Goal: Task Accomplishment & Management: Manage account settings

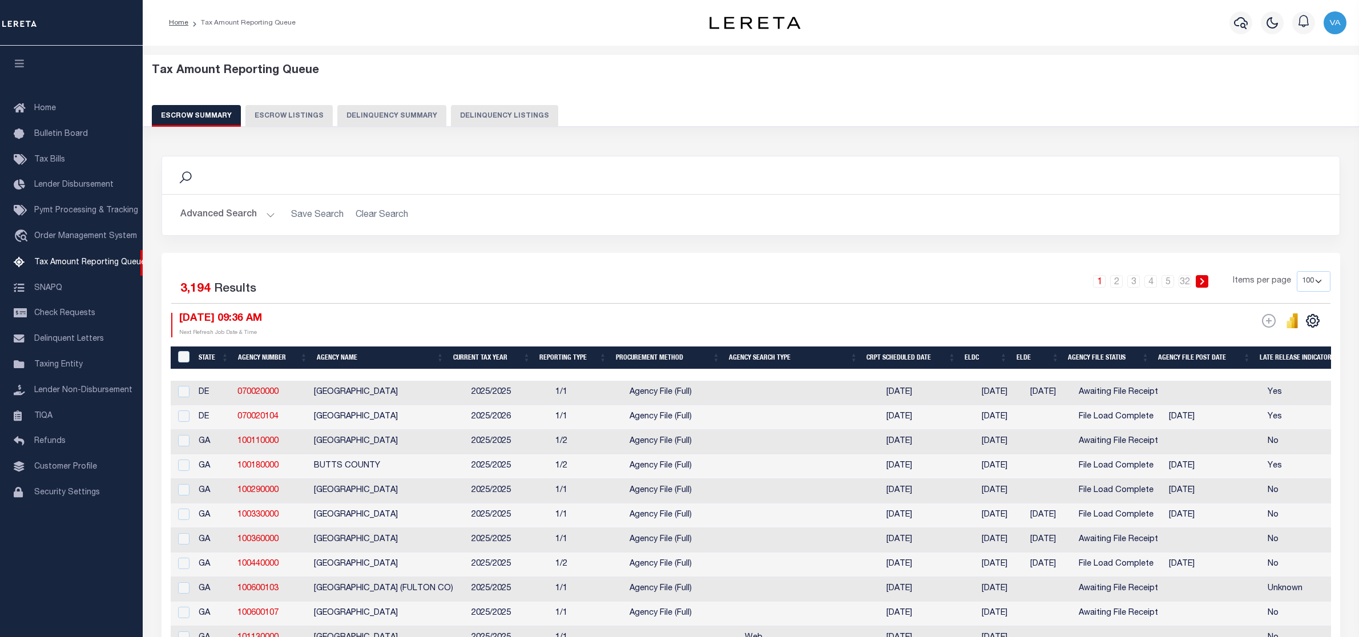
select select "100"
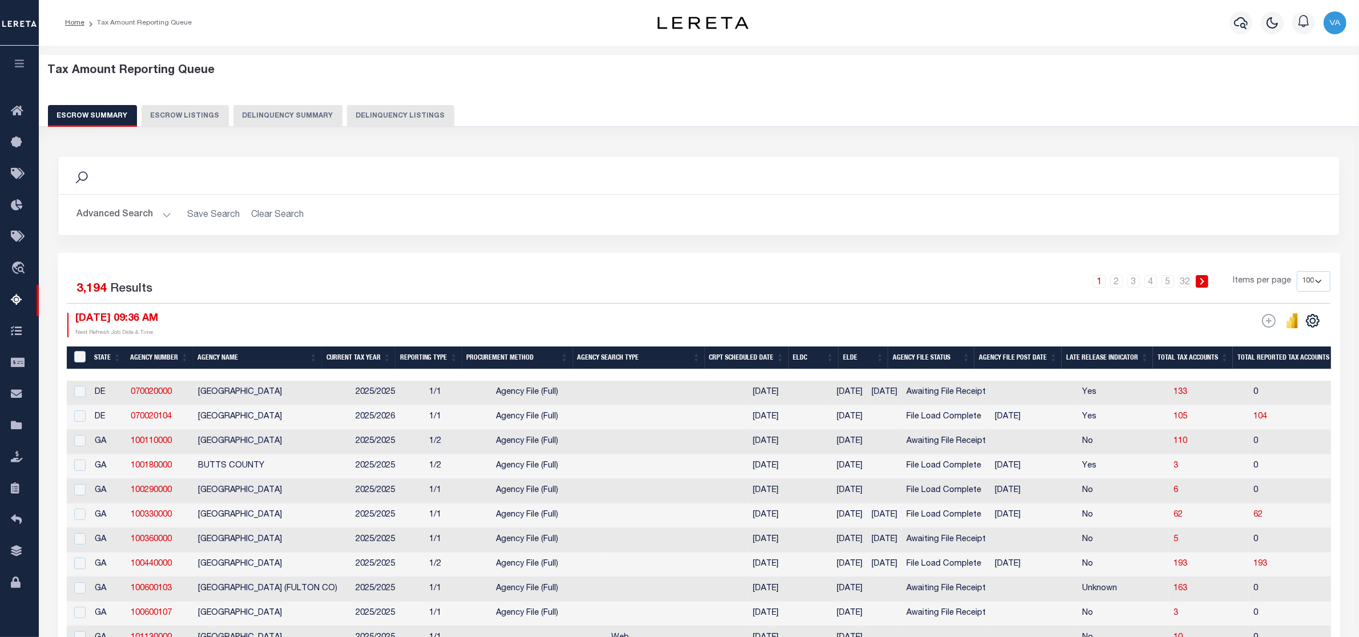
click at [1006, 228] on div "Advanced Search Save Search Clear Search State In" at bounding box center [698, 215] width 1281 height 41
click at [160, 216] on button "Advanced Search" at bounding box center [123, 215] width 95 height 22
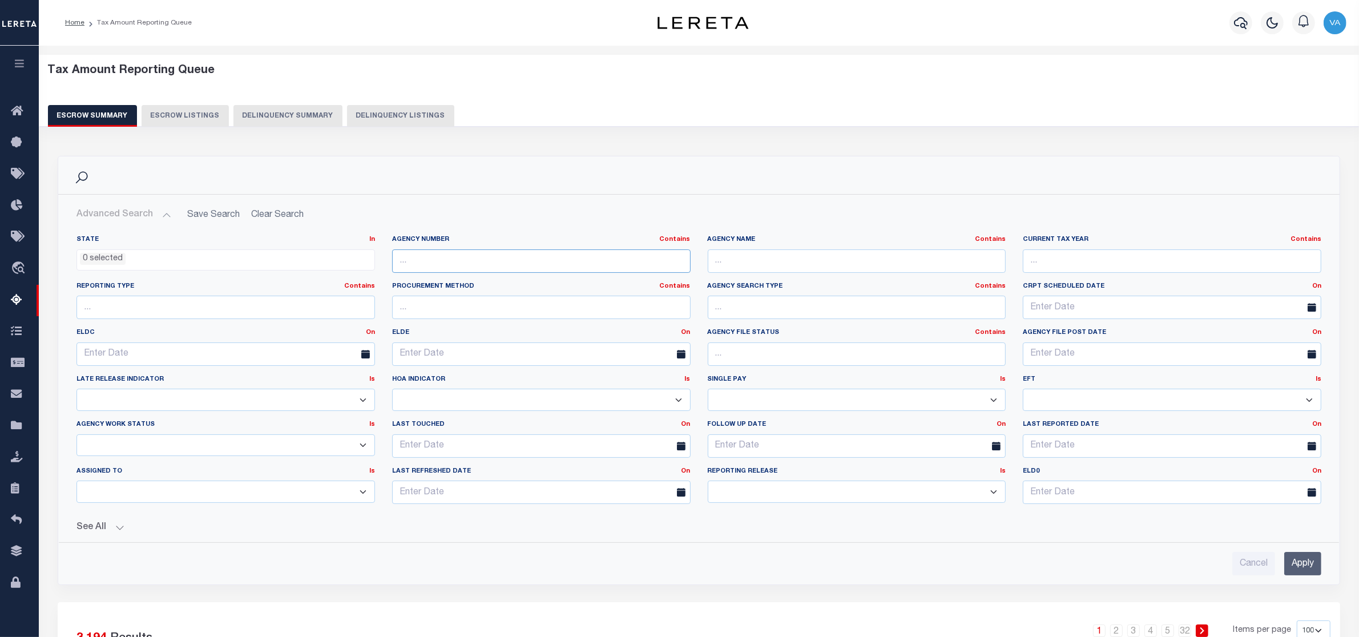
click at [437, 260] on input "text" at bounding box center [541, 260] width 299 height 23
paste input "210830212"
type input "210830212"
click at [1292, 573] on input "Apply" at bounding box center [1302, 563] width 37 height 23
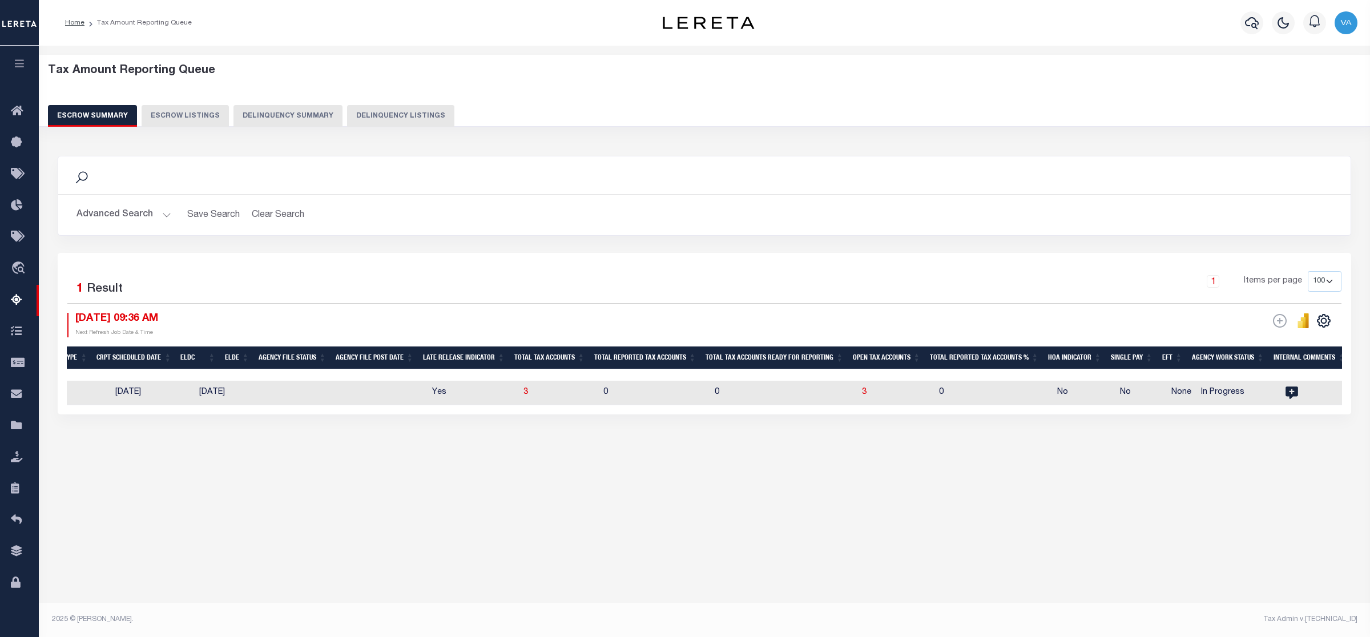
scroll to position [0, 501]
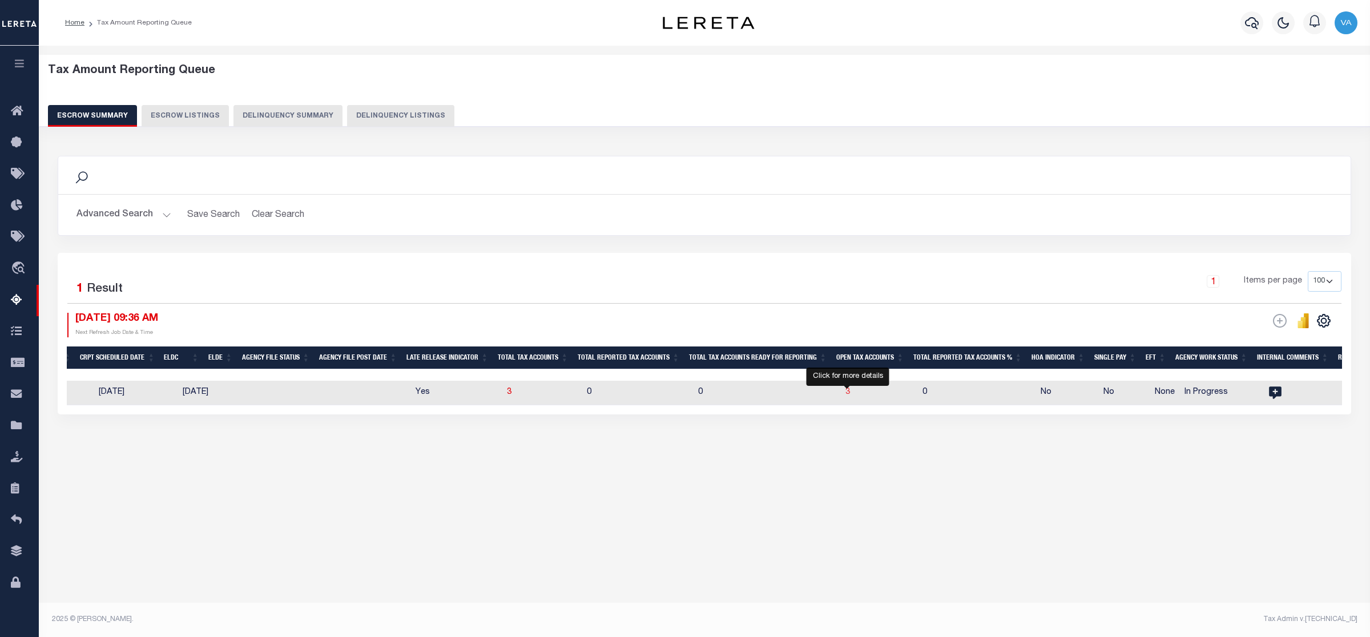
click at [845, 395] on span "3" at bounding box center [847, 392] width 5 height 8
select select "100"
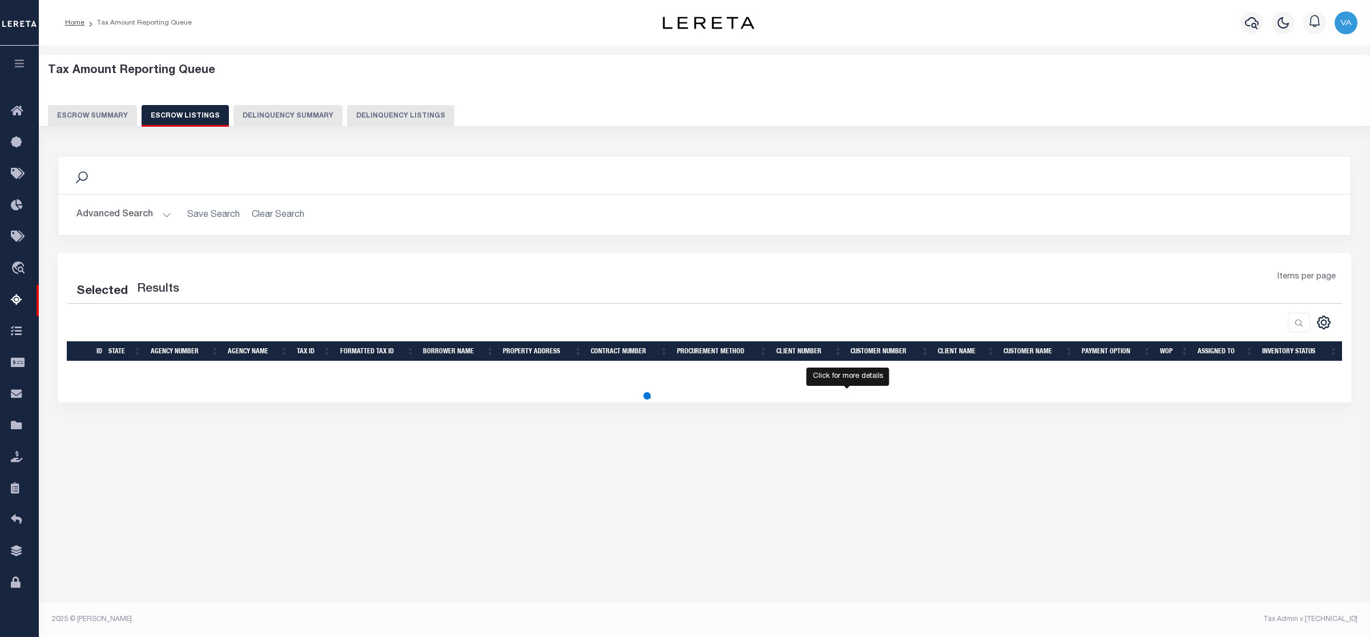
select select "100"
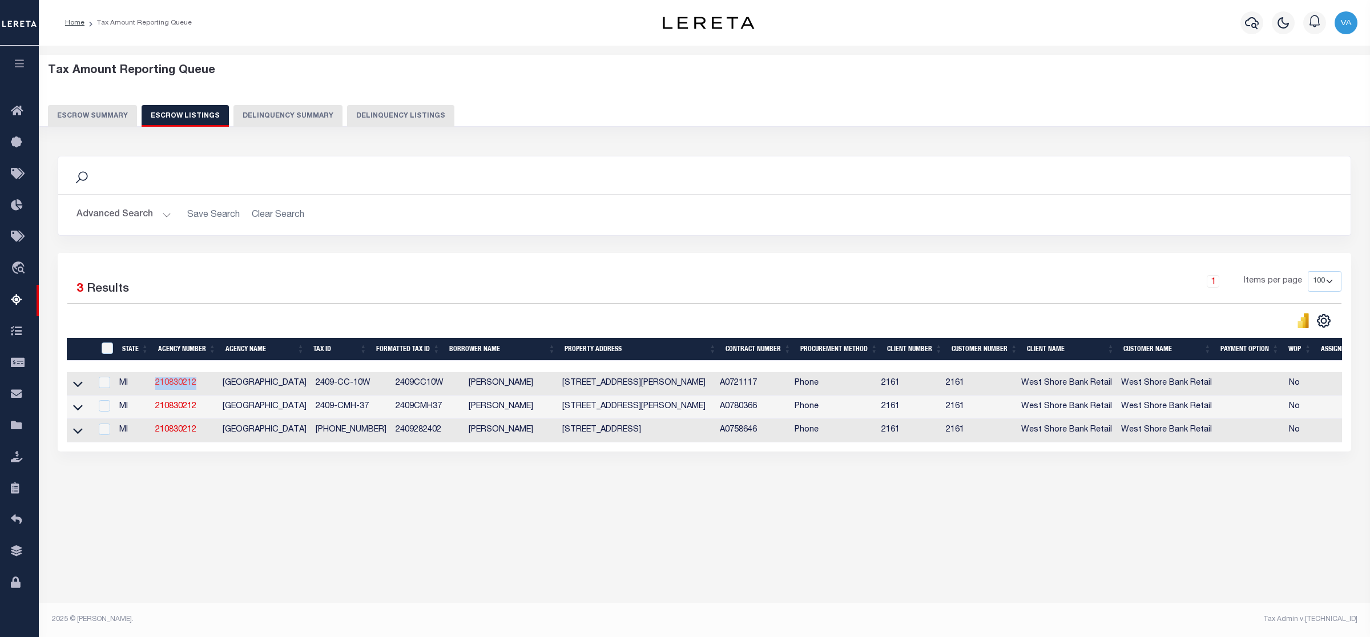
drag, startPoint x: 203, startPoint y: 382, endPoint x: 158, endPoint y: 389, distance: 45.5
click at [158, 389] on td "210830212" at bounding box center [184, 383] width 67 height 23
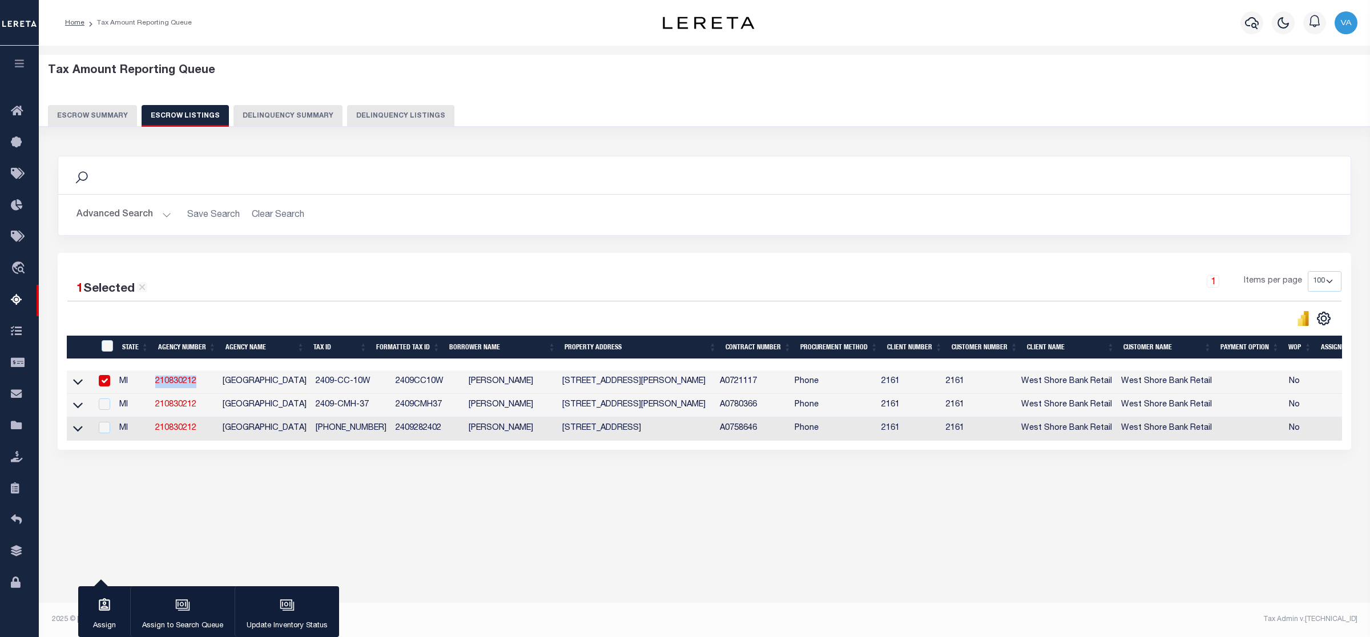
copy link "210830212"
drag, startPoint x: 312, startPoint y: 384, endPoint x: 366, endPoint y: 389, distance: 54.5
click at [366, 389] on td "2409-CC-10W" at bounding box center [351, 381] width 80 height 23
checkbox input "false"
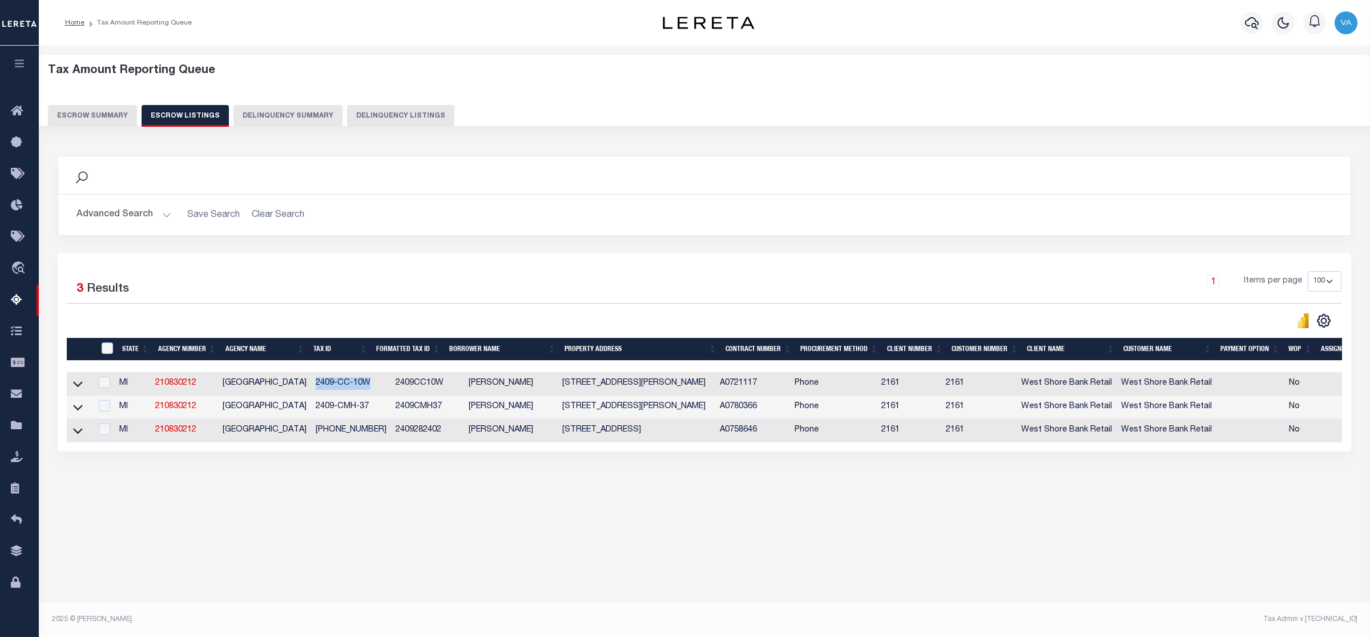
copy td "2409-CC-10W"
drag, startPoint x: 307, startPoint y: 409, endPoint x: 366, endPoint y: 407, distance: 59.4
click at [366, 407] on tr "MI 210830212 LIBERTY TOWNSHIP 2409-CMH-37 2409CMH37 SCOTT E SMITH 7059 ELM DR M…" at bounding box center [756, 407] width 1378 height 23
copy tr "2409-CMH-37"
drag, startPoint x: 312, startPoint y: 434, endPoint x: 367, endPoint y: 431, distance: 55.5
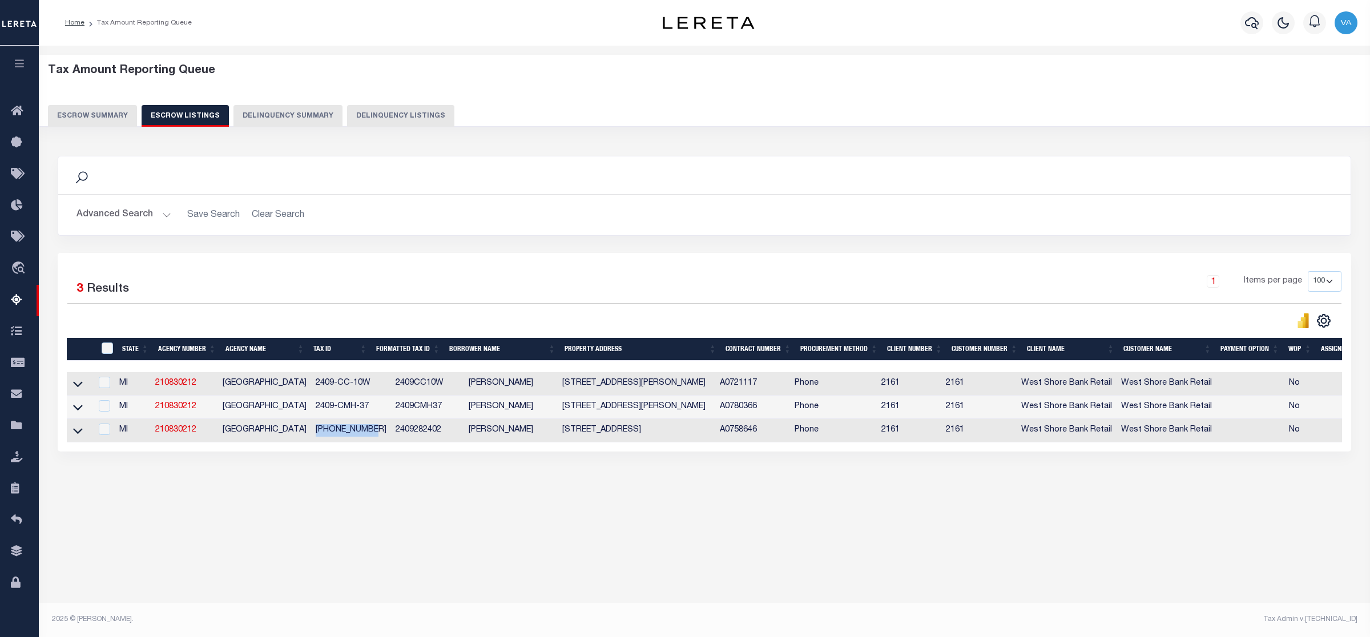
click at [367, 431] on td "2409-28-2402" at bounding box center [351, 430] width 80 height 23
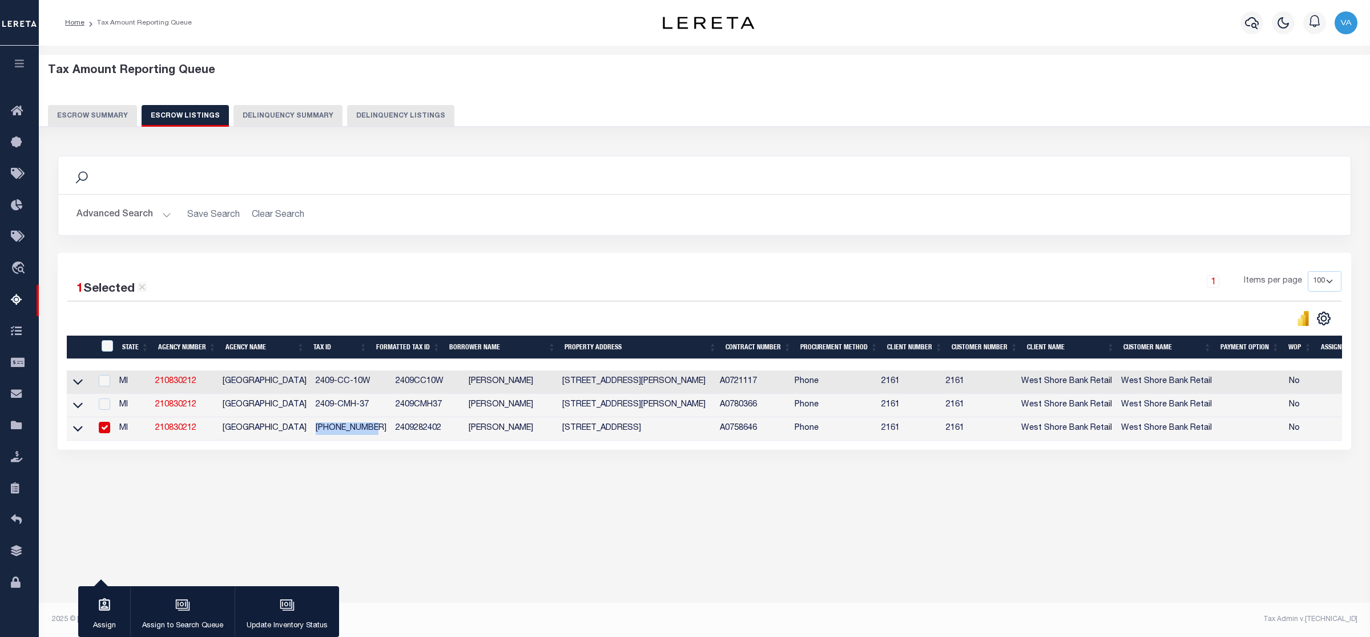
copy td "2409-28-2402"
click at [247, 497] on div "Tax Amount Reporting Queue Escrow Summary Escrow Listings In" at bounding box center [704, 287] width 1324 height 461
click at [103, 430] on input "checkbox" at bounding box center [104, 427] width 11 height 11
checkbox input "false"
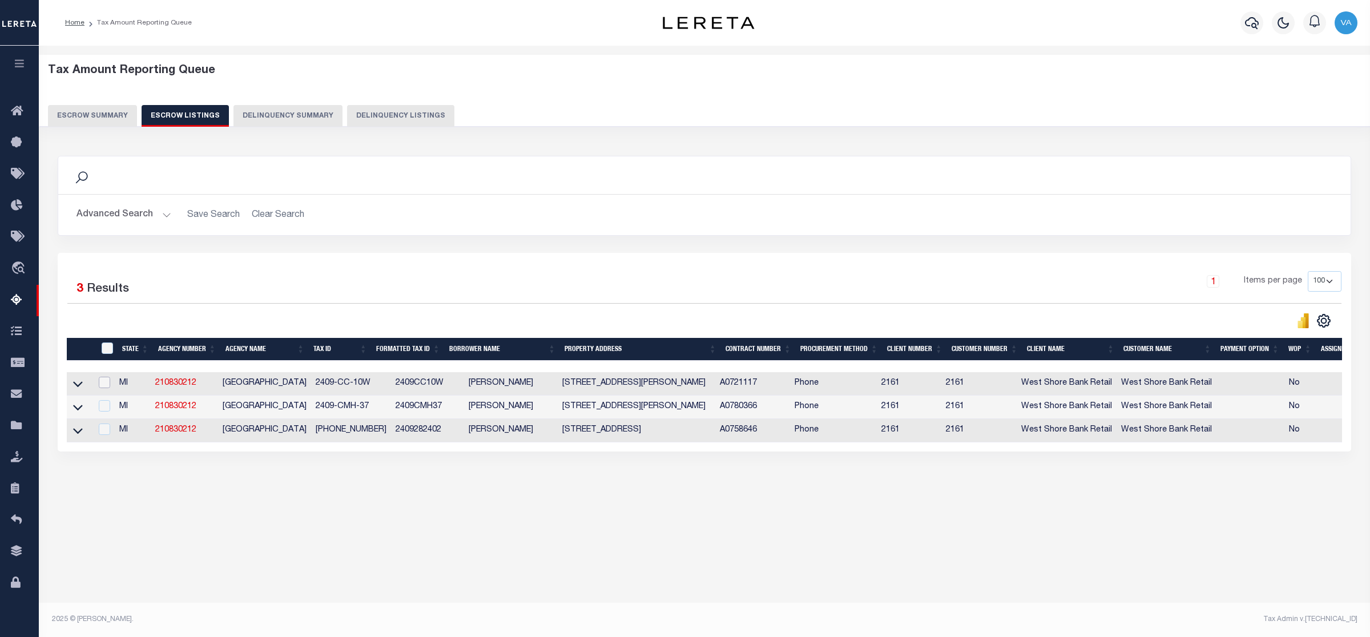
click at [104, 380] on input "checkbox" at bounding box center [104, 382] width 11 height 11
checkbox input "true"
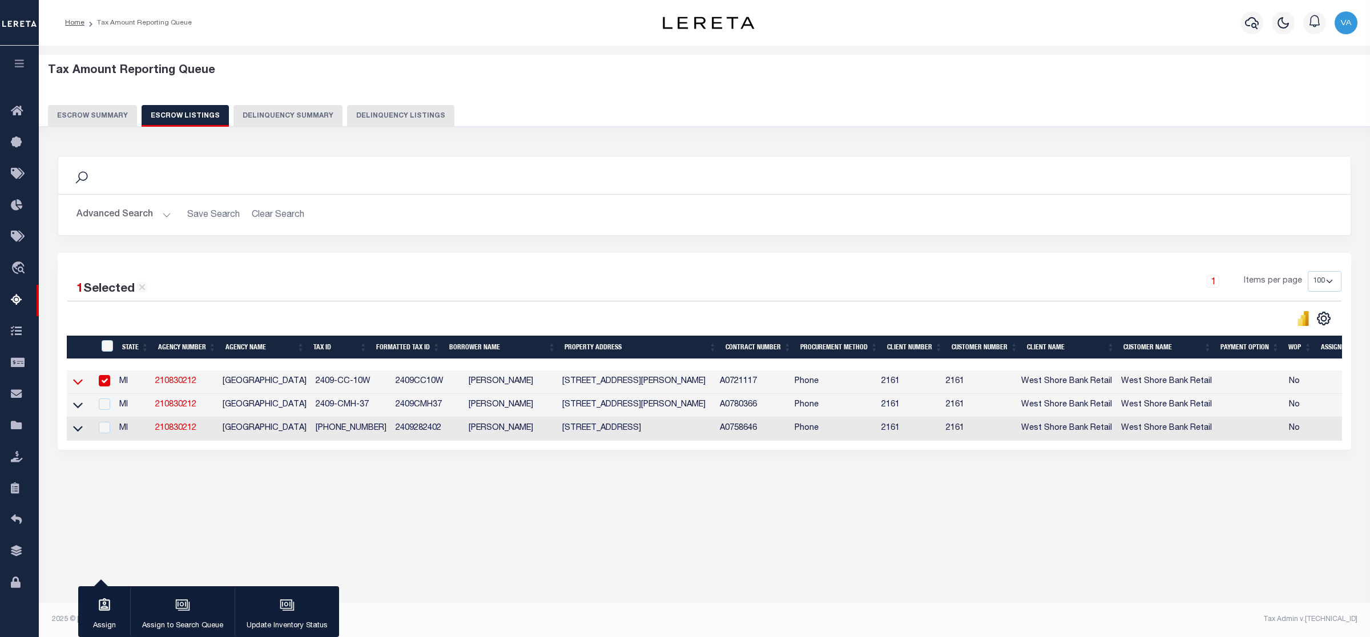
click at [82, 384] on icon at bounding box center [78, 383] width 10 height 6
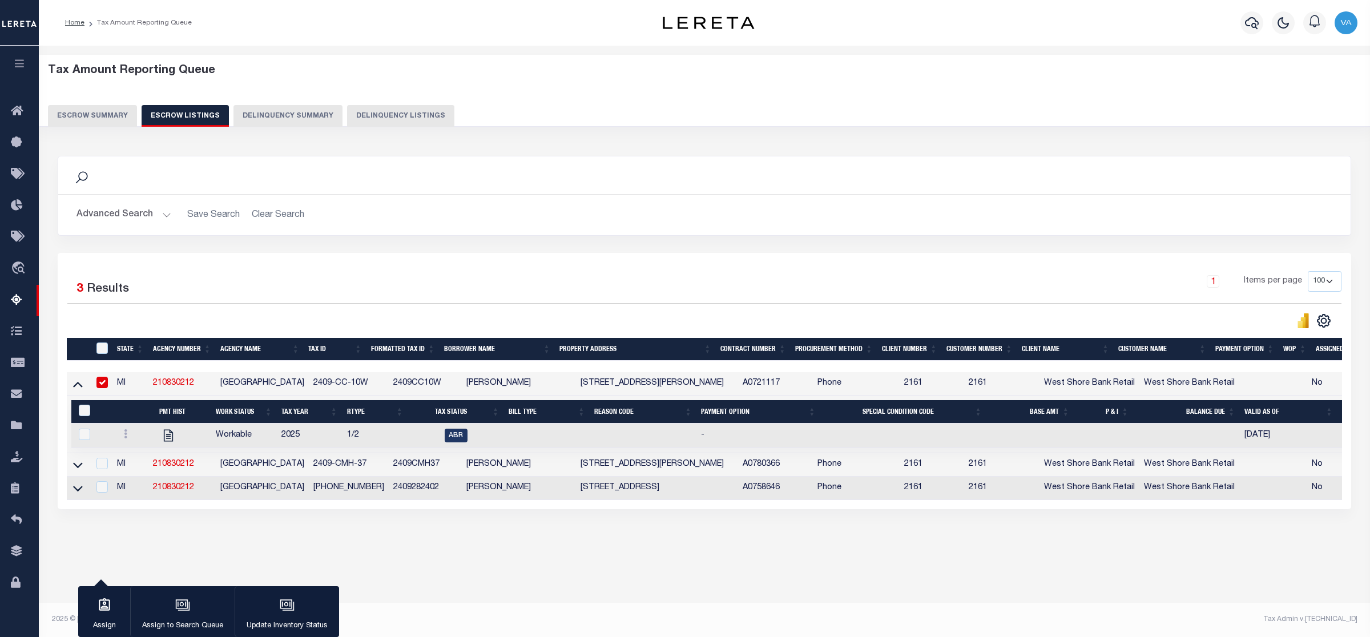
click at [113, 115] on button "Escrow Summary" at bounding box center [92, 116] width 89 height 22
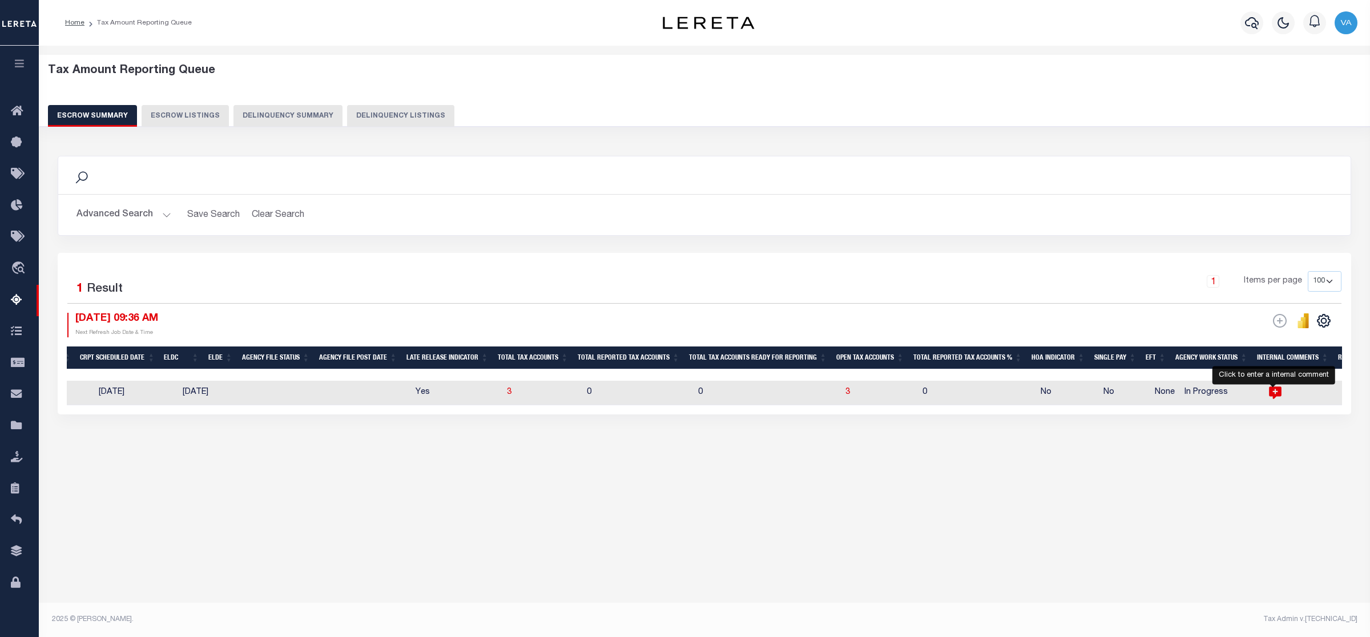
click at [1269, 392] on icon "" at bounding box center [1275, 393] width 13 height 13
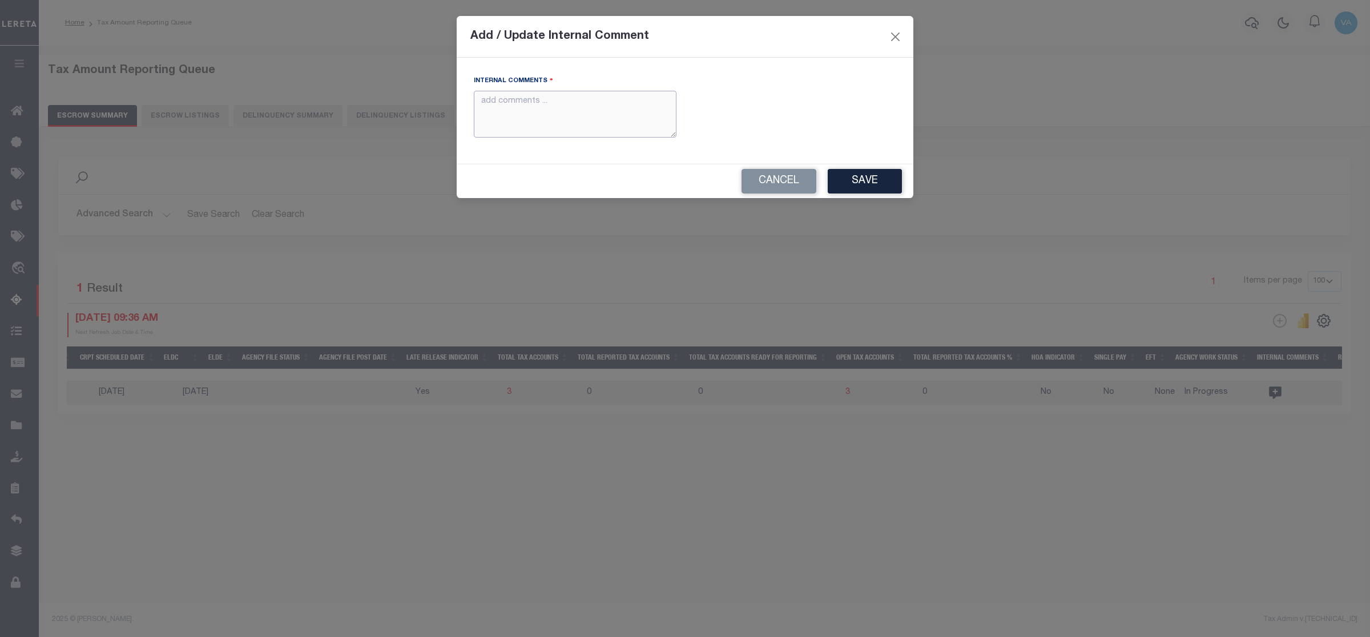
click at [569, 112] on textarea "Internal Comments" at bounding box center [575, 114] width 203 height 47
click at [511, 118] on textarea "Internal Comments" at bounding box center [575, 114] width 203 height 47
type textarea "A"
click at [498, 102] on textarea "2025tax amounts are not updated in web and treasure is not responding to the ca…" at bounding box center [575, 114] width 203 height 47
click at [483, 115] on textarea "2025 tax amounts are not updated in web and treasure is not responding to the c…" at bounding box center [575, 114] width 203 height 47
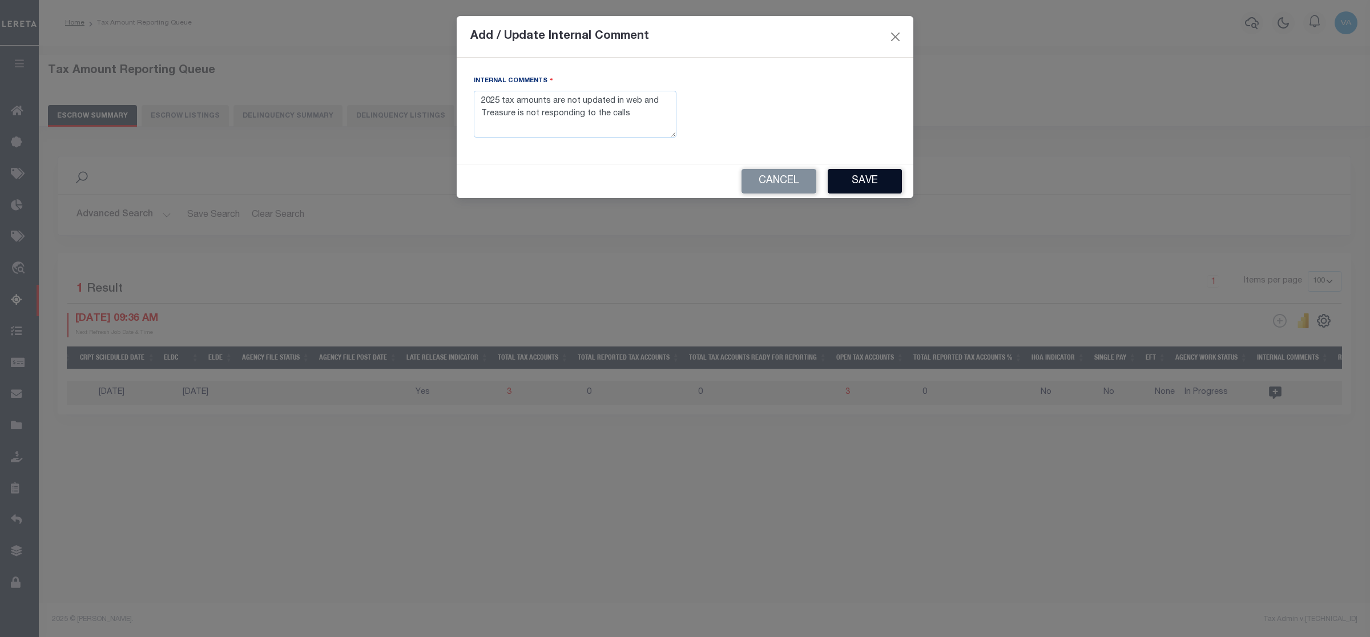
click at [852, 180] on button "Save" at bounding box center [865, 181] width 74 height 25
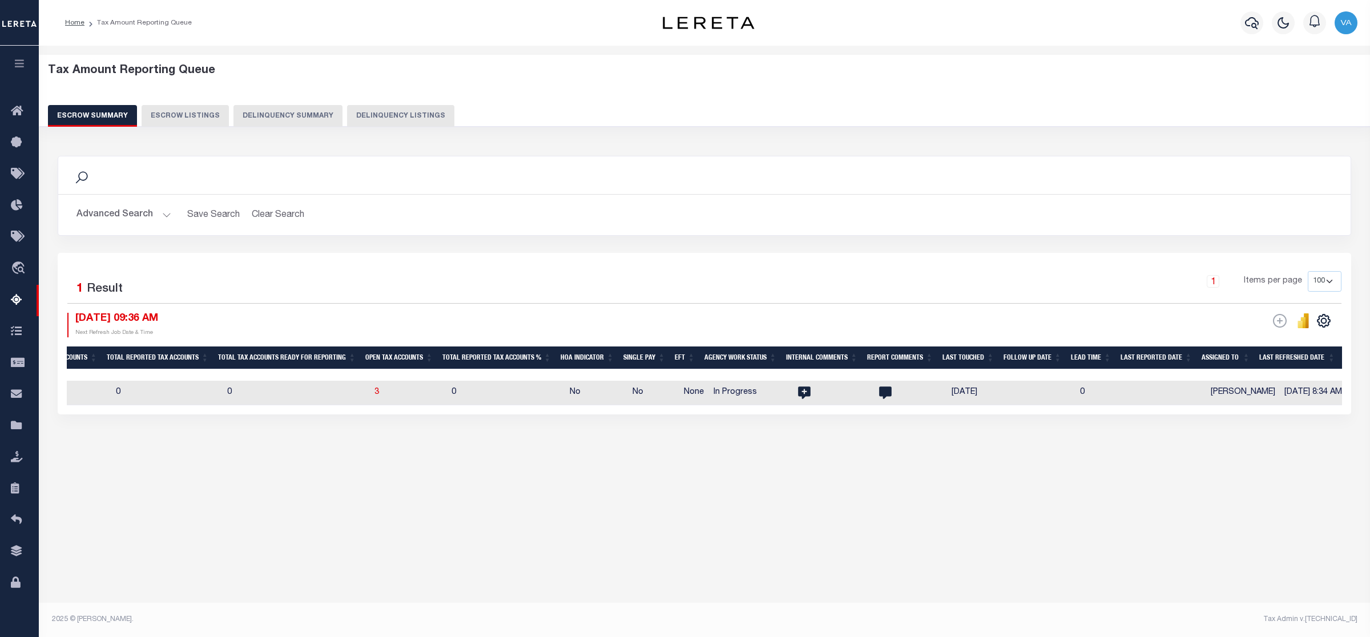
scroll to position [0, 0]
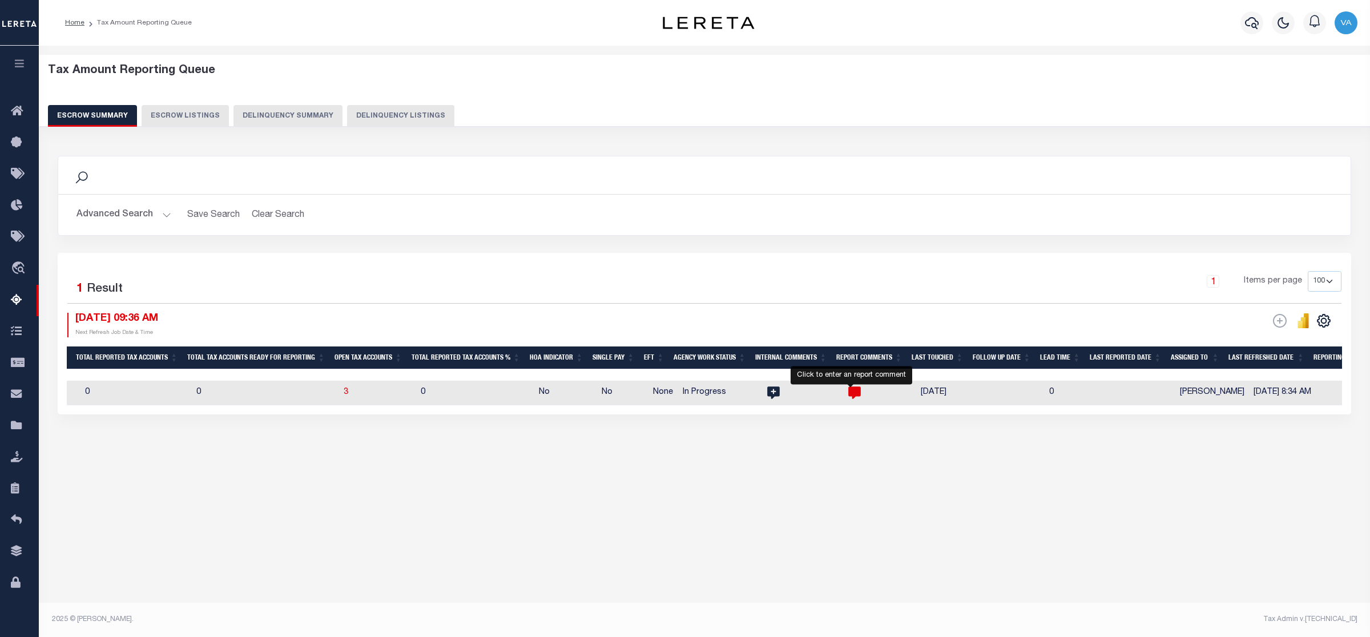
click at [854, 394] on icon at bounding box center [854, 393] width 13 height 13
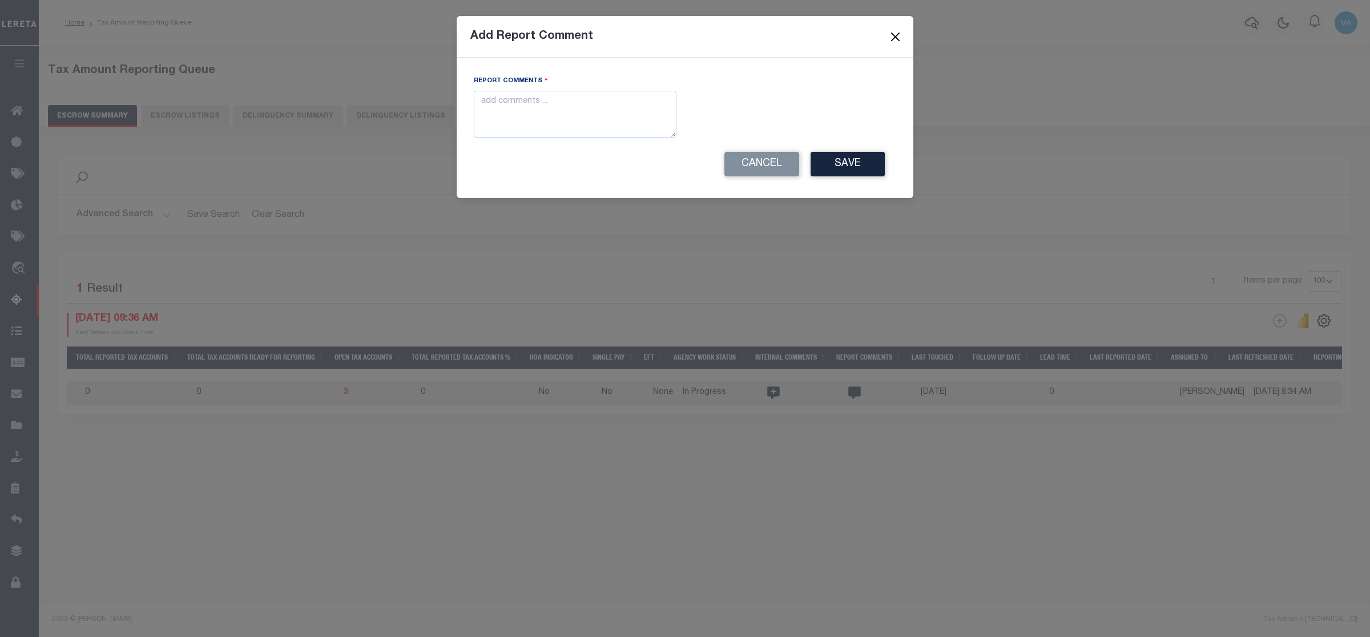
click at [898, 42] on button "Close" at bounding box center [895, 36] width 15 height 15
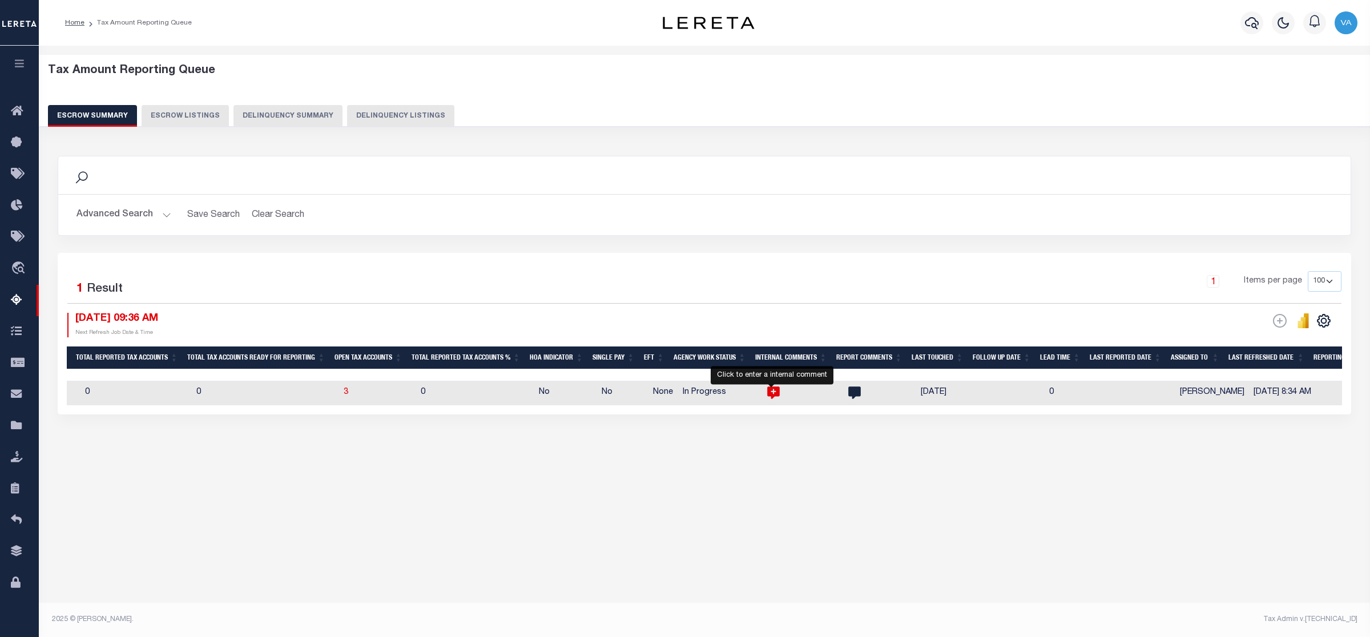
click at [771, 398] on icon at bounding box center [773, 393] width 13 height 13
type textarea "2025 tax amounts are not updated in web and Treasure is not responding to the c…"
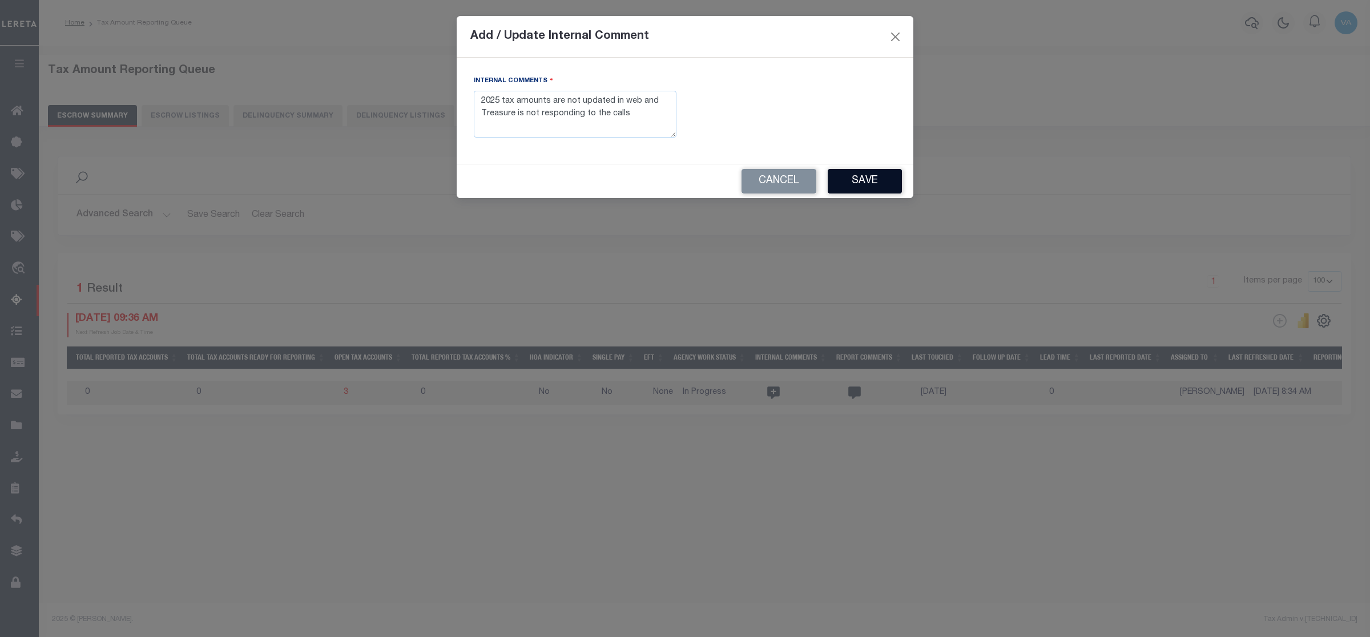
click at [866, 179] on button "Save" at bounding box center [865, 181] width 74 height 25
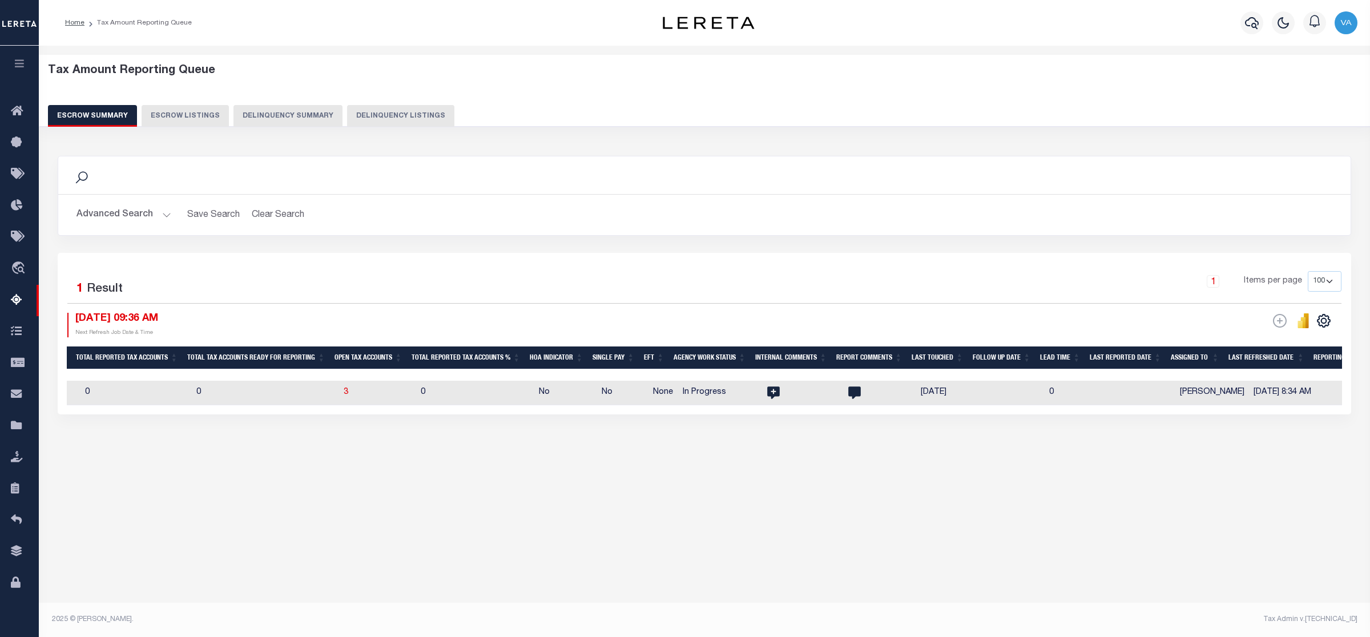
click at [137, 215] on button "Advanced Search" at bounding box center [123, 215] width 95 height 22
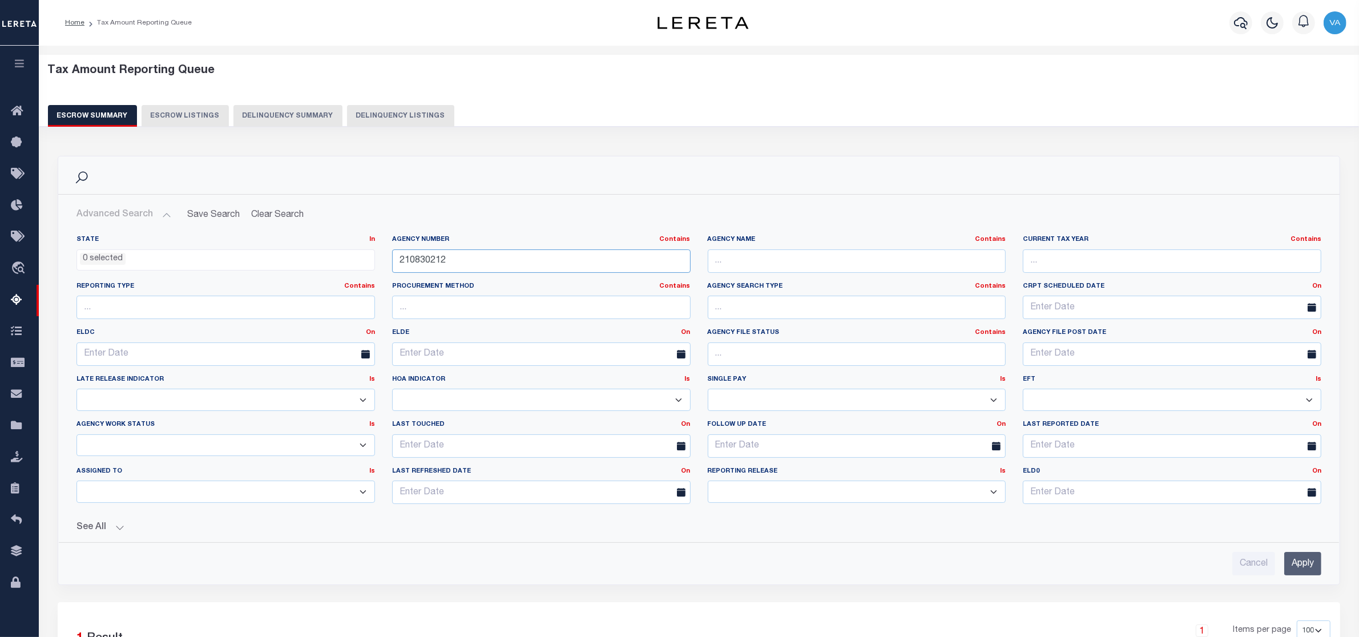
drag, startPoint x: 450, startPoint y: 259, endPoint x: 387, endPoint y: 256, distance: 62.9
click at [387, 256] on div "Agency Number Contains Contains Is 210830212" at bounding box center [542, 258] width 316 height 47
paste input "210100418"
click at [420, 260] on input "210100418" at bounding box center [541, 260] width 299 height 23
type input "210100418"
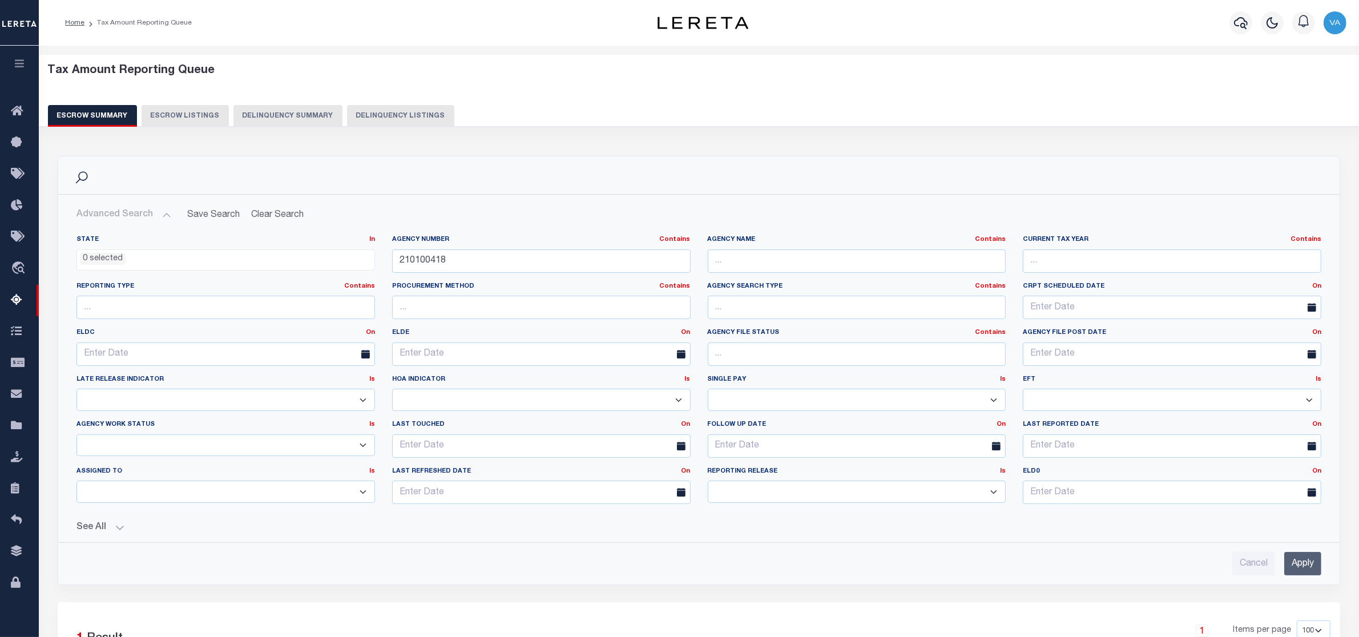
click at [1303, 562] on input "Apply" at bounding box center [1302, 563] width 37 height 23
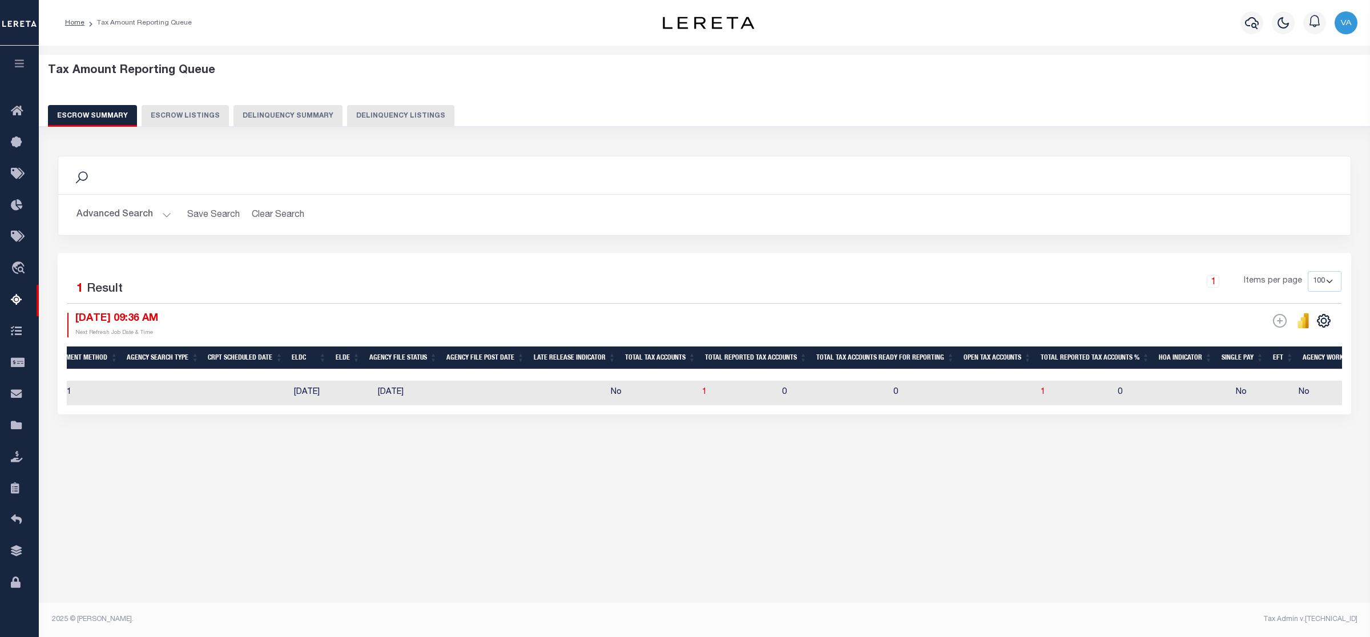
scroll to position [0, 315]
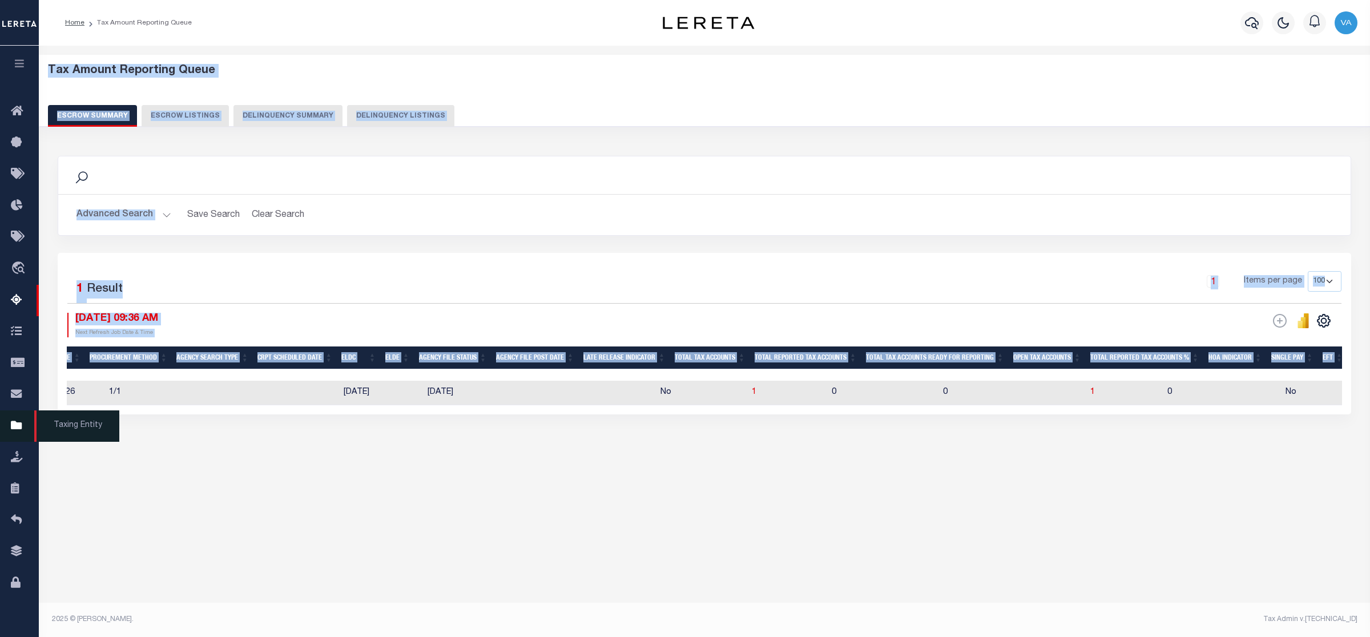
drag, startPoint x: 235, startPoint y: 416, endPoint x: 0, endPoint y: 415, distance: 235.2
click at [0, 415] on div "Home Tax Amount Reporting Queue" at bounding box center [685, 309] width 1370 height 619
click at [224, 449] on div "Search Advanced Search Save Search Clear Search EscrowSummaryGridWrapper_dynami…" at bounding box center [704, 296] width 1309 height 304
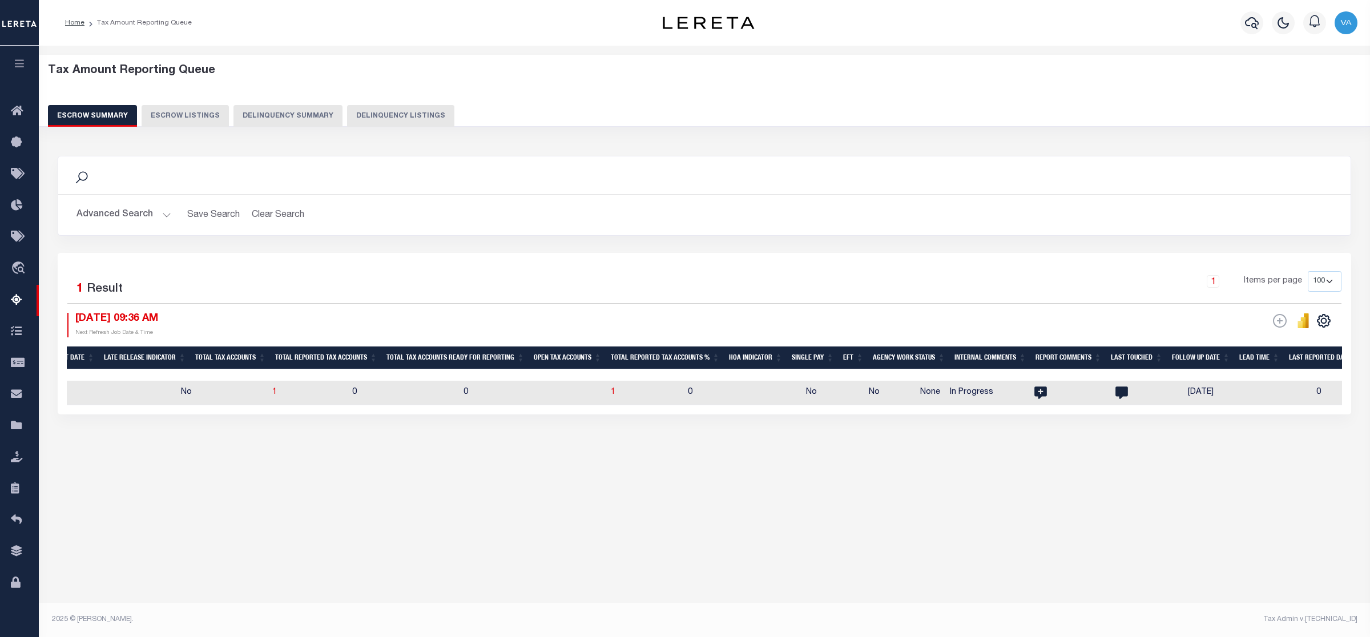
scroll to position [0, 882]
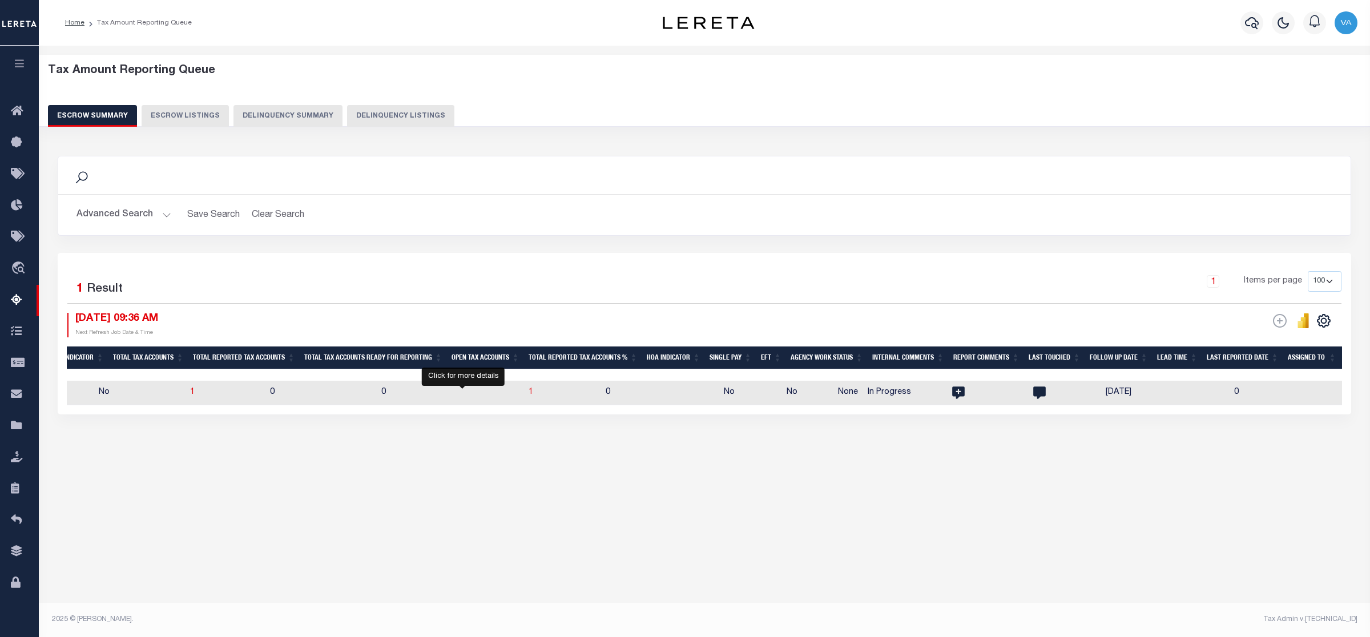
click at [529, 393] on span "1" at bounding box center [531, 392] width 5 height 8
select select "100"
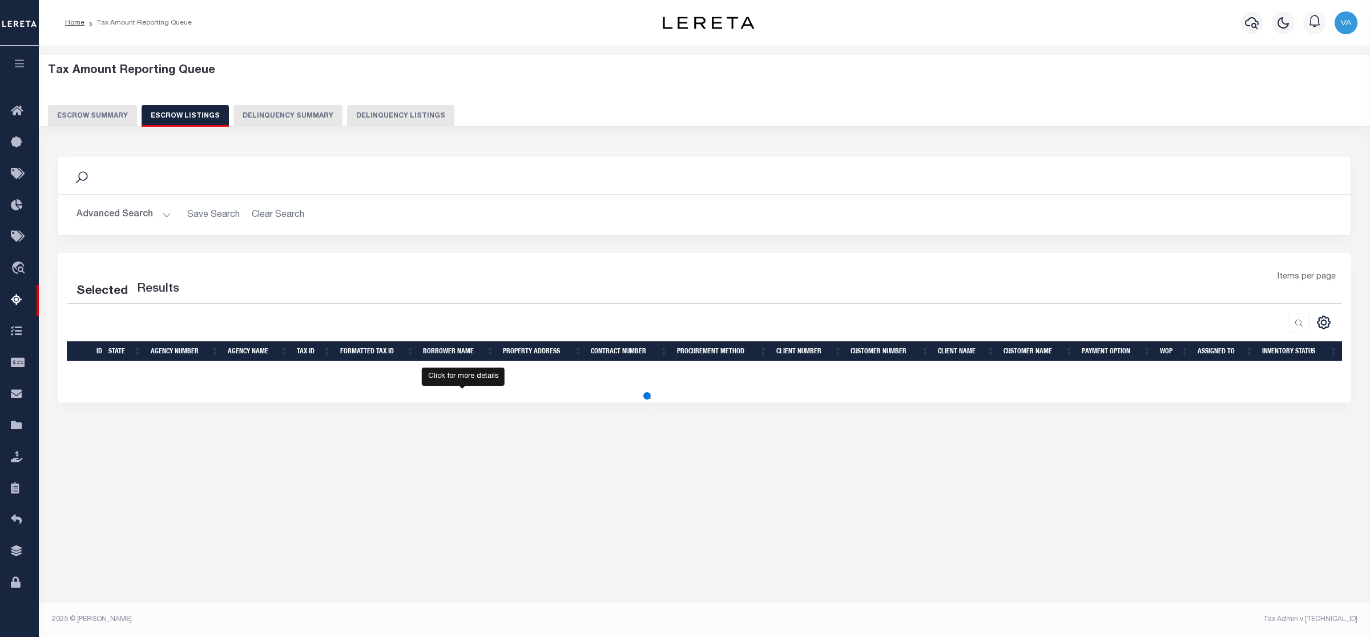
select select "100"
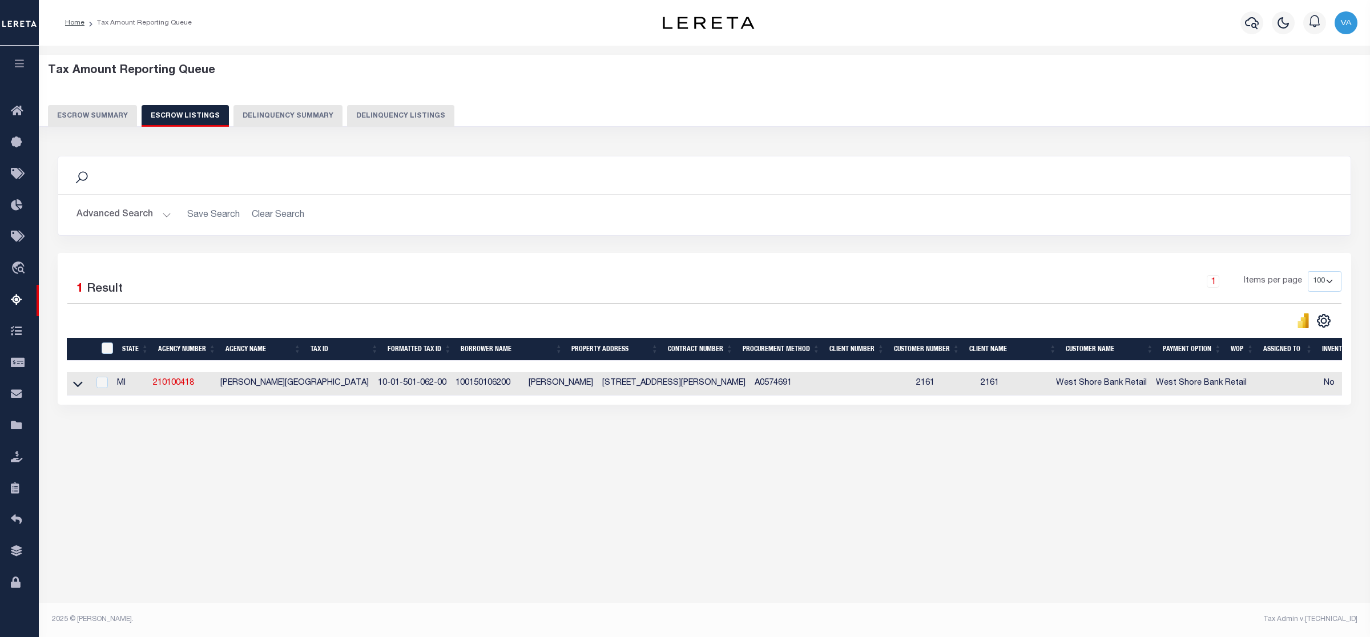
click at [83, 384] on link at bounding box center [77, 383] width 13 height 8
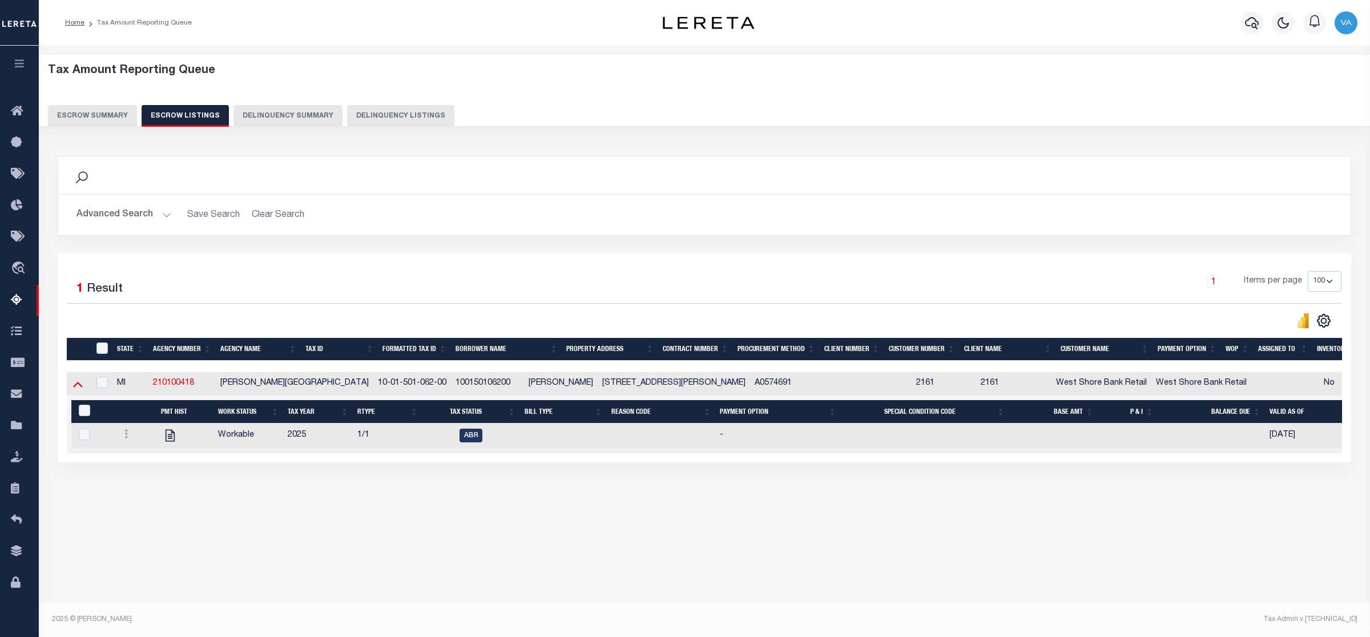
click at [81, 384] on icon at bounding box center [78, 384] width 10 height 12
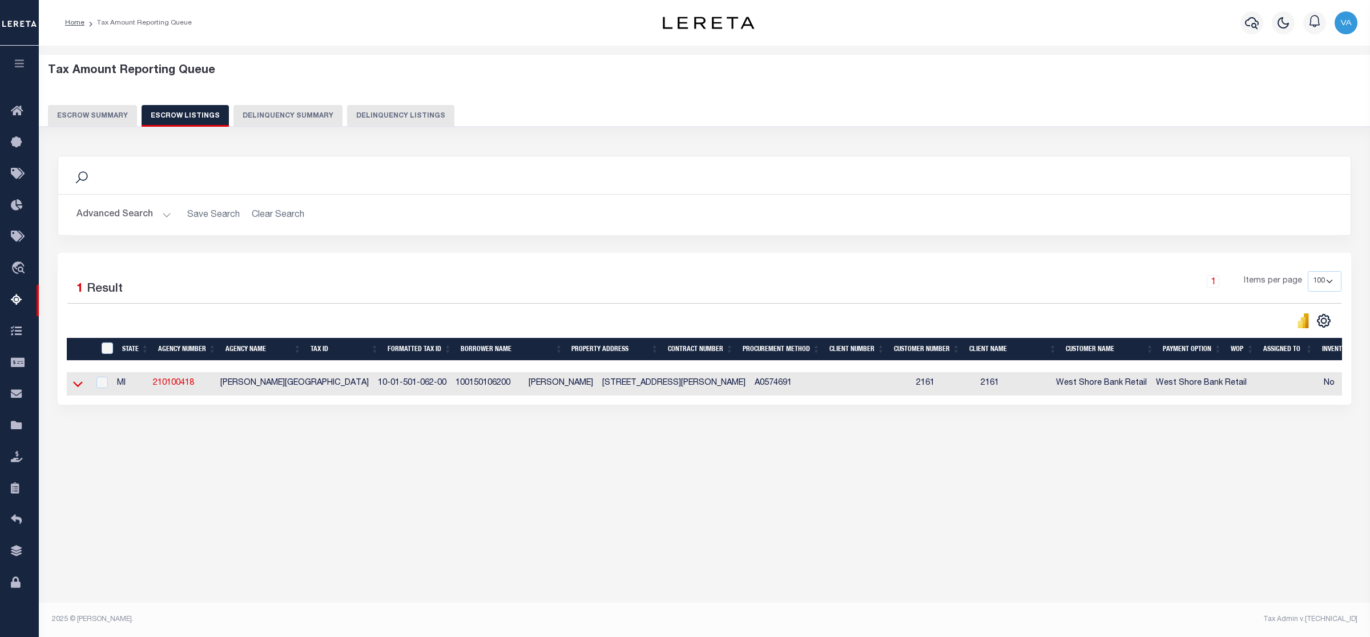
click at [80, 387] on icon at bounding box center [78, 385] width 10 height 6
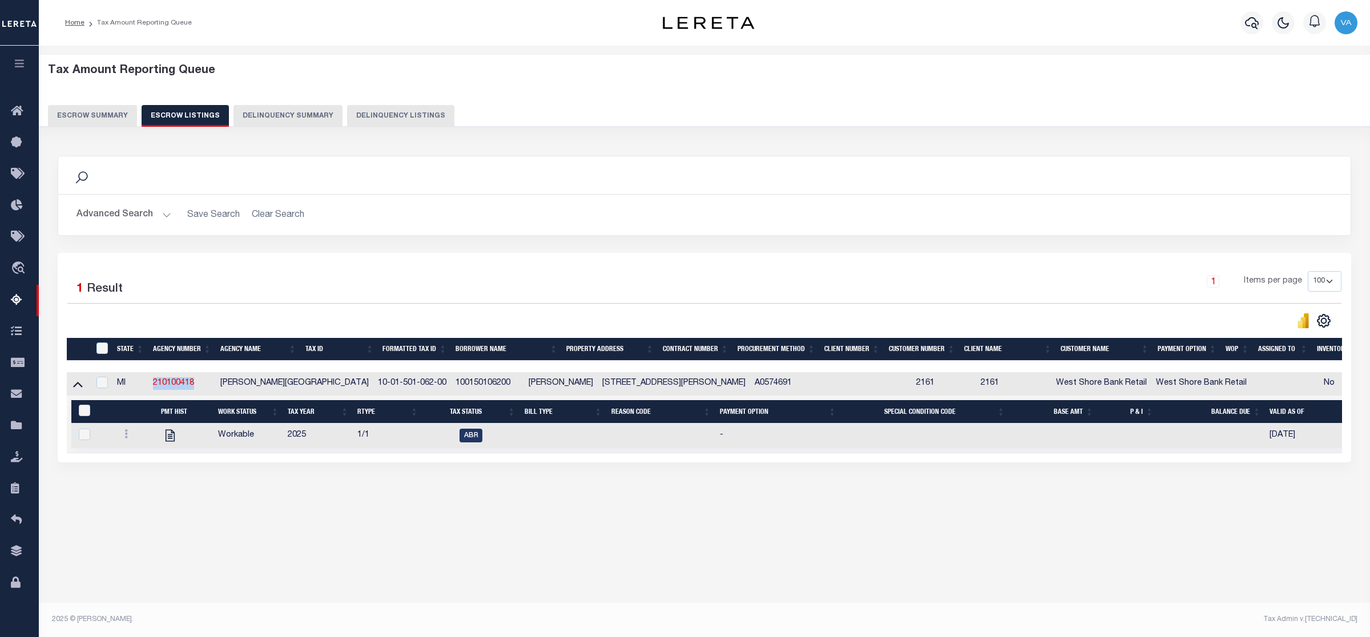
drag, startPoint x: 200, startPoint y: 381, endPoint x: 148, endPoint y: 391, distance: 52.3
click at [148, 391] on tr "MI 210100418 LAKE ANN VILLAGE 10-01-501-062-00 100150106200 BARBARA M SOMERVILL…" at bounding box center [782, 383] width 1430 height 23
copy tr "210100418"
drag, startPoint x: 310, startPoint y: 384, endPoint x: 377, endPoint y: 380, distance: 66.9
click at [377, 380] on td "10-01-501-062-00" at bounding box center [412, 383] width 78 height 23
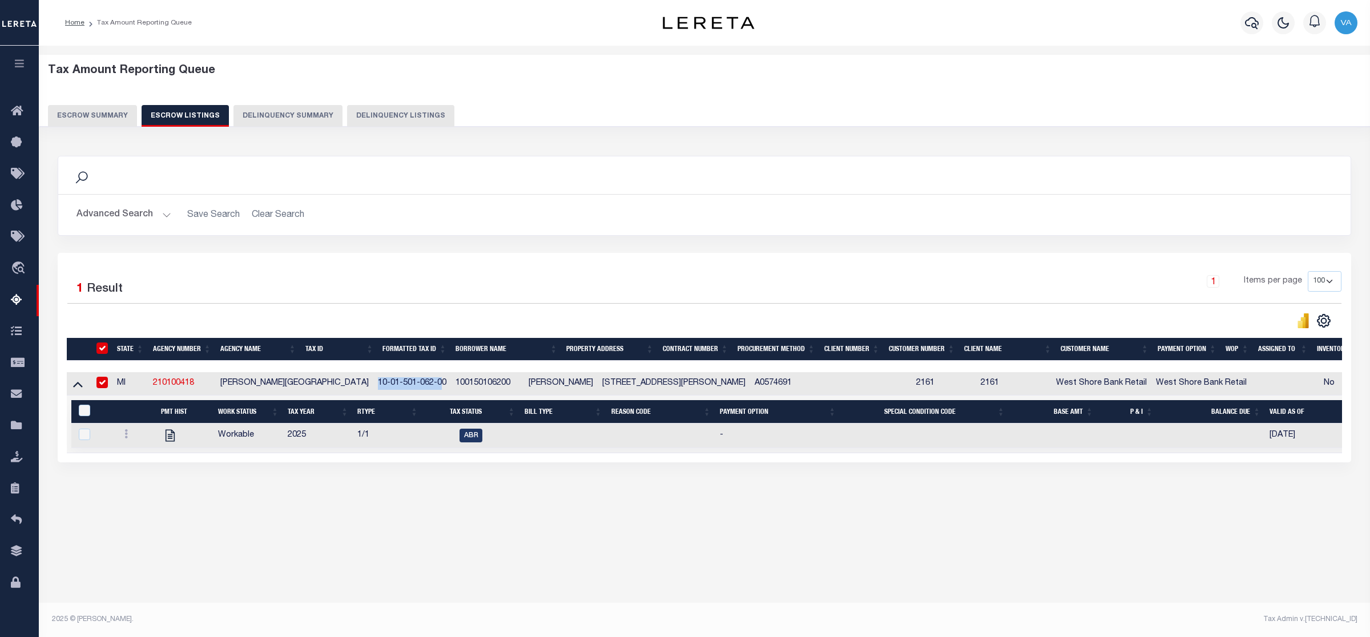
checkbox input "true"
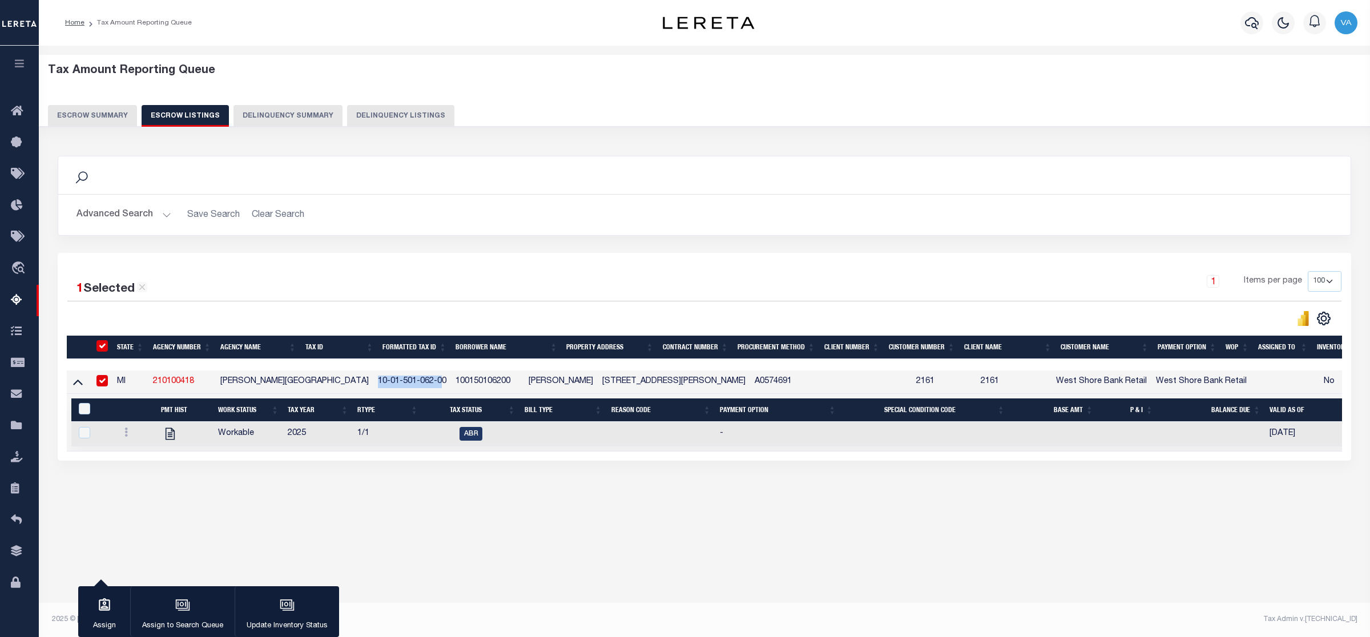
copy td "10-01-501-062-0"
click at [100, 111] on button "Escrow Summary" at bounding box center [92, 116] width 89 height 22
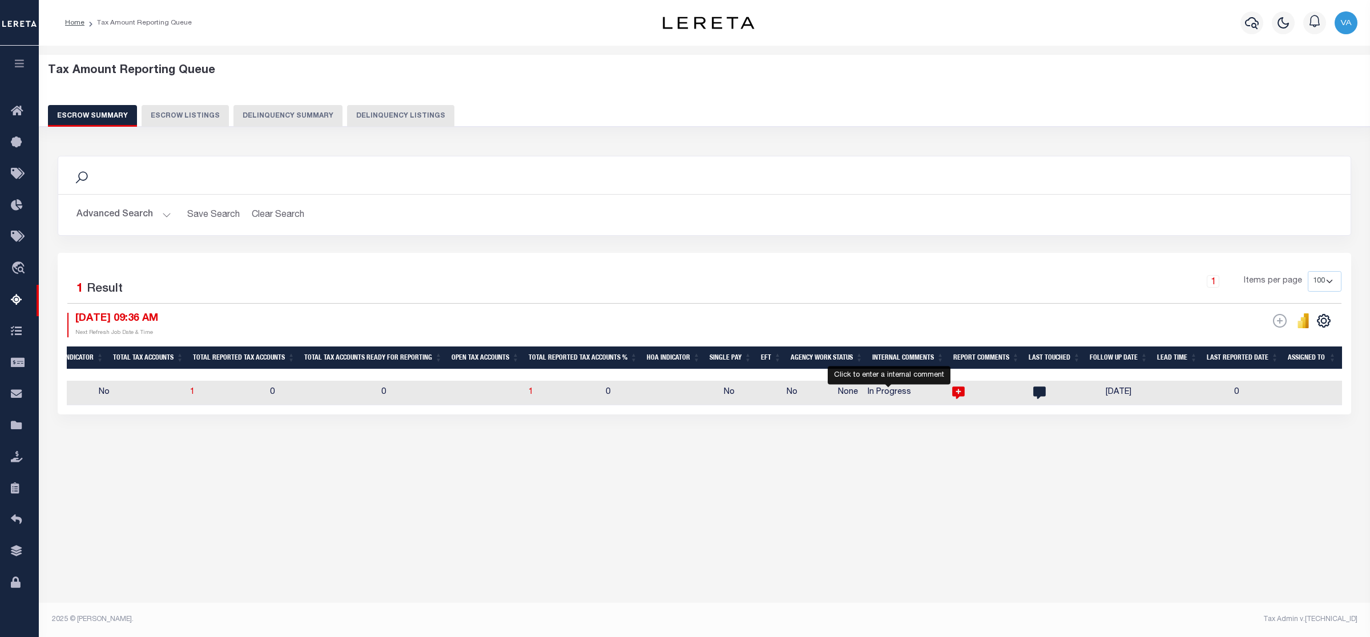
click at [952, 390] on icon "" at bounding box center [958, 393] width 13 height 13
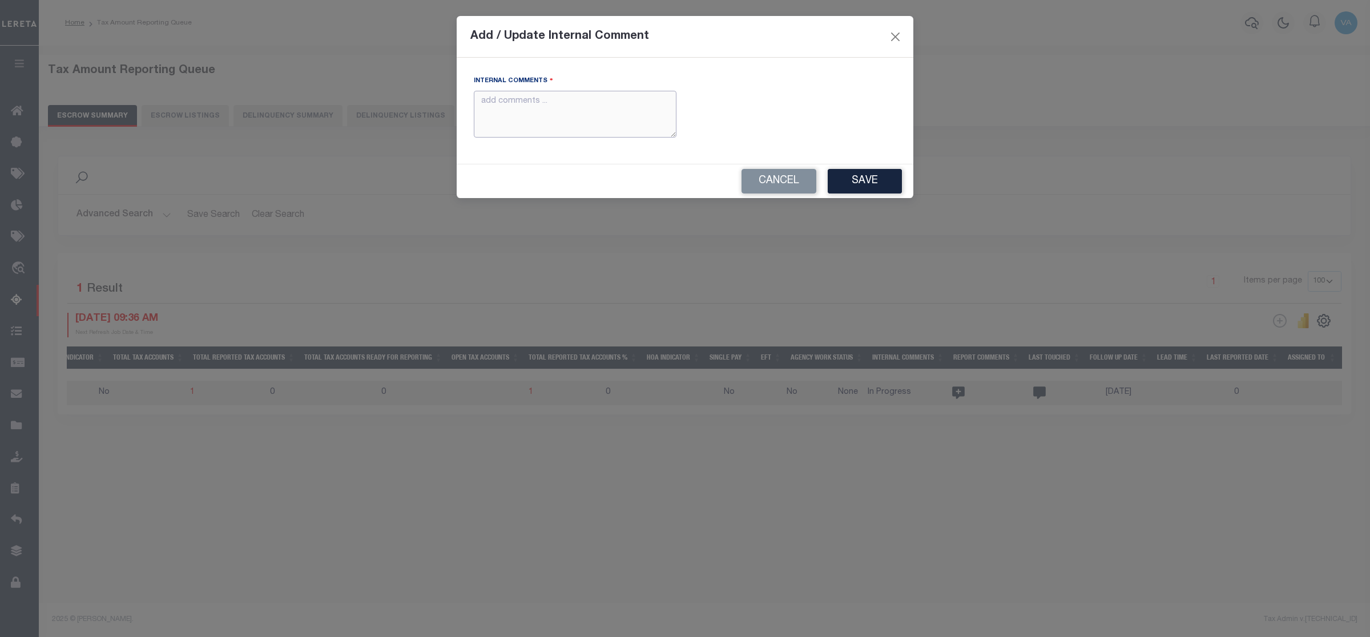
click at [504, 100] on textarea "Internal Comments" at bounding box center [575, 114] width 203 height 47
paste textarea "2025 amounts are noit updated in web and treasure is not responding to the calls"
click at [562, 102] on textarea "2025 amounts are noit updated in web and treasure is not responding to the calls" at bounding box center [575, 114] width 203 height 47
click at [876, 184] on button "Save" at bounding box center [865, 181] width 74 height 25
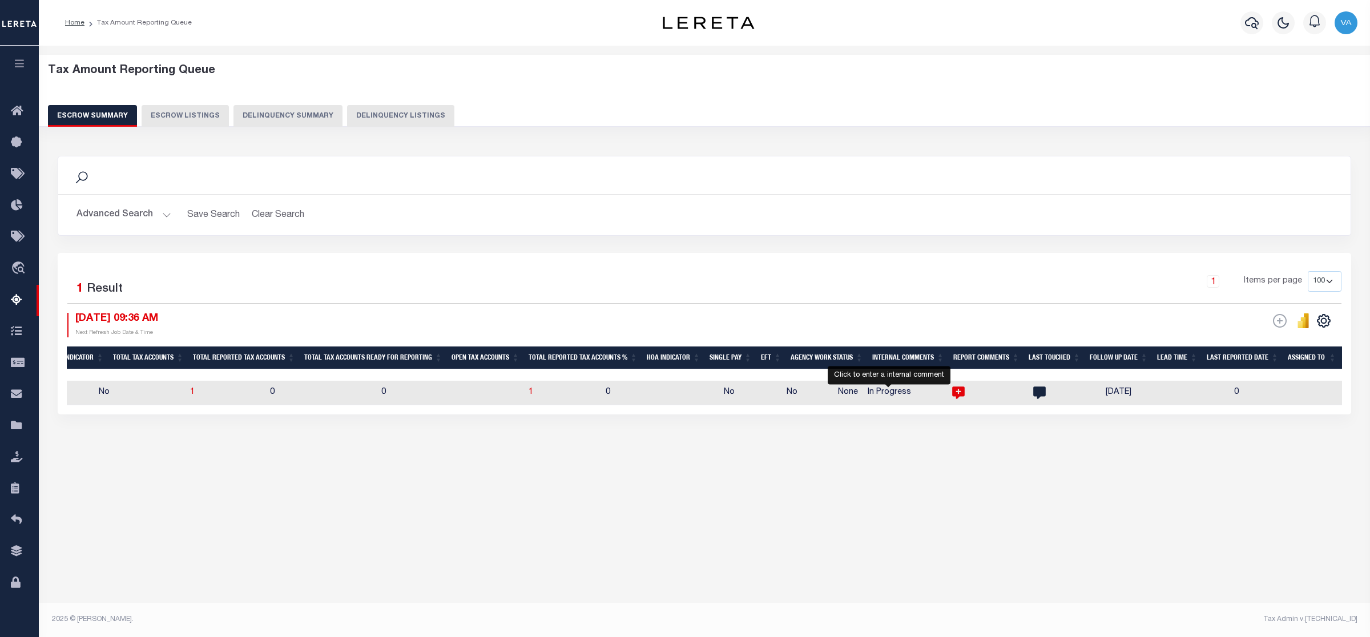
click at [952, 391] on icon at bounding box center [958, 393] width 13 height 13
type textarea "2025 amounts are not updated in web and treasure is not responding to the calls"
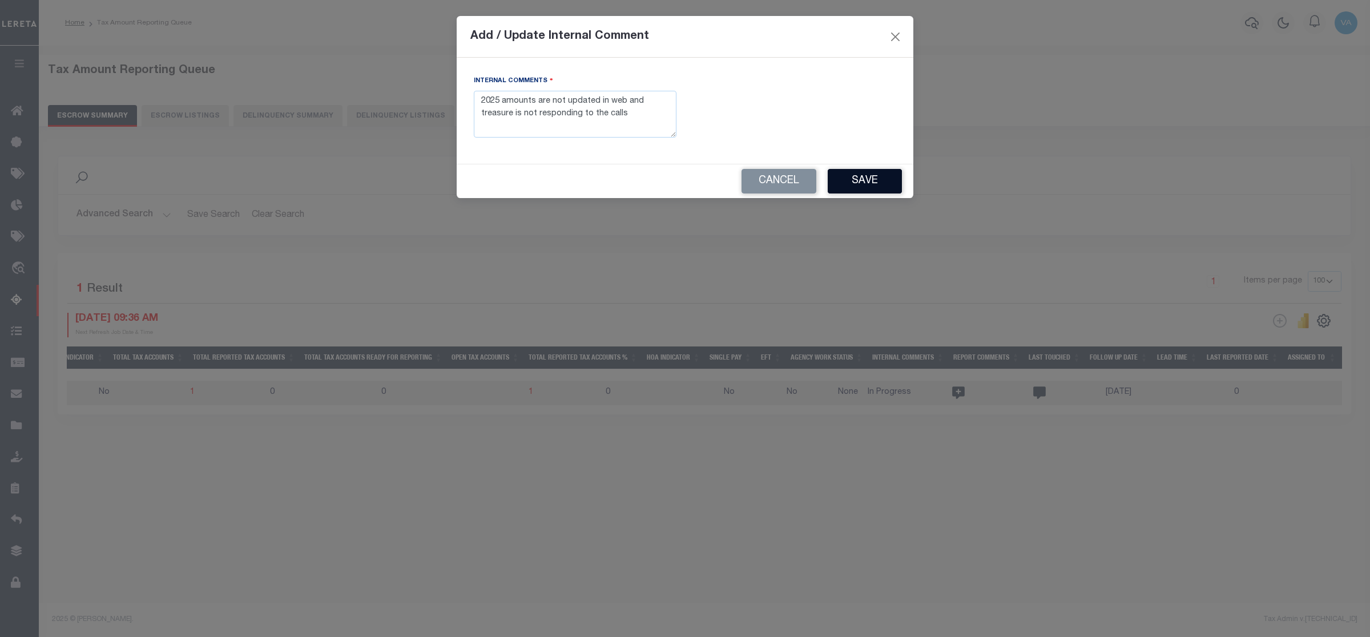
click at [865, 172] on button "Save" at bounding box center [865, 181] width 74 height 25
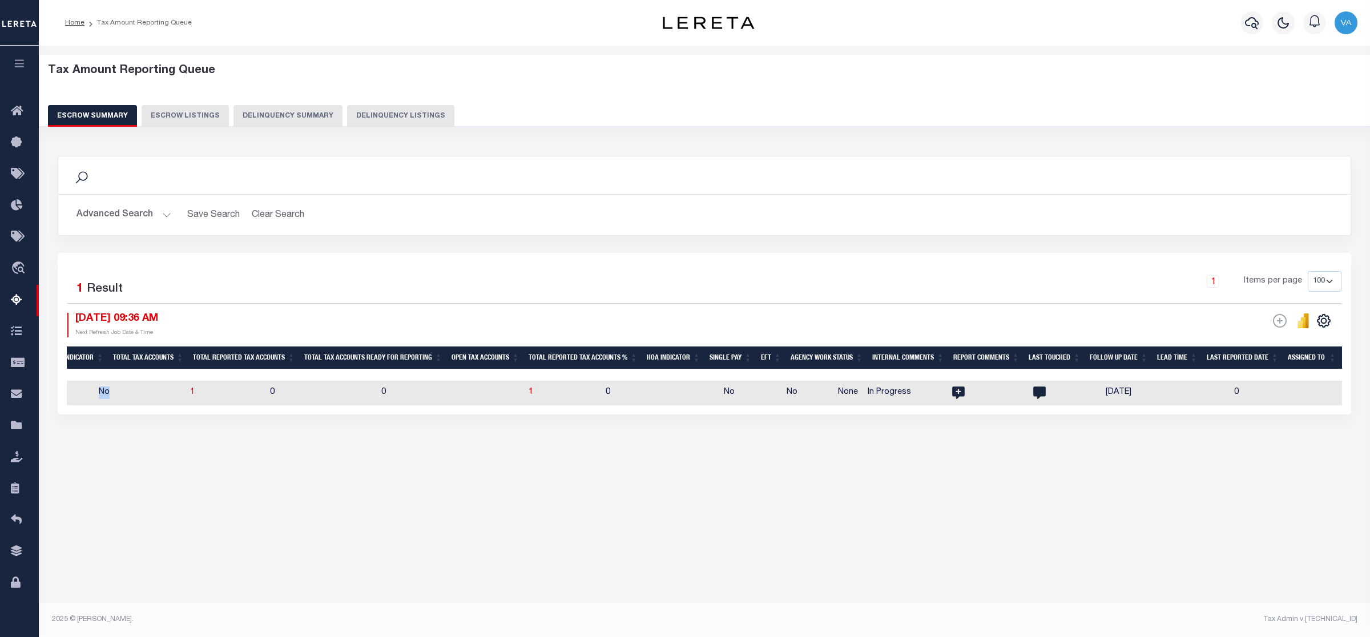
scroll to position [0, 854]
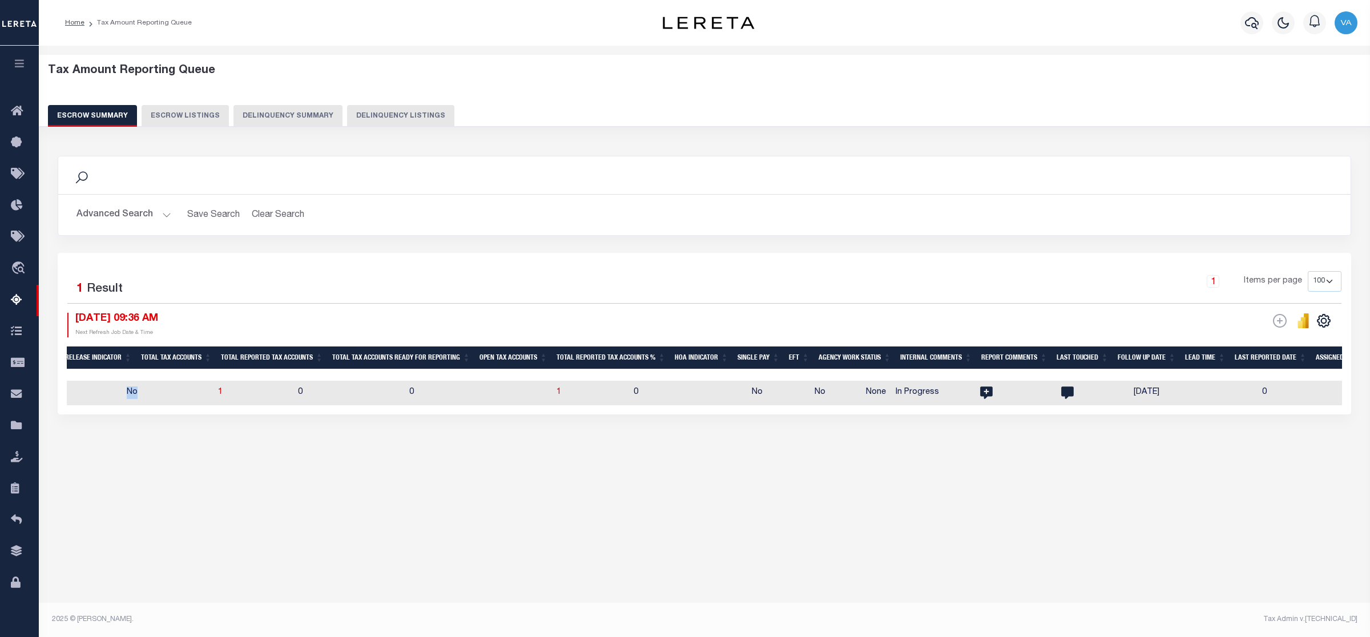
drag, startPoint x: 564, startPoint y: 415, endPoint x: 75, endPoint y: 401, distance: 489.4
click at [75, 401] on div "Selected 1 Result 1 Items per page 10 25 50 100 500 09/15/2025 09:36 AM ESCROW …" at bounding box center [704, 334] width 1293 height 162
click at [596, 463] on div "Tax Amount Reporting Queue Escrow Summary Escrow Listings In" at bounding box center [704, 270] width 1324 height 426
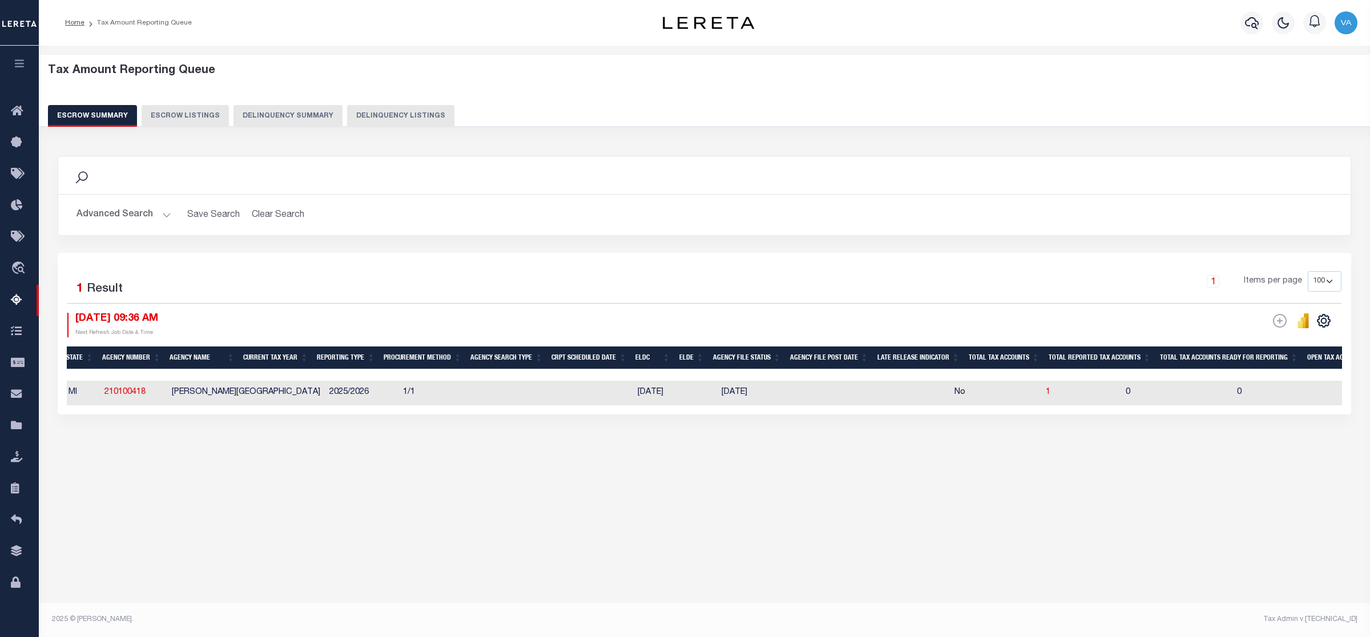
scroll to position [0, 25]
drag, startPoint x: 152, startPoint y: 395, endPoint x: 101, endPoint y: 398, distance: 50.9
click at [102, 398] on td "210100418" at bounding box center [135, 393] width 67 height 25
checkbox input "true"
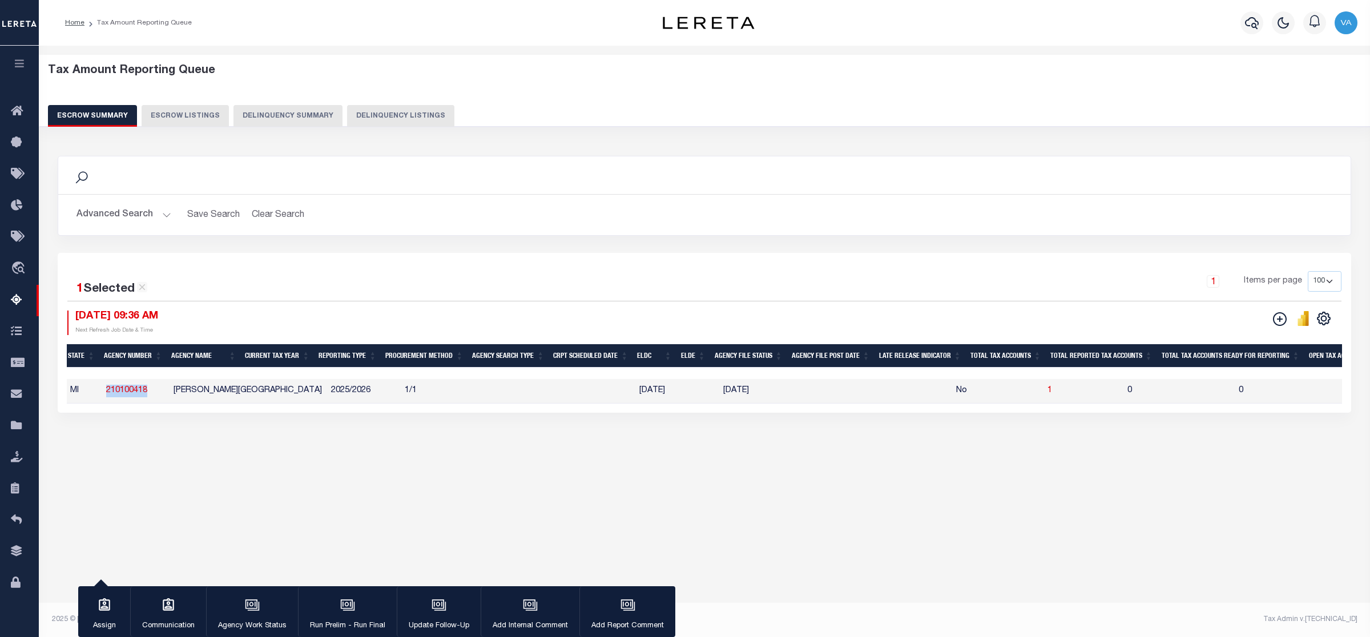
copy link "210100418"
click at [142, 210] on button "Advanced Search" at bounding box center [123, 215] width 95 height 22
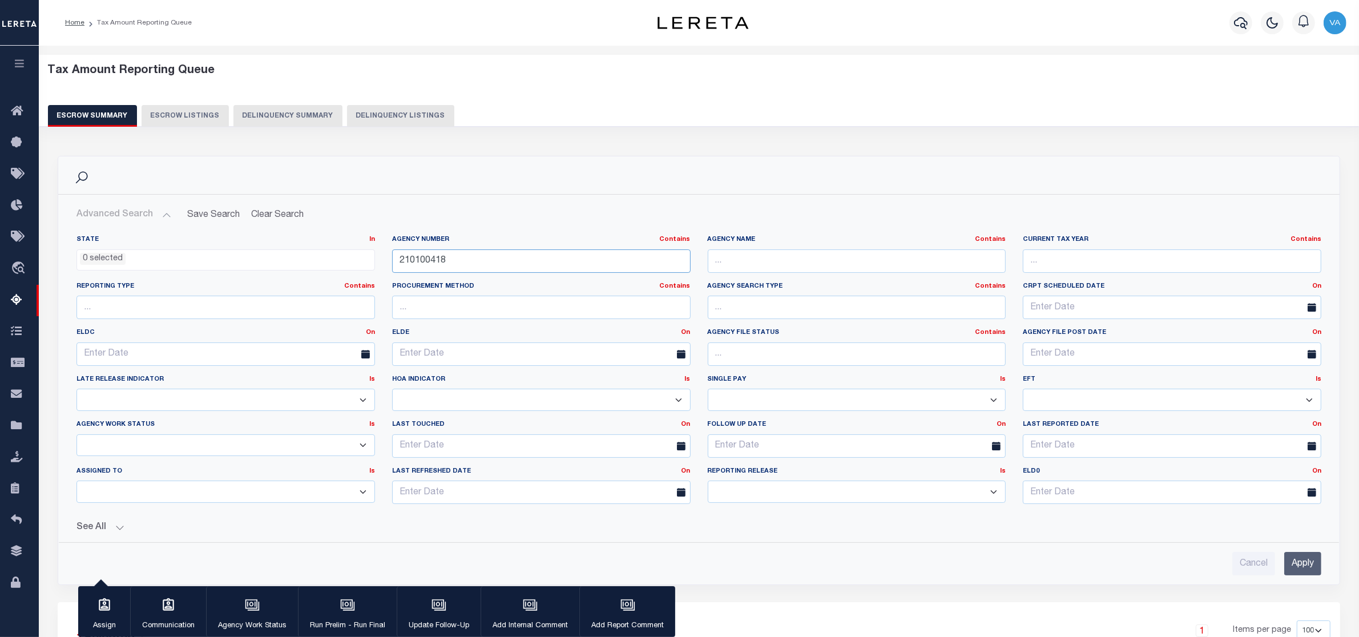
drag, startPoint x: 454, startPoint y: 255, endPoint x: 401, endPoint y: 255, distance: 53.1
click at [401, 255] on input "210100418" at bounding box center [541, 260] width 299 height 23
paste input "7"
type input "210100417"
click at [1293, 568] on input "Apply" at bounding box center [1302, 563] width 37 height 23
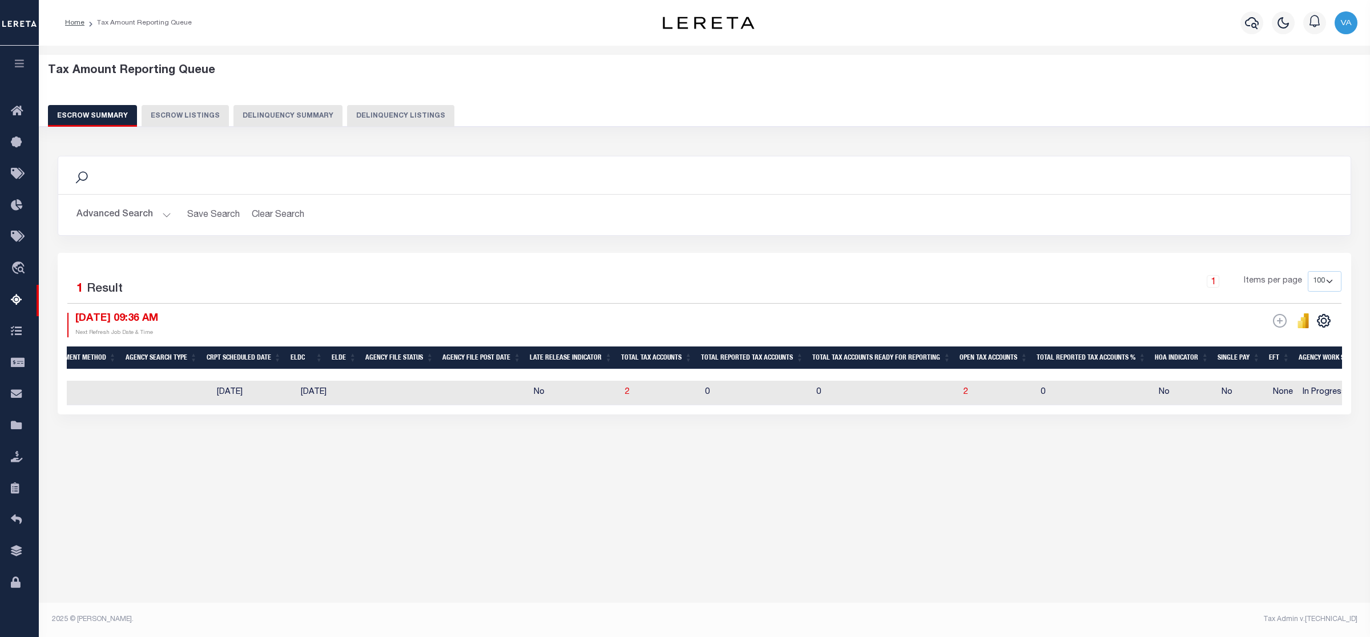
scroll to position [0, 460]
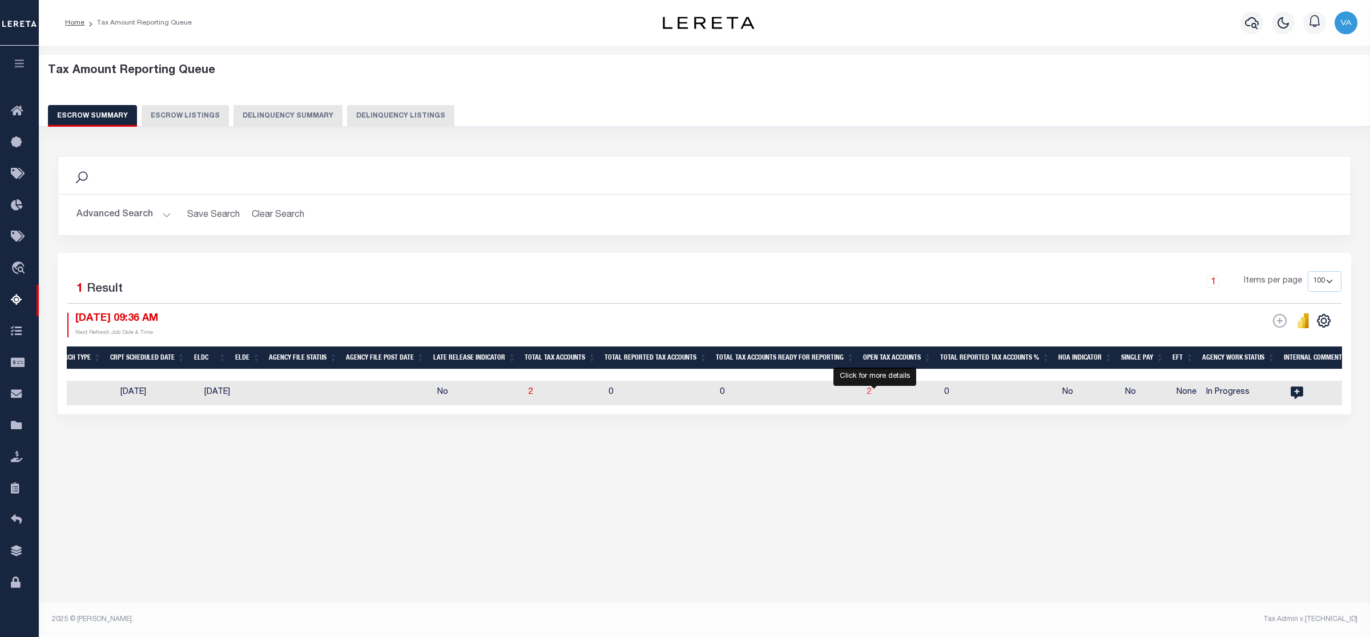
click at [872, 391] on span "2" at bounding box center [869, 392] width 5 height 8
select select "100"
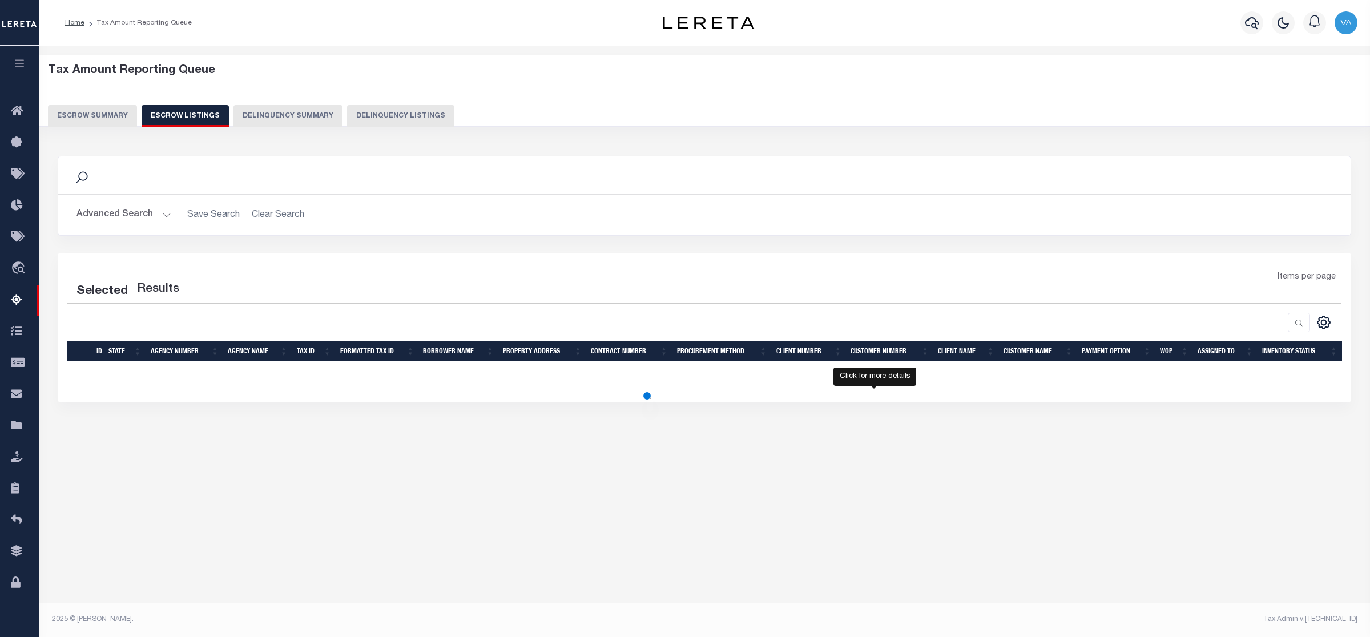
select select "100"
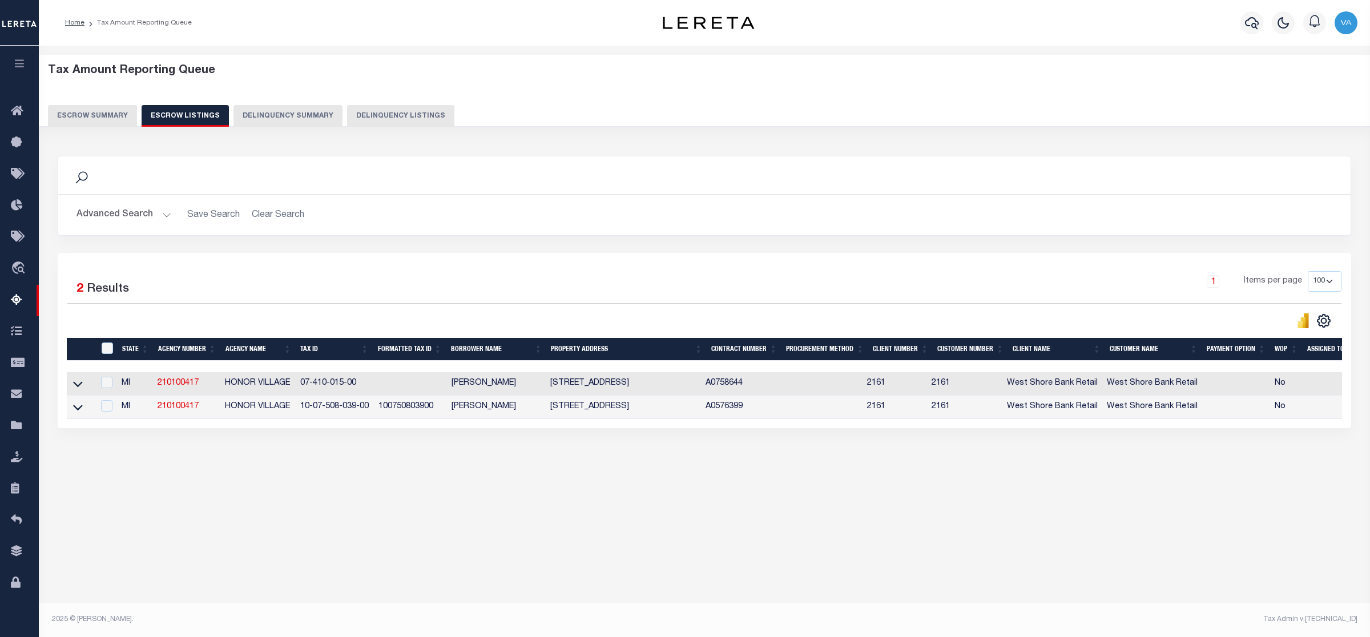
scroll to position [0, 89]
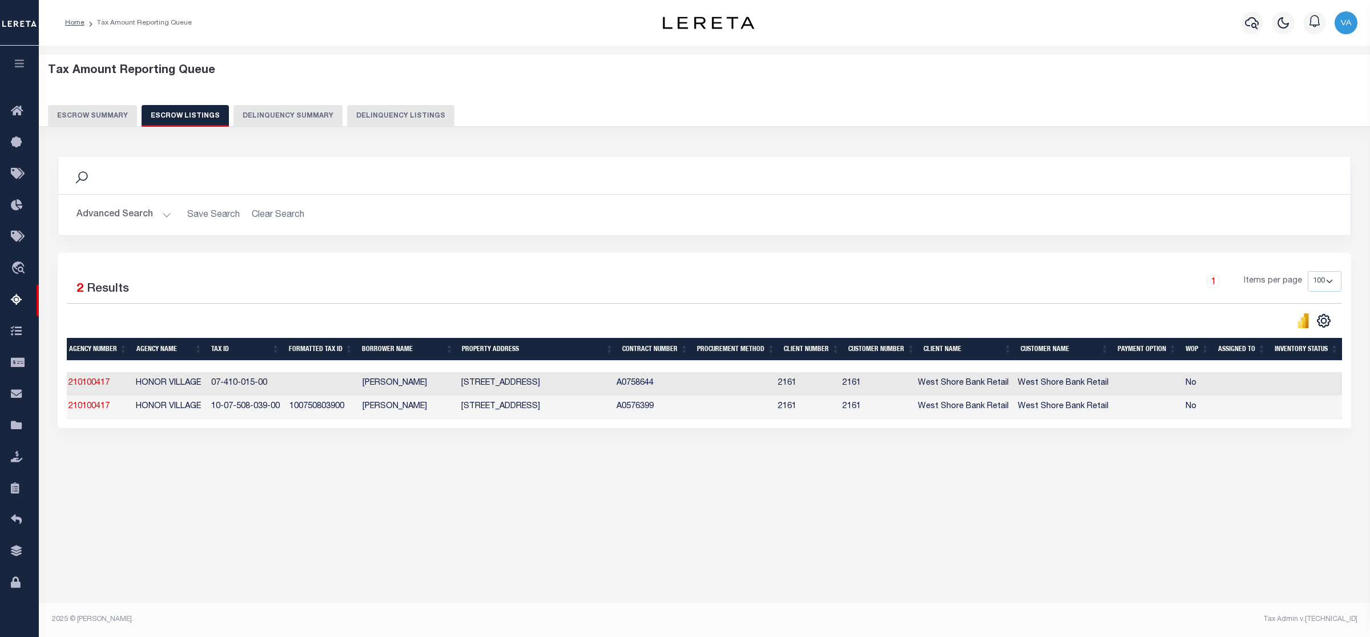
click at [109, 113] on button "Escrow Summary" at bounding box center [92, 116] width 89 height 22
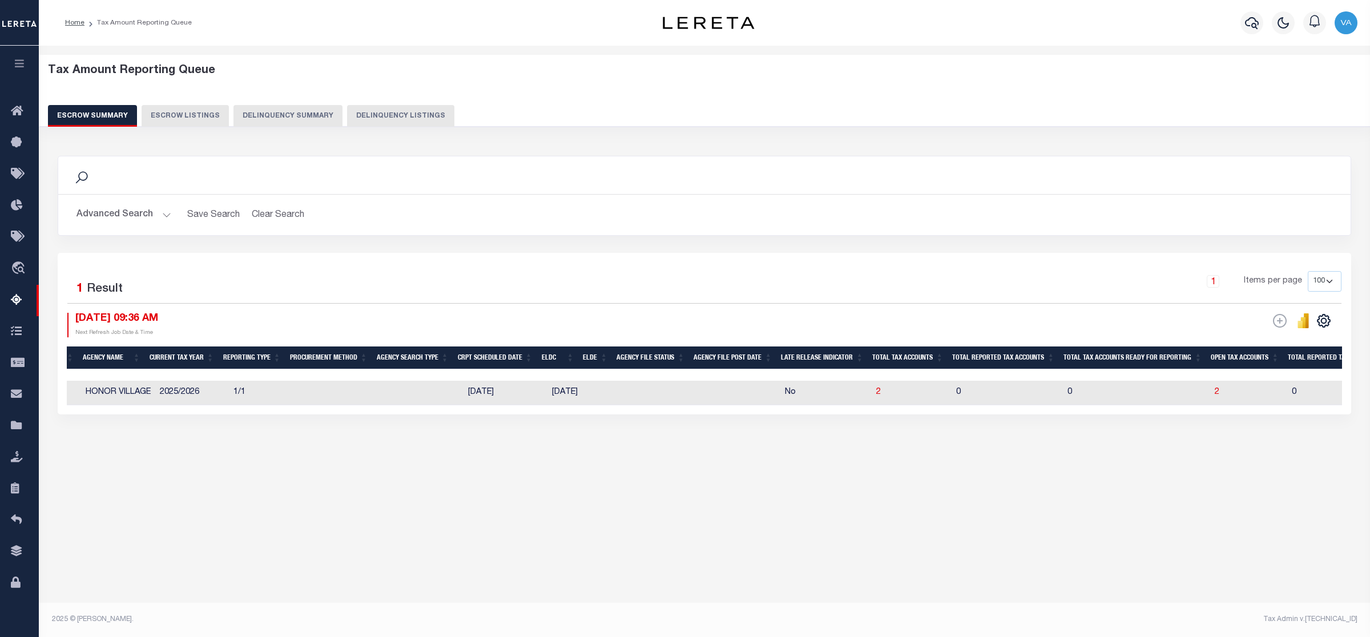
scroll to position [0, 0]
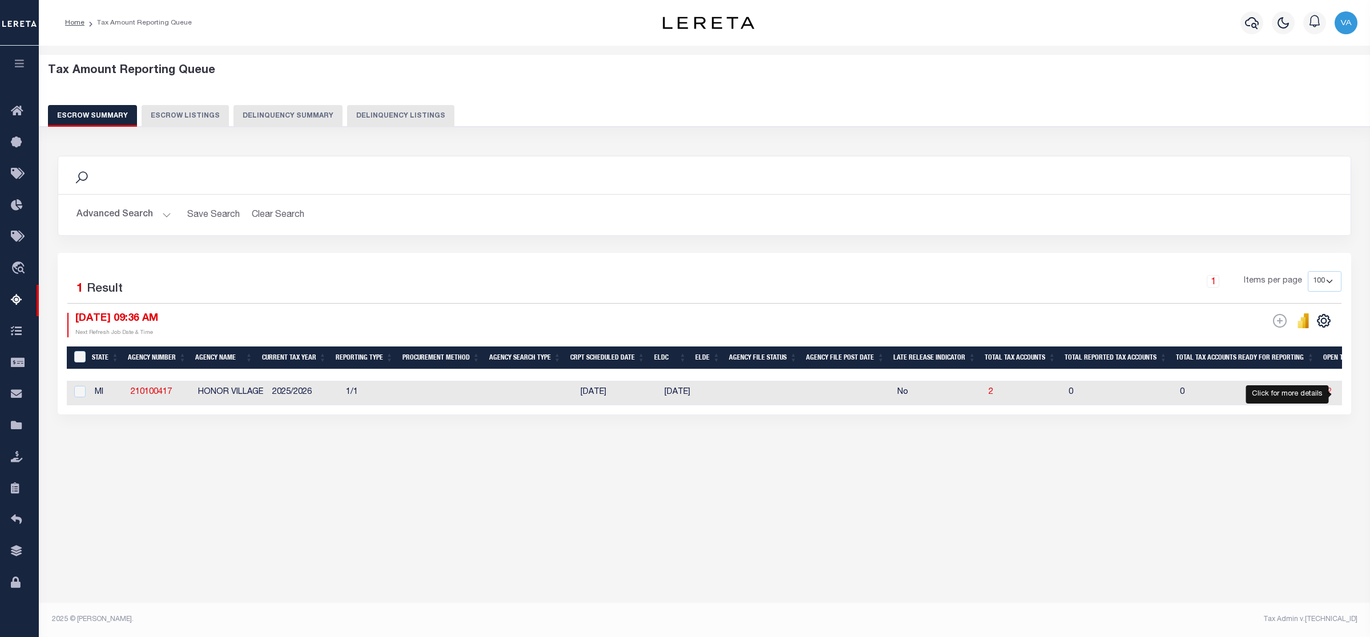
click at [1332, 396] on span "2" at bounding box center [1329, 392] width 5 height 8
select select "100"
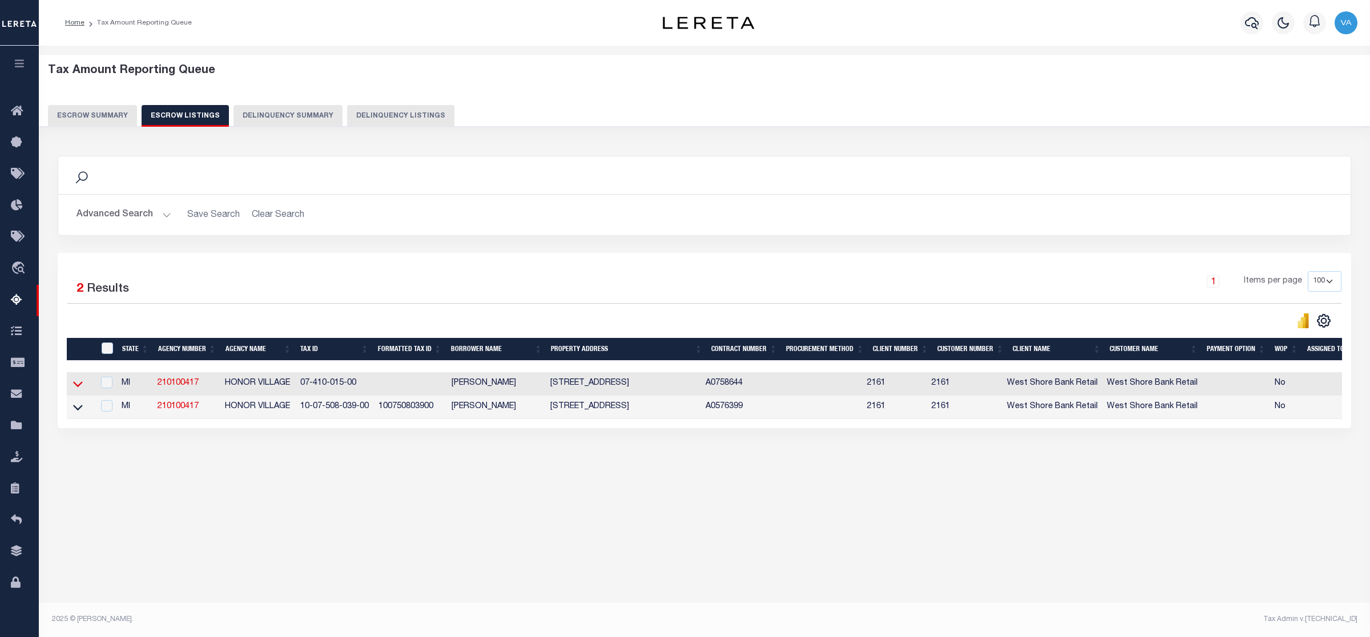
click at [78, 383] on icon at bounding box center [78, 384] width 10 height 12
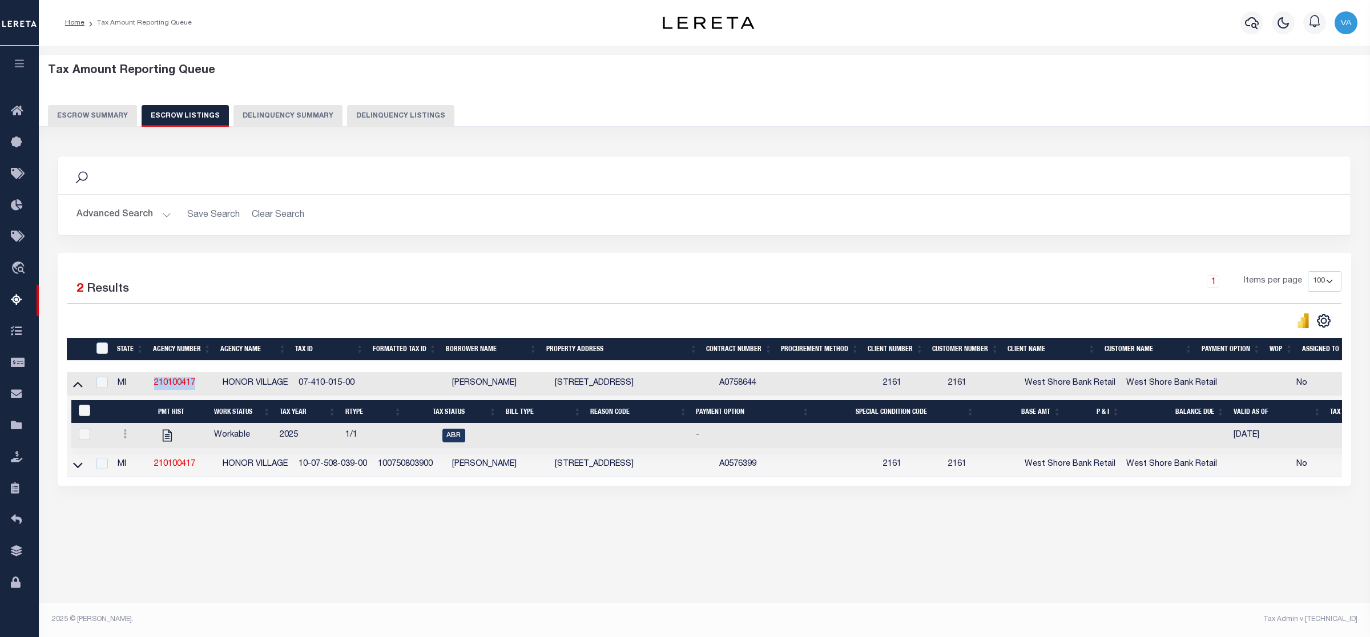
drag, startPoint x: 206, startPoint y: 385, endPoint x: 138, endPoint y: 385, distance: 67.9
click at [138, 385] on tr "MI 210100417 HONOR VILLAGE 07-410-015-00 MEGHAN CHENOWETH 10519 HIGHLAND ST HON…" at bounding box center [761, 383] width 1389 height 23
copy tr "210100417"
drag, startPoint x: 366, startPoint y: 377, endPoint x: 300, endPoint y: 386, distance: 66.9
click at [300, 386] on td "07-410-015-00" at bounding box center [333, 383] width 79 height 23
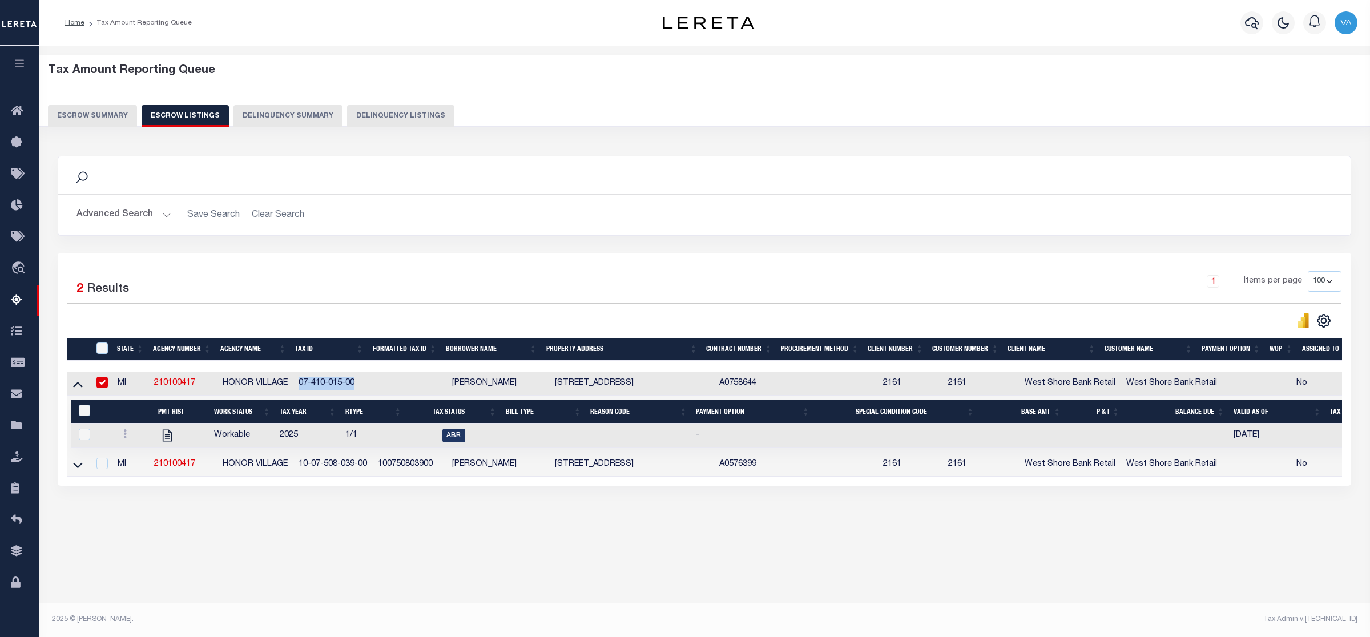
checkbox input "false"
checkbox input "true"
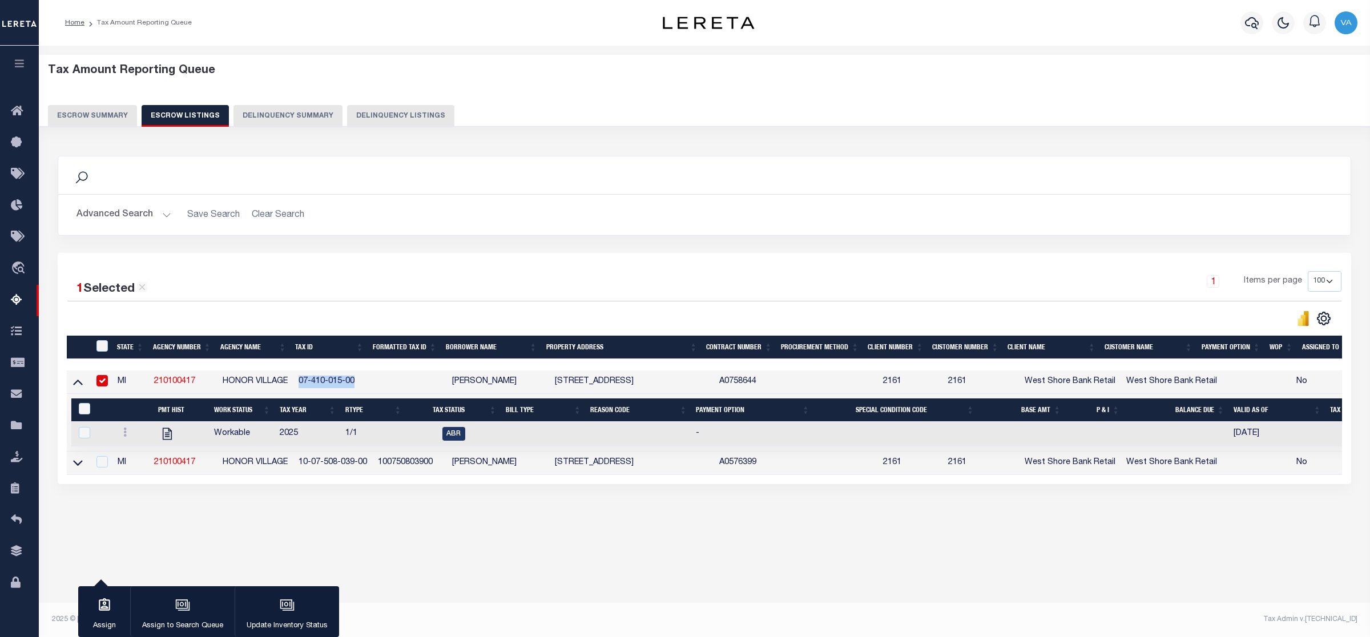
copy td "07-410-015-00"
drag, startPoint x: 296, startPoint y: 464, endPoint x: 371, endPoint y: 461, distance: 75.4
click at [371, 461] on td "10-07-508-039-00" at bounding box center [333, 463] width 79 height 23
checkbox input "true"
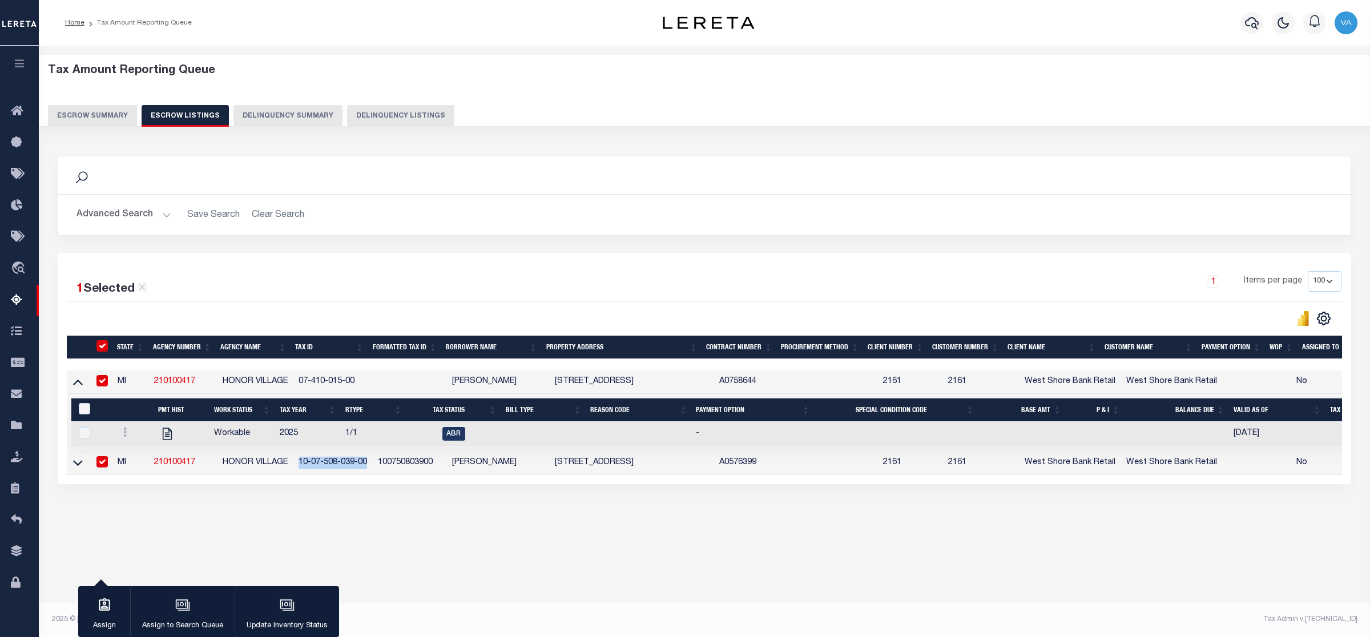
checkbox input "true"
copy td "10-07-508-039-00"
click at [104, 114] on button "Escrow Summary" at bounding box center [92, 116] width 89 height 22
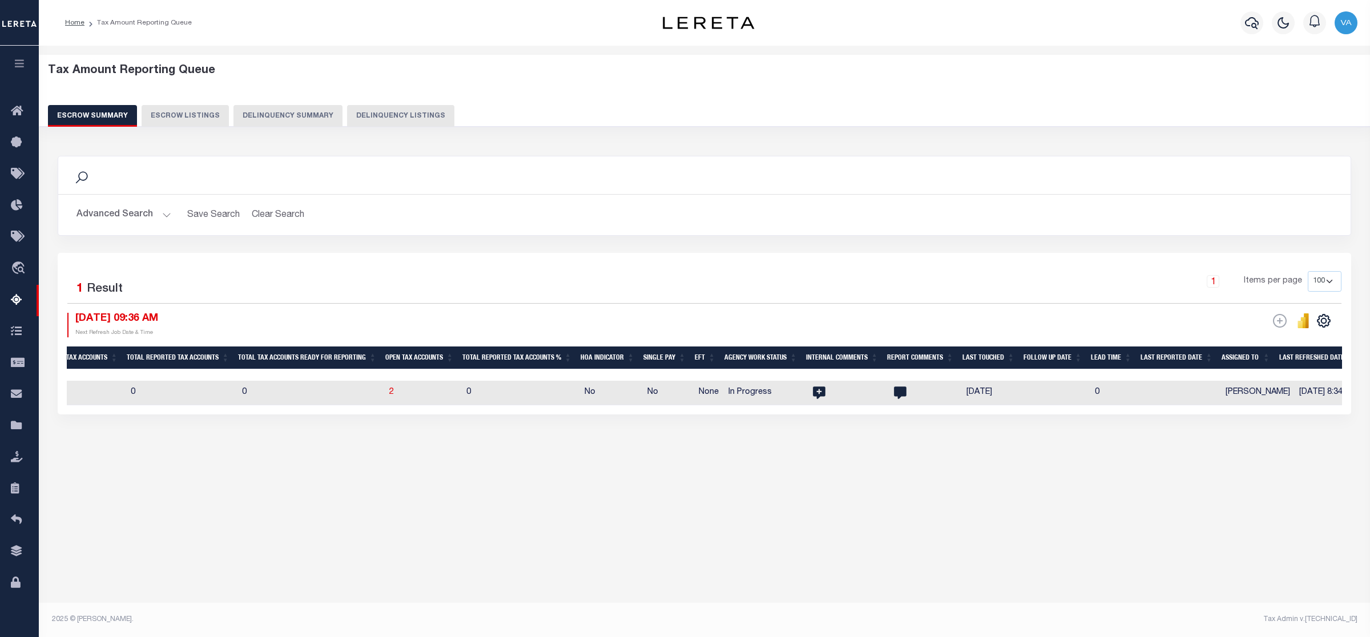
scroll to position [0, 940]
click at [823, 389] on icon "" at bounding box center [817, 393] width 13 height 13
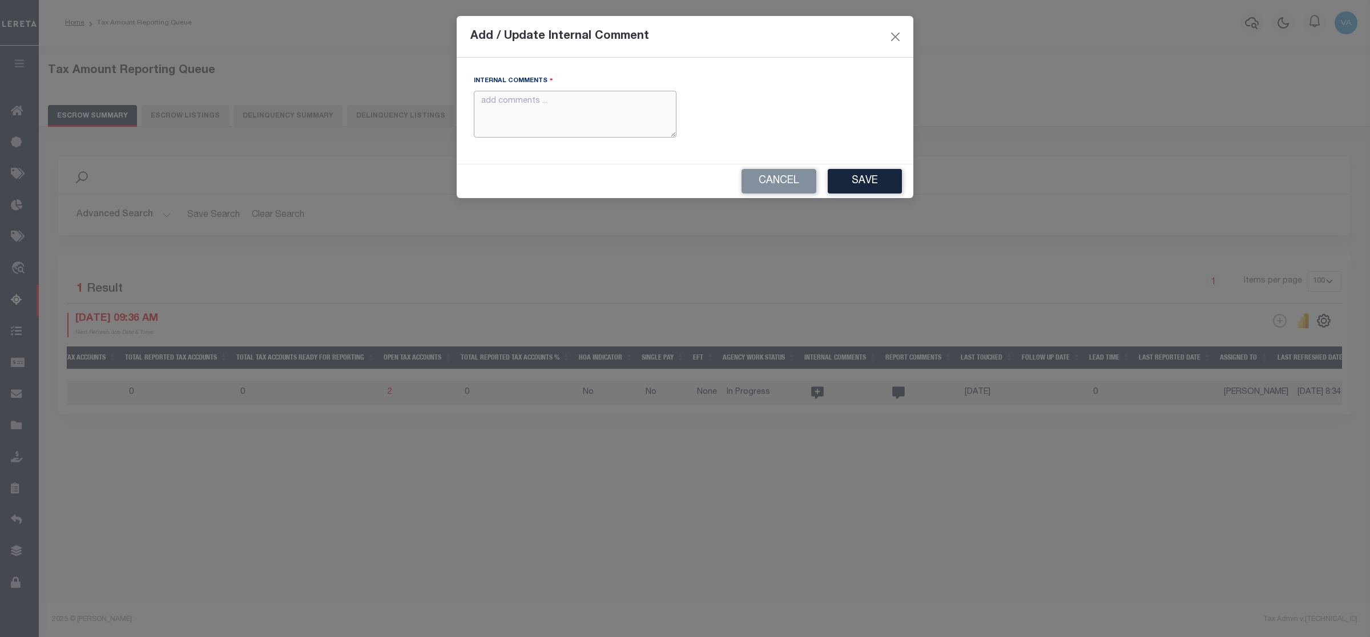
click at [507, 113] on textarea "Internal Comments" at bounding box center [575, 114] width 203 height 47
paste textarea "2025 amounts are not updated in web and treasure is not responding to the calls"
type textarea "2025 amounts are not updated in web and treasure is not responding to the calls"
click at [858, 175] on button "Save" at bounding box center [865, 181] width 74 height 25
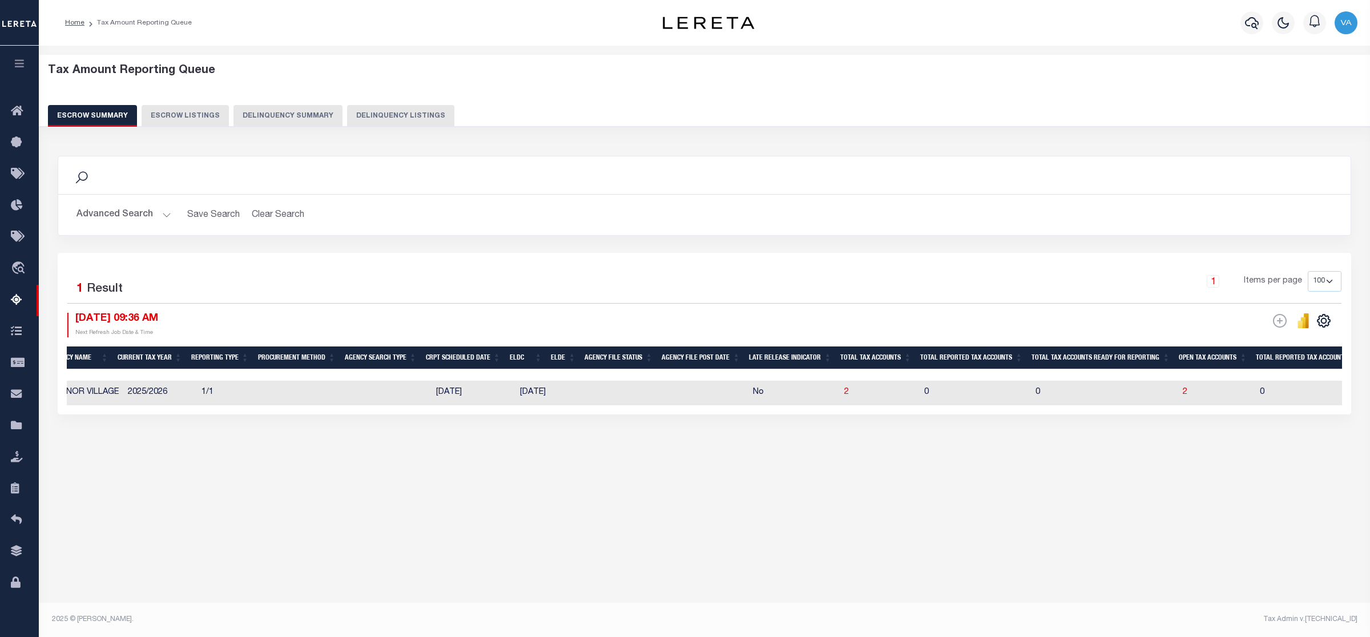
scroll to position [0, 38]
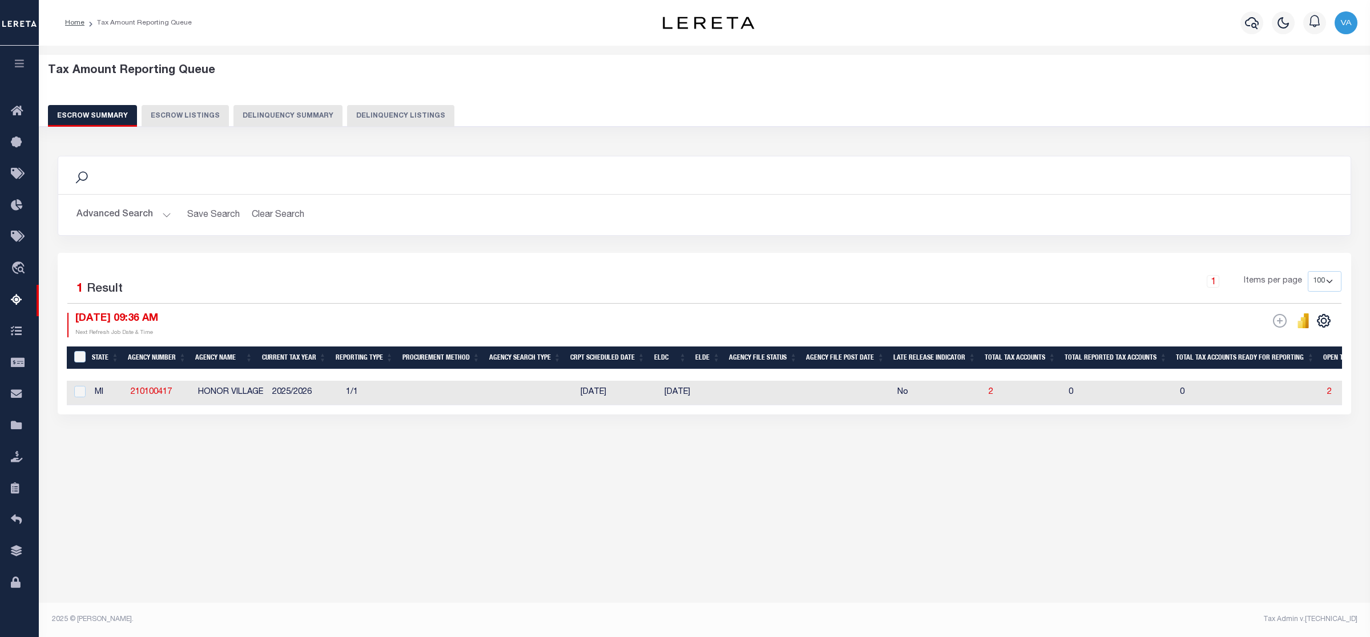
click at [146, 215] on button "Advanced Search" at bounding box center [123, 215] width 95 height 22
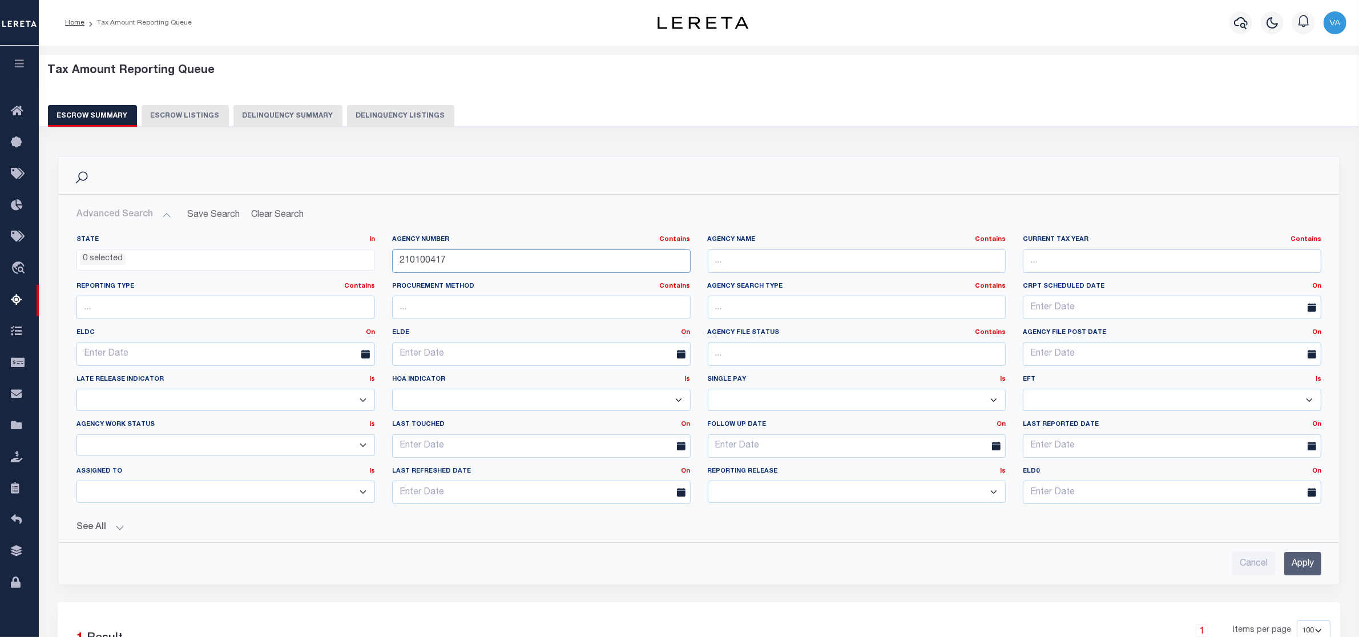
drag, startPoint x: 457, startPoint y: 257, endPoint x: 354, endPoint y: 261, distance: 102.2
click at [354, 261] on div "State In In AK AL AR AZ CA CO CT DC DE FL GA GU HI IA ID IL IN KS KY LA MA MD M…" at bounding box center [699, 374] width 1262 height 278
paste input "280210"
type input "210280210"
click at [1303, 564] on input "Apply" at bounding box center [1302, 563] width 37 height 23
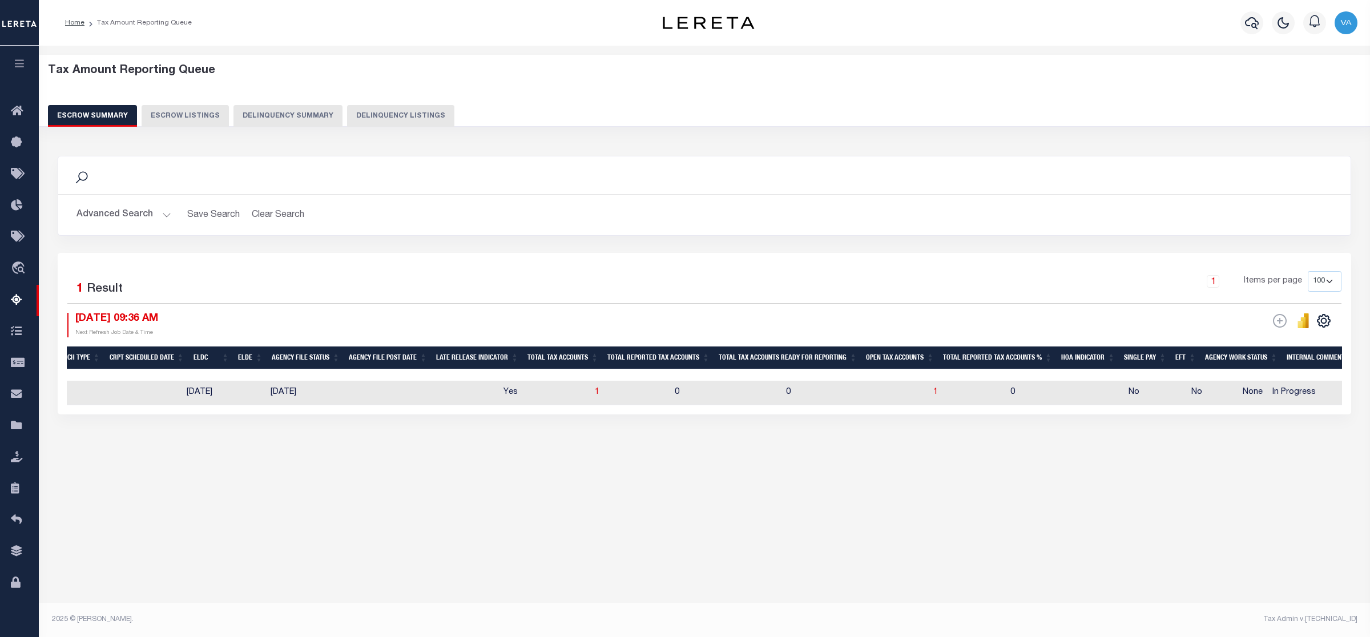
scroll to position [0, 586]
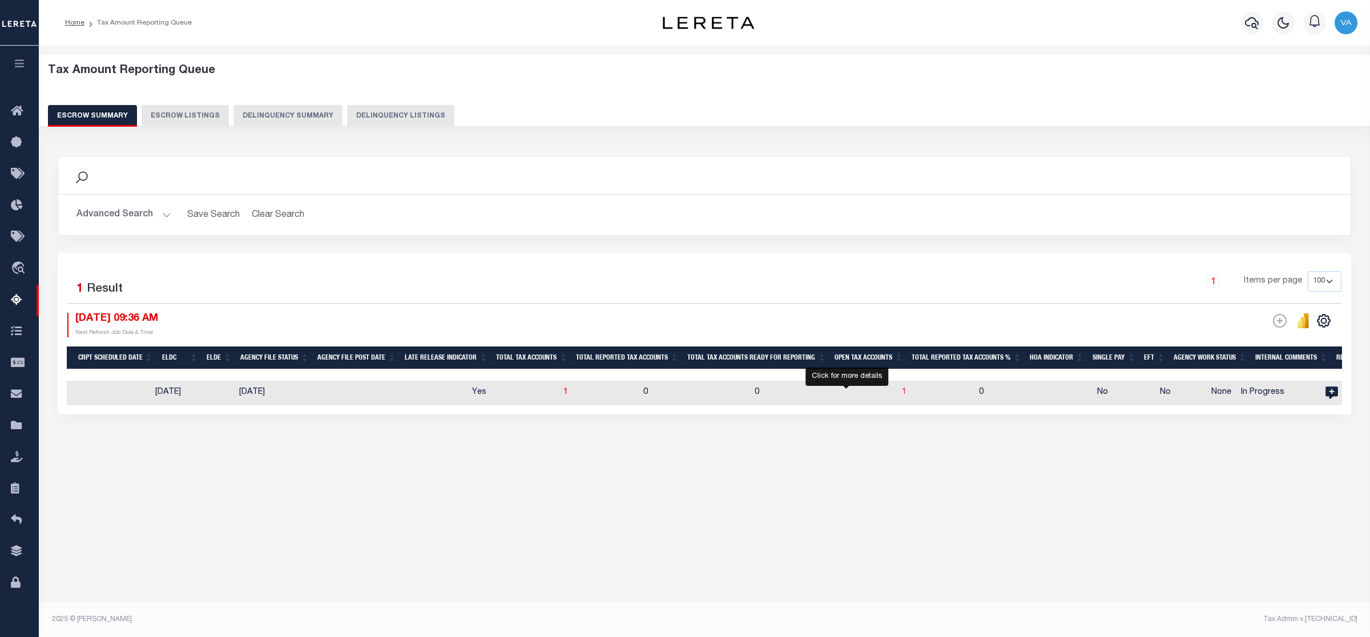
click at [902, 392] on span "1" at bounding box center [904, 392] width 5 height 8
select select "100"
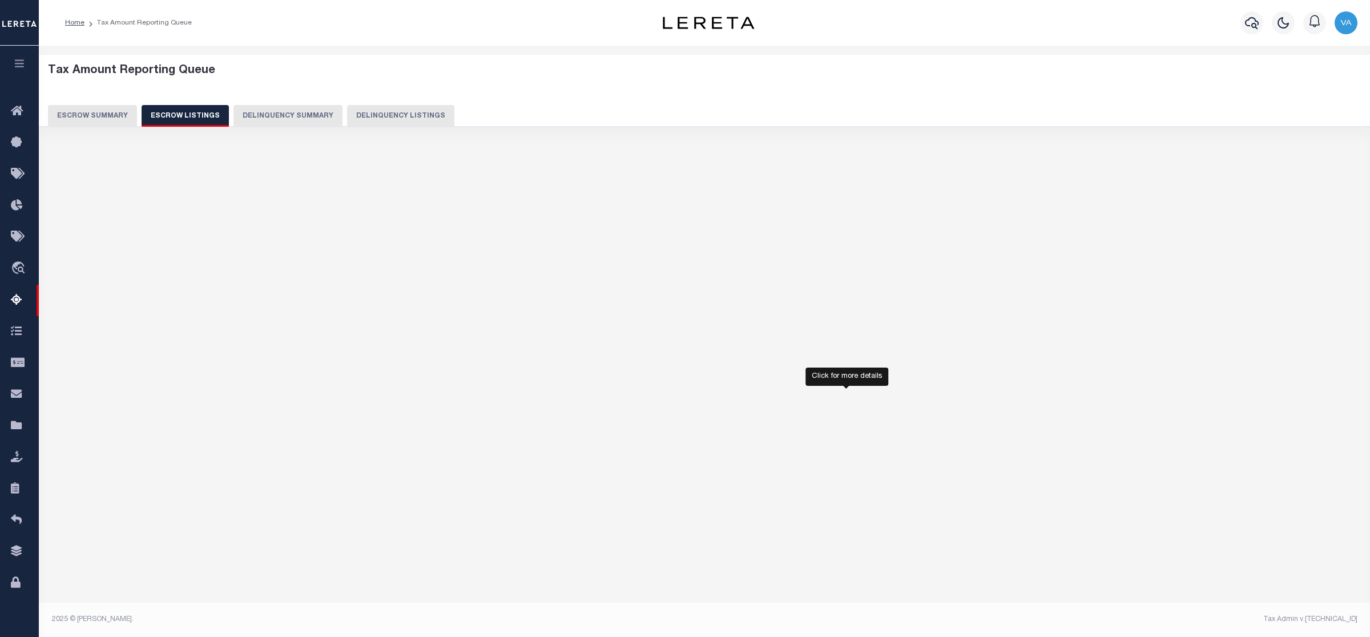
select select "100"
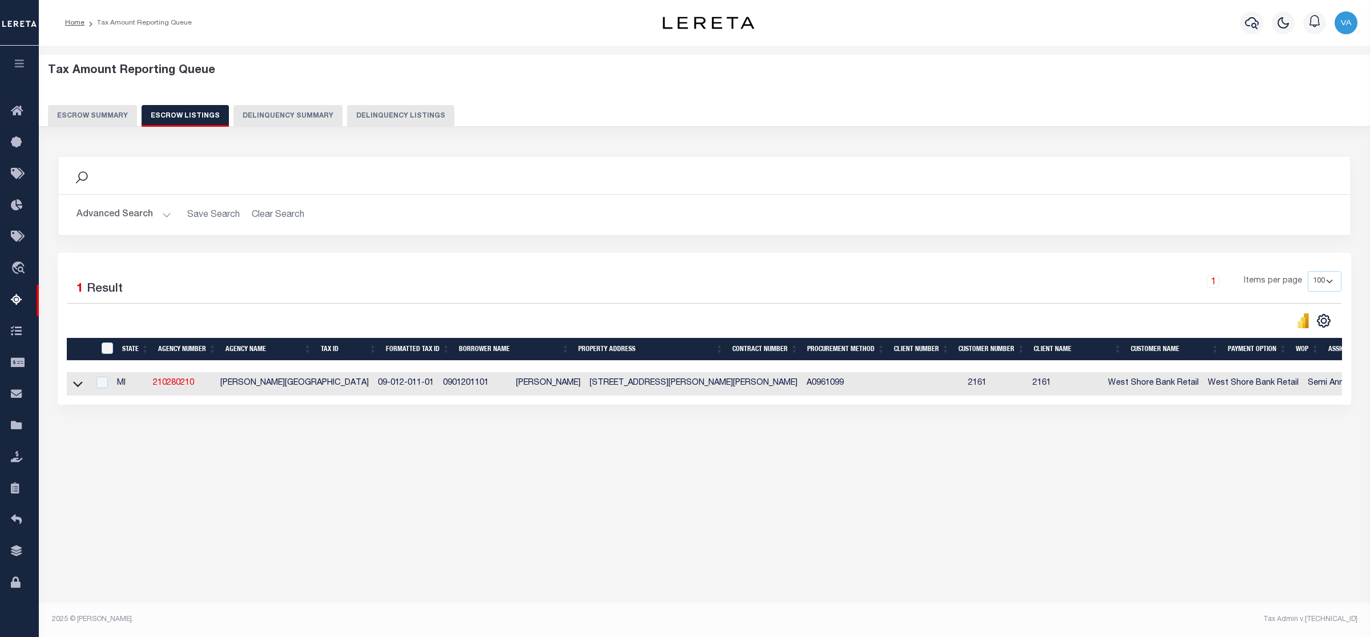
click at [70, 383] on td at bounding box center [78, 383] width 22 height 23
checkbox input "true"
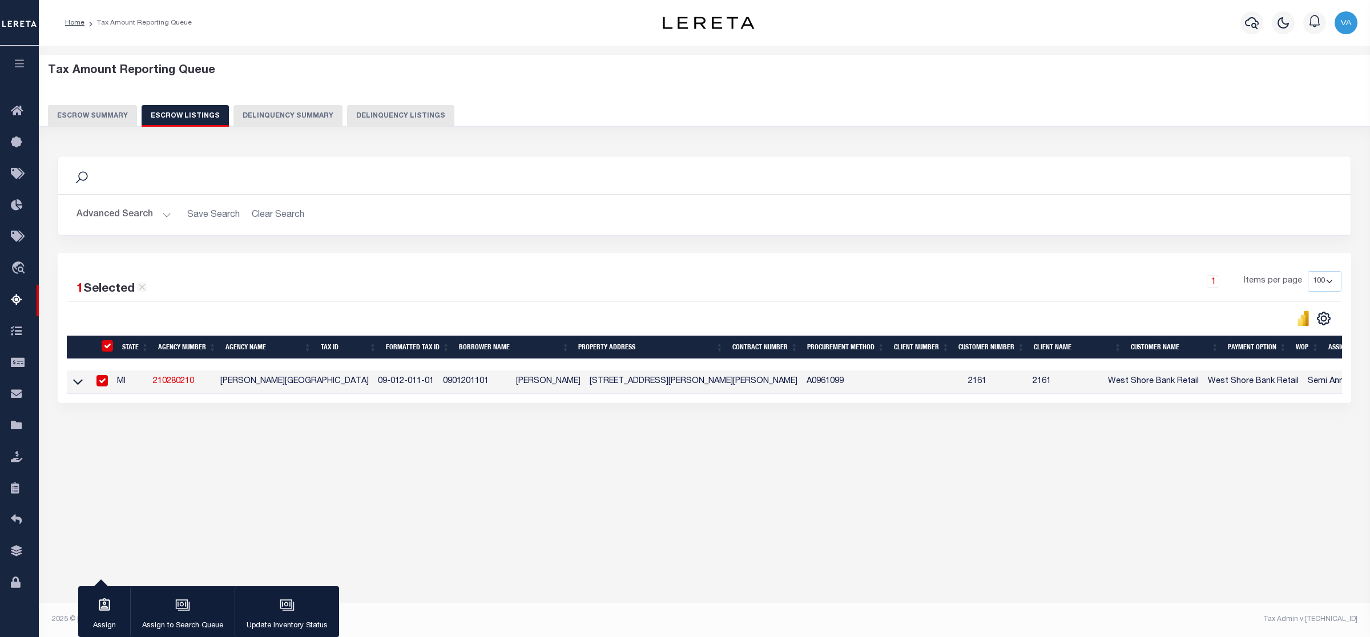
click at [70, 384] on td at bounding box center [78, 381] width 22 height 23
checkbox input "false"
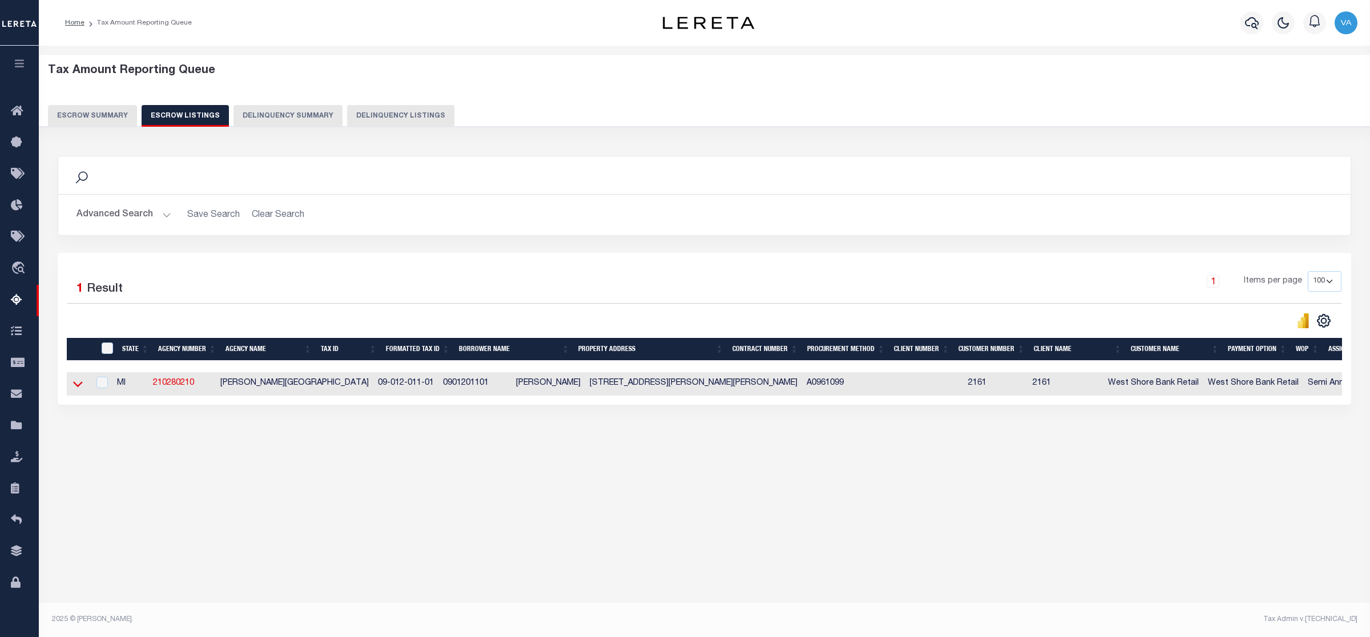
click at [76, 388] on icon at bounding box center [78, 385] width 10 height 6
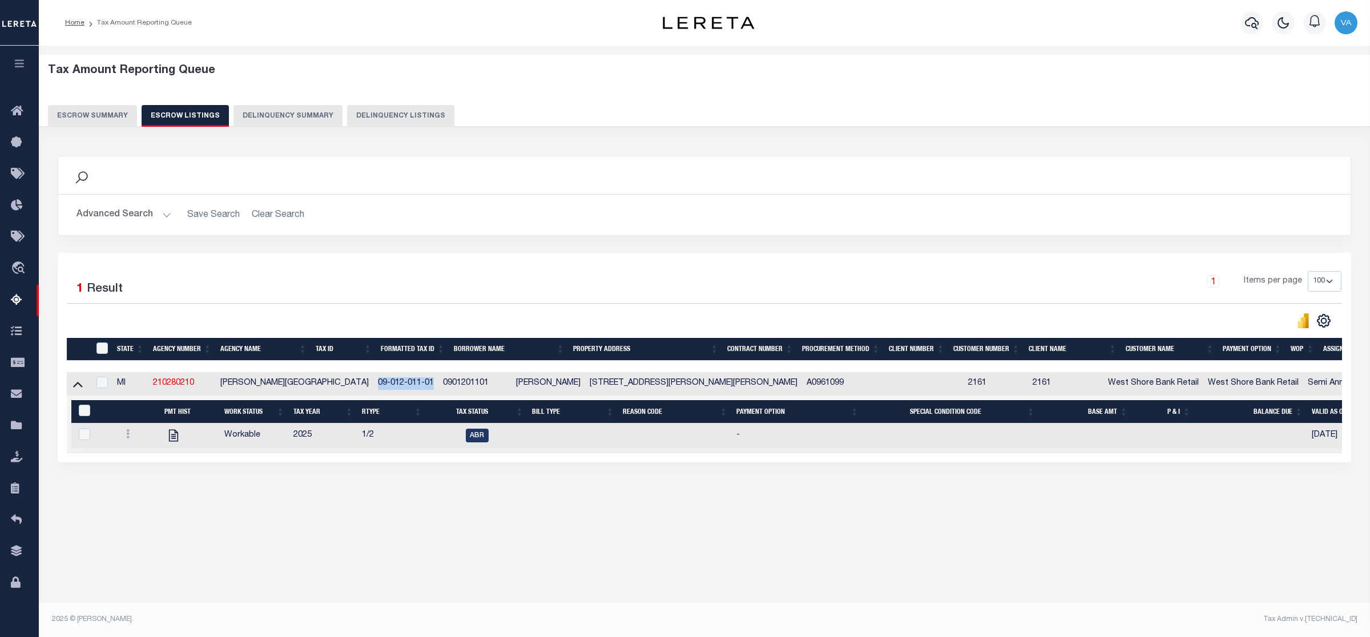
drag, startPoint x: 381, startPoint y: 380, endPoint x: 317, endPoint y: 394, distance: 64.8
click at [373, 394] on td "09-012-011-01" at bounding box center [405, 383] width 65 height 23
checkbox input "true"
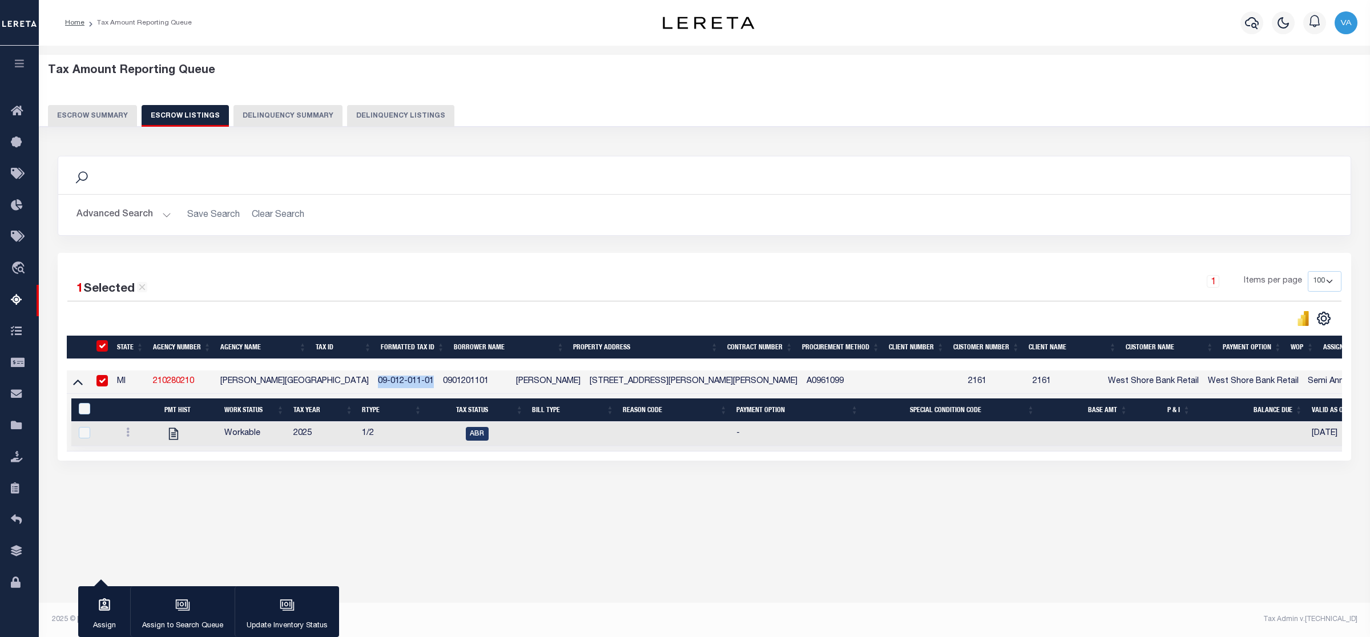
click at [92, 124] on button "Escrow Summary" at bounding box center [92, 116] width 89 height 22
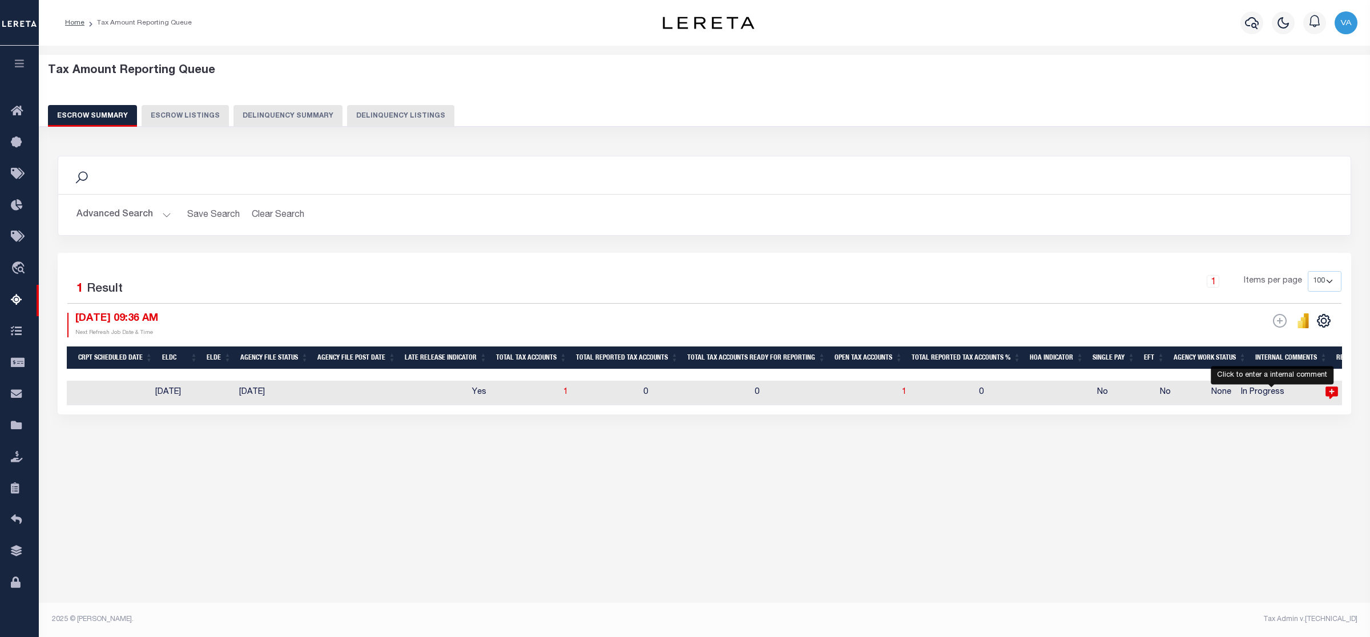
click at [1324, 394] on icon "" at bounding box center [1331, 392] width 15 height 15
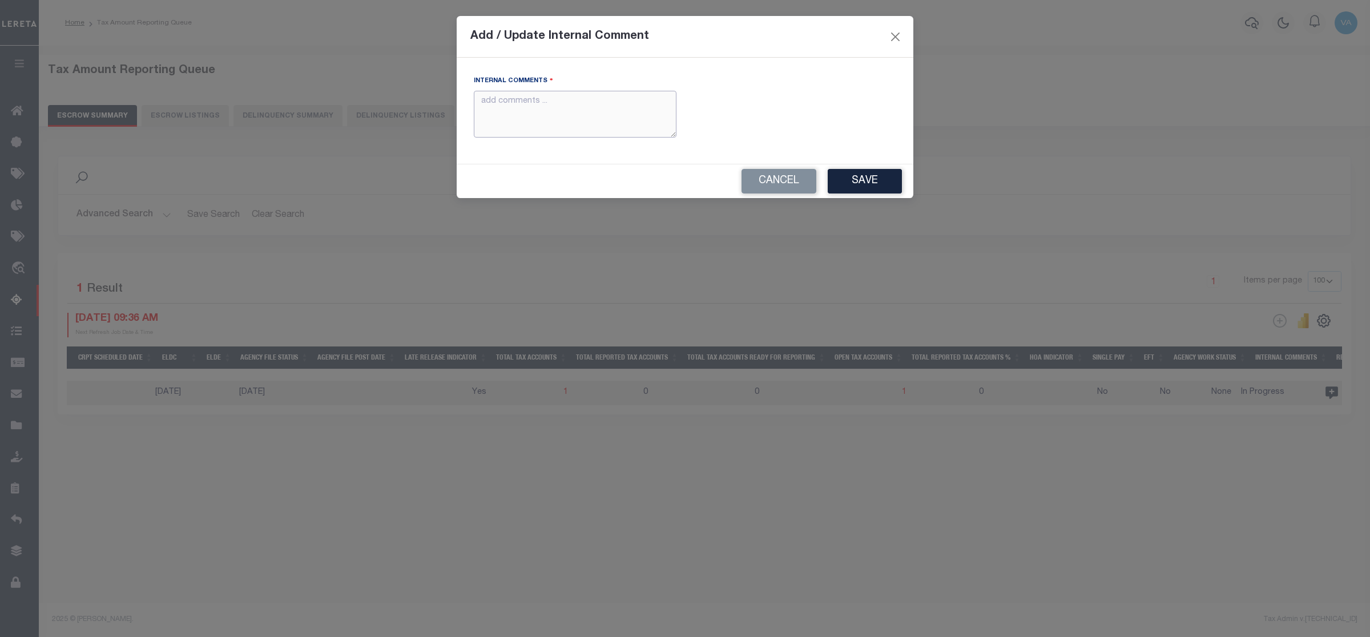
click at [503, 118] on textarea "Internal Comments" at bounding box center [575, 114] width 203 height 47
click at [545, 115] on textarea "Internal Comments" at bounding box center [575, 114] width 203 height 47
paste textarea "2025 amounts are not updated in web and treasure is not responding to the calls"
click at [891, 189] on button "Save" at bounding box center [865, 181] width 74 height 25
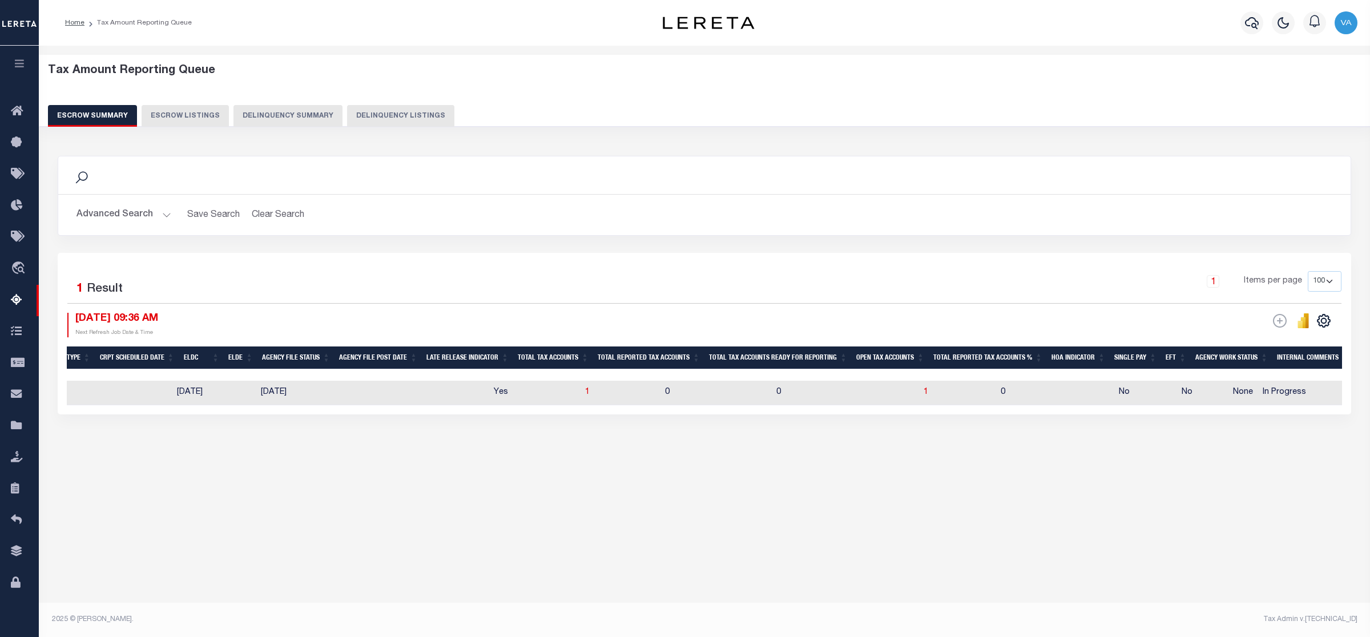
scroll to position [0, 529]
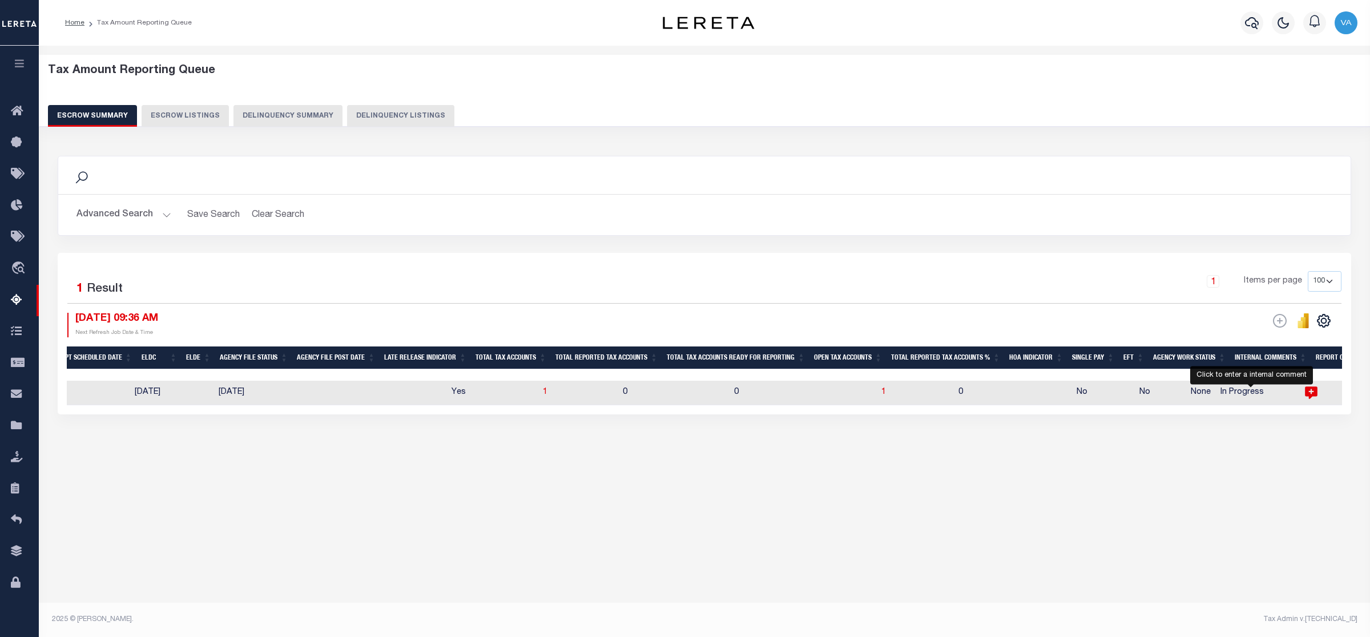
click at [1305, 389] on icon at bounding box center [1311, 393] width 13 height 13
type textarea "2025 amounts are not updated in web and treasure is not responding to the calls"
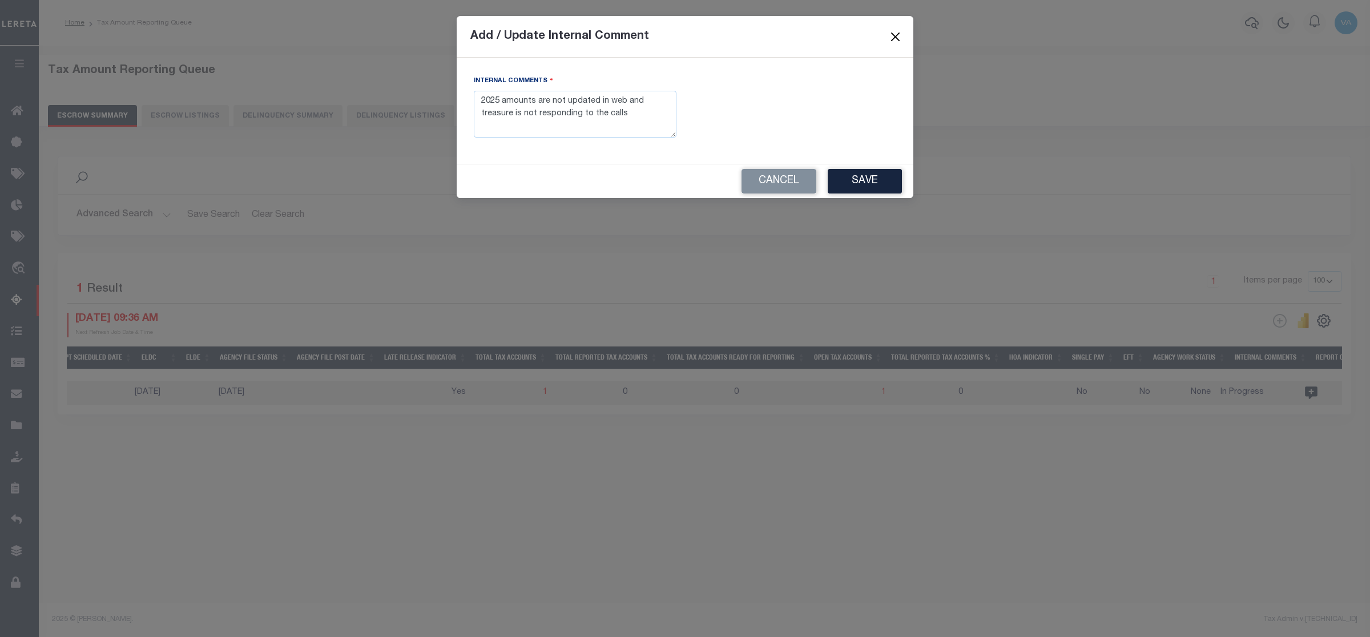
click at [894, 36] on button "Close" at bounding box center [895, 36] width 15 height 15
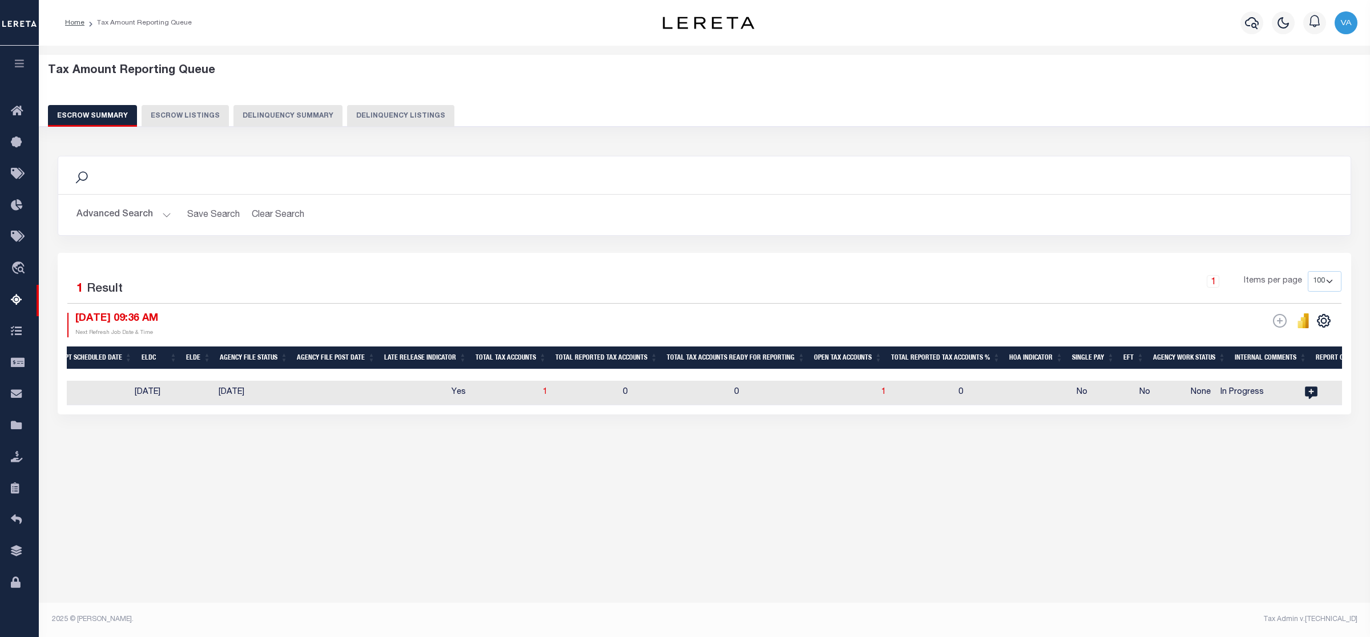
click at [143, 211] on button "Advanced Search" at bounding box center [123, 215] width 95 height 22
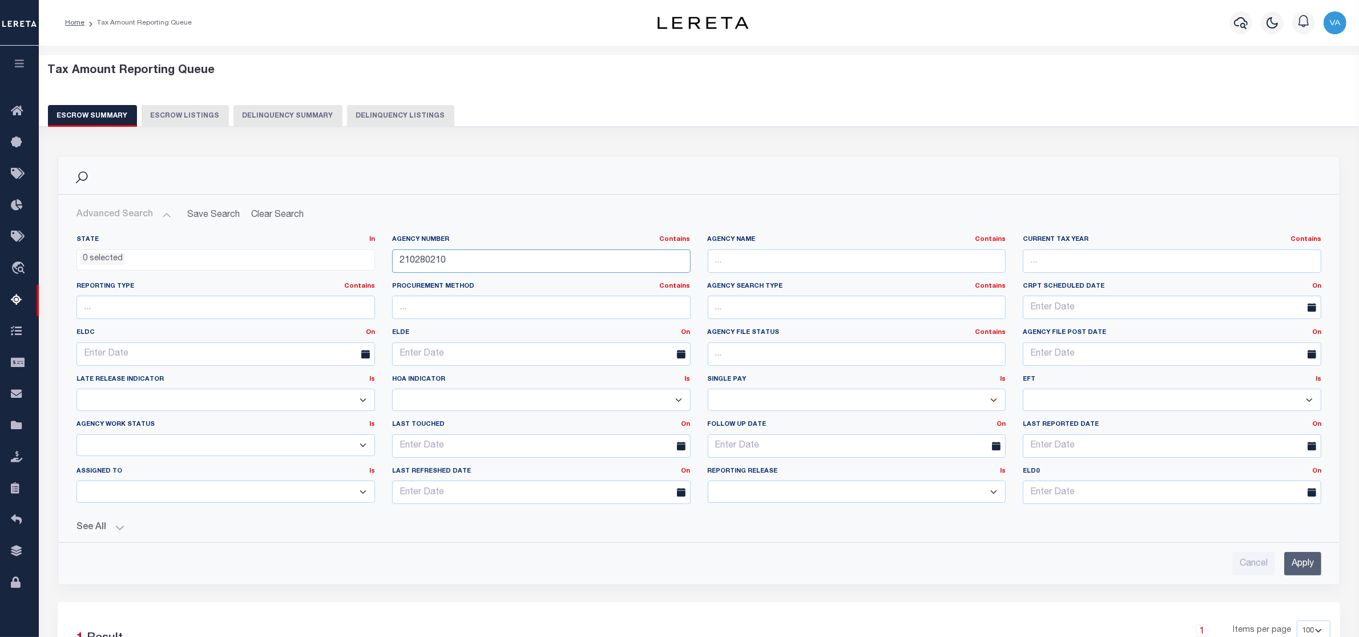
drag, startPoint x: 457, startPoint y: 266, endPoint x: 368, endPoint y: 266, distance: 89.0
click at [368, 266] on div "State In In AK AL AR AZ CA CO CT DC DE FL GA GU HI IA ID IL IN KS KY LA MA MD M…" at bounding box center [699, 374] width 1262 height 278
paste input "370540608"
type input "370540608"
click at [1312, 569] on input "Apply" at bounding box center [1302, 563] width 37 height 23
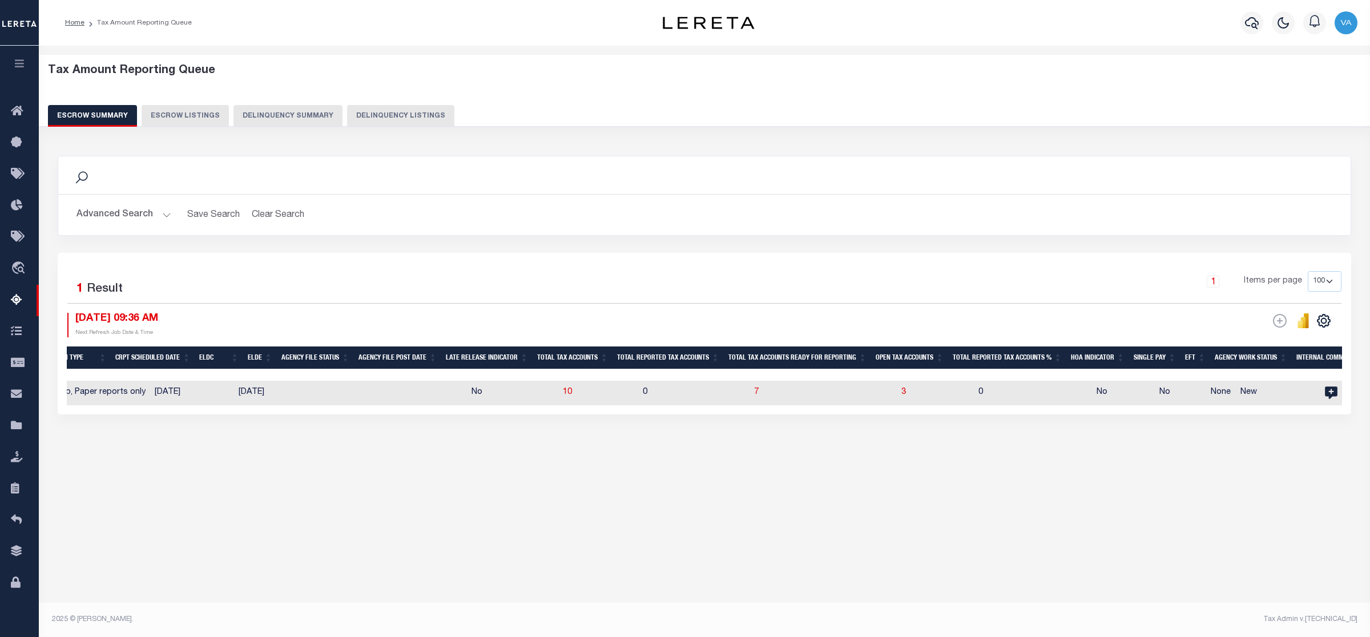
click at [897, 394] on td "3" at bounding box center [935, 393] width 77 height 25
checkbox input "true"
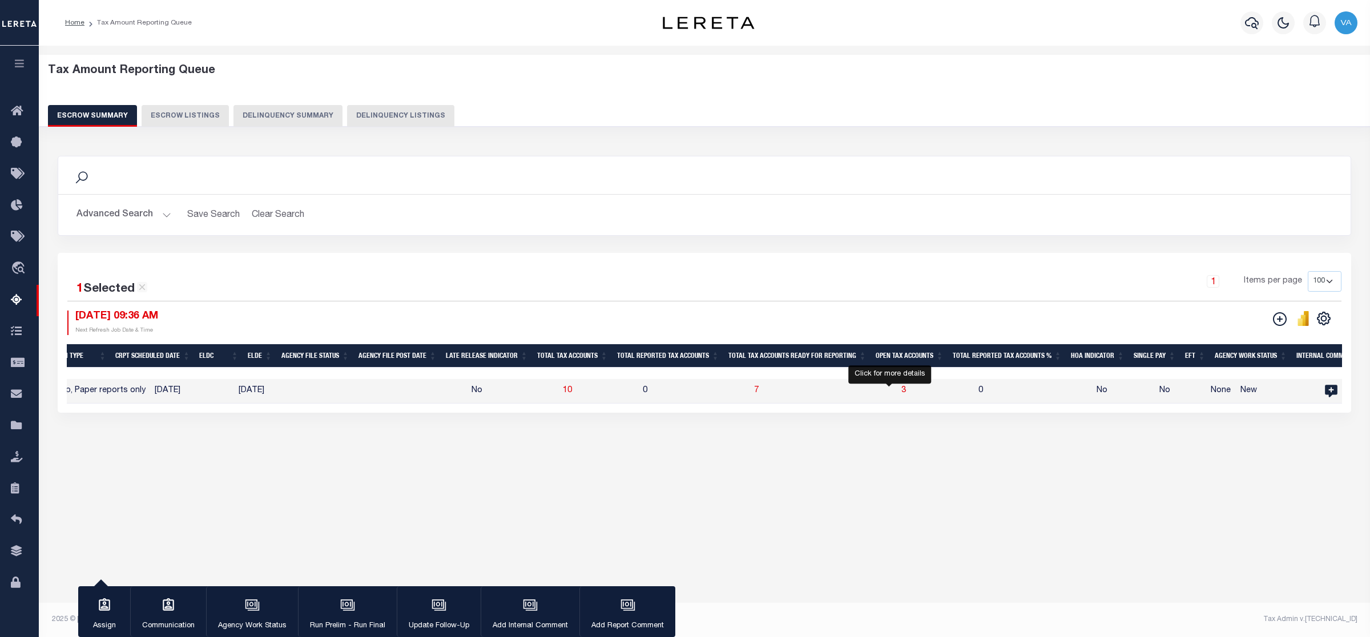
click at [901, 389] on span "3" at bounding box center [903, 390] width 5 height 8
select select "100"
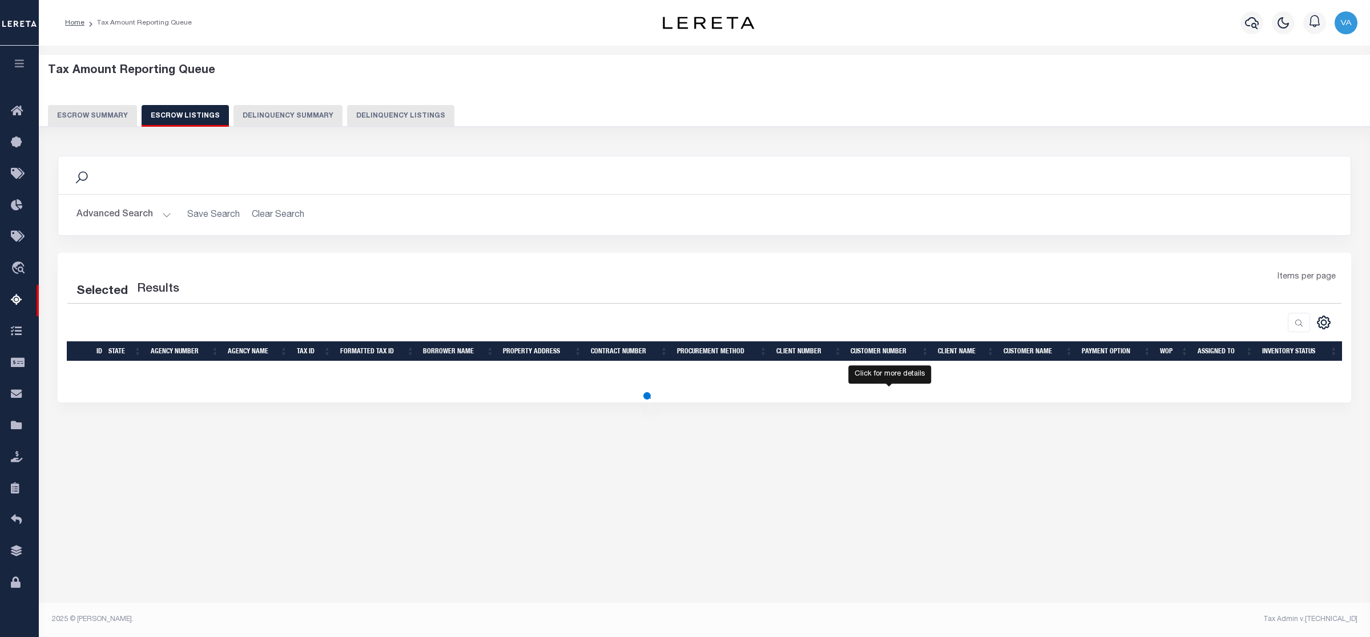
select select "100"
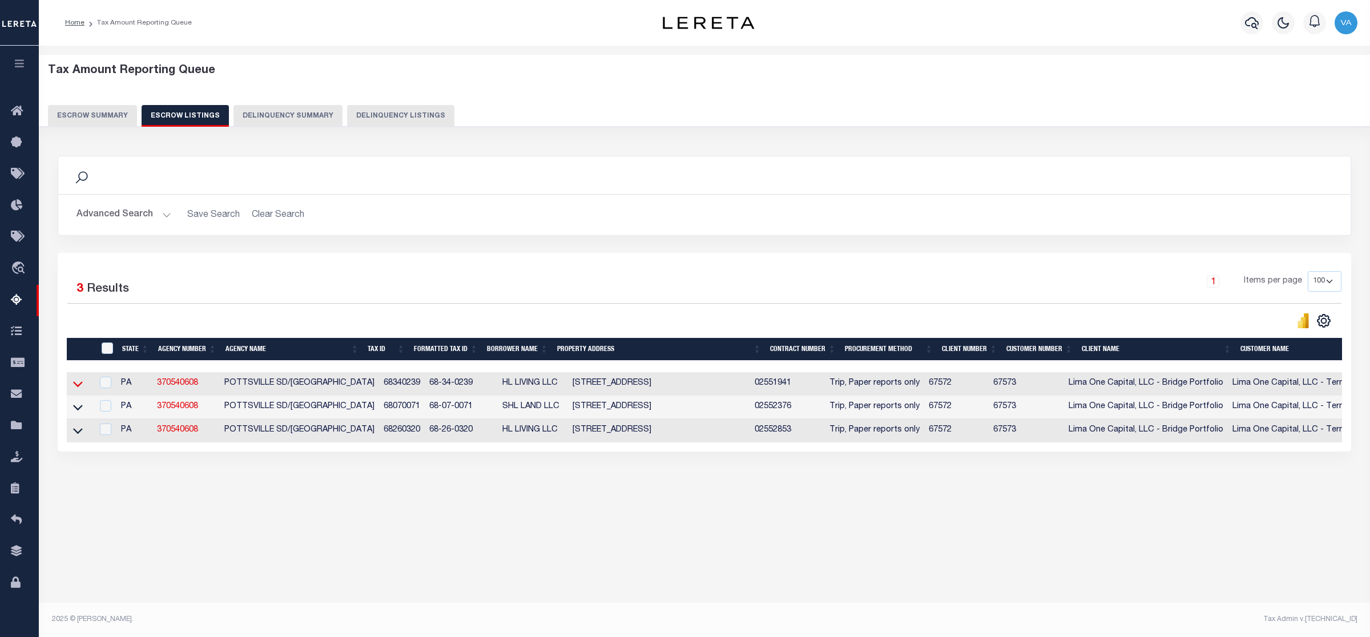
click at [73, 389] on icon at bounding box center [78, 384] width 10 height 12
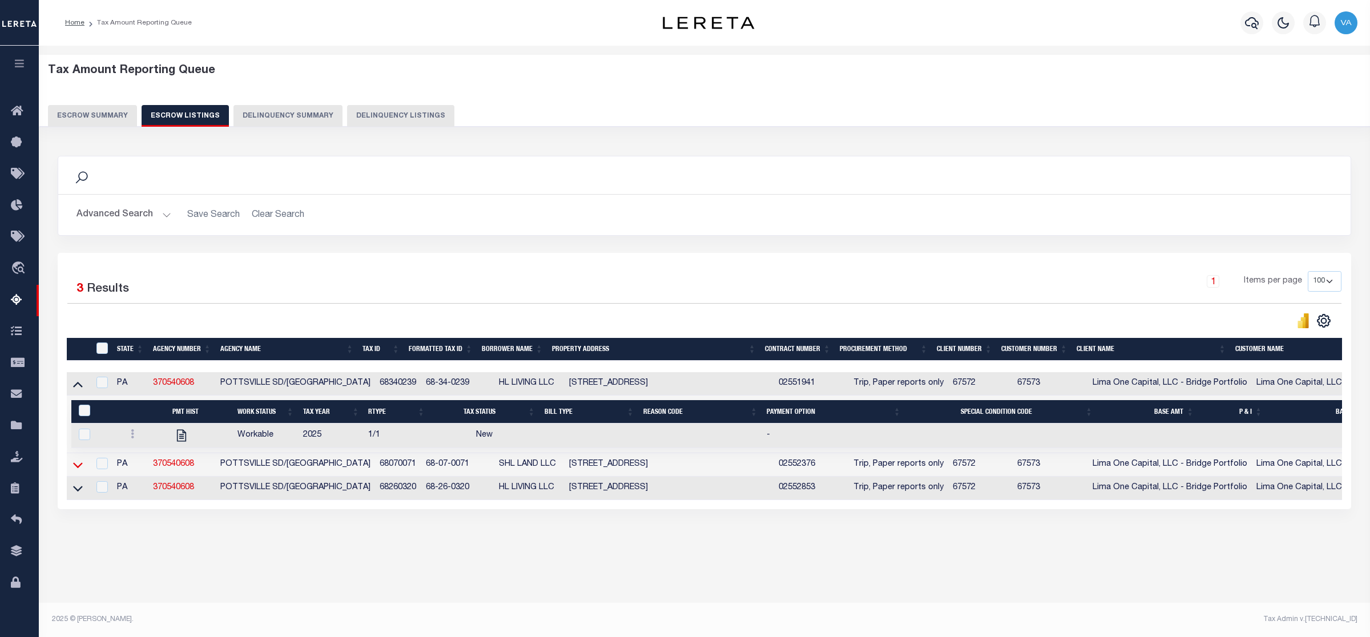
click at [73, 466] on icon at bounding box center [78, 465] width 10 height 12
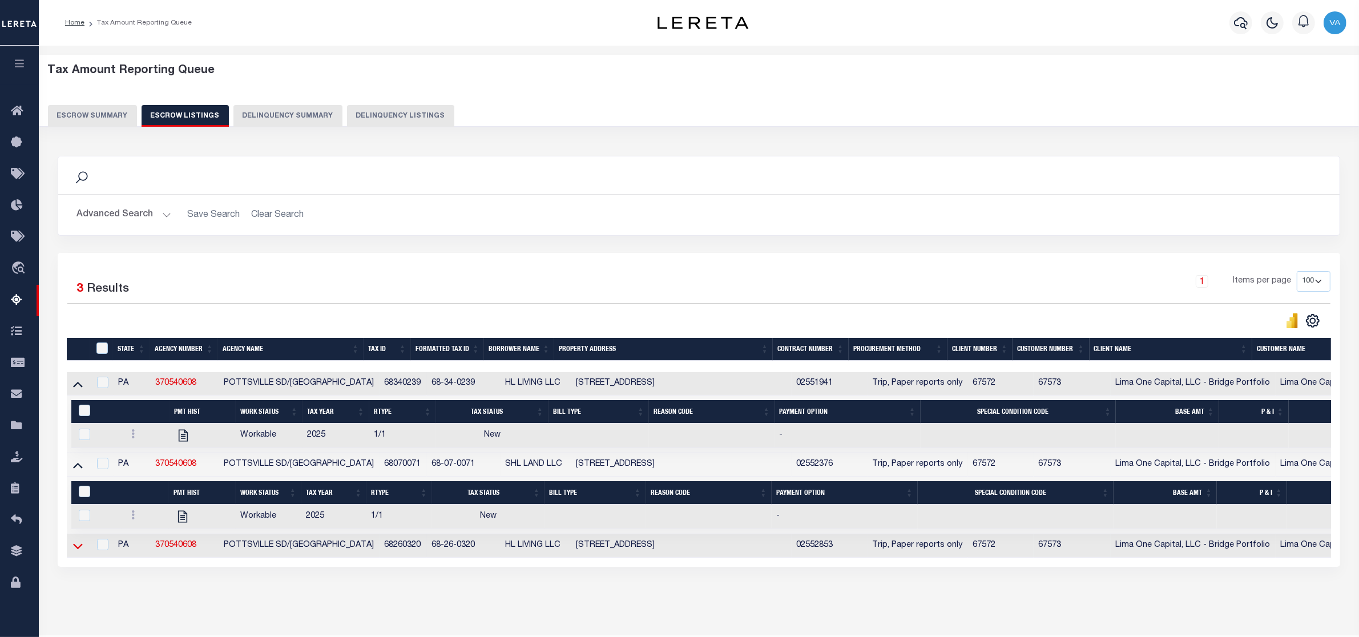
click at [74, 549] on icon at bounding box center [78, 546] width 10 height 6
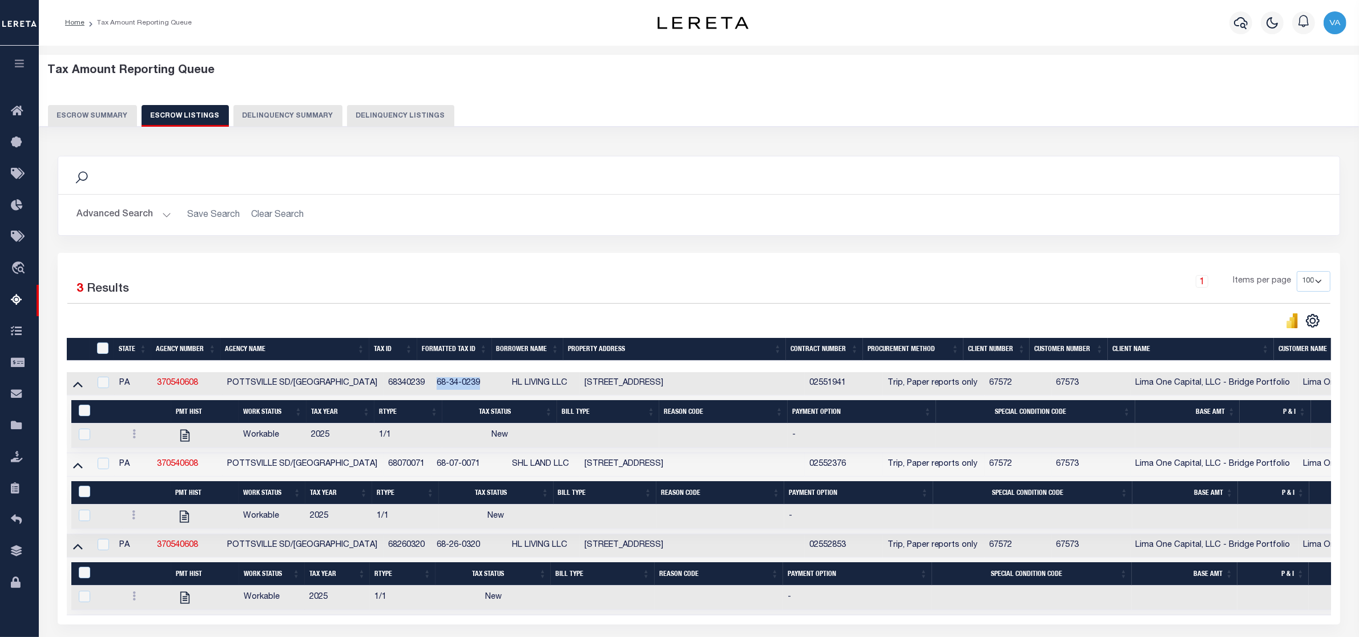
drag, startPoint x: 478, startPoint y: 385, endPoint x: 429, endPoint y: 389, distance: 48.6
click at [432, 389] on td "68-34-0239" at bounding box center [469, 383] width 75 height 23
checkbox input "false"
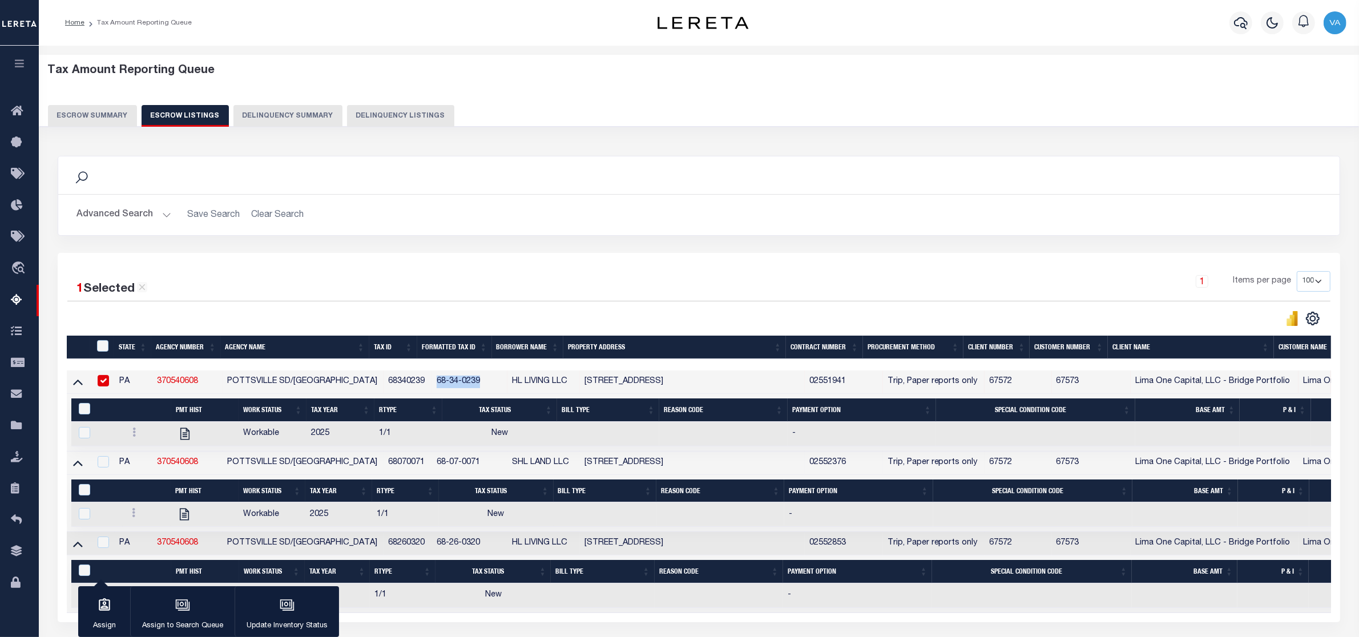
click at [483, 381] on td "68-34-0239" at bounding box center [469, 381] width 75 height 23
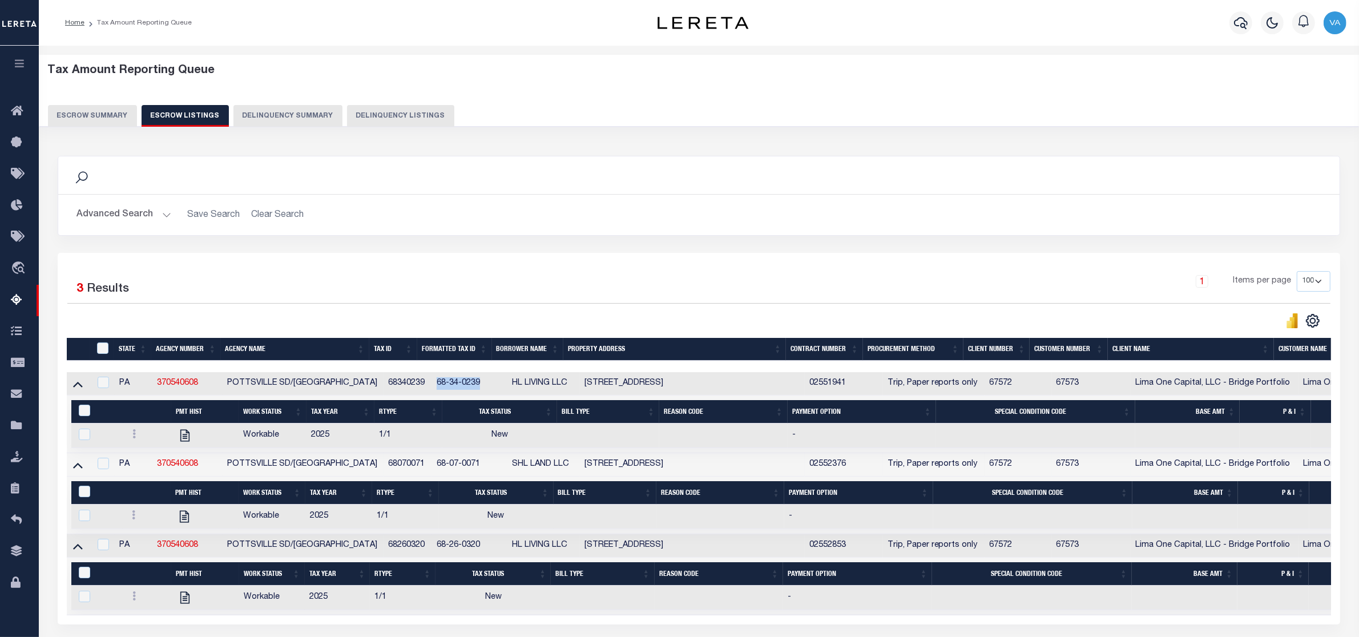
drag, startPoint x: 482, startPoint y: 382, endPoint x: 424, endPoint y: 397, distance: 60.5
click at [432, 396] on td "68-34-0239" at bounding box center [469, 383] width 75 height 23
checkbox input "true"
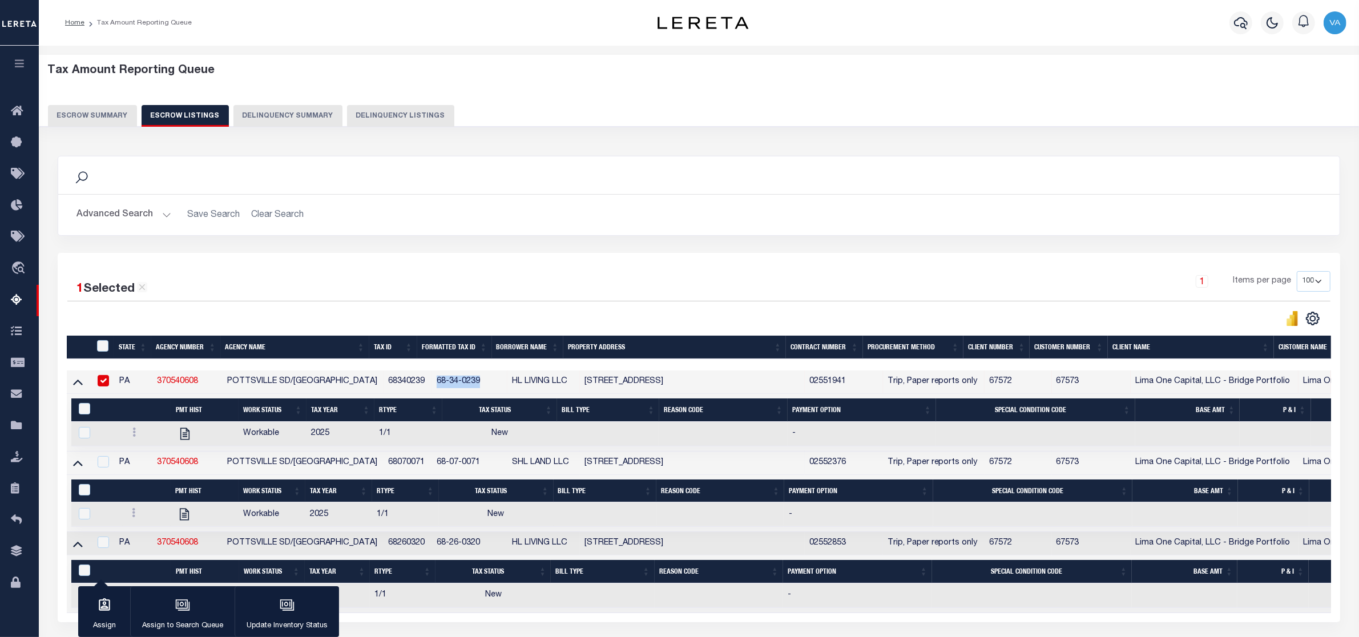
click at [118, 120] on button "Escrow Summary" at bounding box center [92, 116] width 89 height 22
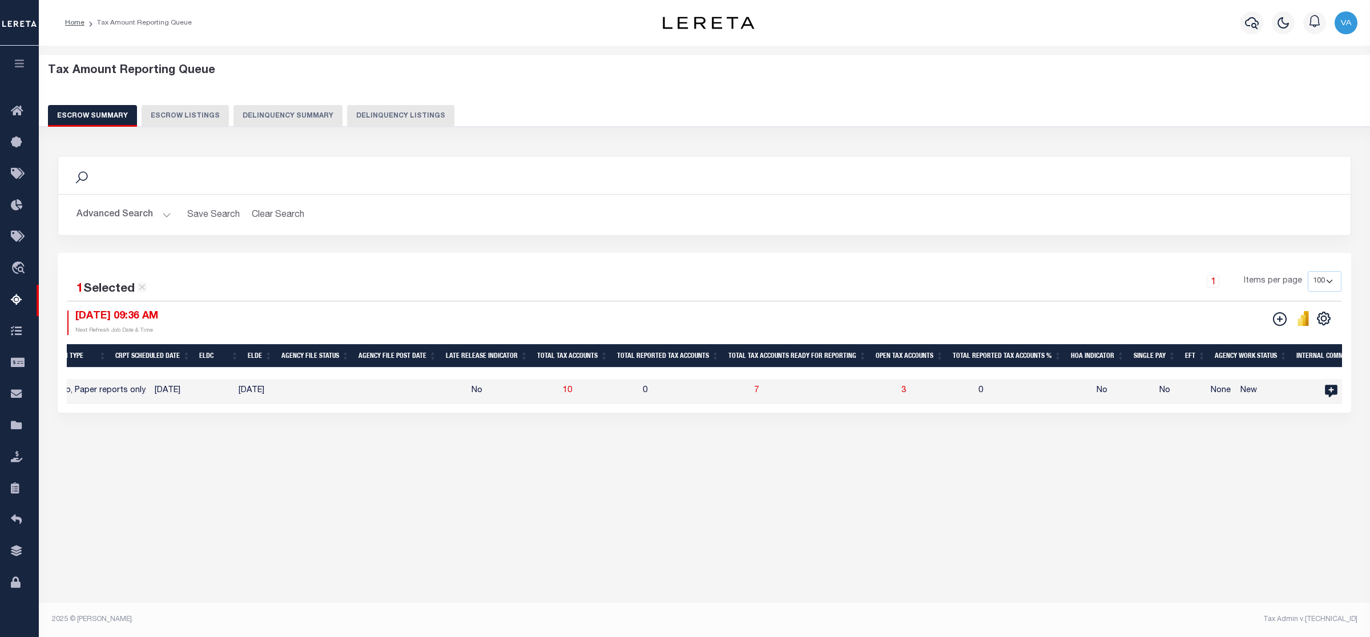
click at [135, 219] on button "Advanced Search" at bounding box center [123, 215] width 95 height 22
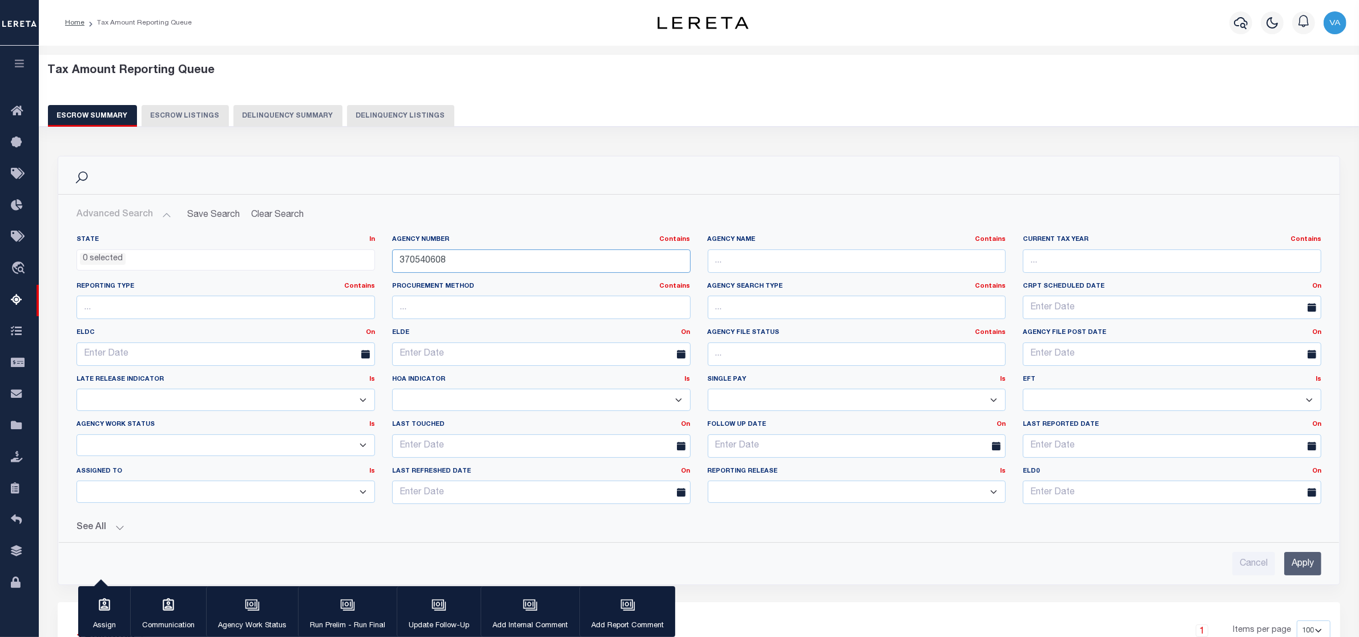
drag, startPoint x: 469, startPoint y: 264, endPoint x: 344, endPoint y: 260, distance: 125.1
click at [344, 260] on div "State In In AK AL AR AZ CA CO CT DC DE FL GA GU HI IA ID IL IN KS KY LA MA MD M…" at bounding box center [699, 374] width 1262 height 278
paste input "20070000"
type input "20070000"
click at [1302, 573] on input "Apply" at bounding box center [1302, 563] width 37 height 23
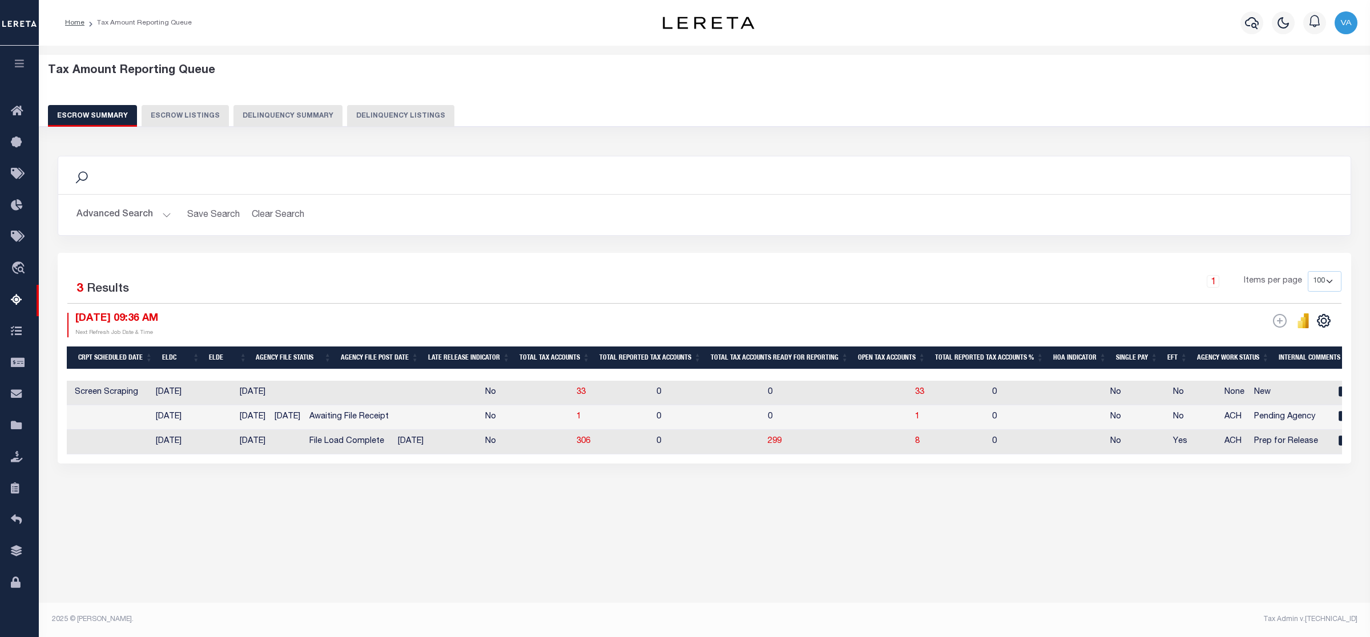
click at [564, 498] on div "Search Advanced Search Save Search Clear Search EscrowSummaryGridWrapper_dynami…" at bounding box center [704, 320] width 1309 height 353
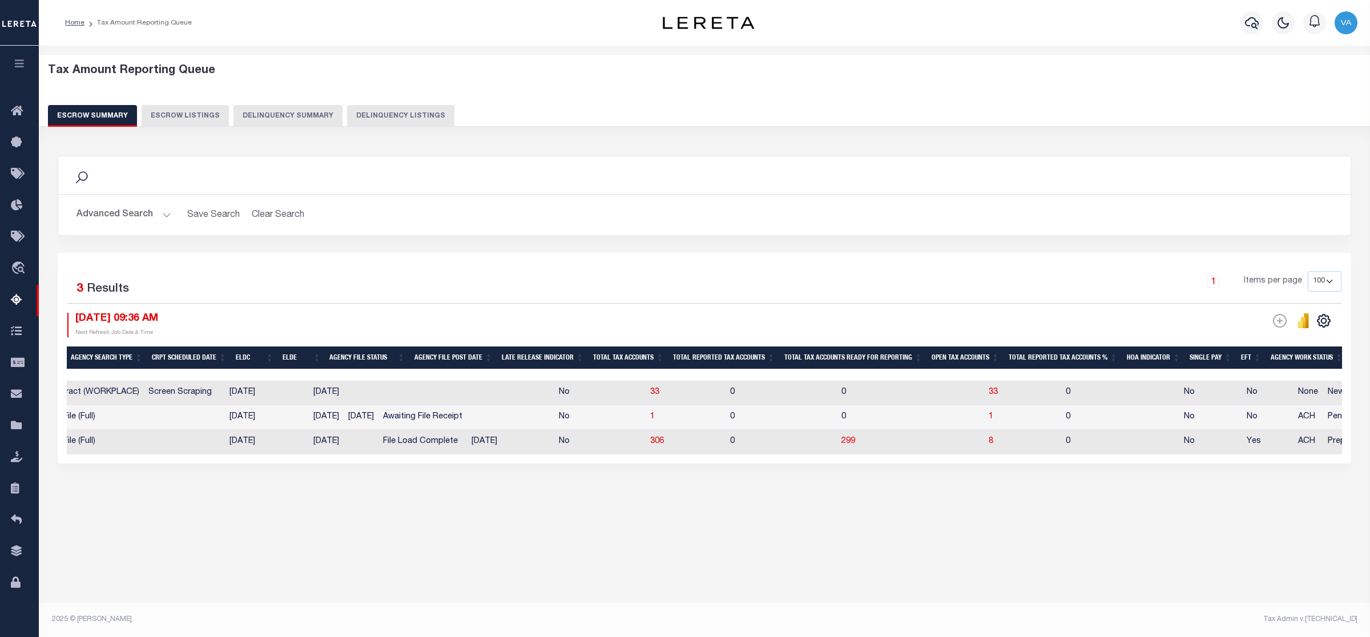
scroll to position [0, 468]
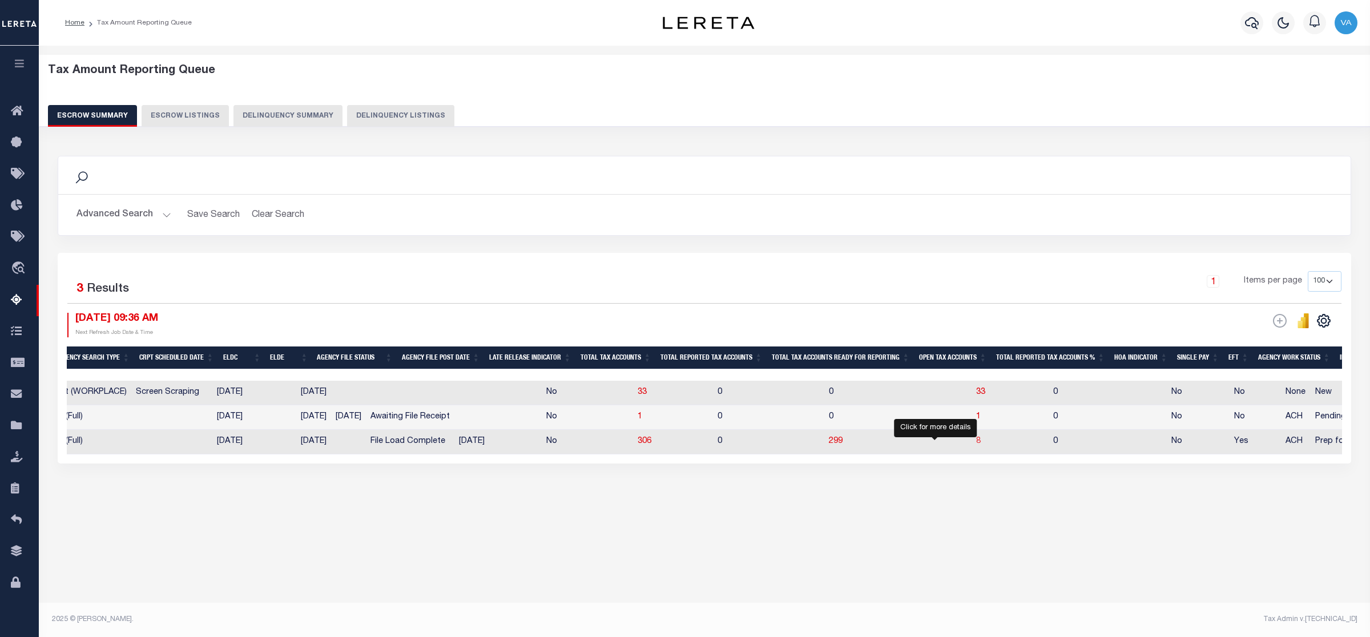
click at [976, 445] on span "8" at bounding box center [978, 441] width 5 height 8
select select "100"
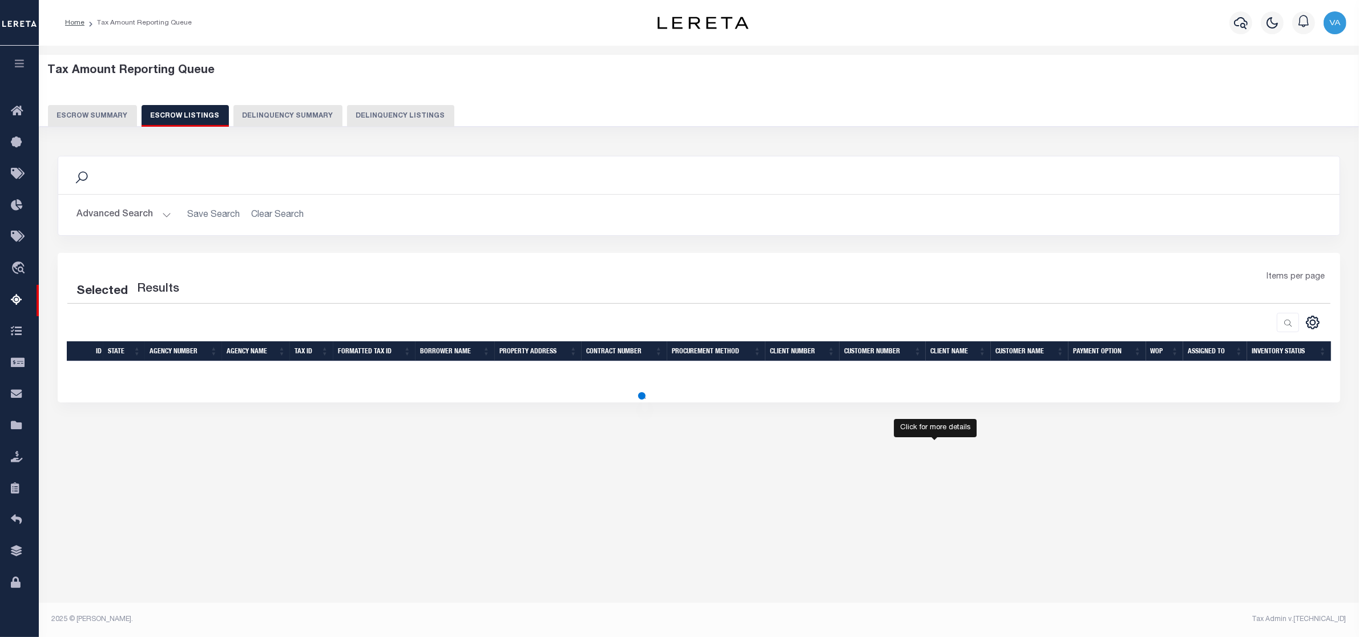
select select "100"
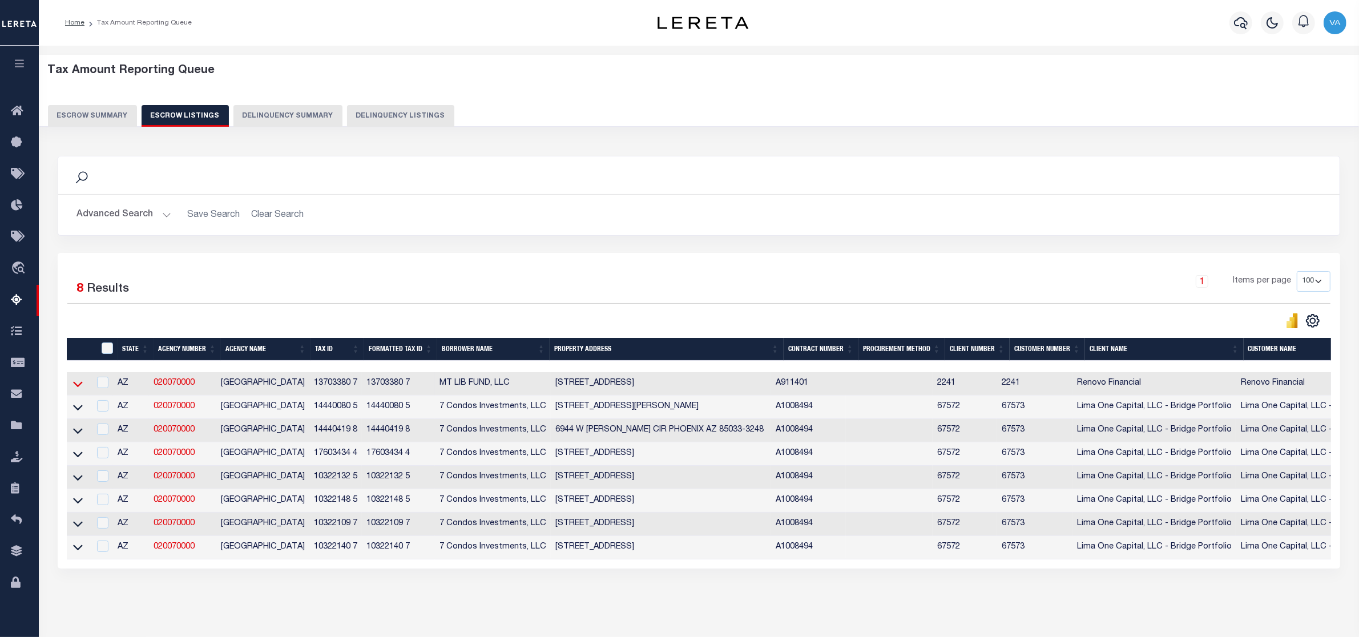
click at [77, 388] on icon at bounding box center [78, 384] width 10 height 12
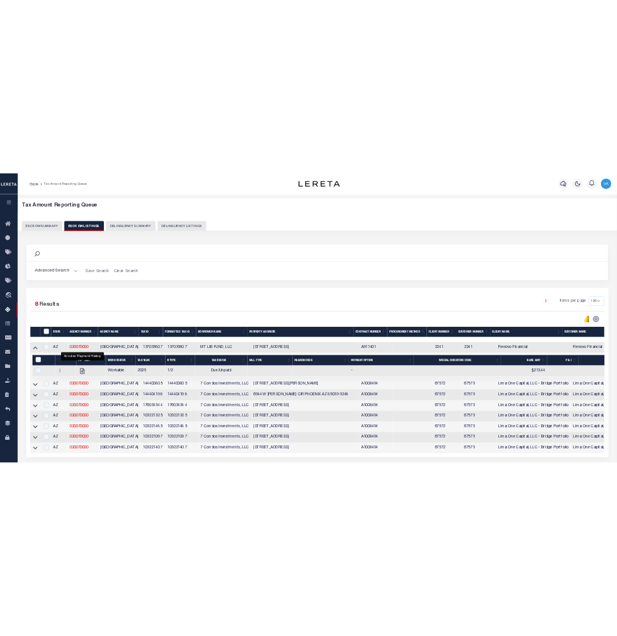
scroll to position [108, 0]
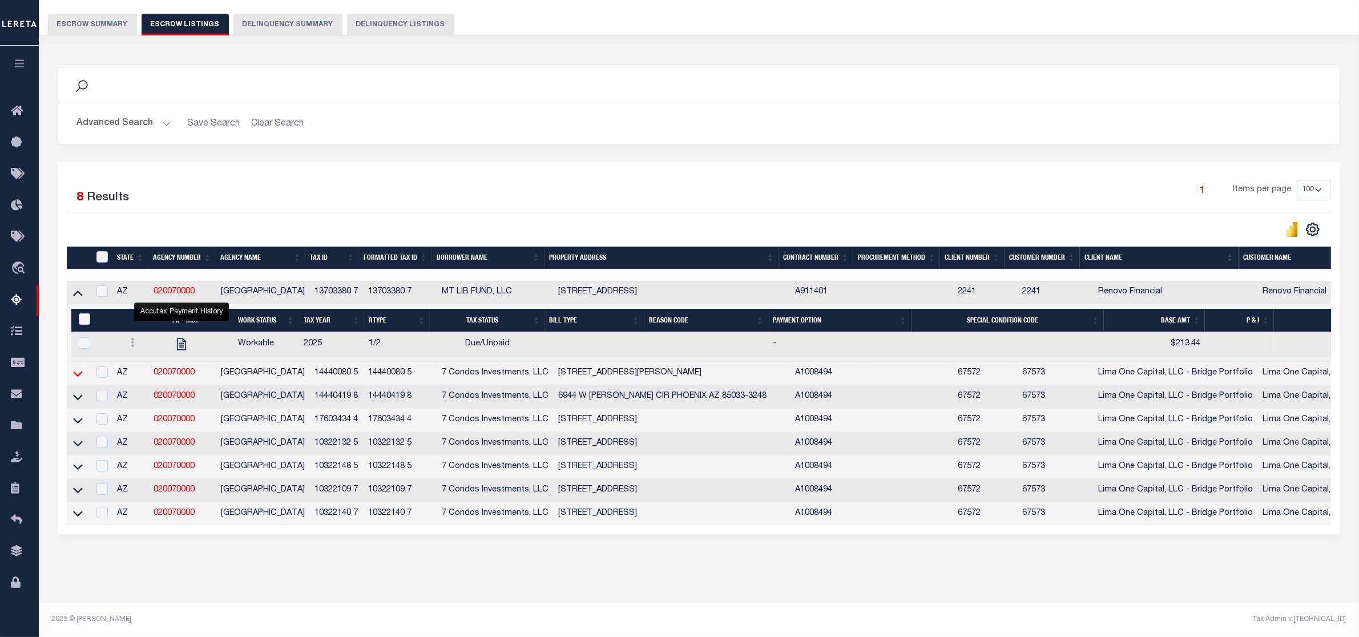
click at [75, 368] on icon at bounding box center [78, 374] width 10 height 12
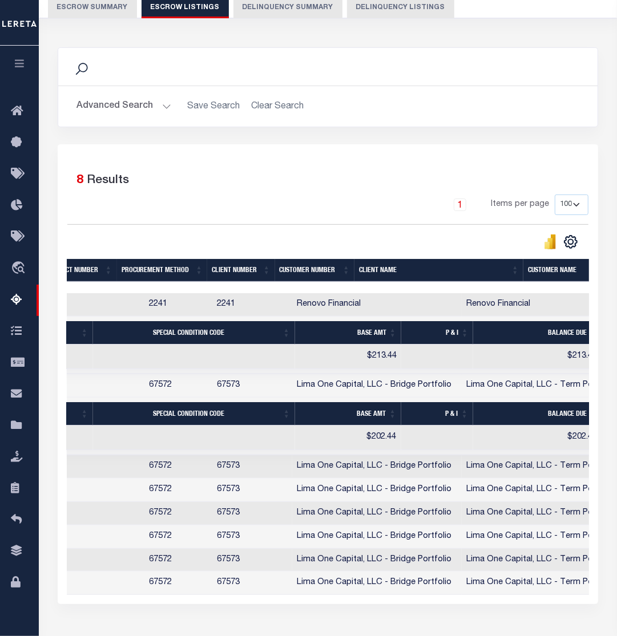
scroll to position [0, 893]
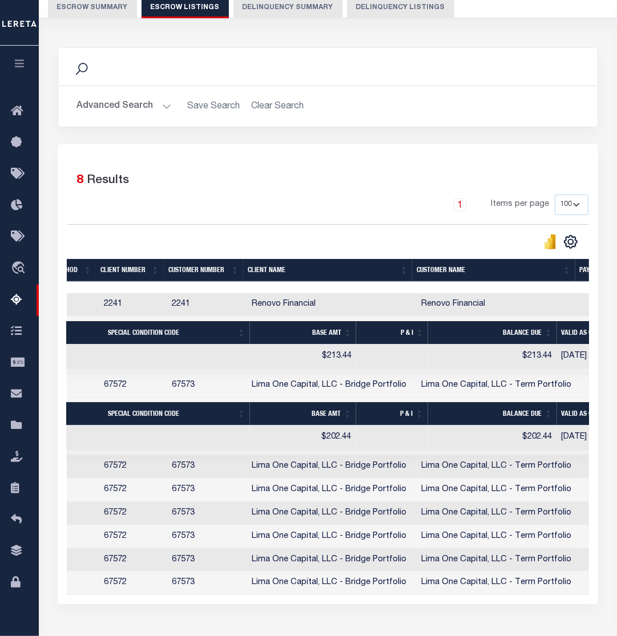
drag, startPoint x: 354, startPoint y: 288, endPoint x: 99, endPoint y: 297, distance: 255.3
click at [99, 297] on div "State Agency Number Agency Name Tax ID Formatted Tax ID Borrower Name Property …" at bounding box center [328, 427] width 522 height 337
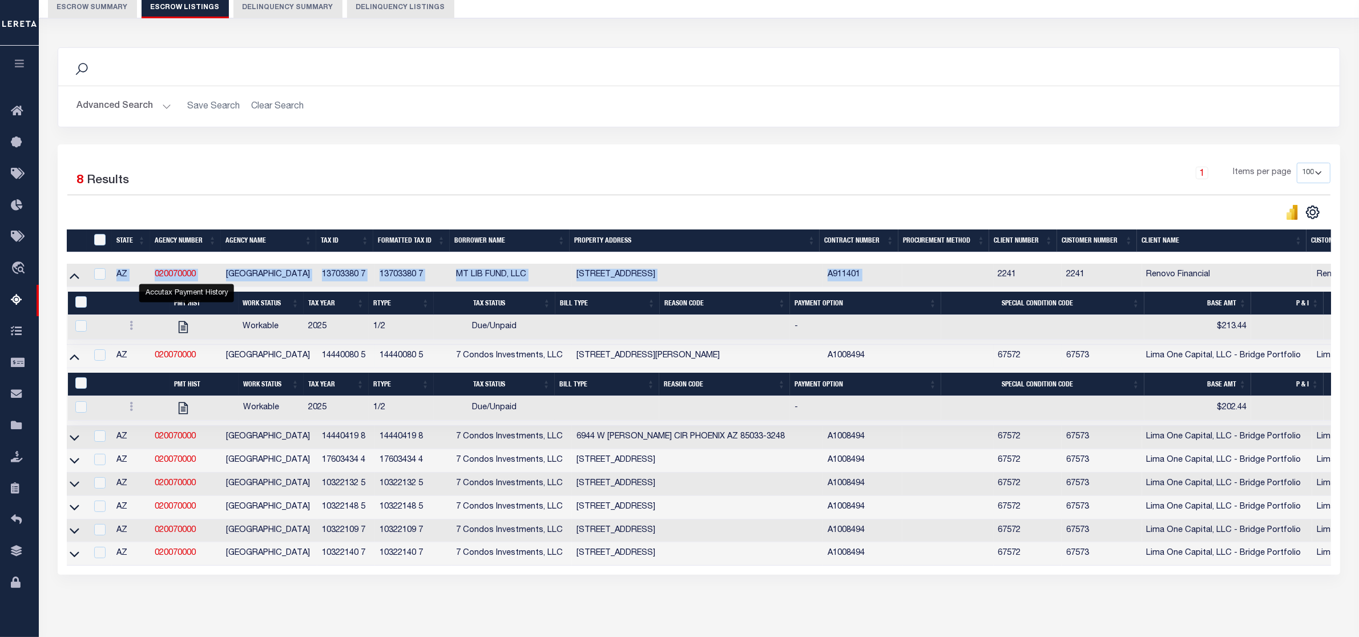
scroll to position [0, 0]
click at [159, 609] on div "Search Advanced Search Save Search Clear Search In In AK AL AR AZ CA CO CT" at bounding box center [699, 322] width 1298 height 573
drag, startPoint x: 323, startPoint y: 277, endPoint x: 377, endPoint y: 284, distance: 54.7
click at [377, 284] on td "13703380 7" at bounding box center [349, 275] width 57 height 23
checkbox input "true"
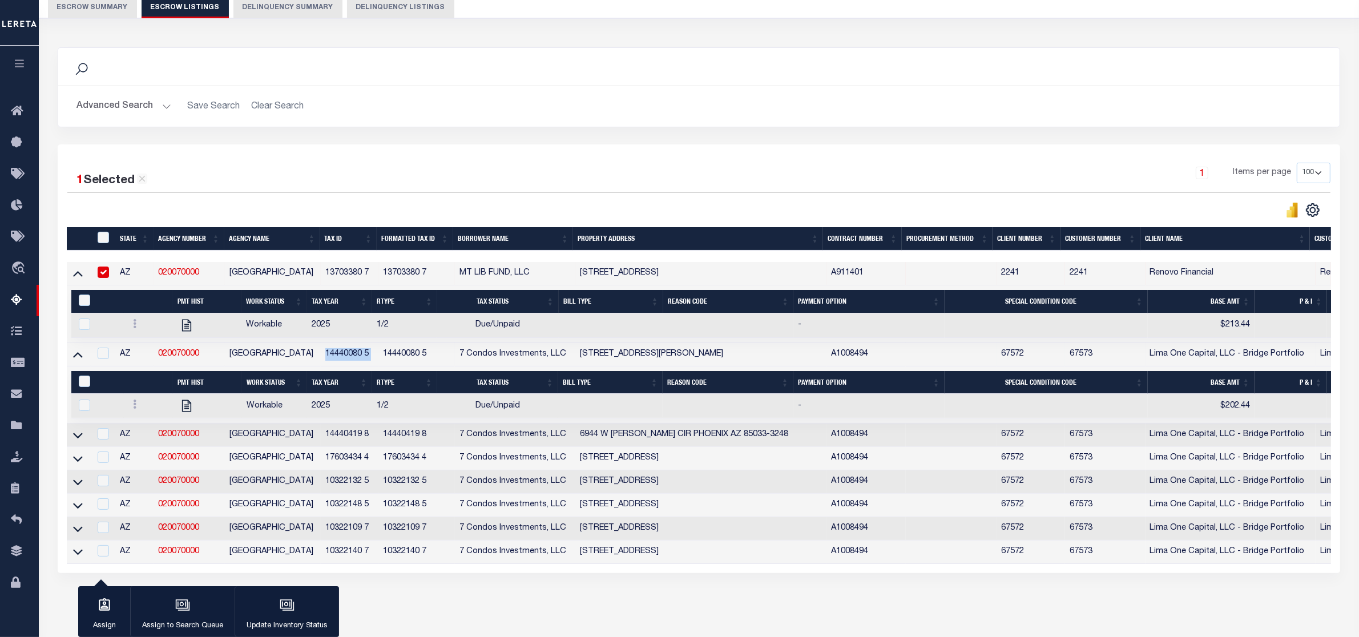
drag, startPoint x: 323, startPoint y: 358, endPoint x: 378, endPoint y: 358, distance: 55.4
click at [378, 358] on tr "AZ 020070000 MARICOPA COUNTY 14440080 5 14440080 5 7 Condos Investments, LLC 67…" at bounding box center [901, 354] width 1668 height 23
drag, startPoint x: 323, startPoint y: 441, endPoint x: 371, endPoint y: 441, distance: 47.9
click at [371, 441] on td "14440419 8" at bounding box center [349, 435] width 57 height 23
checkbox input "true"
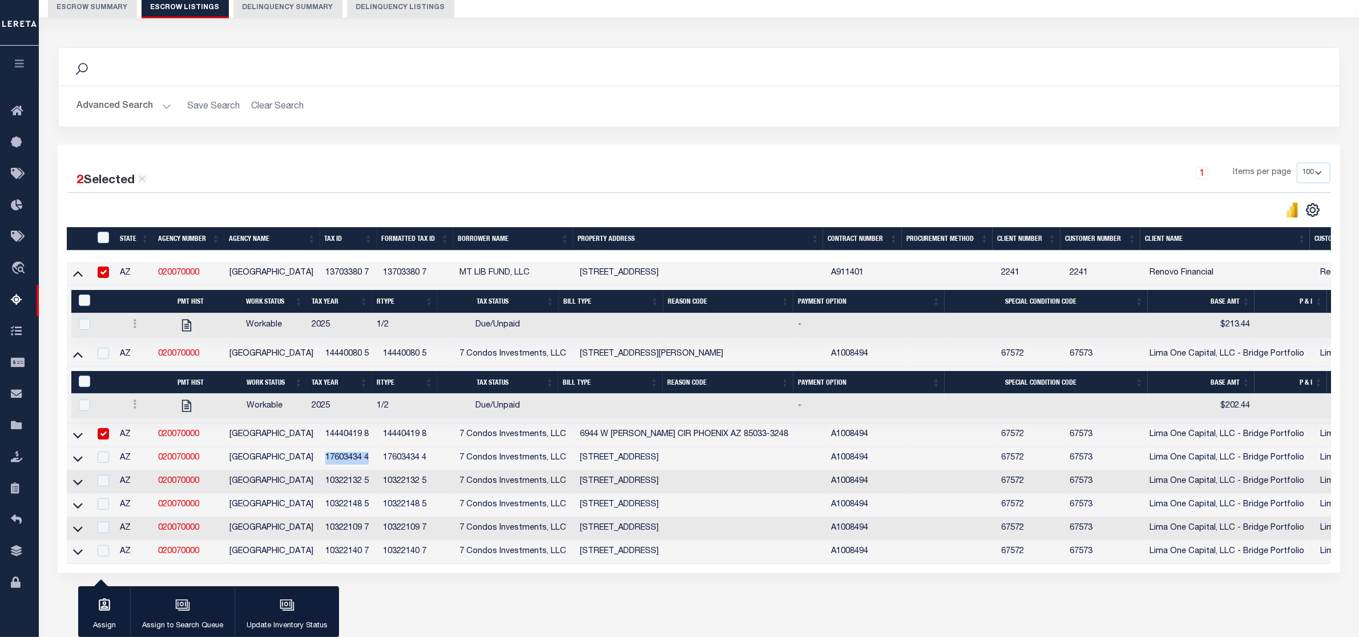
drag, startPoint x: 323, startPoint y: 463, endPoint x: 375, endPoint y: 469, distance: 52.9
click at [375, 469] on td "17603434 4" at bounding box center [349, 458] width 57 height 23
checkbox input "true"
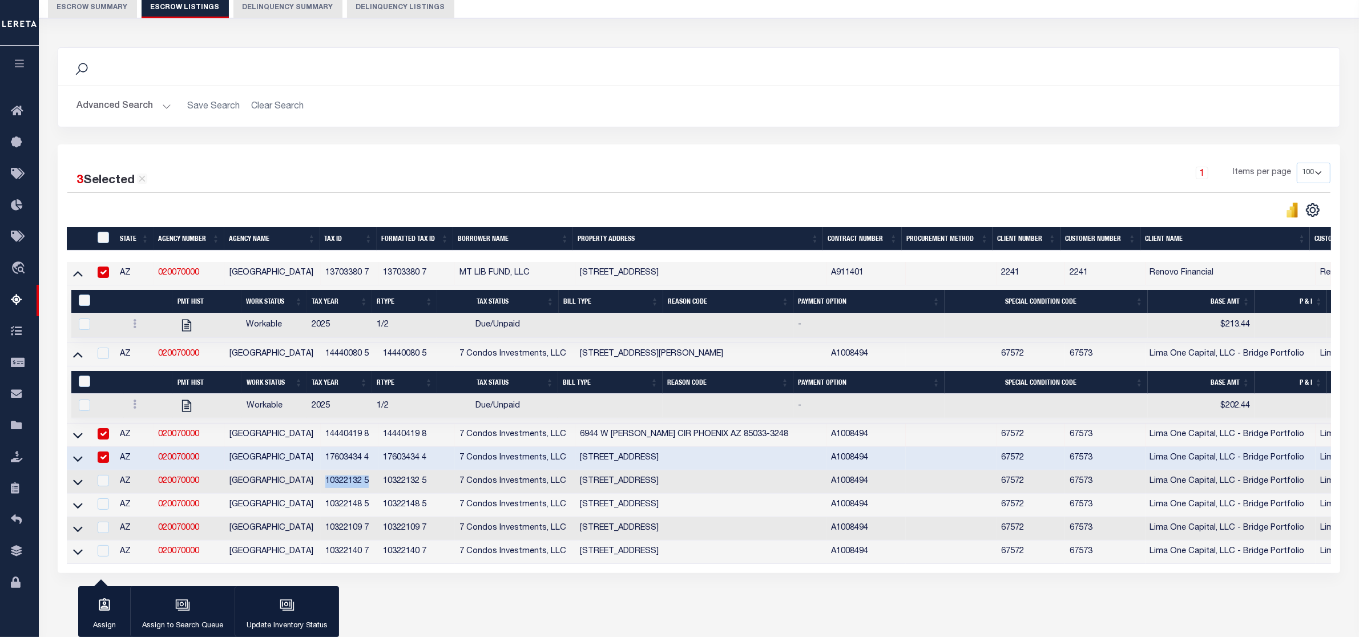
drag, startPoint x: 323, startPoint y: 491, endPoint x: 372, endPoint y: 489, distance: 49.7
click at [372, 489] on td "10322132 5" at bounding box center [349, 481] width 57 height 23
checkbox input "true"
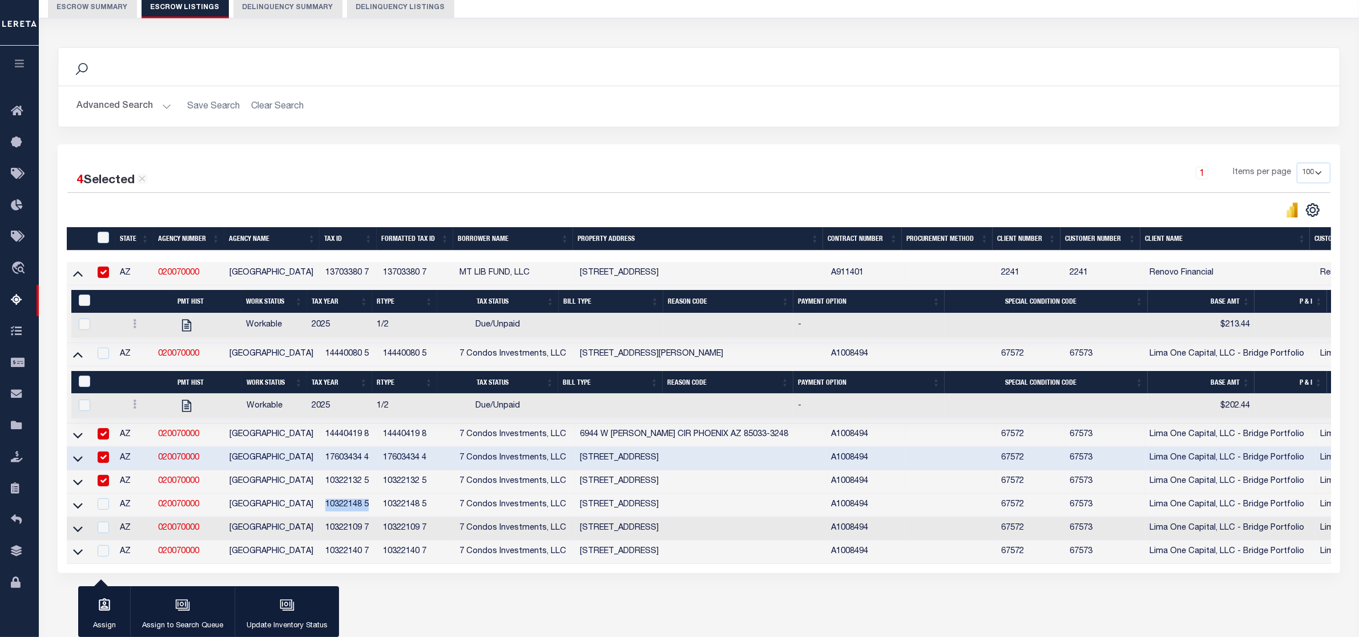
drag, startPoint x: 325, startPoint y: 515, endPoint x: 377, endPoint y: 514, distance: 52.0
click at [377, 514] on td "10322148 5" at bounding box center [349, 505] width 57 height 23
checkbox input "true"
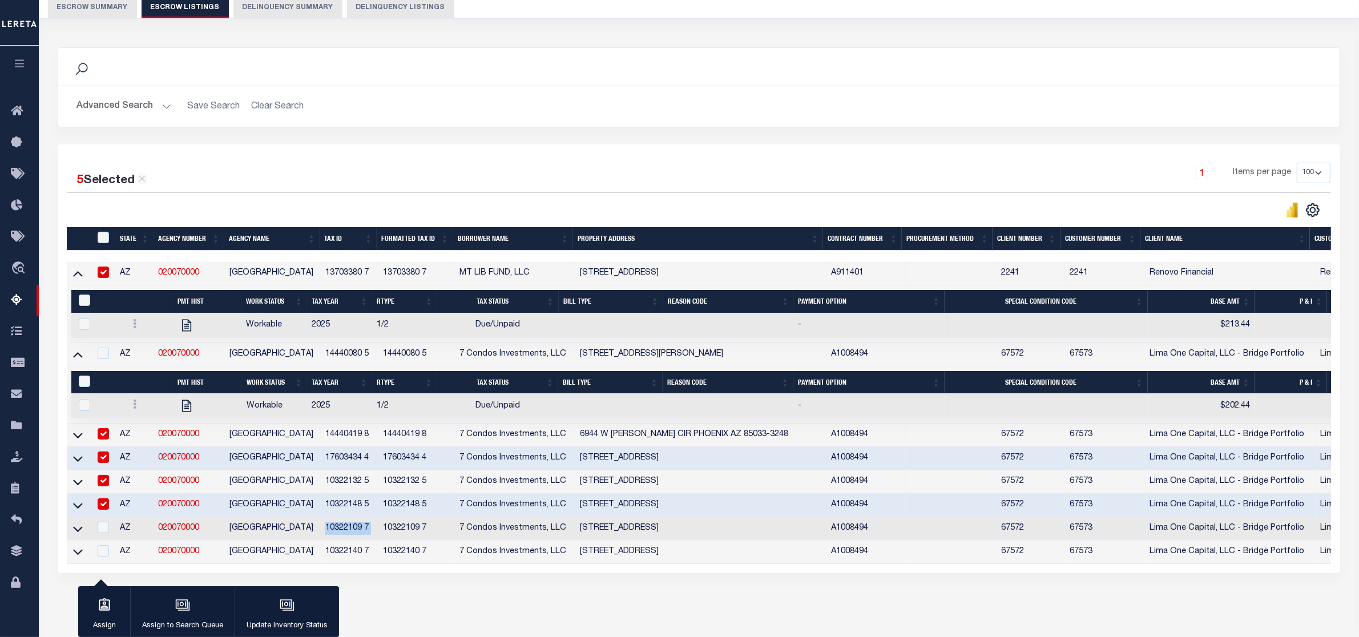
drag, startPoint x: 326, startPoint y: 535, endPoint x: 382, endPoint y: 530, distance: 56.7
click at [382, 530] on tr "AZ 020070000 MARICOPA COUNTY 10322109 7 10322109 7 7 Condos Investments, LLC 26…" at bounding box center [901, 528] width 1668 height 23
drag, startPoint x: 320, startPoint y: 561, endPoint x: 369, endPoint y: 560, distance: 48.5
click at [369, 560] on td "10322140 7" at bounding box center [349, 552] width 57 height 23
checkbox input "true"
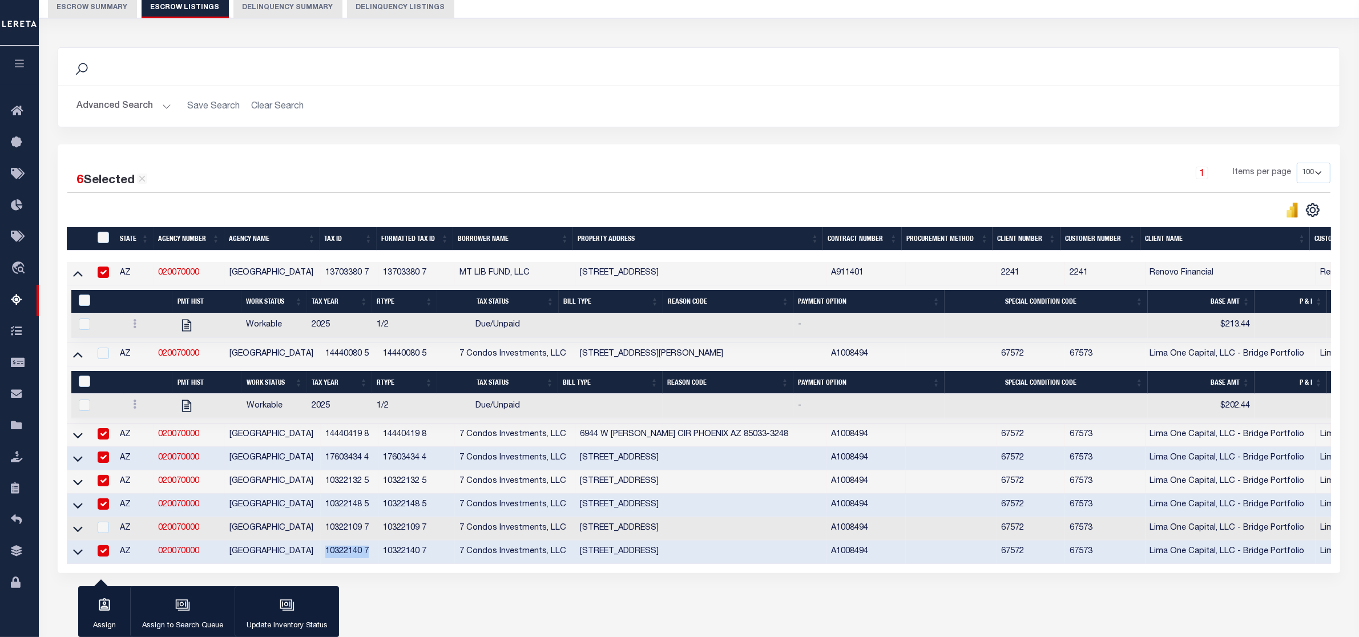
click at [84, 6] on button "Escrow Summary" at bounding box center [92, 8] width 89 height 22
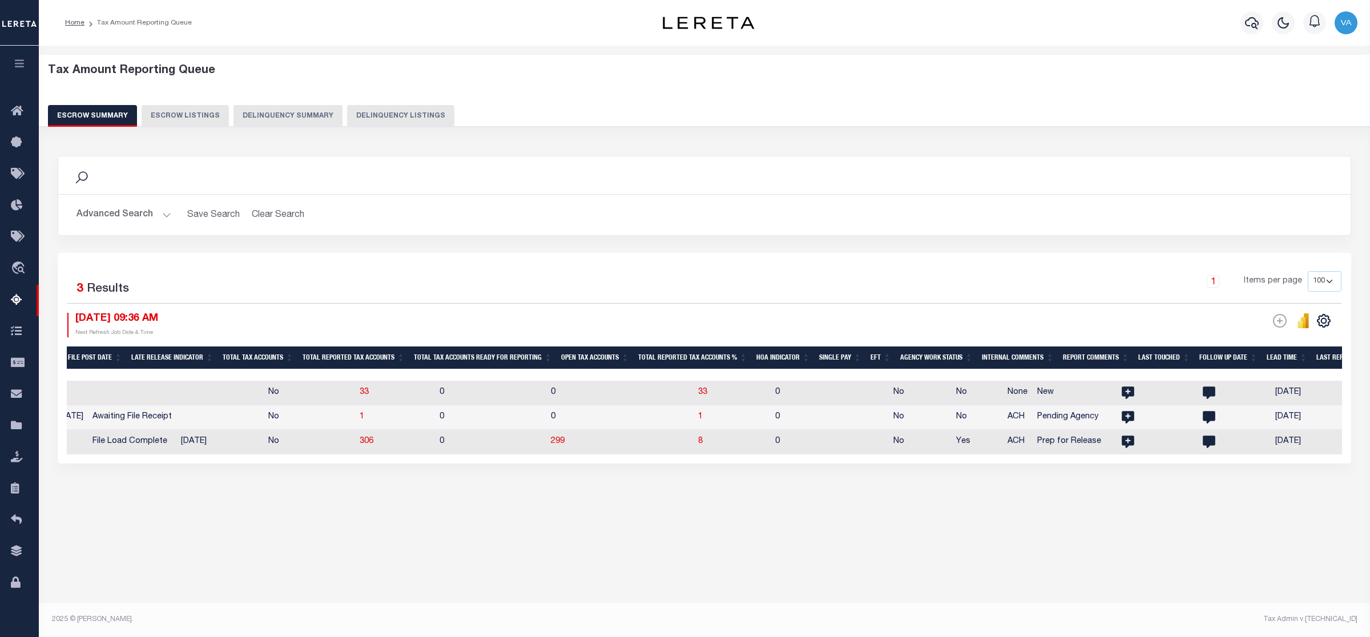
scroll to position [0, 747]
click at [792, 441] on td "0" at bounding box center [829, 442] width 118 height 25
checkbox input "true"
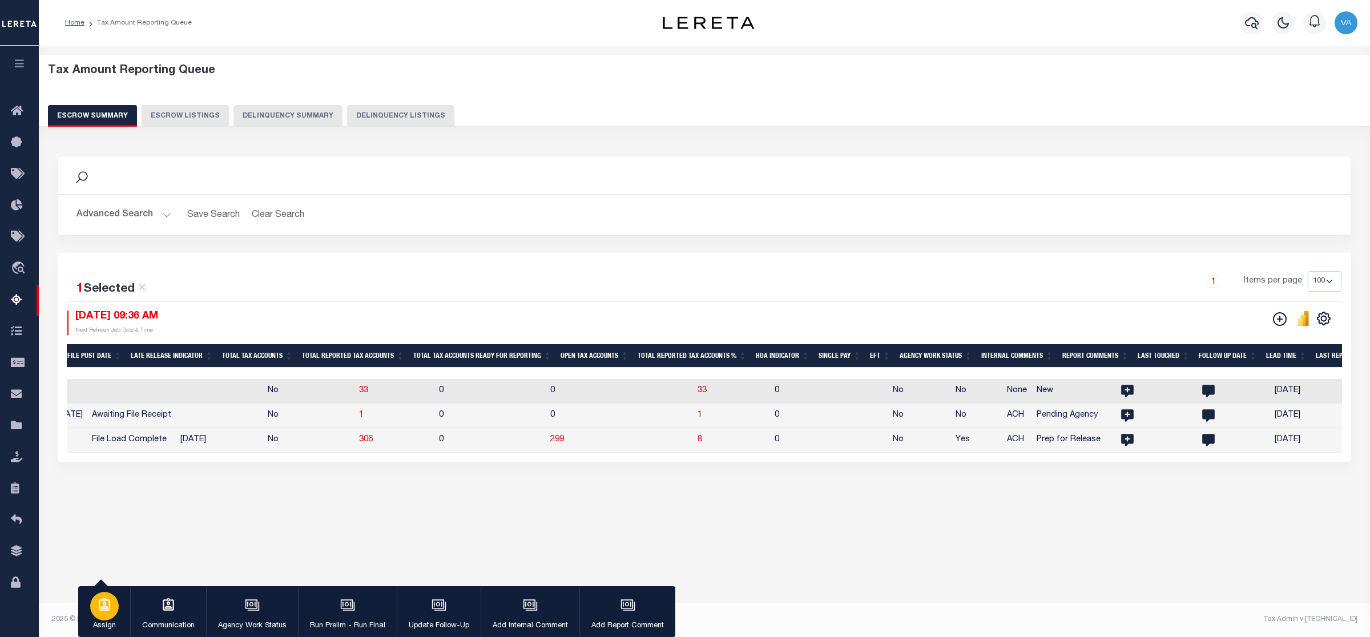
click at [106, 618] on div "button" at bounding box center [104, 606] width 29 height 29
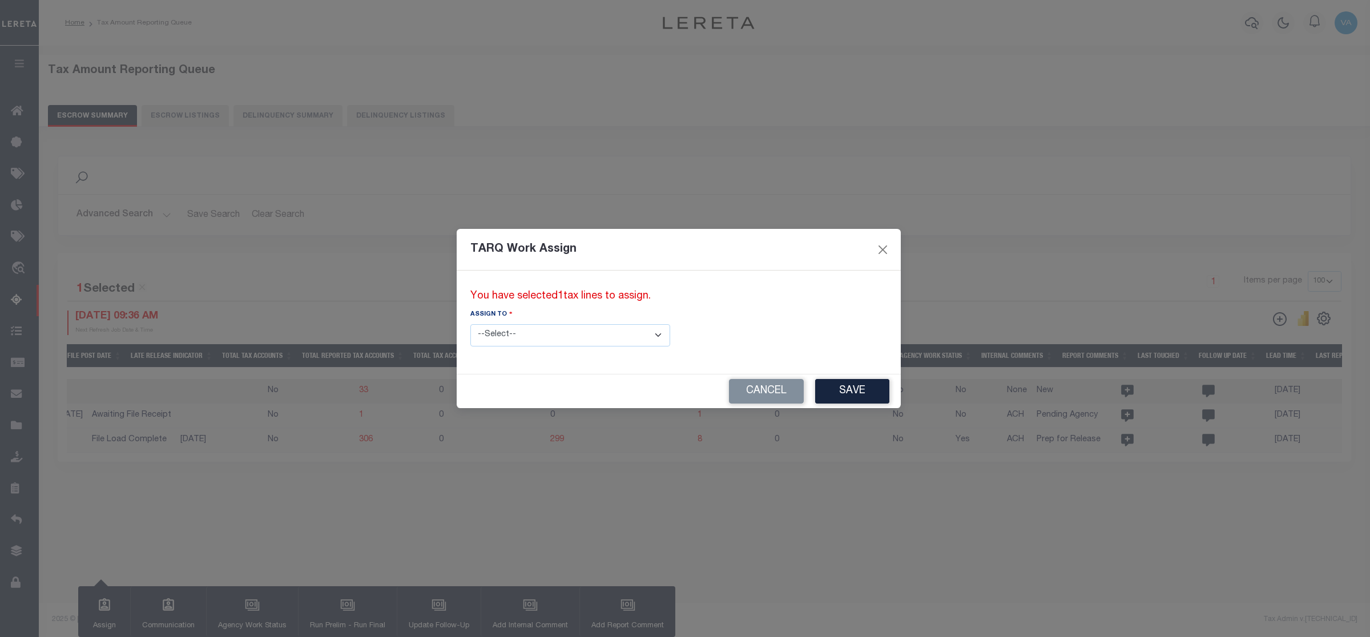
click at [546, 338] on select "--Select-- --Unassigned-- --Unassigned-- Abdul Muzain Adhikary Rinki Agustin Fe…" at bounding box center [570, 335] width 200 height 22
select select "[PERSON_NAME]"
click at [470, 324] on select "--Select-- --Unassigned-- --Unassigned-- Abdul Muzain Adhikary Rinki Agustin Fe…" at bounding box center [570, 335] width 200 height 22
click at [815, 381] on button "Save" at bounding box center [852, 391] width 74 height 25
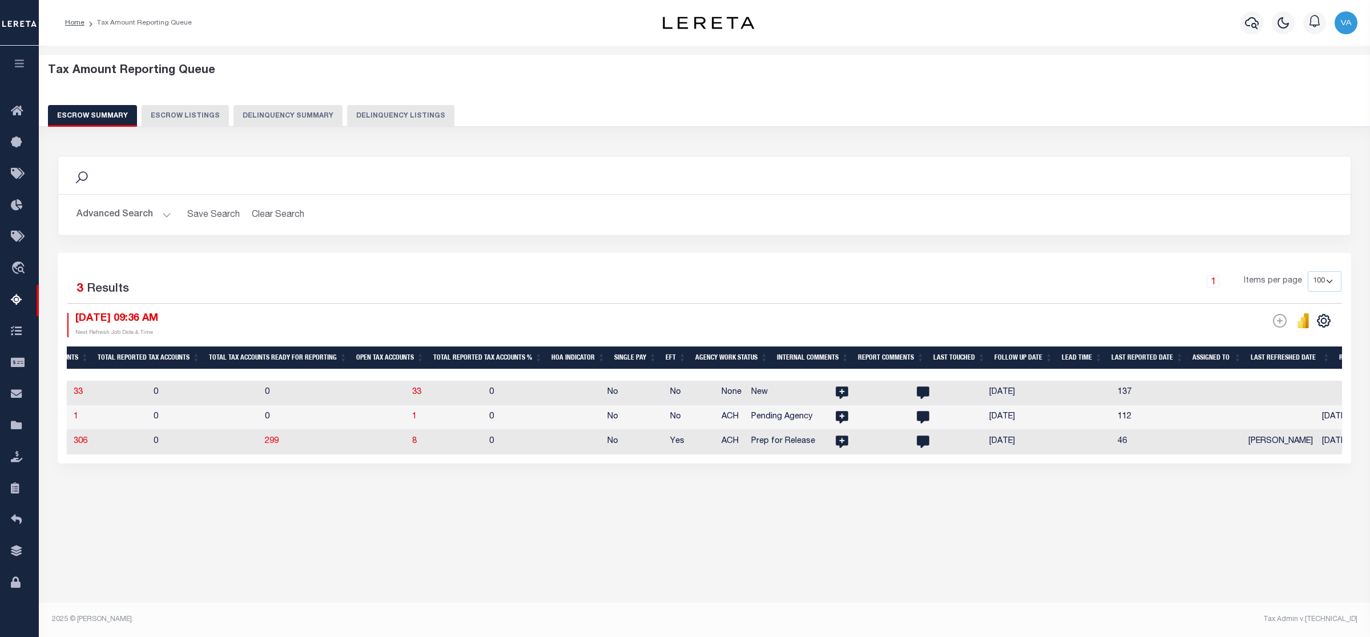
scroll to position [0, 634]
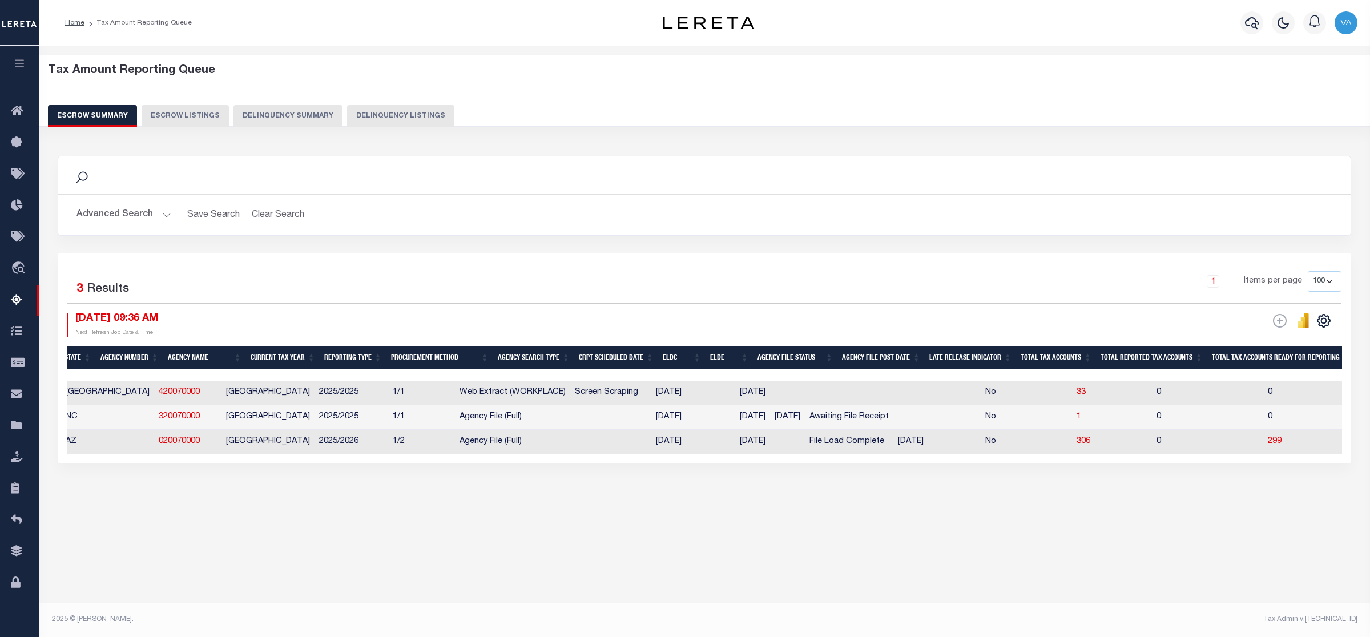
click at [137, 211] on button "Advanced Search" at bounding box center [123, 215] width 95 height 22
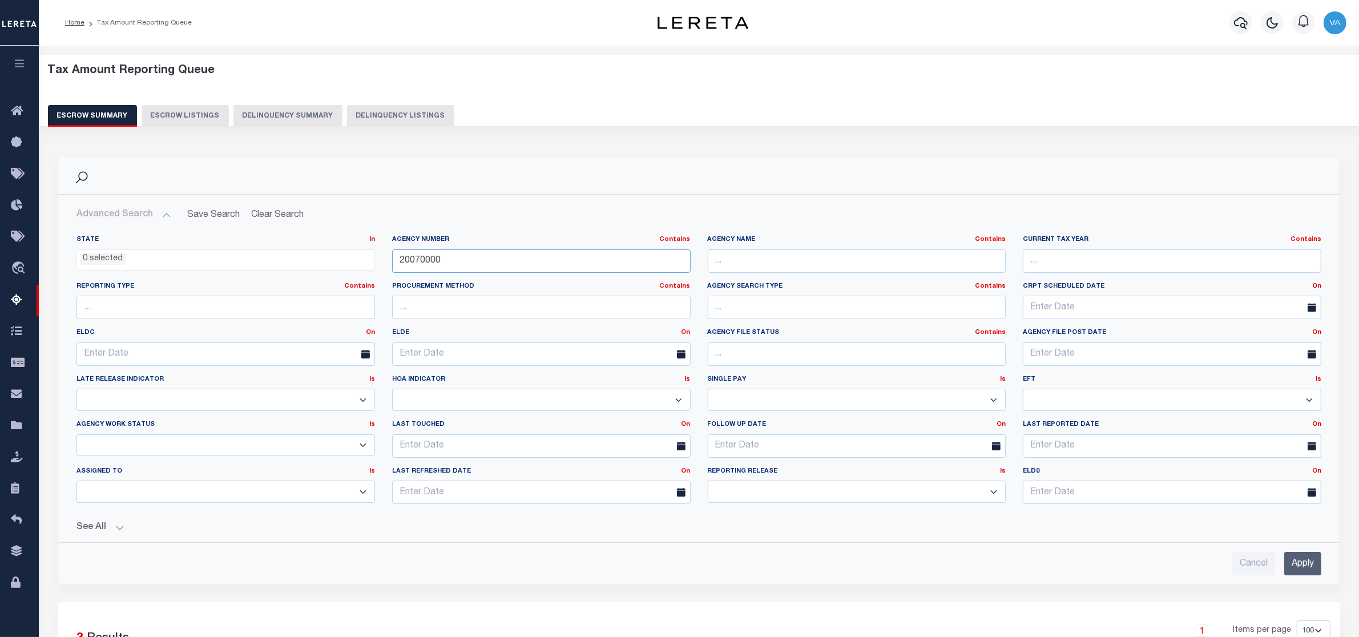
drag, startPoint x: 444, startPoint y: 256, endPoint x: 374, endPoint y: 256, distance: 69.6
click at [374, 256] on div "State In In AK AL AR AZ CA CO CT DC DE FL GA GU HI IA ID IL IN KS KY LA MA MD M…" at bounding box center [699, 374] width 1262 height 278
paste input "46"
type input "460070000"
click at [1288, 562] on input "Apply" at bounding box center [1302, 563] width 37 height 23
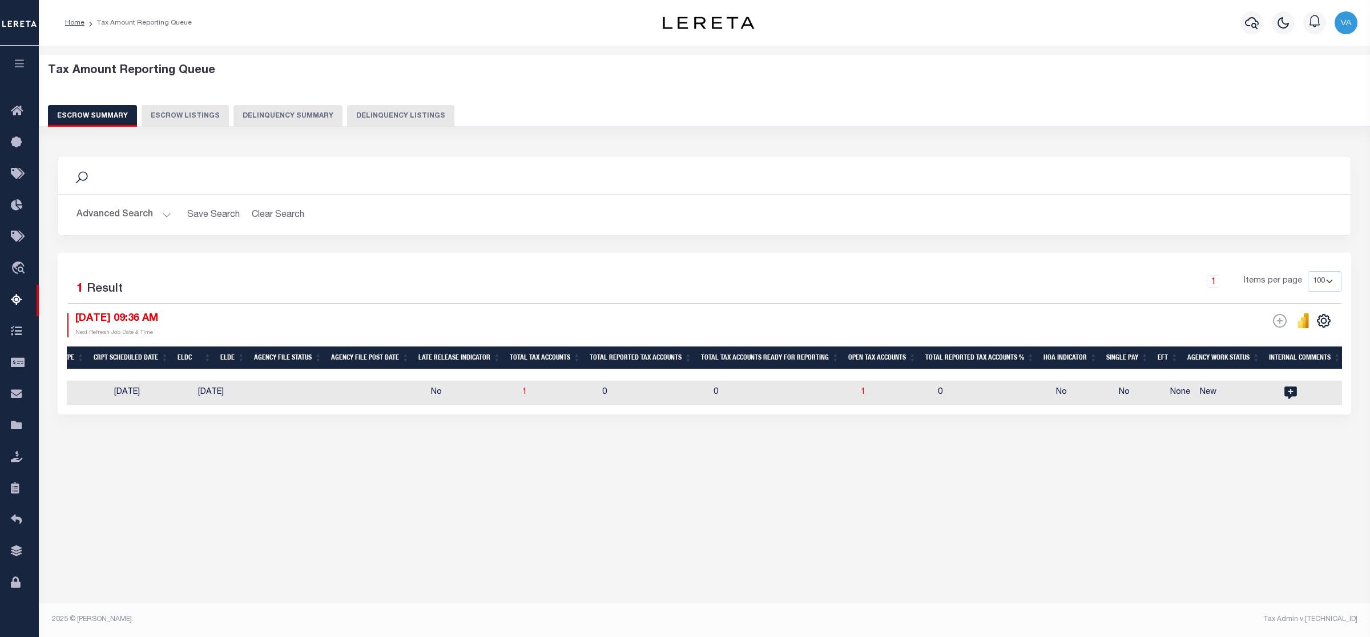
scroll to position [0, 507]
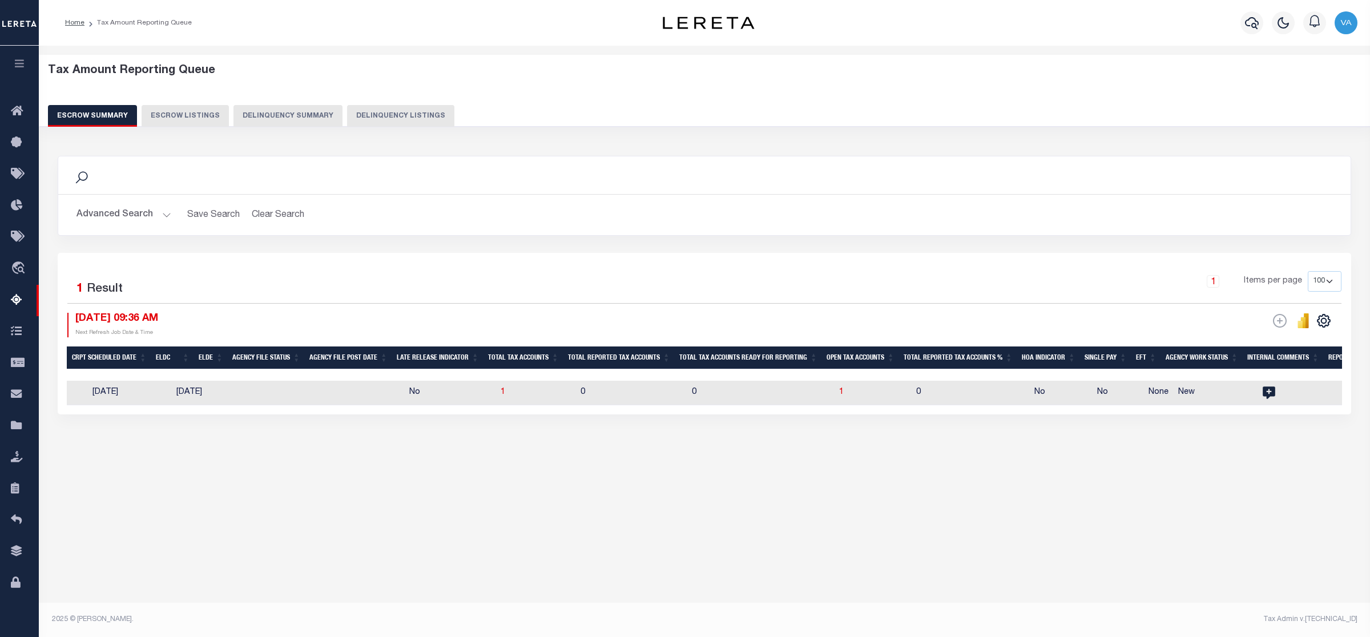
drag, startPoint x: 835, startPoint y: 440, endPoint x: 836, endPoint y: 432, distance: 7.5
click at [836, 438] on div "Search Advanced Search Save Search Clear Search EscrowSummaryGridWrapper_dynami…" at bounding box center [704, 296] width 1309 height 304
click at [841, 396] on span "1" at bounding box center [841, 392] width 5 height 8
select select "100"
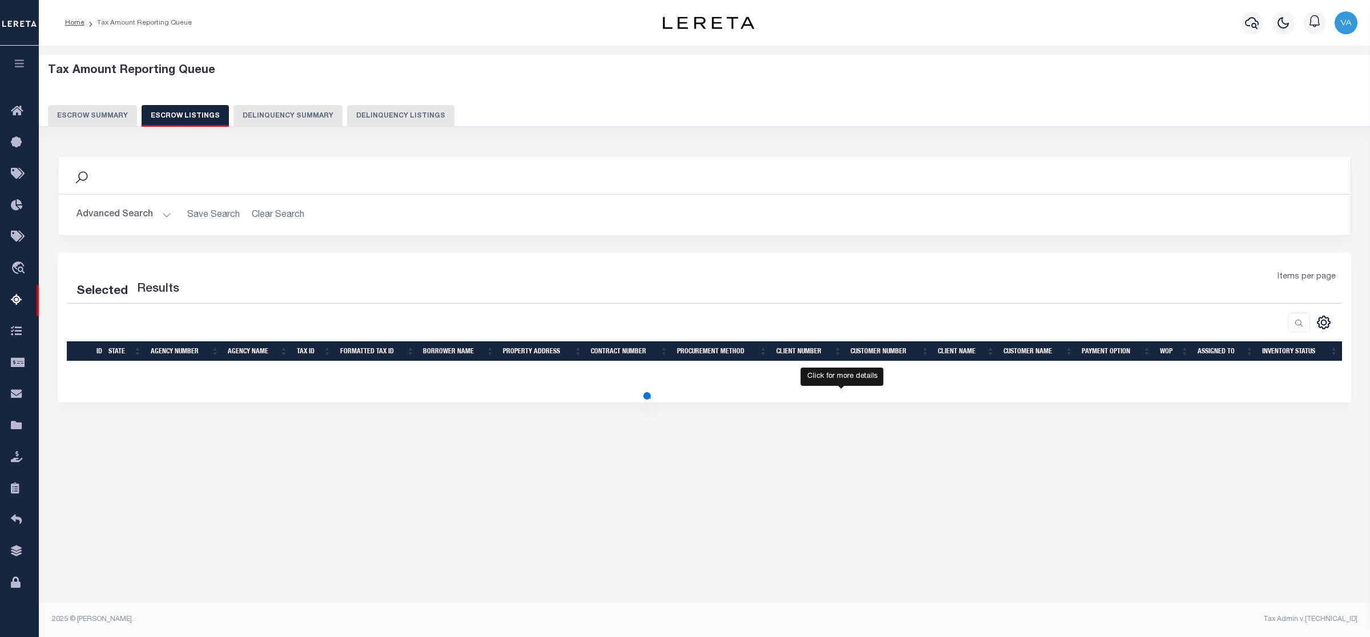
select select "100"
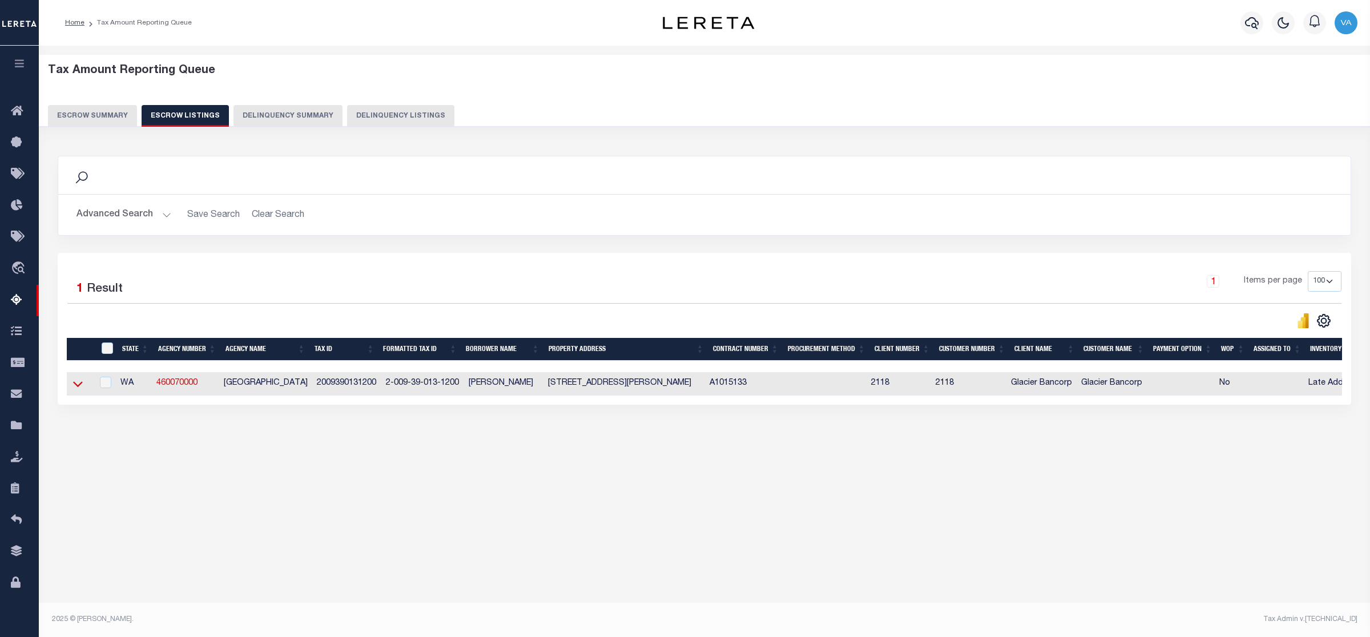
click at [77, 384] on icon at bounding box center [78, 384] width 10 height 12
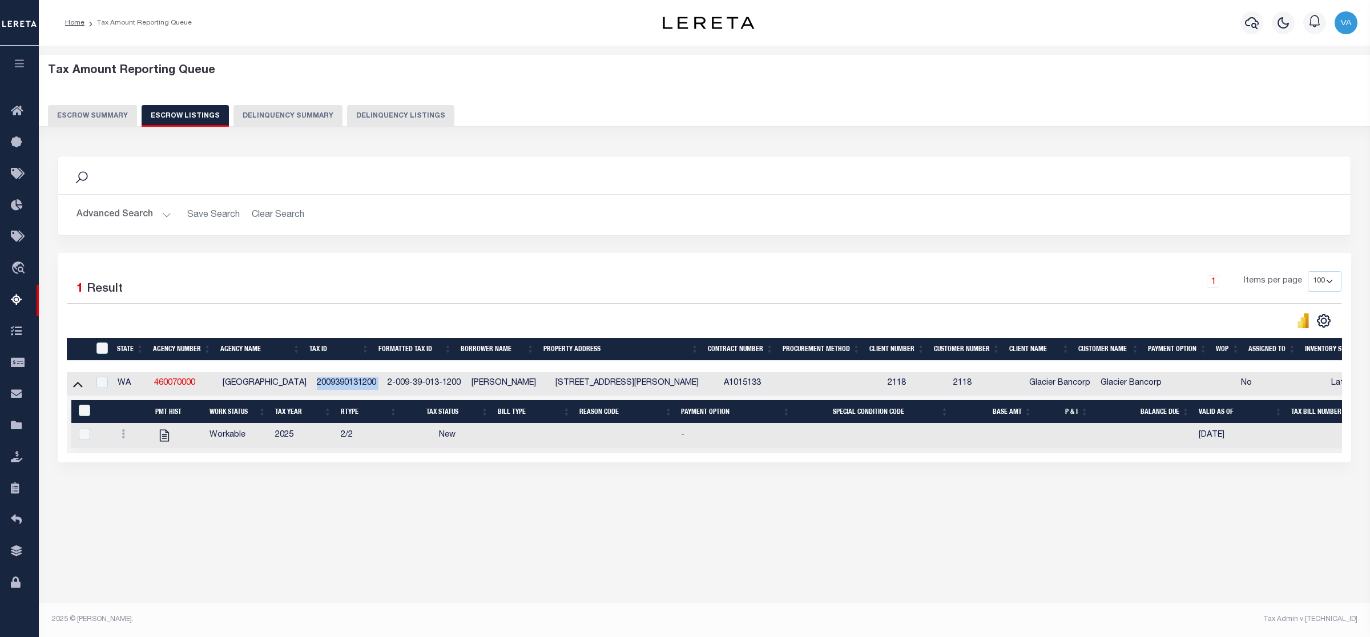
drag, startPoint x: 381, startPoint y: 384, endPoint x: 315, endPoint y: 394, distance: 67.5
click at [315, 394] on tr "WA 460070000 COLUMBIA COUNTY 2009390131200 2-009-39-013-1200 STEARNS ROBERT 632…" at bounding box center [739, 383] width 1345 height 23
drag, startPoint x: 151, startPoint y: 385, endPoint x: 200, endPoint y: 384, distance: 49.1
click at [200, 384] on td "460070000" at bounding box center [184, 383] width 68 height 23
checkbox input "true"
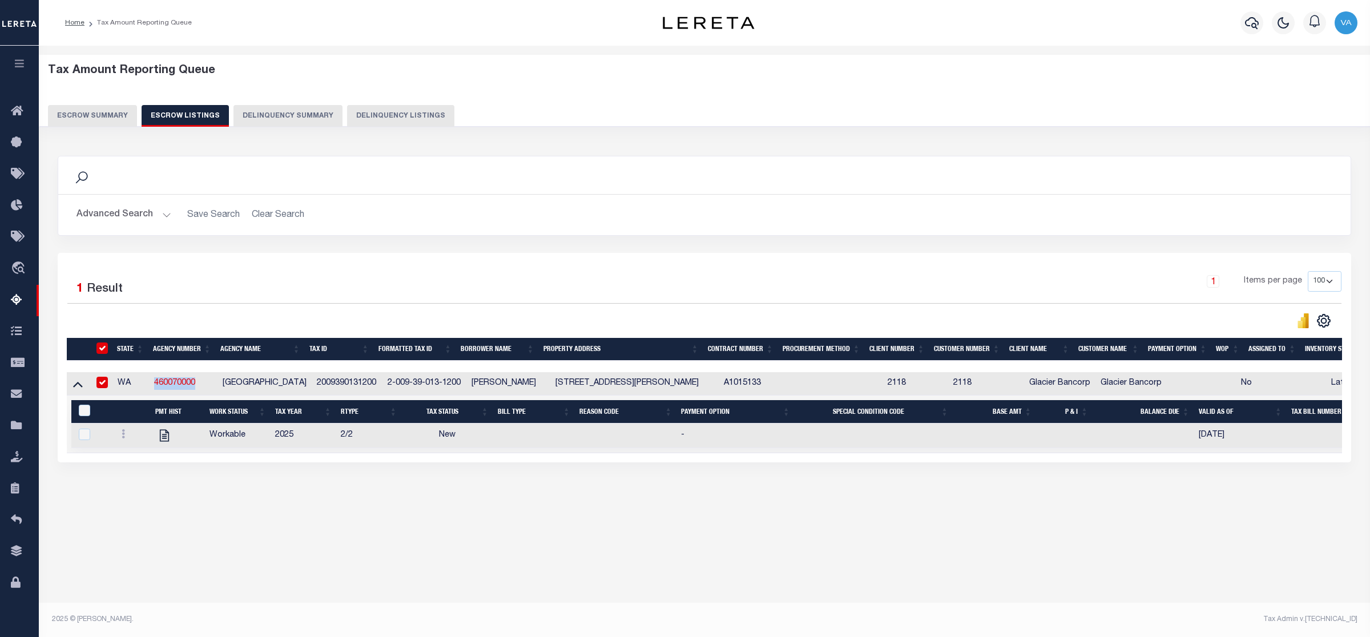
checkbox input "true"
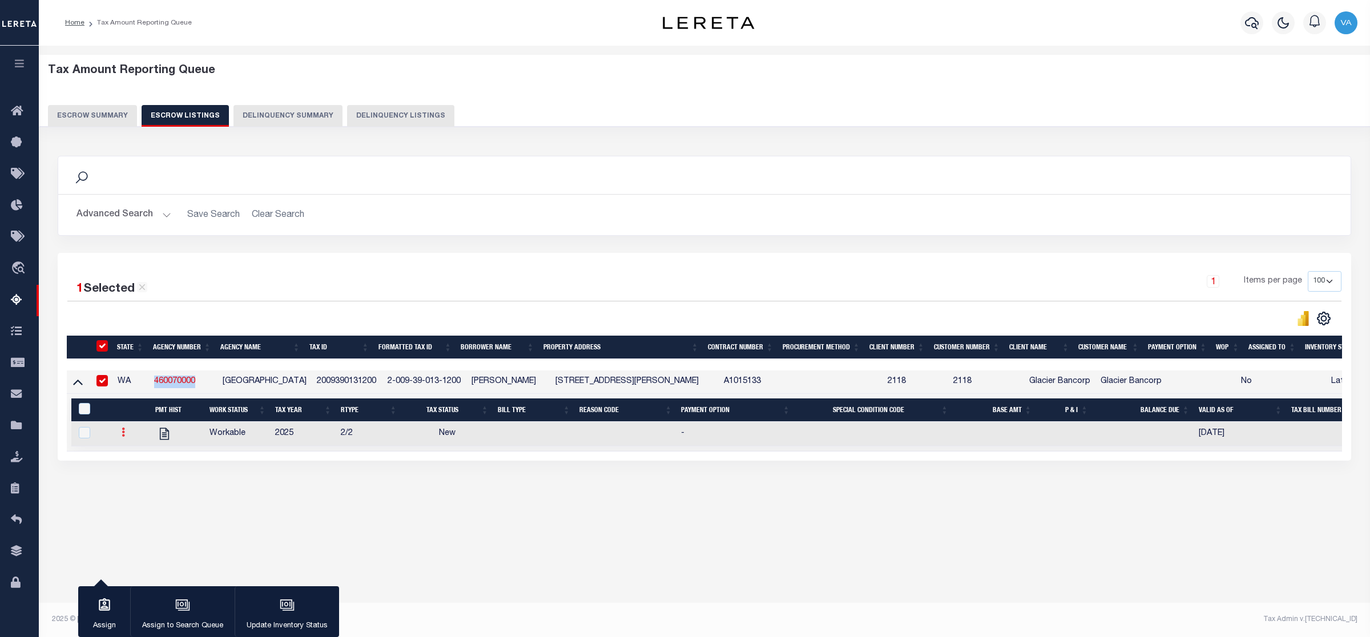
click at [123, 437] on icon at bounding box center [123, 432] width 3 height 9
click at [133, 476] on img "" at bounding box center [136, 470] width 11 height 12
checkbox input "true"
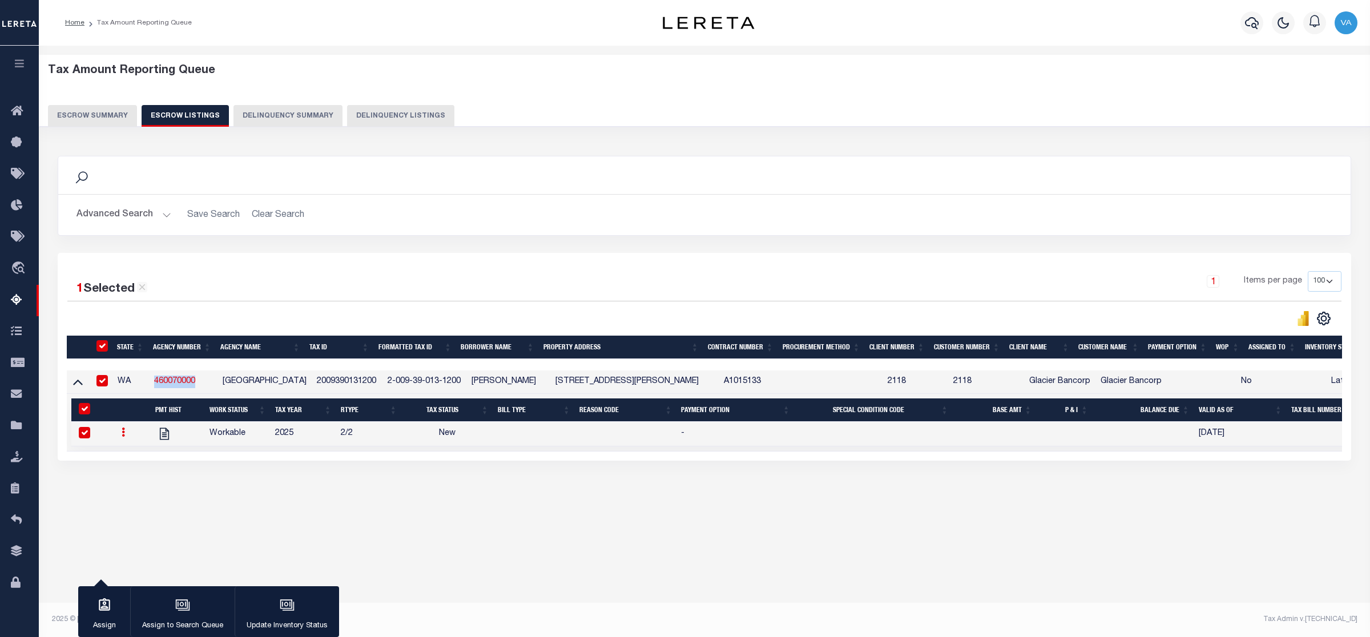
select select "NW2"
select select
type input "[DATE]"
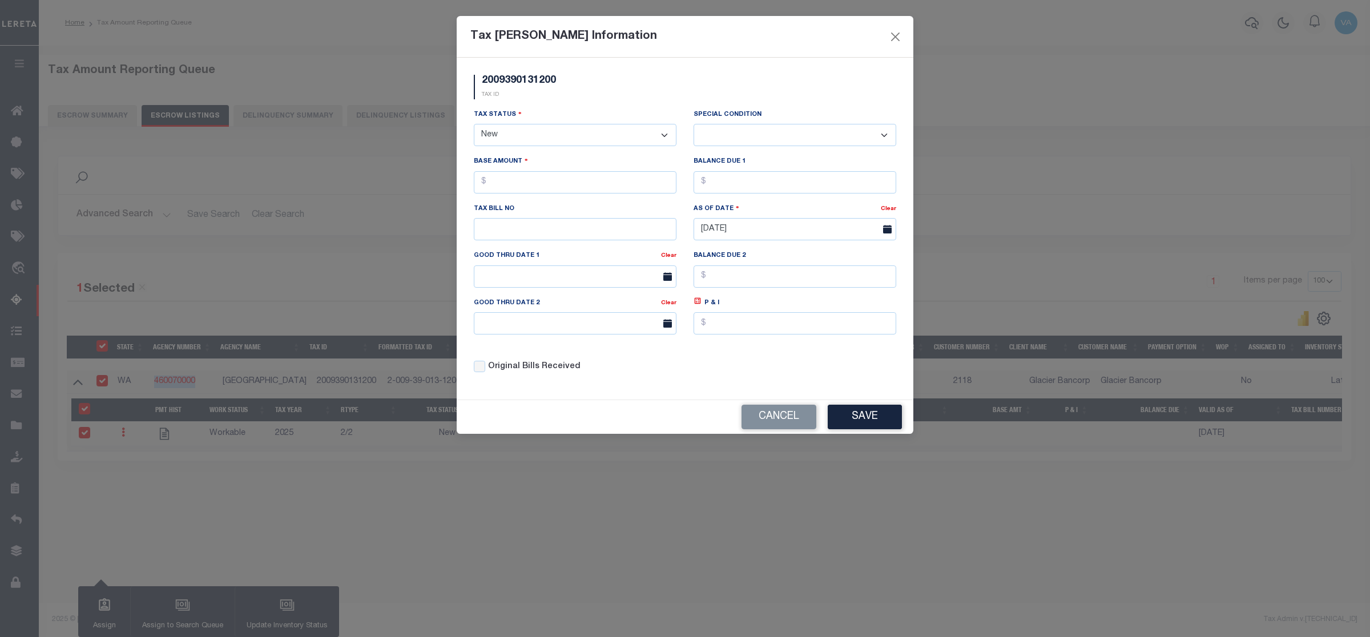
click at [571, 137] on select "- Select Status - Open Due/Unpaid Paid Incomplete No Tax Due Internal Refund Pr…" at bounding box center [575, 135] width 203 height 22
select select "PYD"
click at [474, 125] on select "- Select Status - Open Due/Unpaid Paid Incomplete No Tax Due Internal Refund Pr…" at bounding box center [575, 135] width 203 height 22
select select "0"
click at [543, 192] on input "text" at bounding box center [575, 182] width 203 height 22
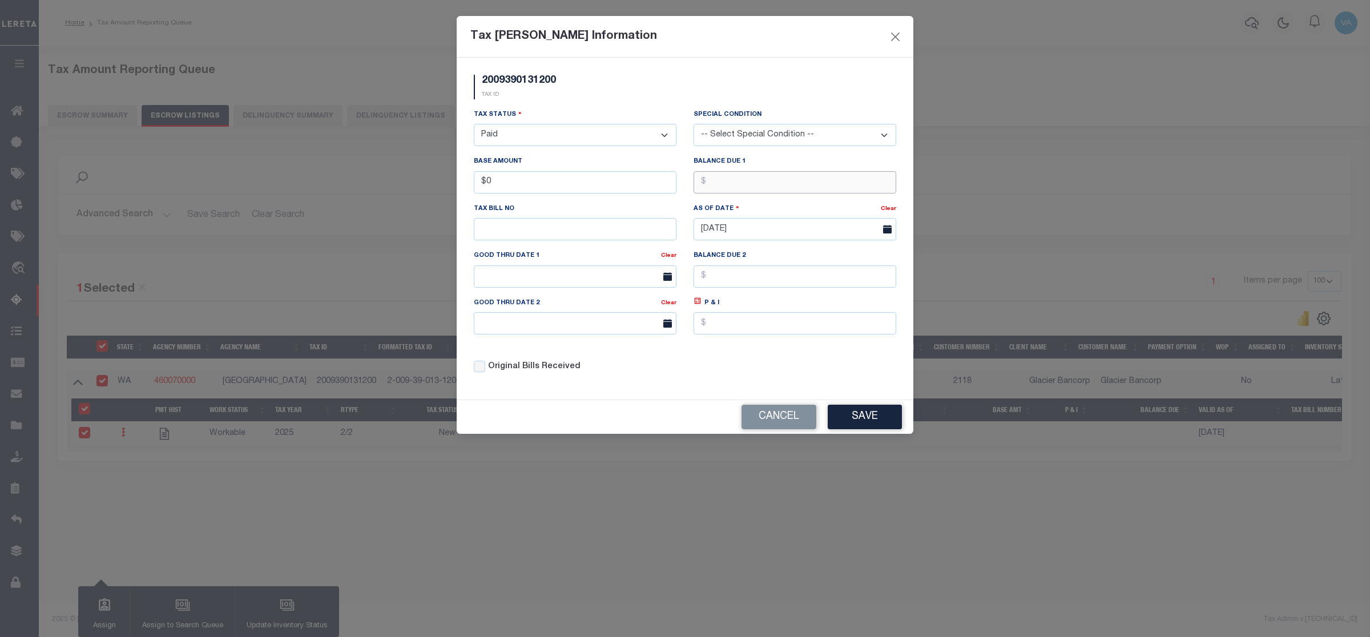
type input "$0.00"
click at [852, 417] on button "Save" at bounding box center [865, 417] width 74 height 25
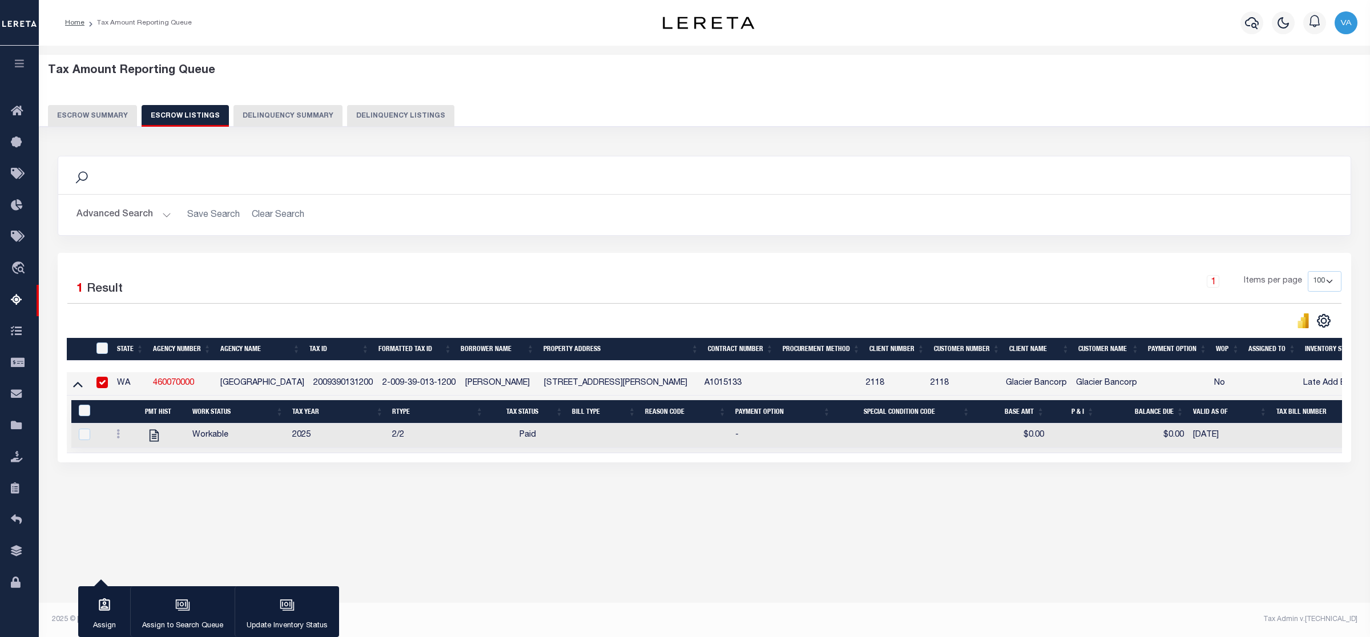
click at [96, 110] on button "Escrow Summary" at bounding box center [92, 116] width 89 height 22
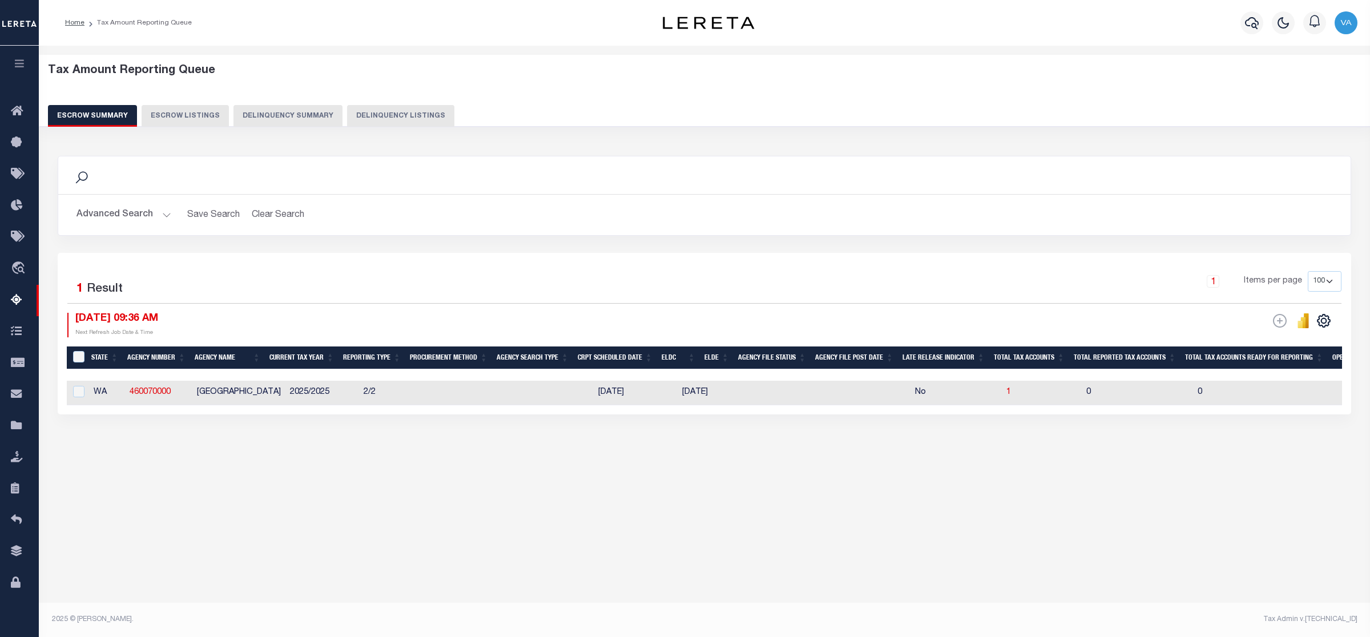
scroll to position [0, 0]
drag, startPoint x: 178, startPoint y: 391, endPoint x: 107, endPoint y: 398, distance: 70.6
click at [107, 398] on tr "WA 460070000 COLUMBIA COUNTY 2025/2025 2/2 10/08/2025 10/31/2025 No 1 0 0 1 0 N…" at bounding box center [1232, 393] width 2330 height 25
click at [78, 394] on input "checkbox" at bounding box center [79, 391] width 11 height 11
checkbox input "true"
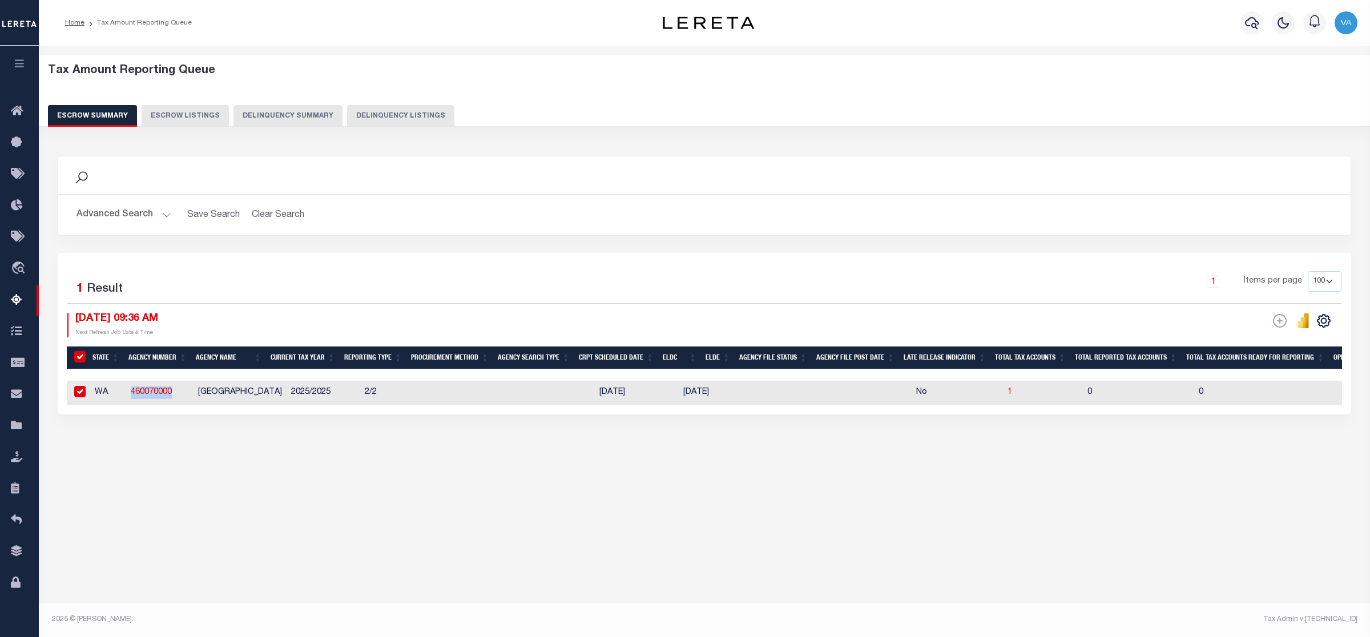
checkbox input "true"
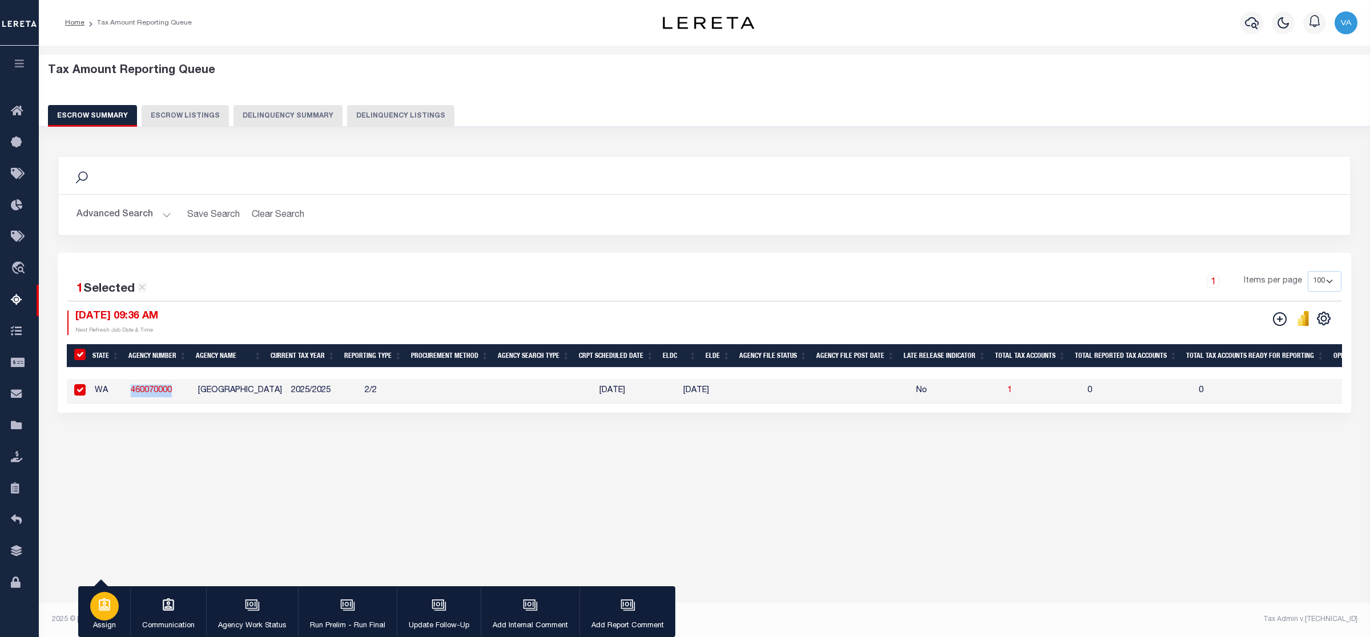
click at [106, 620] on p "Assign" at bounding box center [104, 625] width 29 height 11
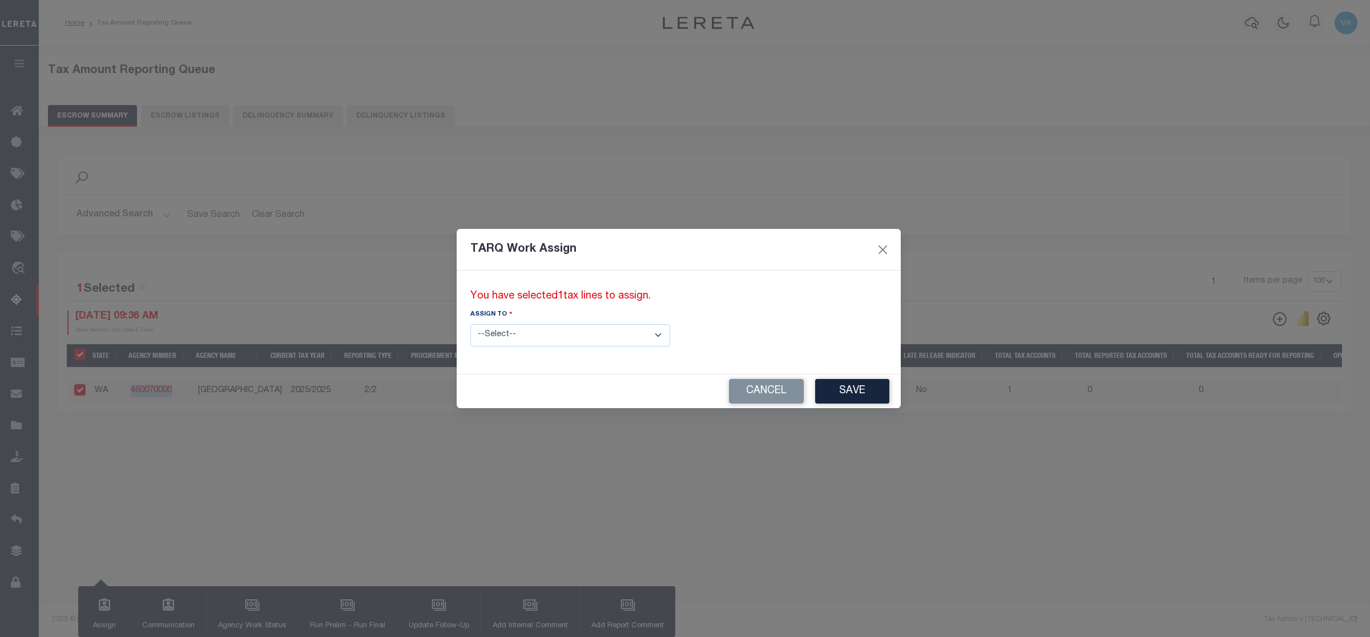
click at [602, 329] on select "--Select-- --Unassigned-- --Unassigned-- Abdul Muzain Adhikary Rinki Agustin Fe…" at bounding box center [570, 335] width 200 height 22
select select "[PERSON_NAME]"
click at [470, 324] on select "--Select-- --Unassigned-- --Unassigned-- Abdul Muzain Adhikary Rinki Agustin Fe…" at bounding box center [570, 335] width 200 height 22
click at [815, 386] on button "Save" at bounding box center [852, 391] width 74 height 25
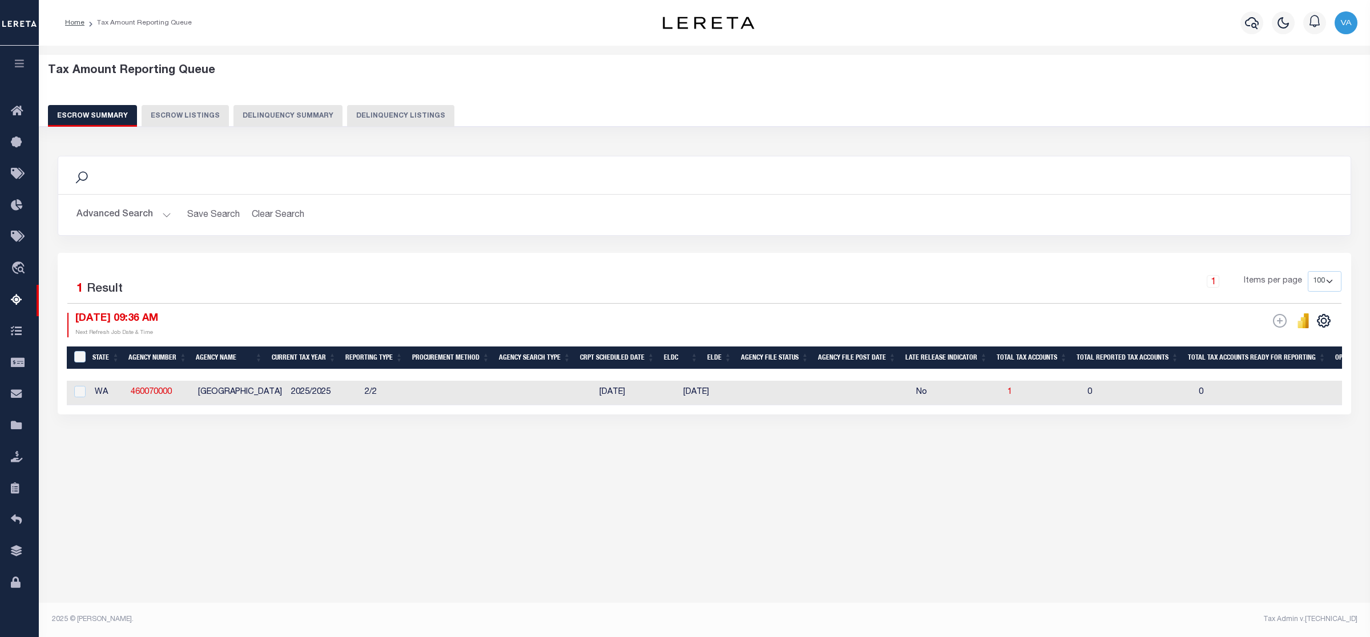
click at [109, 390] on td "WA" at bounding box center [108, 393] width 36 height 25
checkbox input "true"
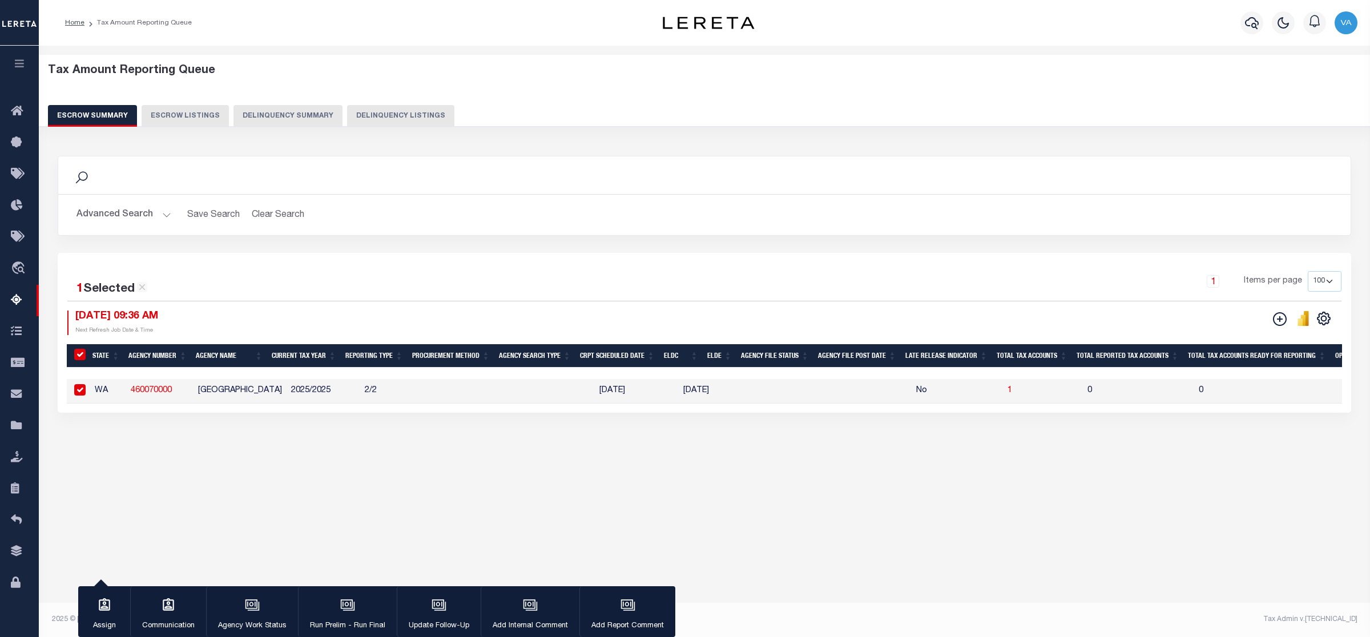
click at [420, 464] on div "Tax Amount Reporting Queue Escrow Summary Escrow Listings In" at bounding box center [704, 269] width 1324 height 424
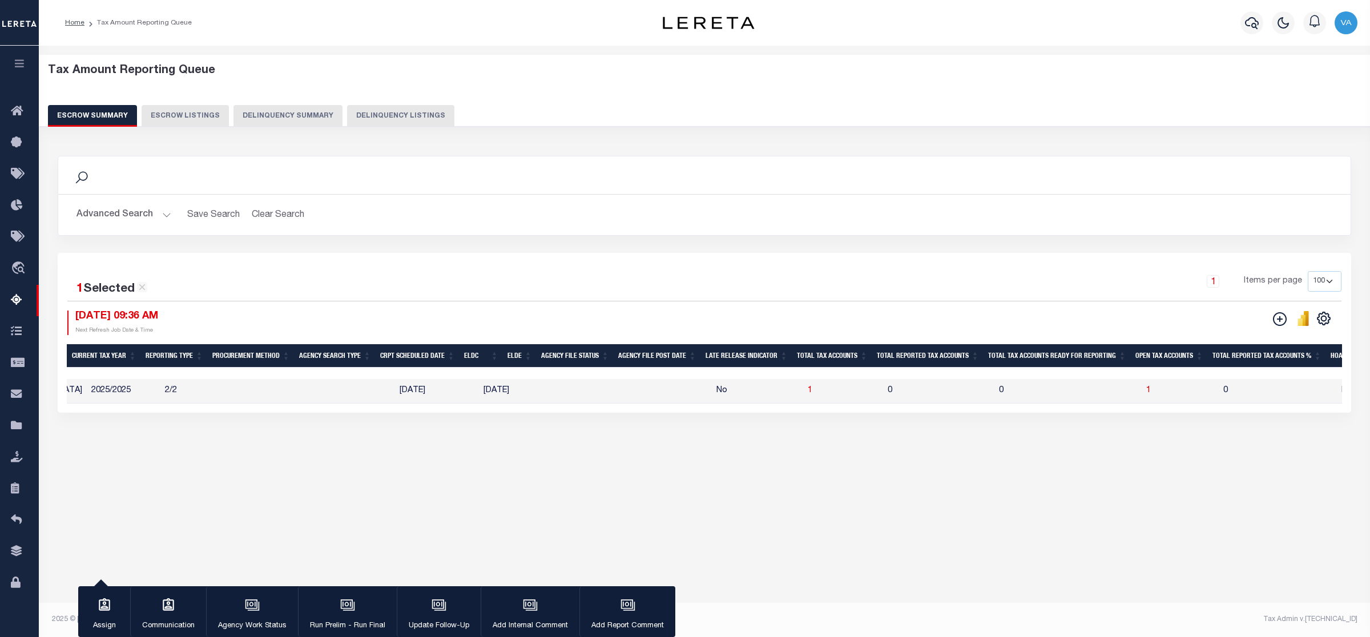
scroll to position [0, 299]
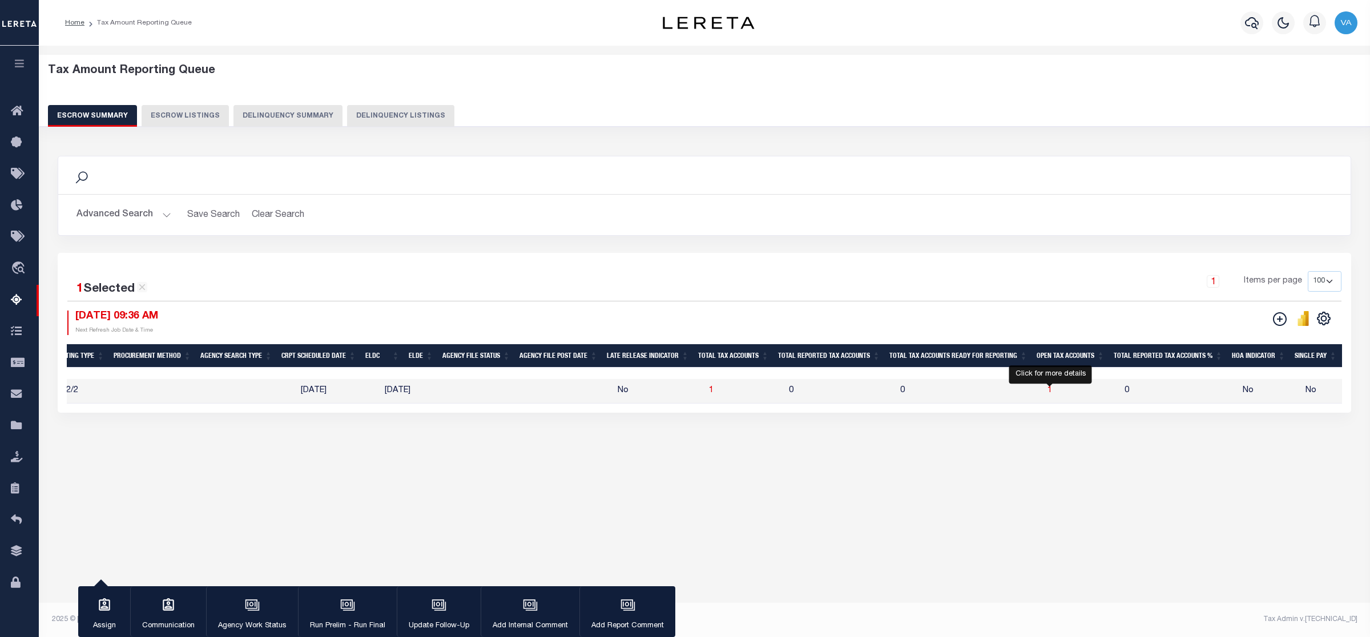
click at [1048, 392] on span "1" at bounding box center [1049, 390] width 5 height 8
select select "100"
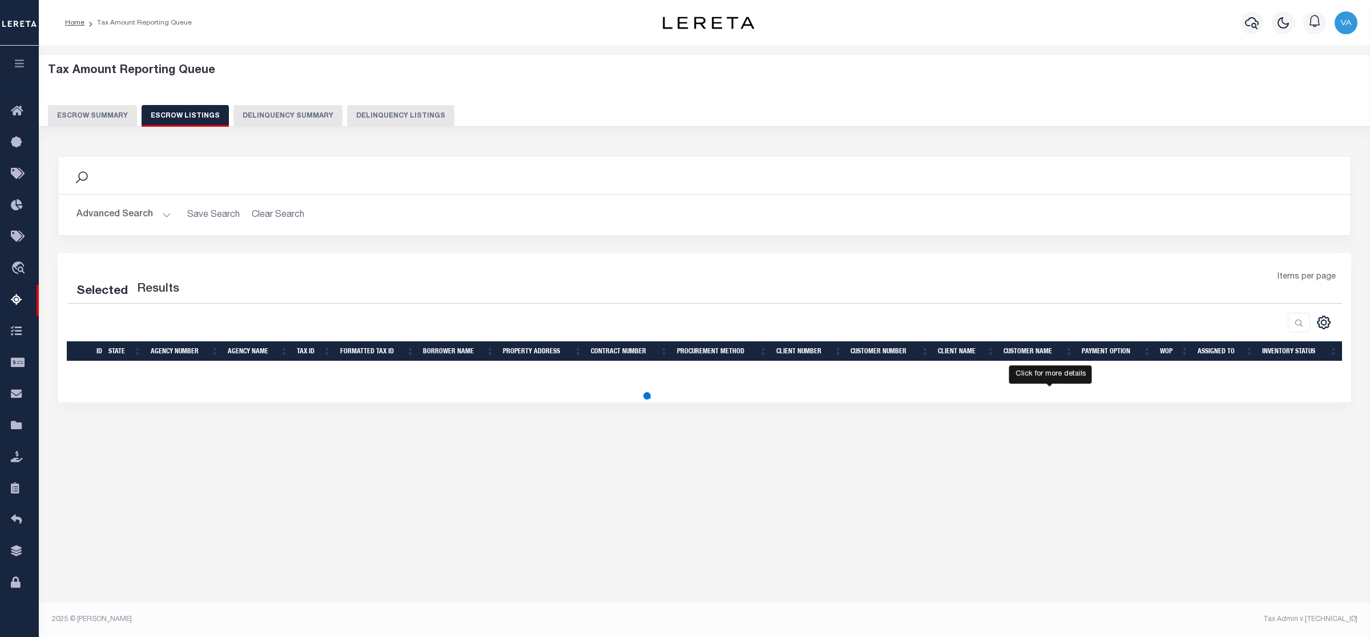
select select "100"
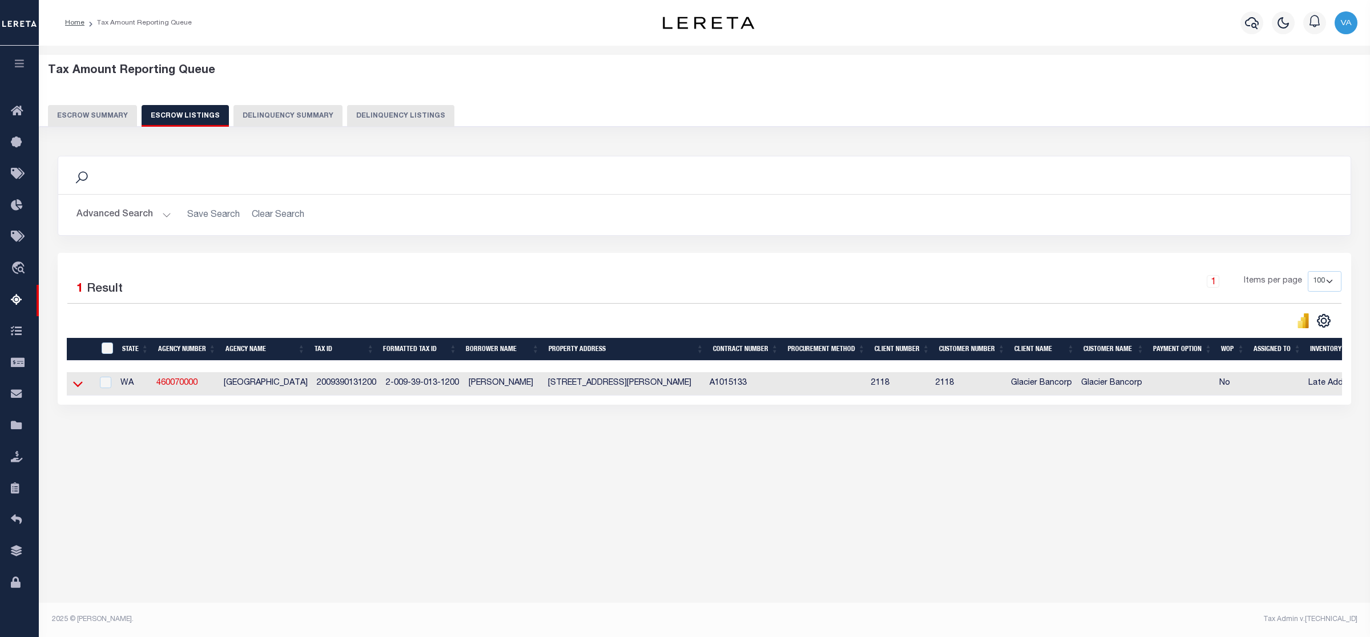
click at [73, 385] on icon at bounding box center [78, 384] width 10 height 12
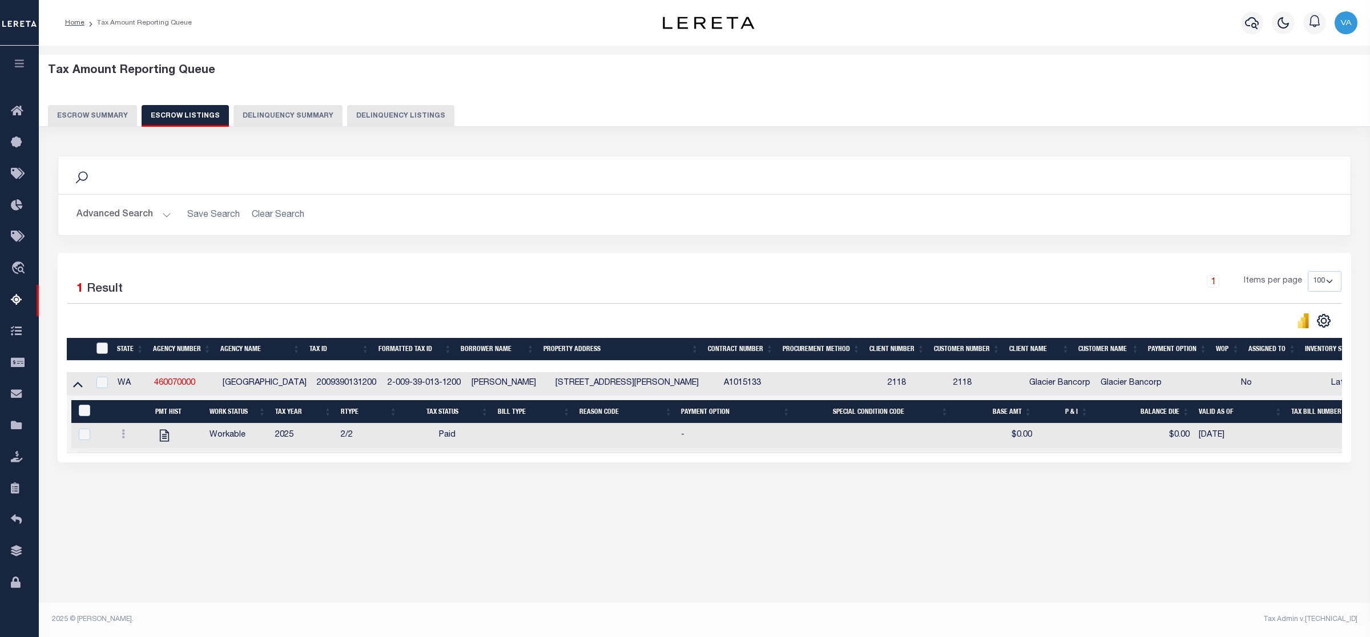
click at [104, 352] on input "ID" at bounding box center [101, 347] width 11 height 11
checkbox input "true"
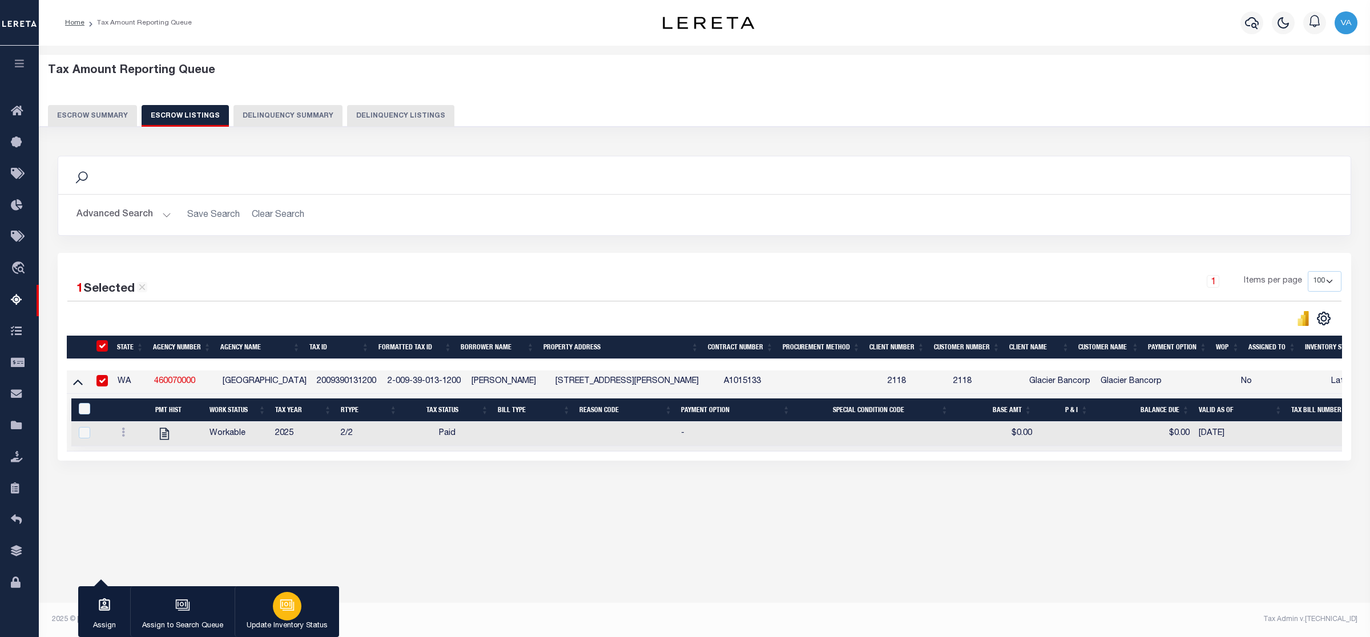
click at [285, 632] on button "Update Inventory Status" at bounding box center [287, 611] width 104 height 51
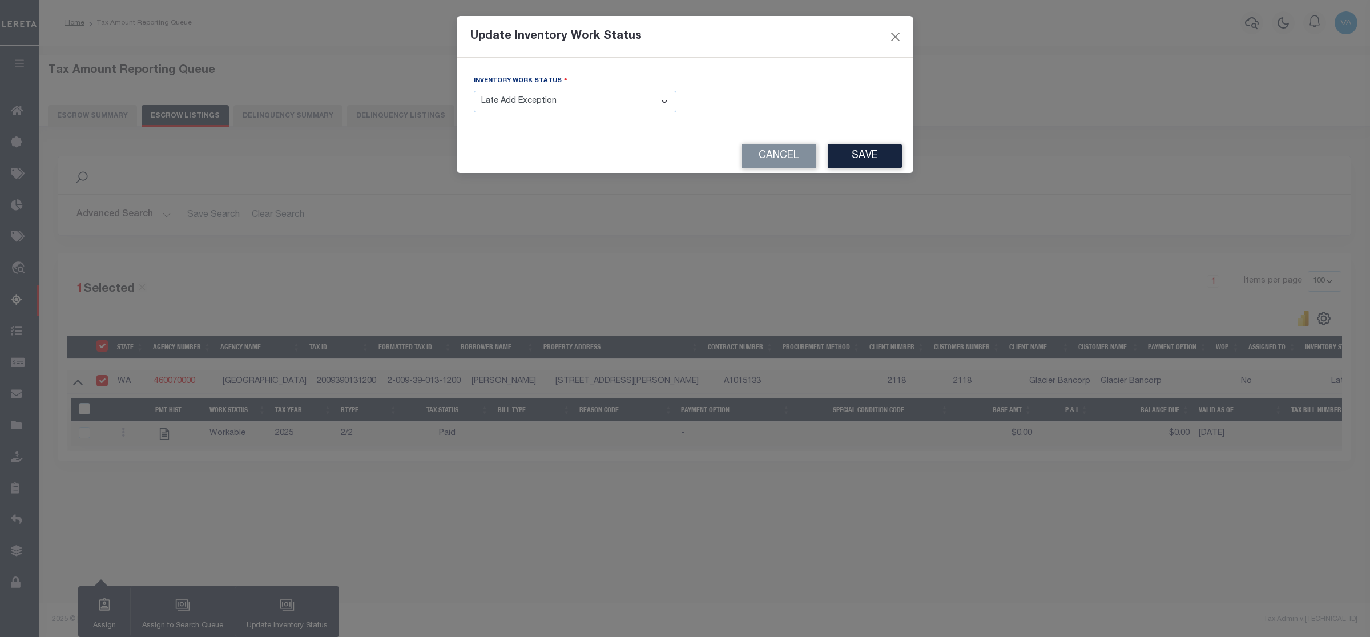
click at [561, 106] on select "- Select Inventory Status - Manual - Exception Pended - Awaiting Search Late Ad…" at bounding box center [575, 102] width 203 height 22
select select "4"
click at [474, 91] on select "- Select Inventory Status - Manual - Exception Pended - Awaiting Search Late Ad…" at bounding box center [575, 102] width 203 height 22
click at [877, 155] on button "Save" at bounding box center [865, 156] width 74 height 25
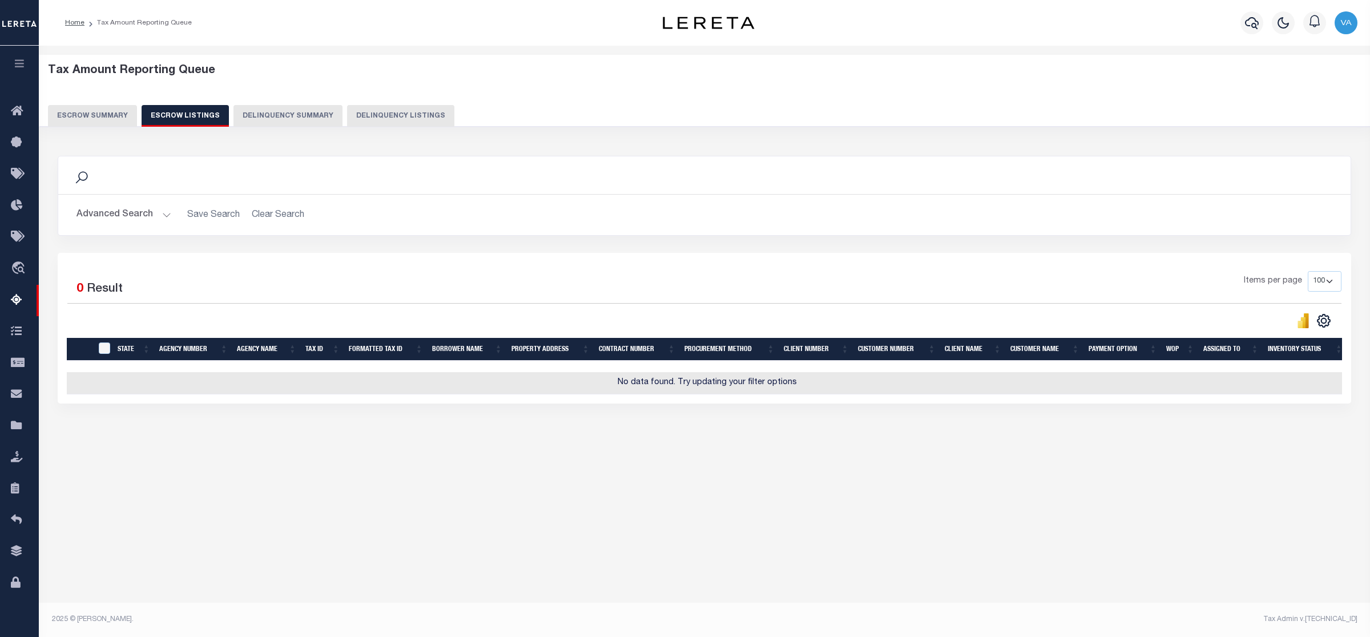
click at [118, 123] on button "Escrow Summary" at bounding box center [92, 116] width 89 height 22
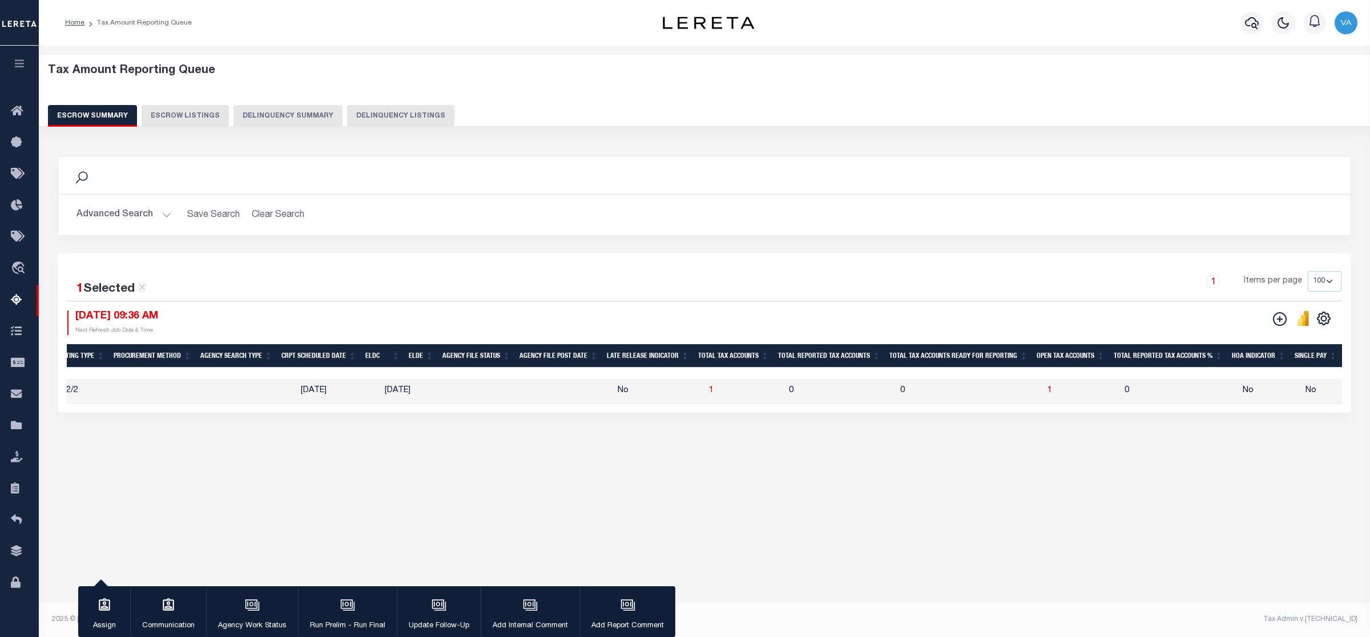
click at [113, 209] on button "Advanced Search" at bounding box center [123, 215] width 95 height 22
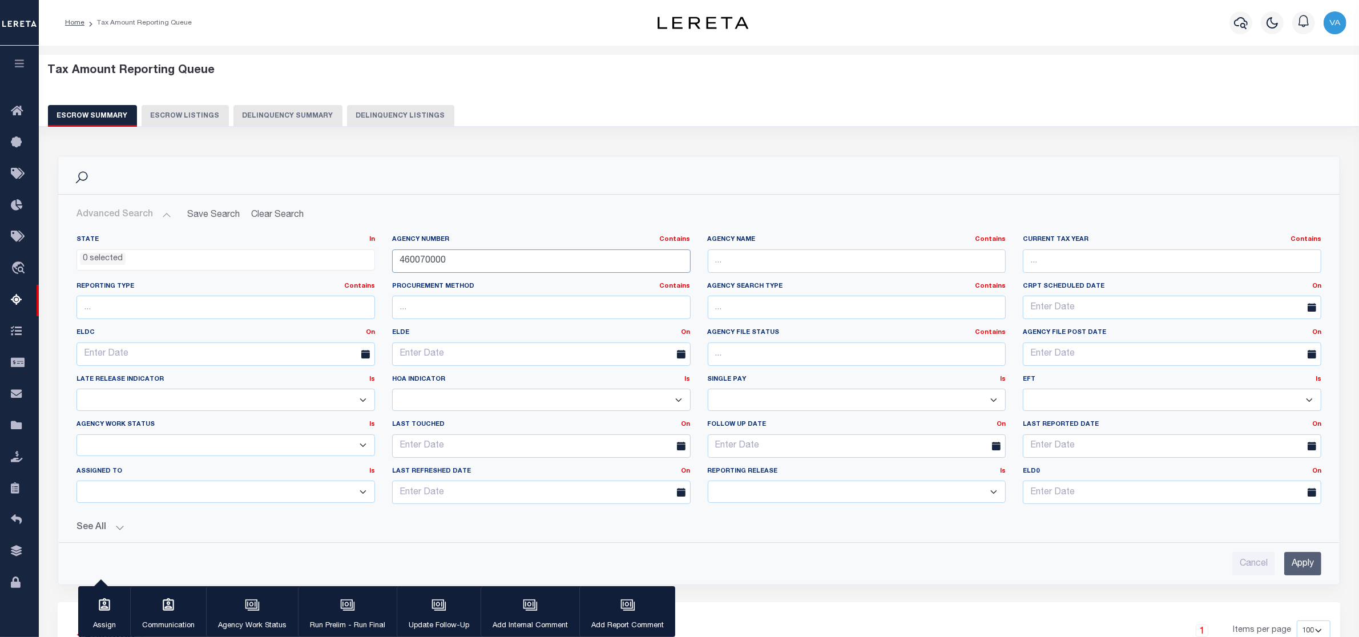
drag, startPoint x: 451, startPoint y: 260, endPoint x: 380, endPoint y: 260, distance: 71.4
click at [380, 260] on div "State In In AK AL AR AZ CA CO CT DC DE FL GA GU HI IA ID IL IN KS KY LA MA MD M…" at bounding box center [699, 374] width 1262 height 278
paste input "190230201"
type input "190230201"
click at [1300, 566] on input "Apply" at bounding box center [1302, 563] width 37 height 23
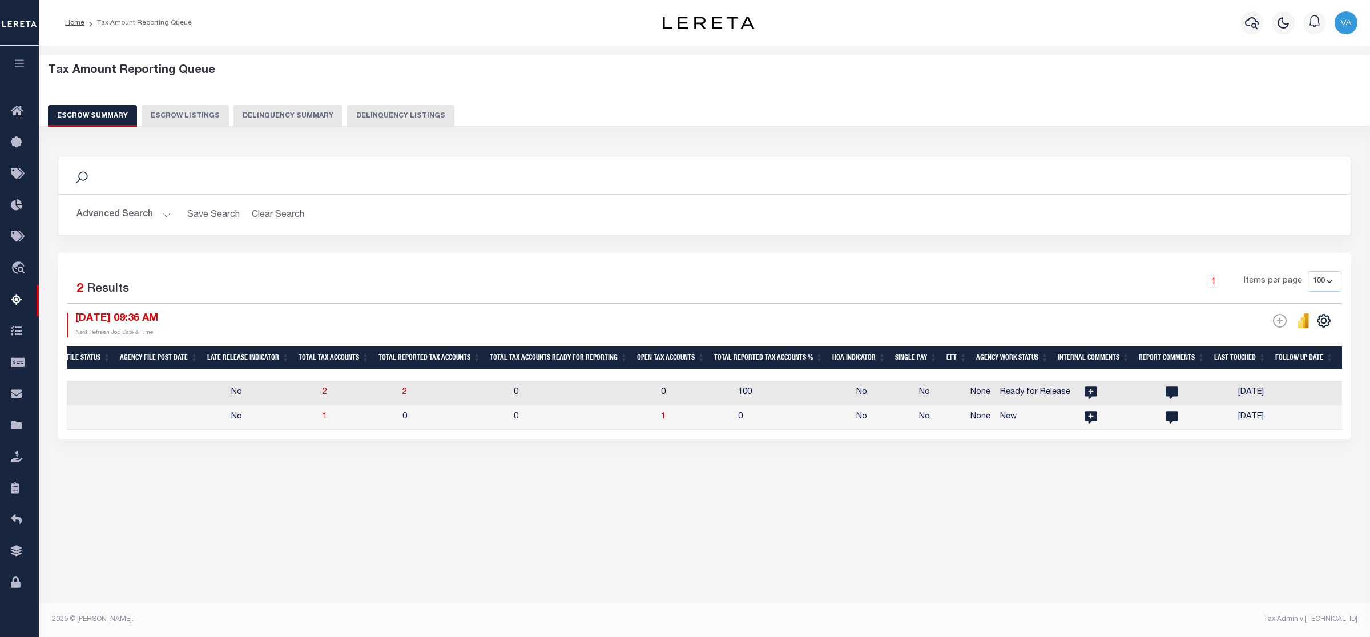
scroll to position [0, 822]
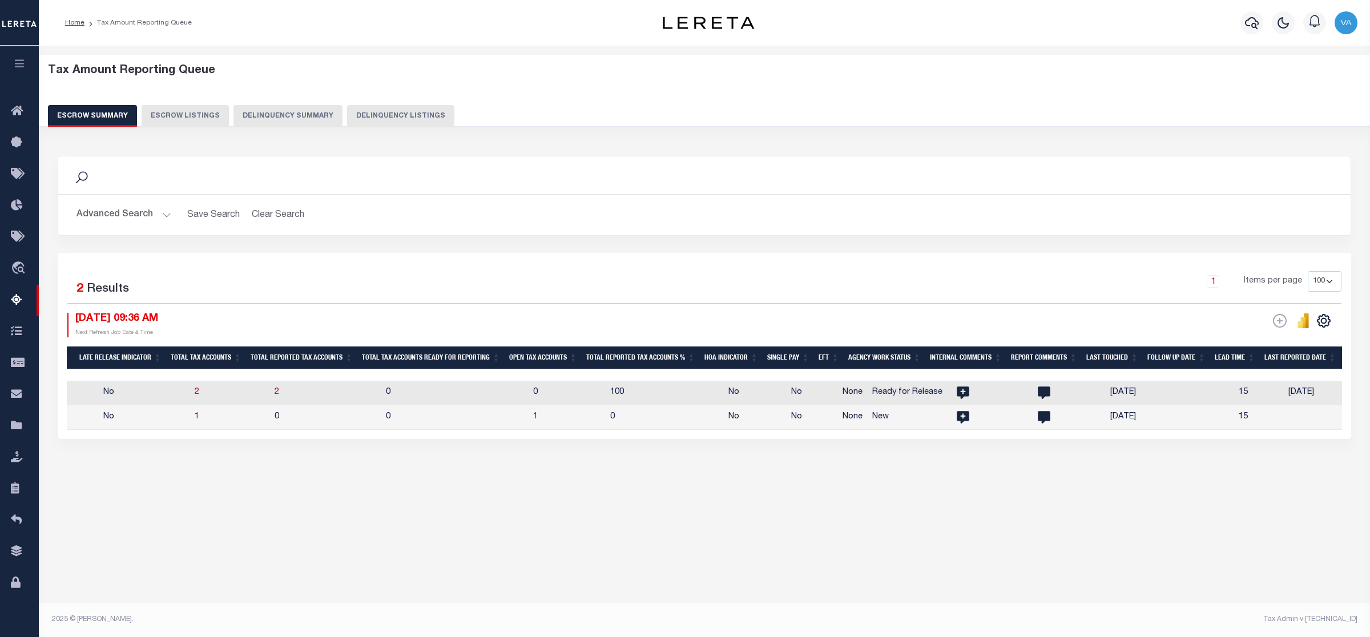
click at [742, 554] on div "Tax Amount Reporting Queue Escrow Summary Escrow Listings In" at bounding box center [704, 332] width 1331 height 573
click at [554, 420] on td "1" at bounding box center [567, 417] width 77 height 25
checkbox input "true"
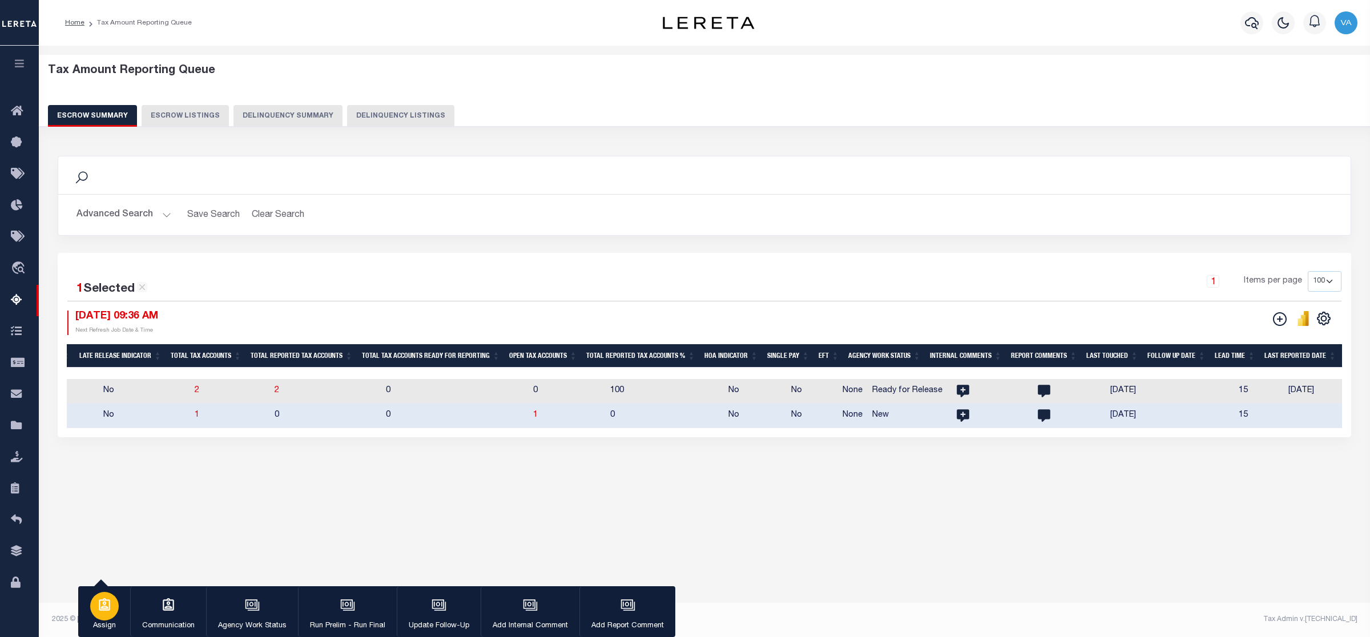
click at [107, 608] on icon "button" at bounding box center [104, 604] width 11 height 13
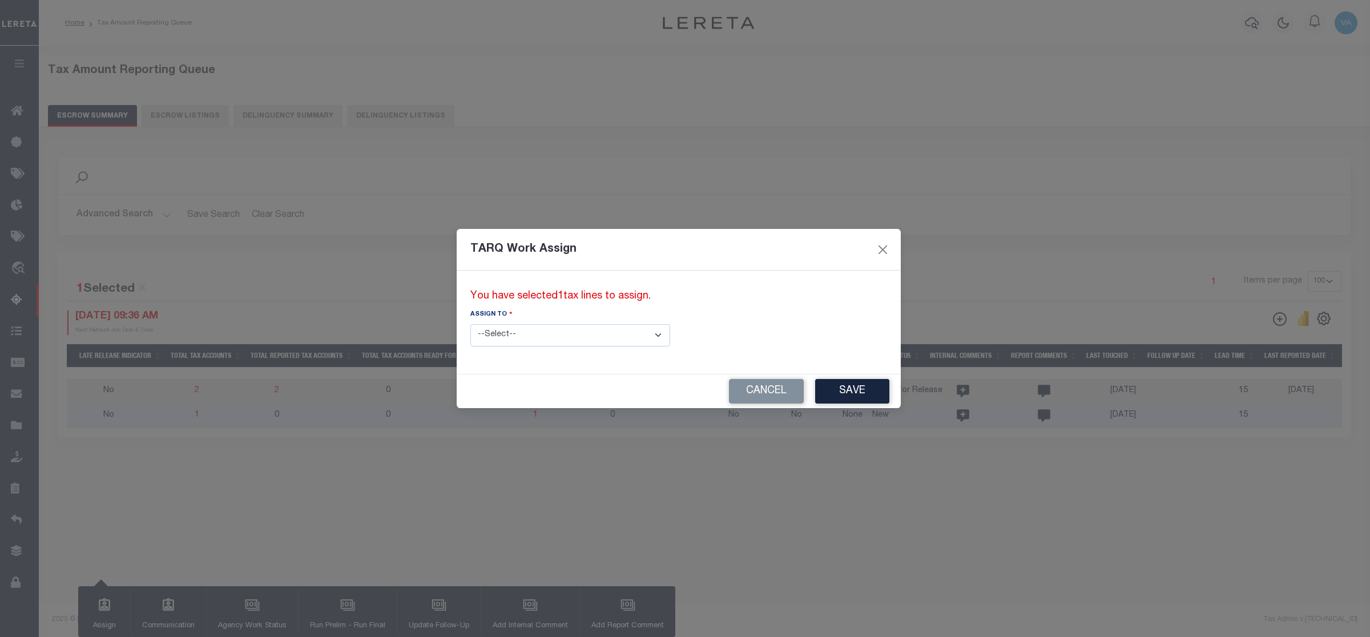
click at [531, 334] on select "--Select-- --Unassigned-- --Unassigned-- Abdul Muzain Adhikary Rinki Agustin Fe…" at bounding box center [570, 335] width 200 height 22
select select "[PERSON_NAME]"
click at [470, 324] on select "--Select-- --Unassigned-- --Unassigned-- Abdul Muzain Adhikary Rinki Agustin Fe…" at bounding box center [570, 335] width 200 height 22
click at [815, 389] on button "Save" at bounding box center [852, 391] width 74 height 25
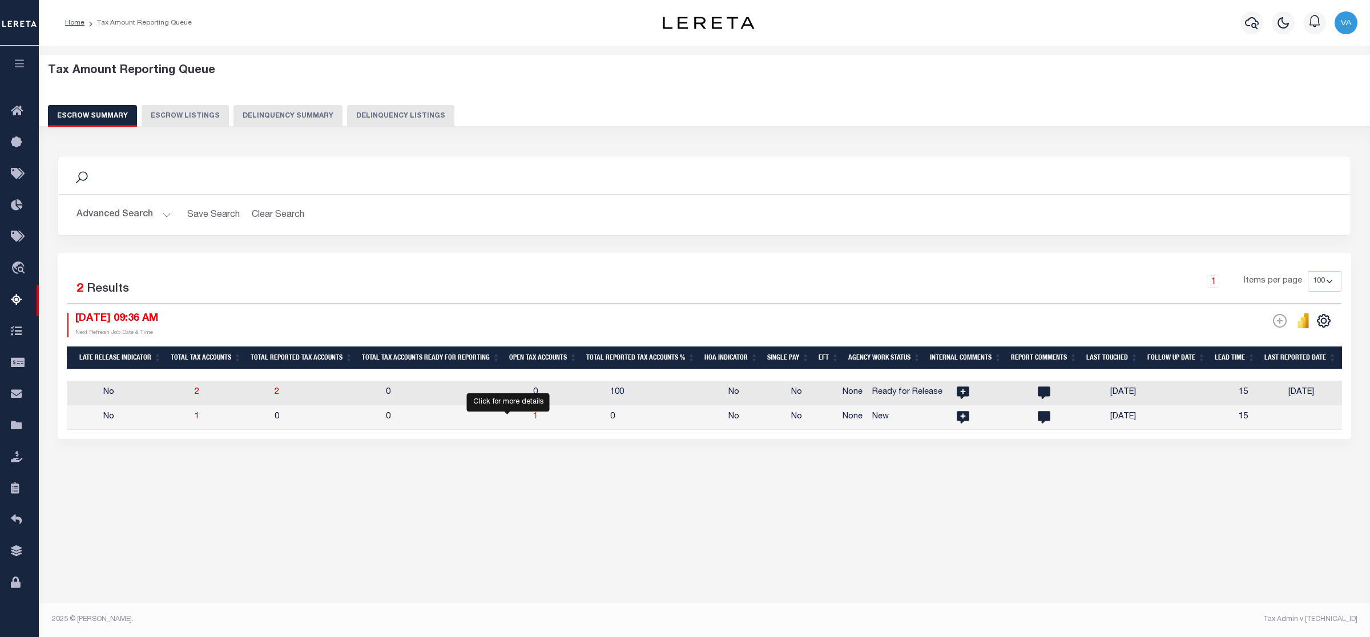
click at [533, 420] on span "1" at bounding box center [535, 417] width 5 height 8
select select "100"
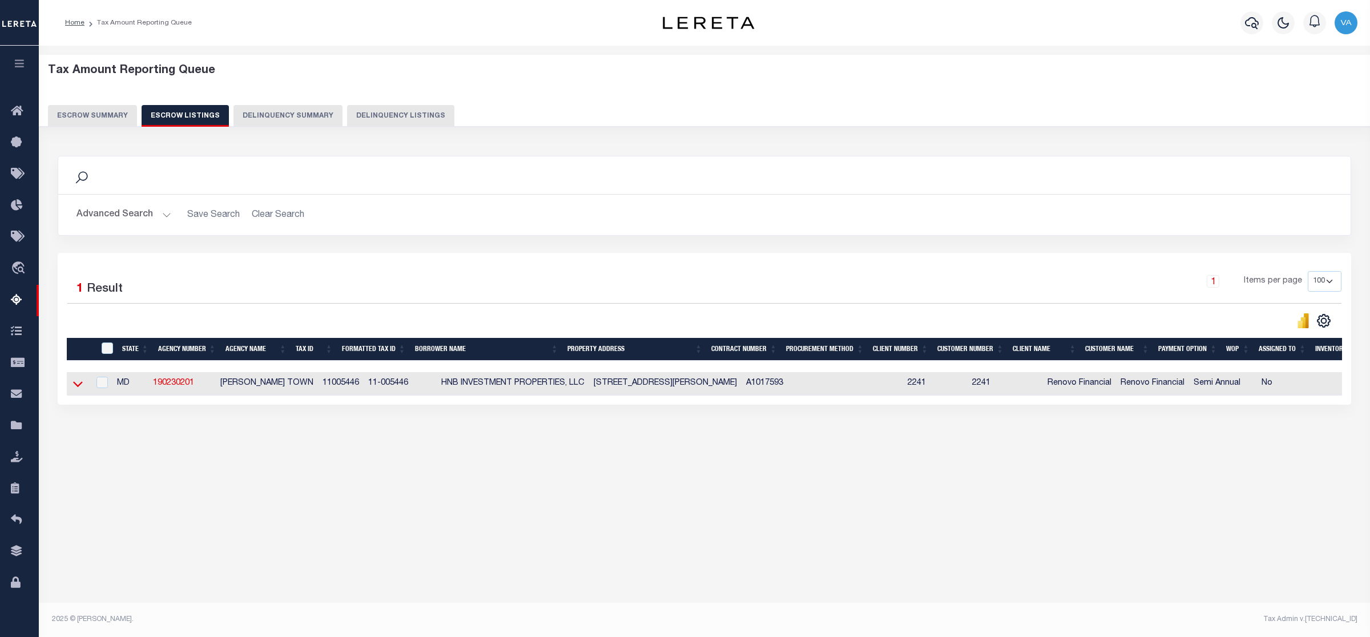
click at [77, 384] on icon at bounding box center [78, 384] width 10 height 12
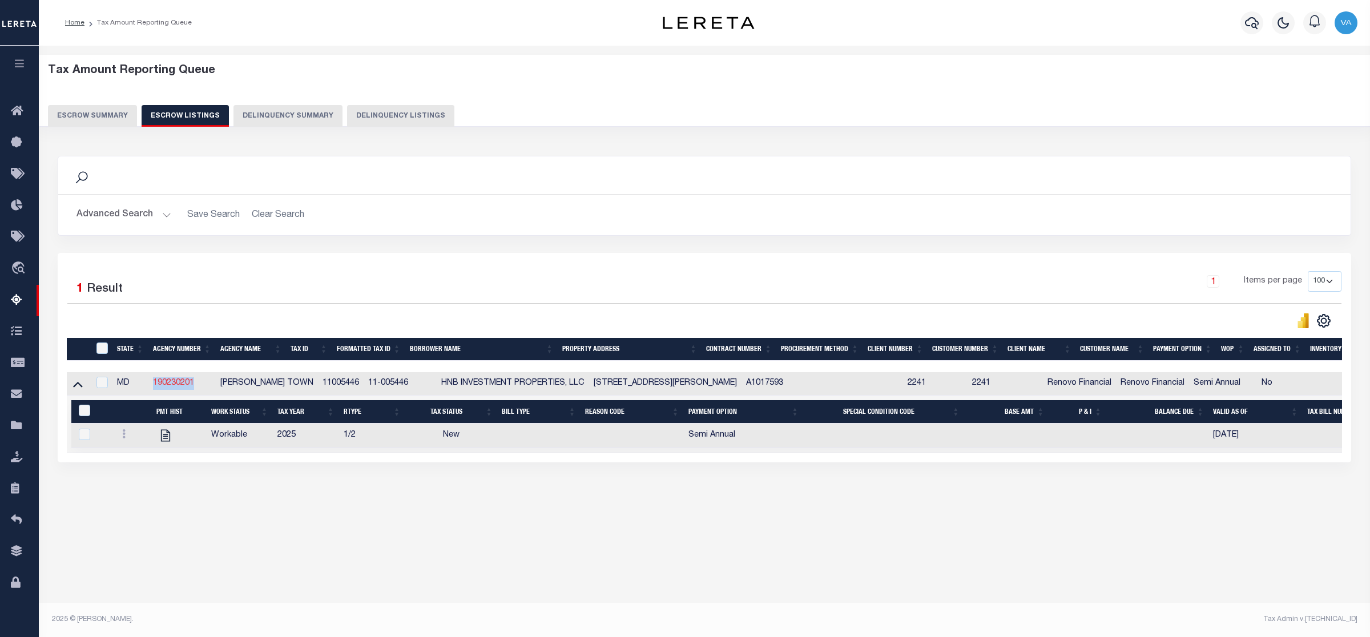
drag, startPoint x: 197, startPoint y: 386, endPoint x: 154, endPoint y: 391, distance: 43.7
click at [154, 391] on td "190230201" at bounding box center [181, 383] width 67 height 23
checkbox input "true"
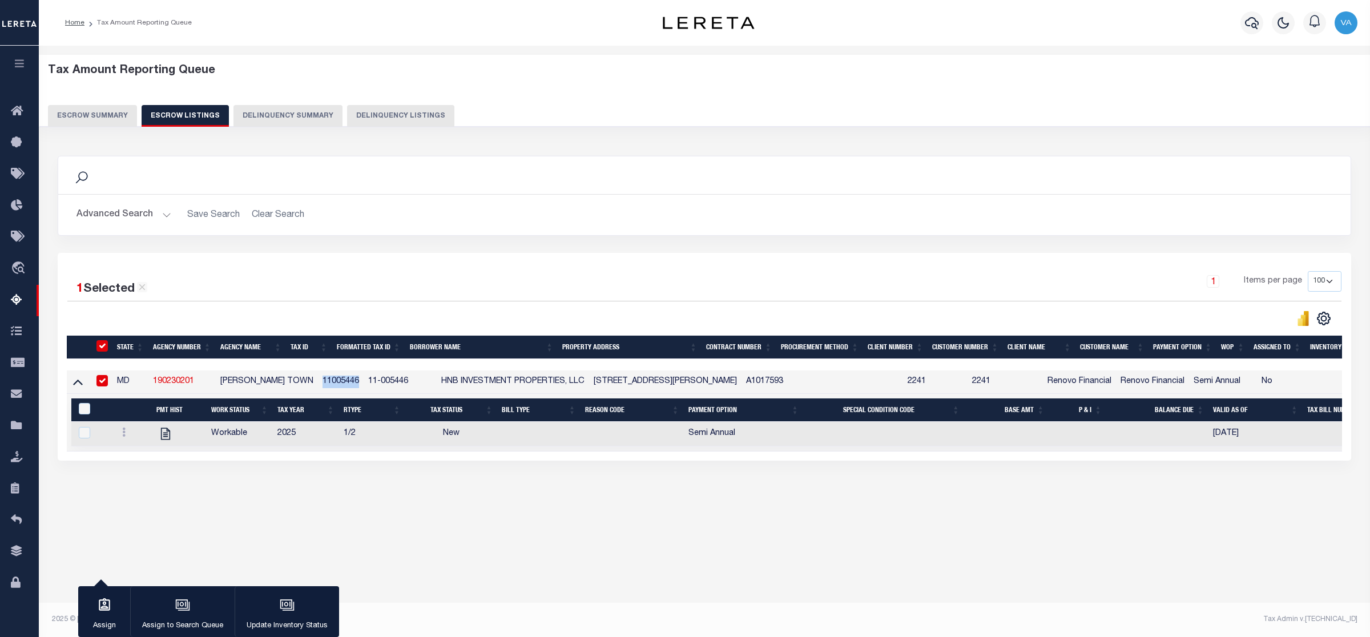
drag, startPoint x: 294, startPoint y: 384, endPoint x: 334, endPoint y: 381, distance: 40.0
click at [334, 381] on td "11005446" at bounding box center [341, 381] width 46 height 23
checkbox input "false"
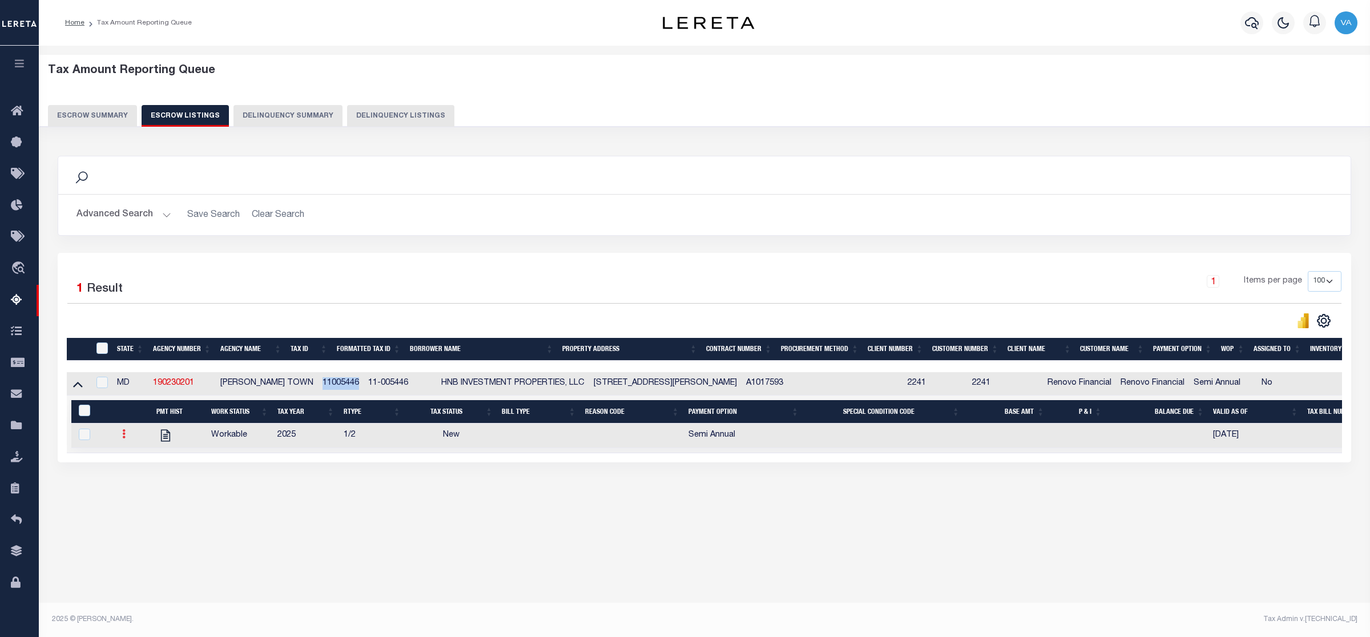
click at [122, 436] on icon at bounding box center [123, 433] width 3 height 9
click at [134, 478] on img "" at bounding box center [137, 472] width 11 height 12
checkbox input "true"
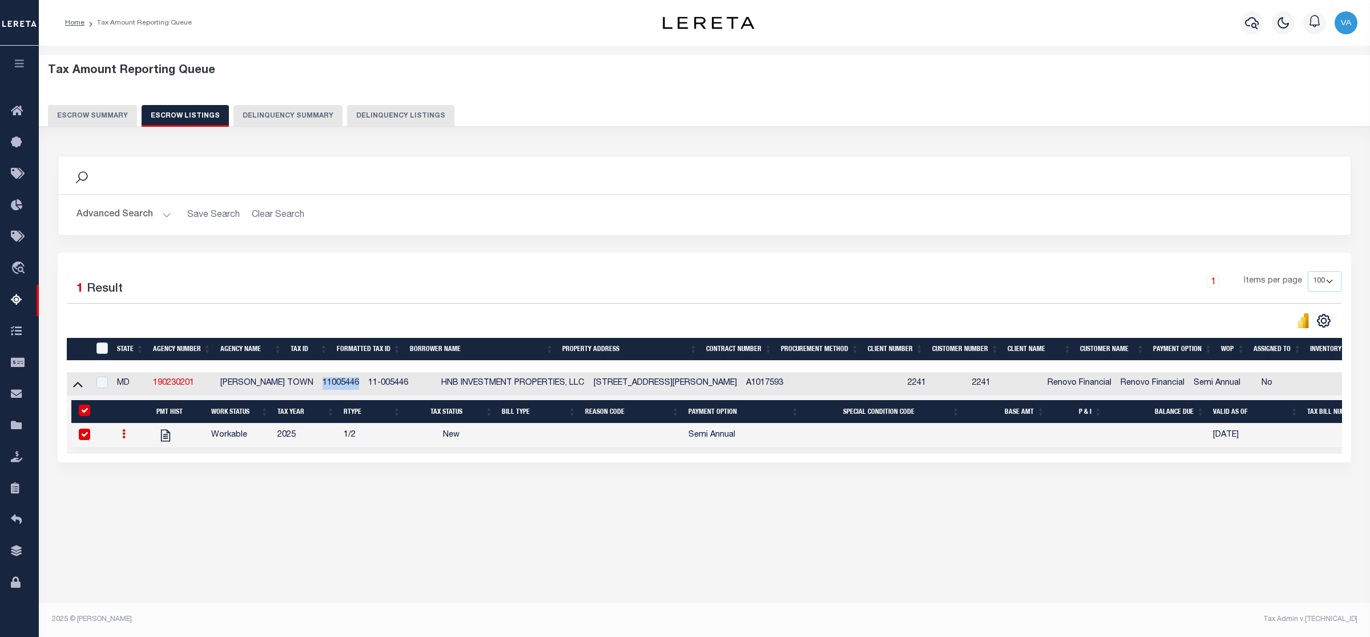
select select
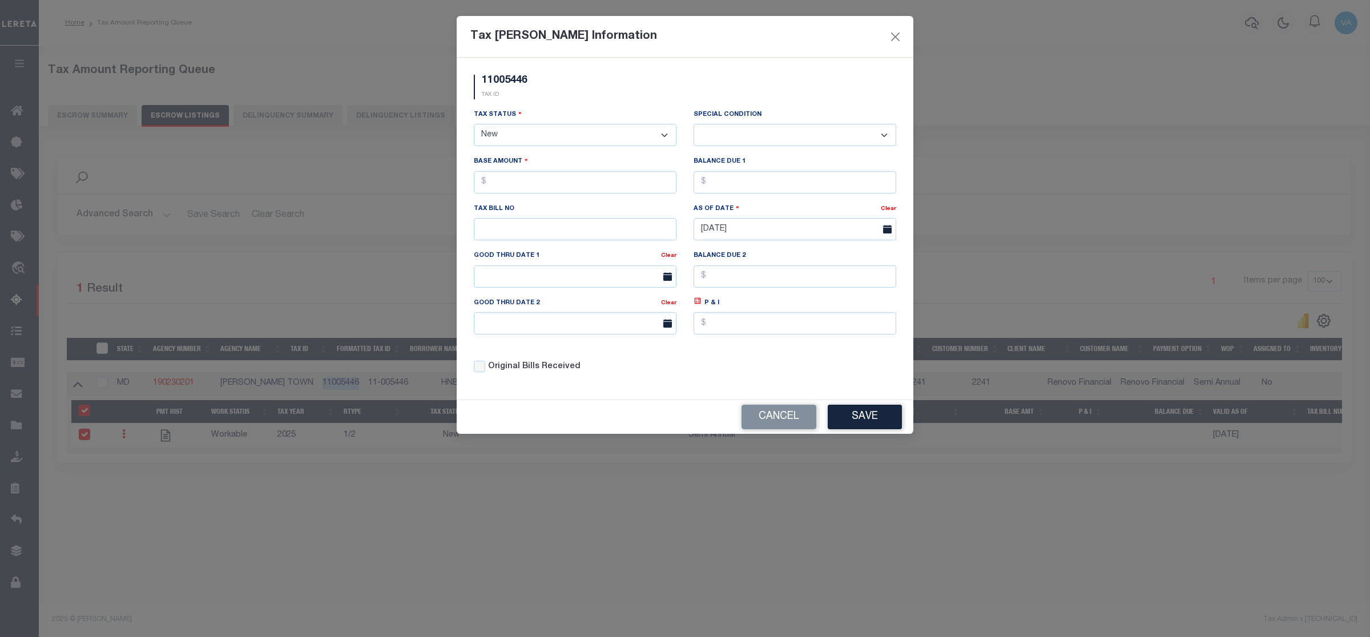
click at [574, 137] on select "- Select Status - Open Due/Unpaid Paid Incomplete No Tax Due Internal Refund Pr…" at bounding box center [575, 135] width 203 height 22
click at [548, 139] on select "- Select Status - Open Due/Unpaid Paid Incomplete No Tax Due Internal Refund Pr…" at bounding box center [575, 135] width 203 height 22
select select "DUE"
click at [474, 125] on select "- Select Status - Open Due/Unpaid Paid Incomplete No Tax Due Internal Refund Pr…" at bounding box center [575, 135] width 203 height 22
select select "0"
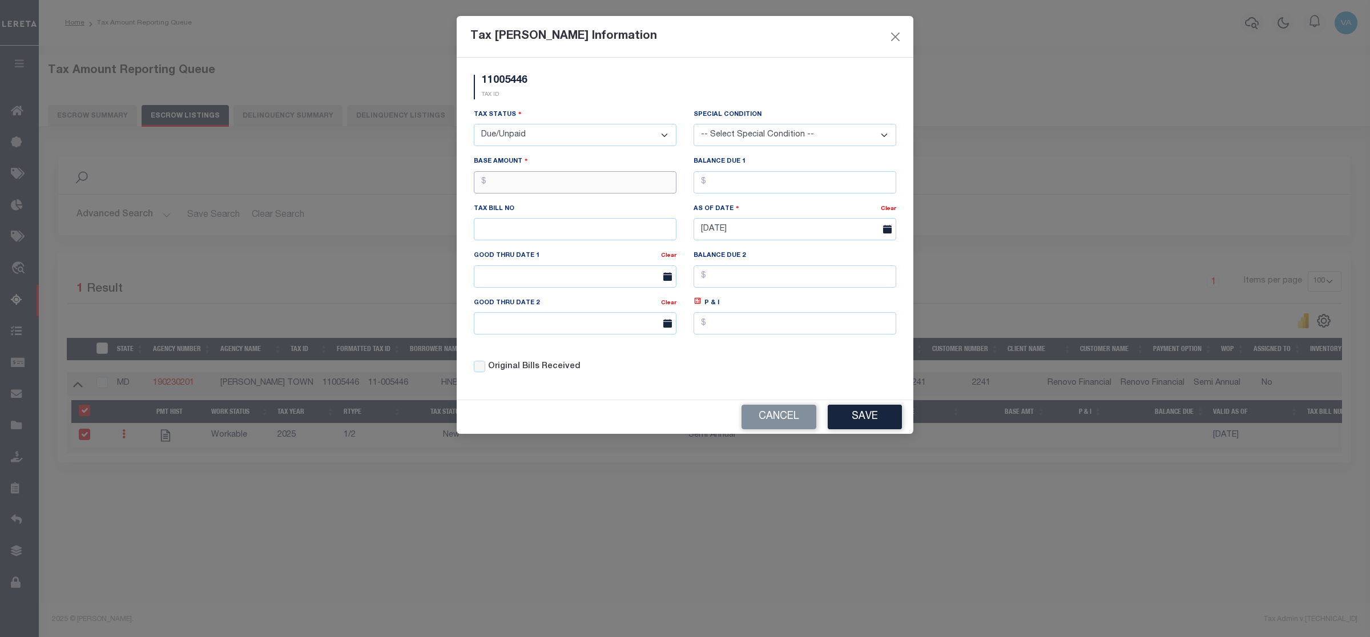
click at [517, 187] on input "text" at bounding box center [575, 182] width 203 height 22
type input "$1,127.13"
click at [698, 180] on input "text" at bounding box center [795, 182] width 203 height 22
type input "$1,127.13"
click at [562, 373] on label "Original Bills Received" at bounding box center [534, 367] width 92 height 13
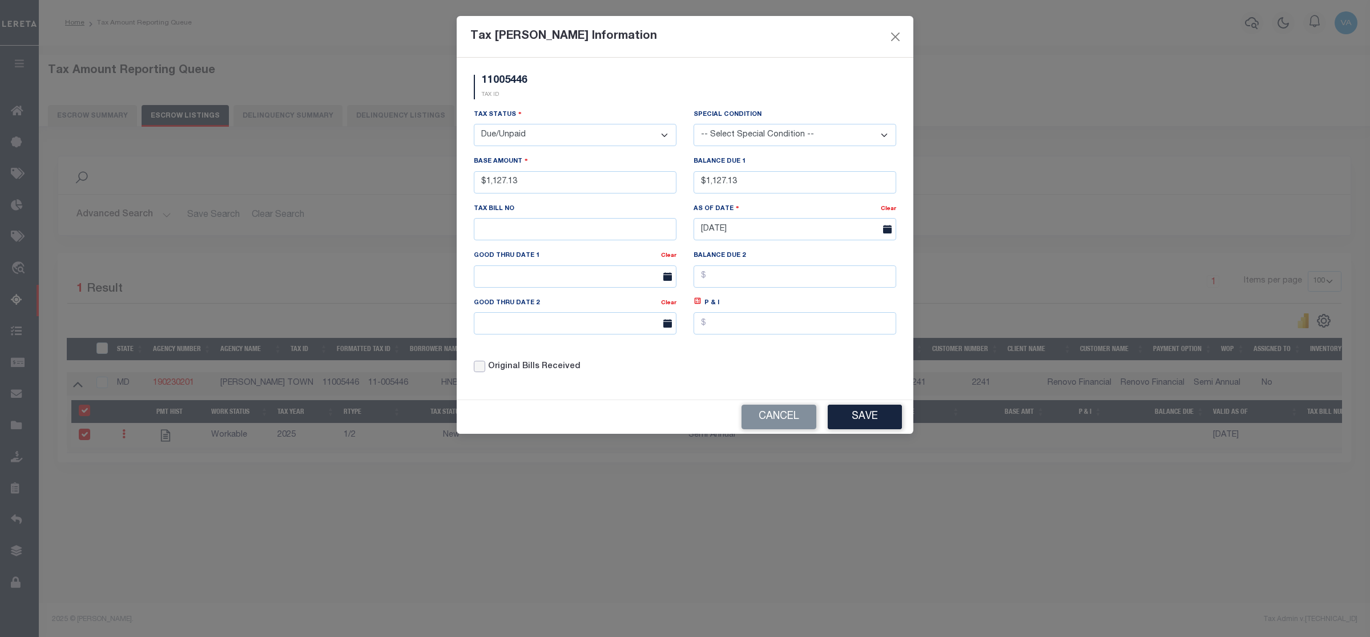
click at [485, 372] on input "Original Bills Received" at bounding box center [479, 366] width 11 height 11
checkbox input "true"
click at [855, 425] on button "Save" at bounding box center [865, 417] width 74 height 25
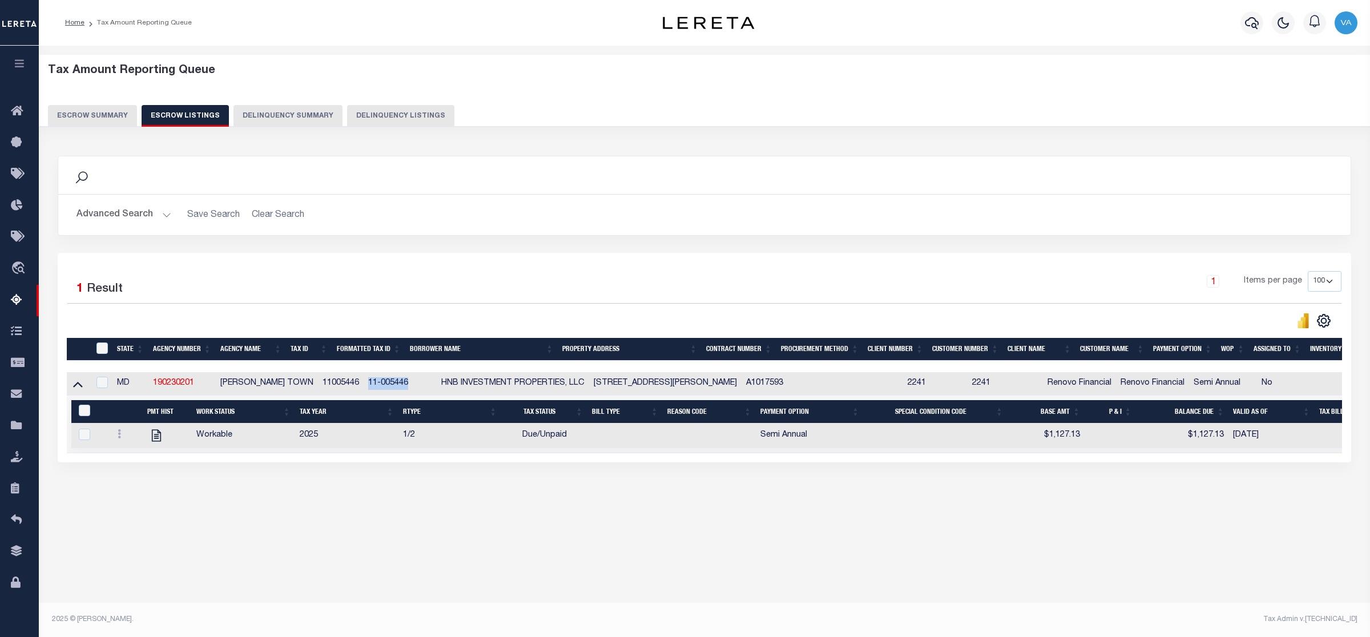
drag, startPoint x: 381, startPoint y: 384, endPoint x: 335, endPoint y: 387, distance: 46.4
click at [364, 387] on td "11-005446" at bounding box center [400, 383] width 73 height 23
checkbox input "true"
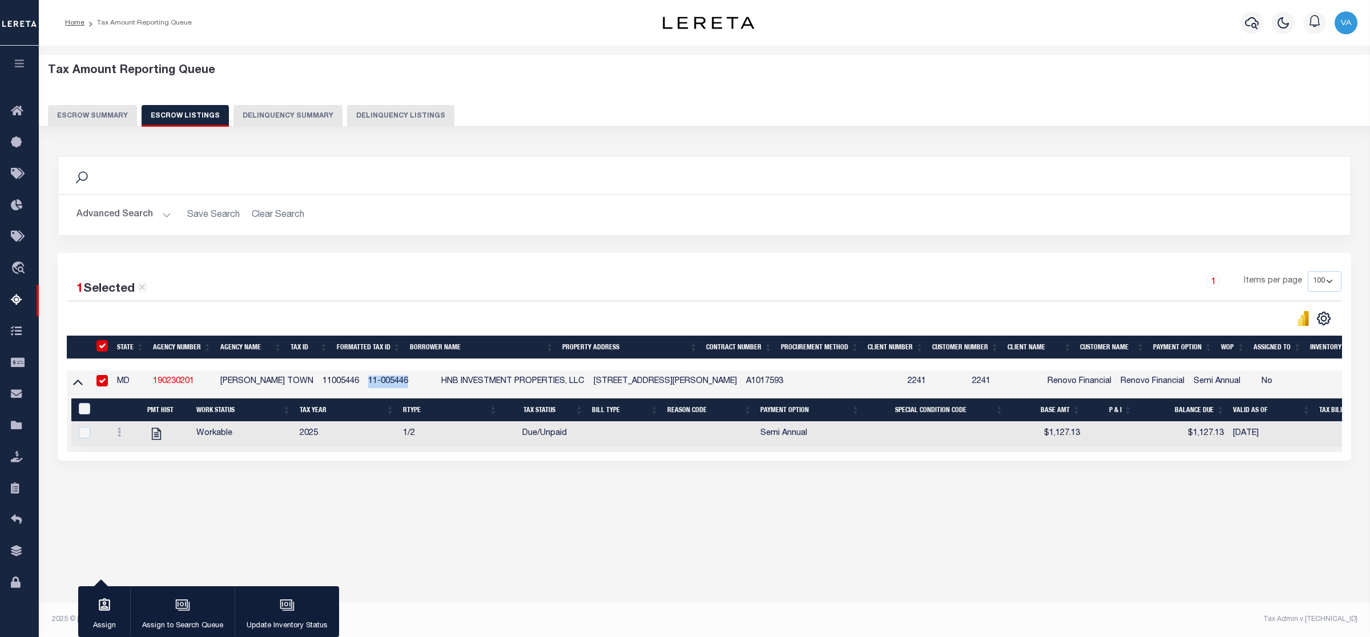
click at [95, 118] on button "Escrow Summary" at bounding box center [92, 116] width 89 height 22
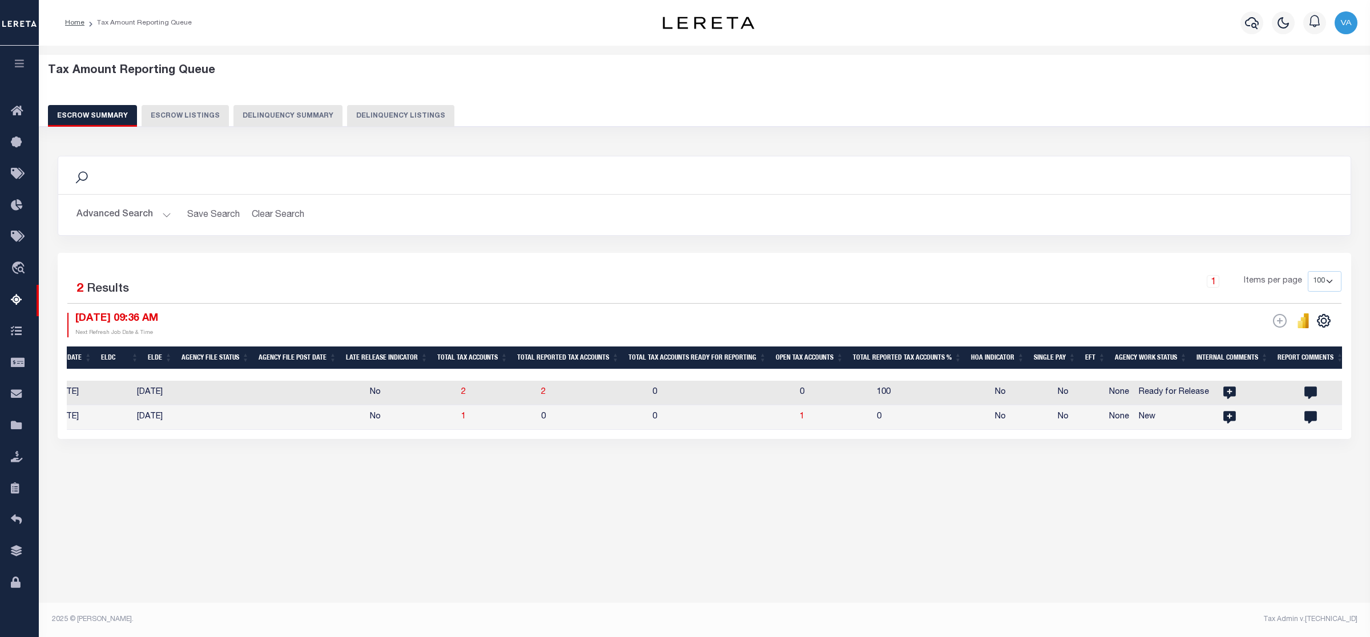
scroll to position [0, 471]
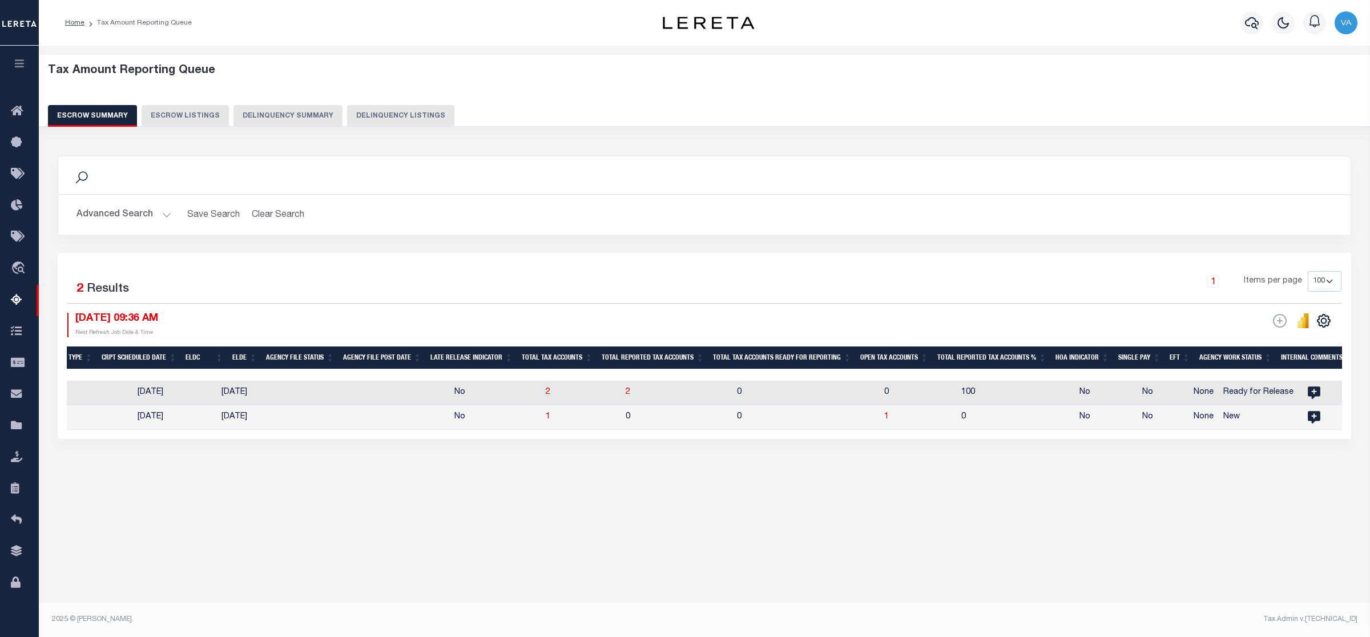
click at [178, 118] on button "Escrow Listings" at bounding box center [185, 116] width 87 height 22
select select "100"
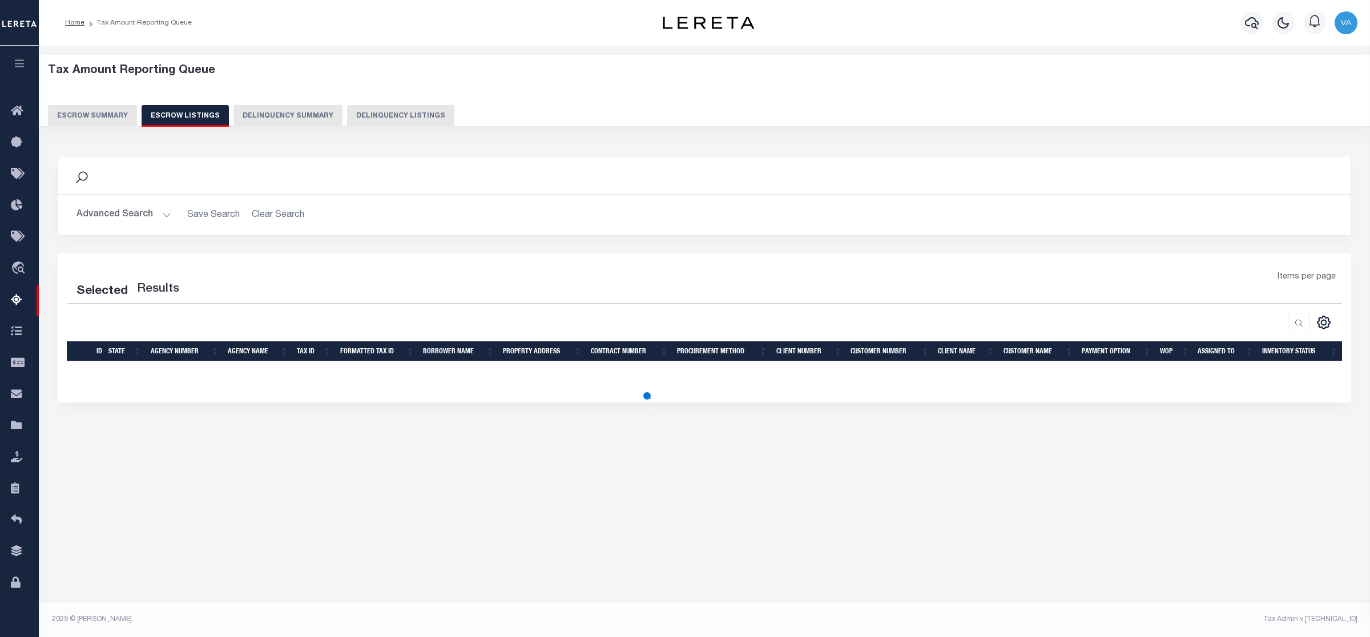
select select "100"
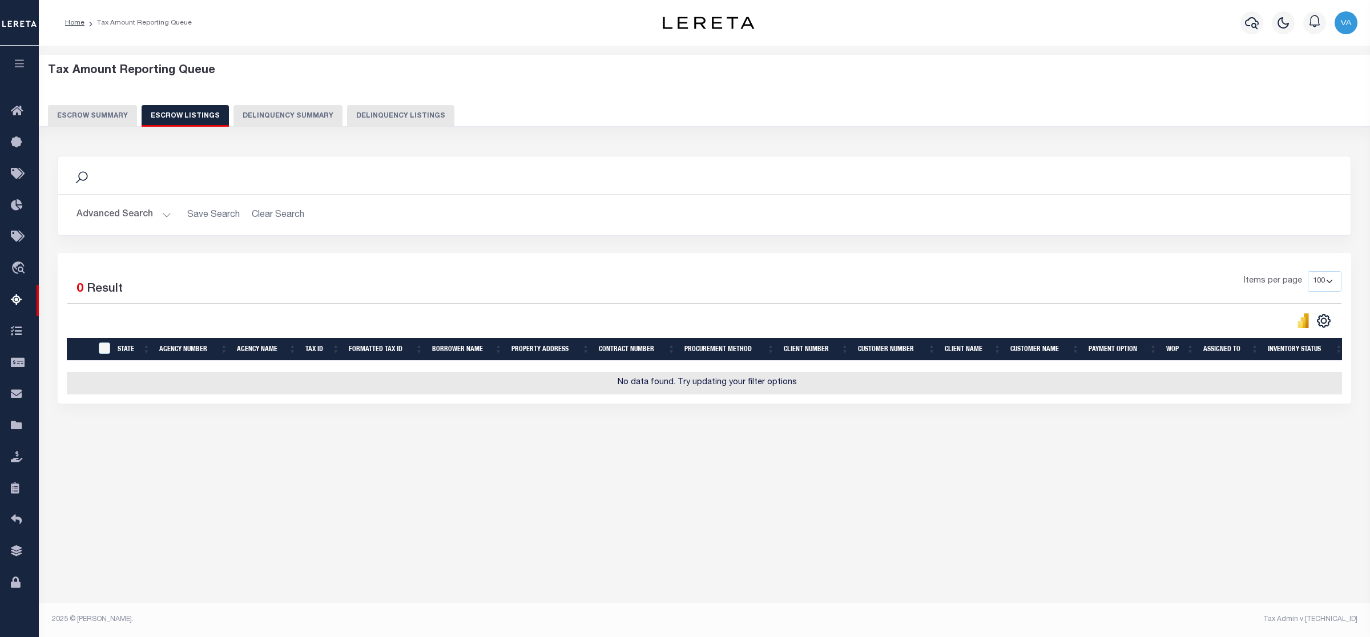
click at [109, 115] on button "Escrow Summary" at bounding box center [92, 116] width 89 height 22
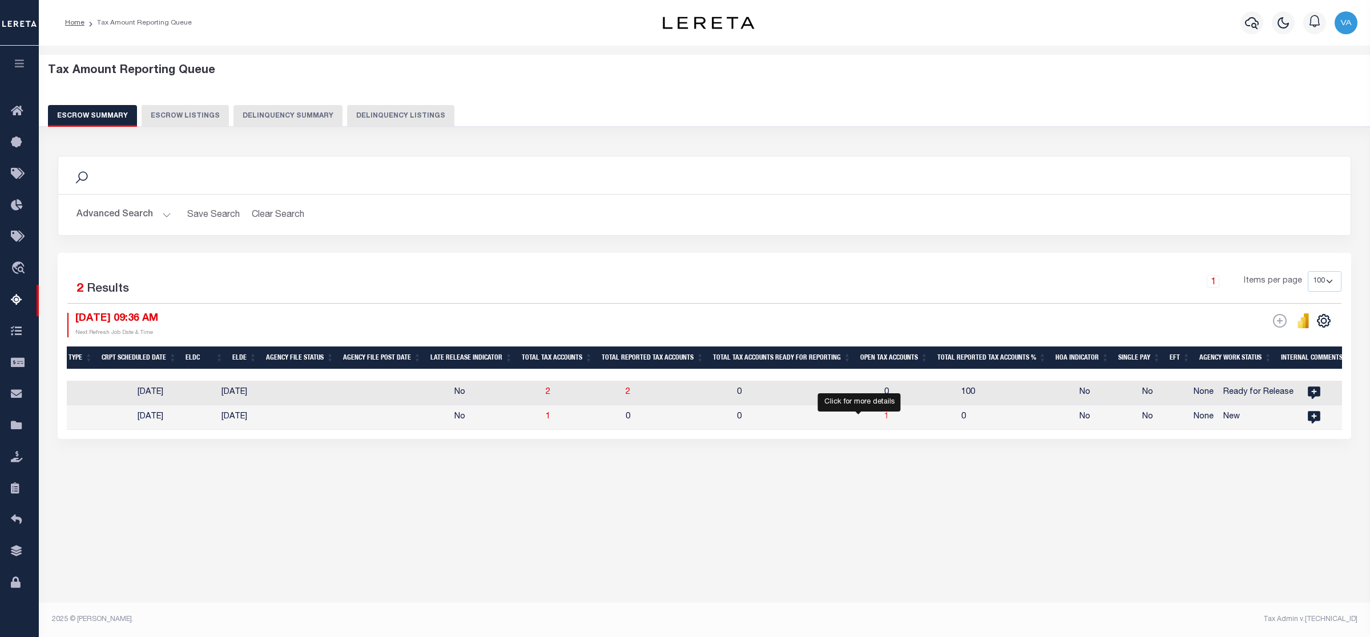
click at [884, 420] on span "1" at bounding box center [886, 417] width 5 height 8
select select "100"
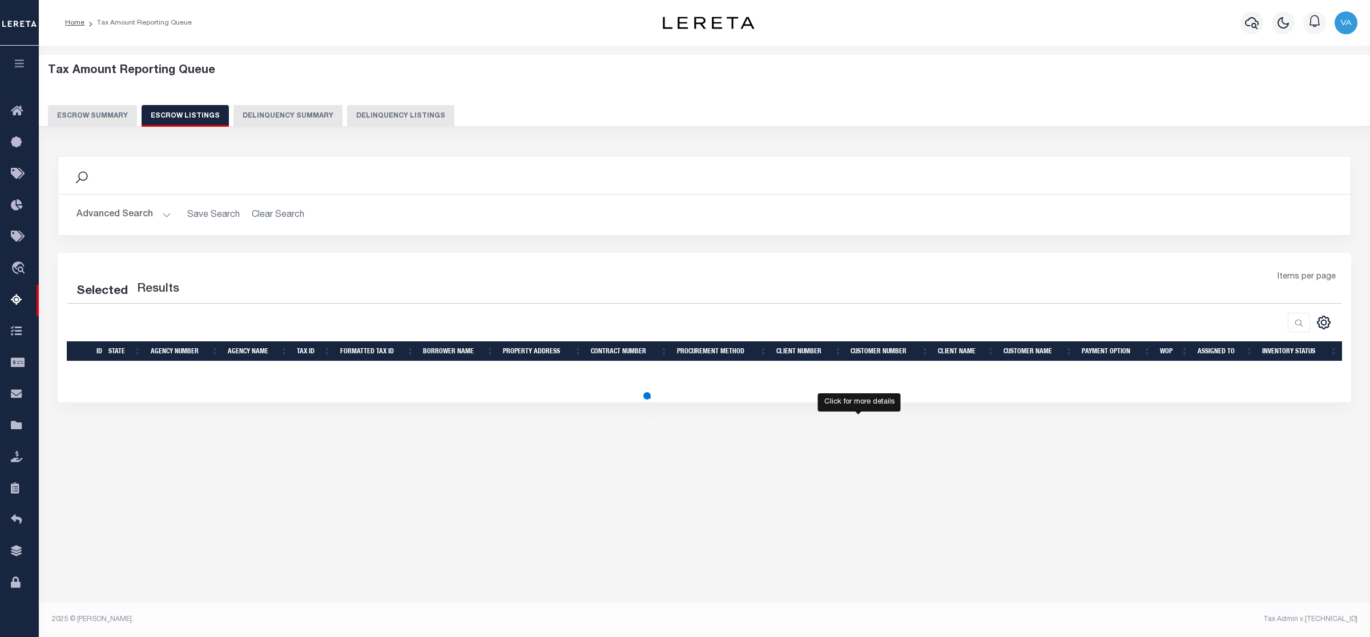
select select "100"
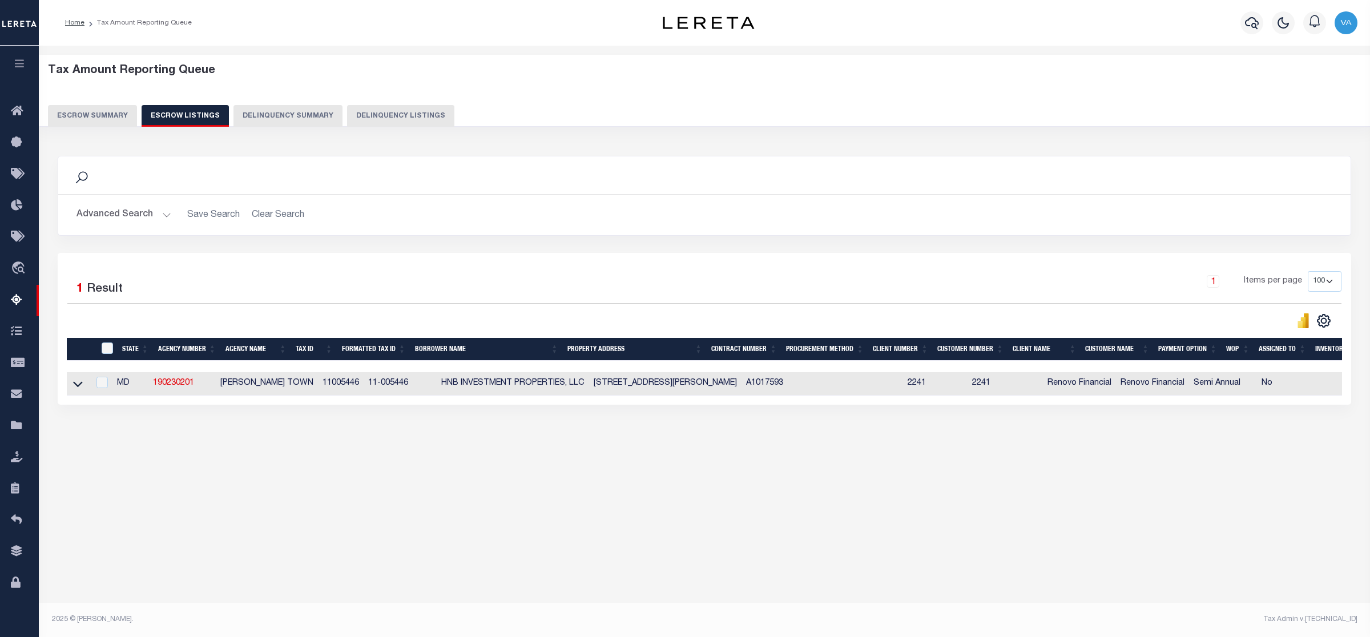
click at [72, 386] on link at bounding box center [77, 383] width 13 height 8
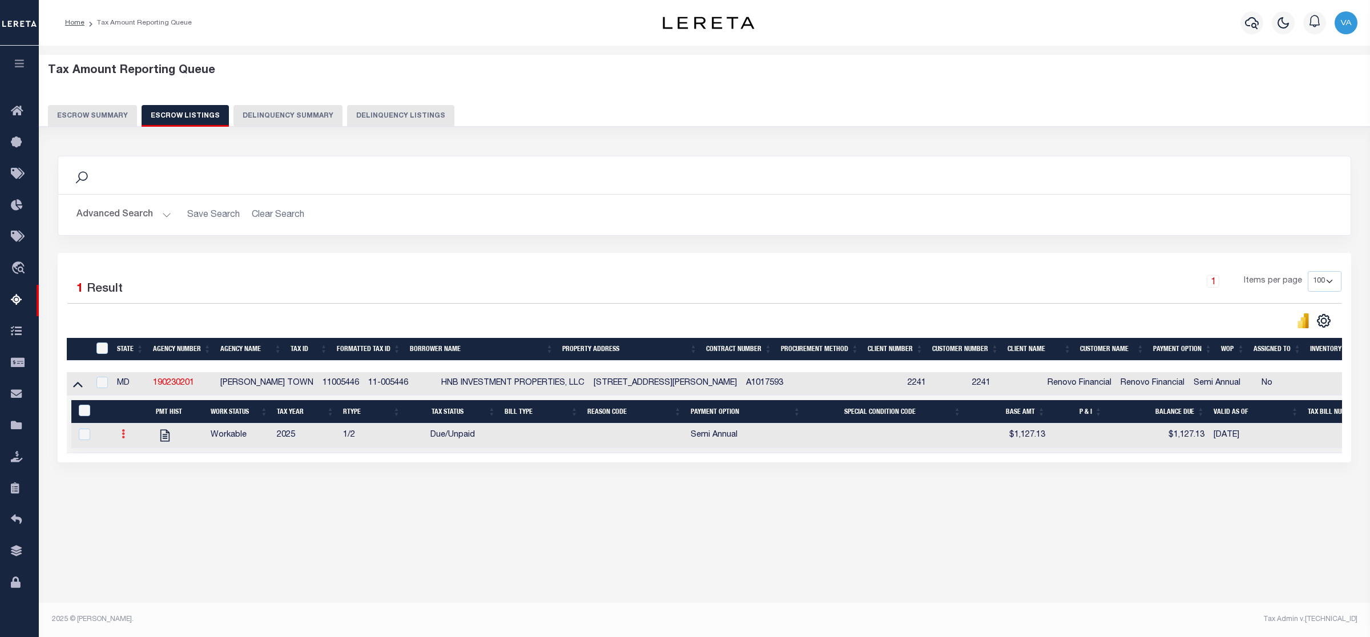
click at [126, 437] on link at bounding box center [123, 435] width 13 height 9
click at [143, 477] on link "" at bounding box center [137, 471] width 39 height 19
checkbox input "true"
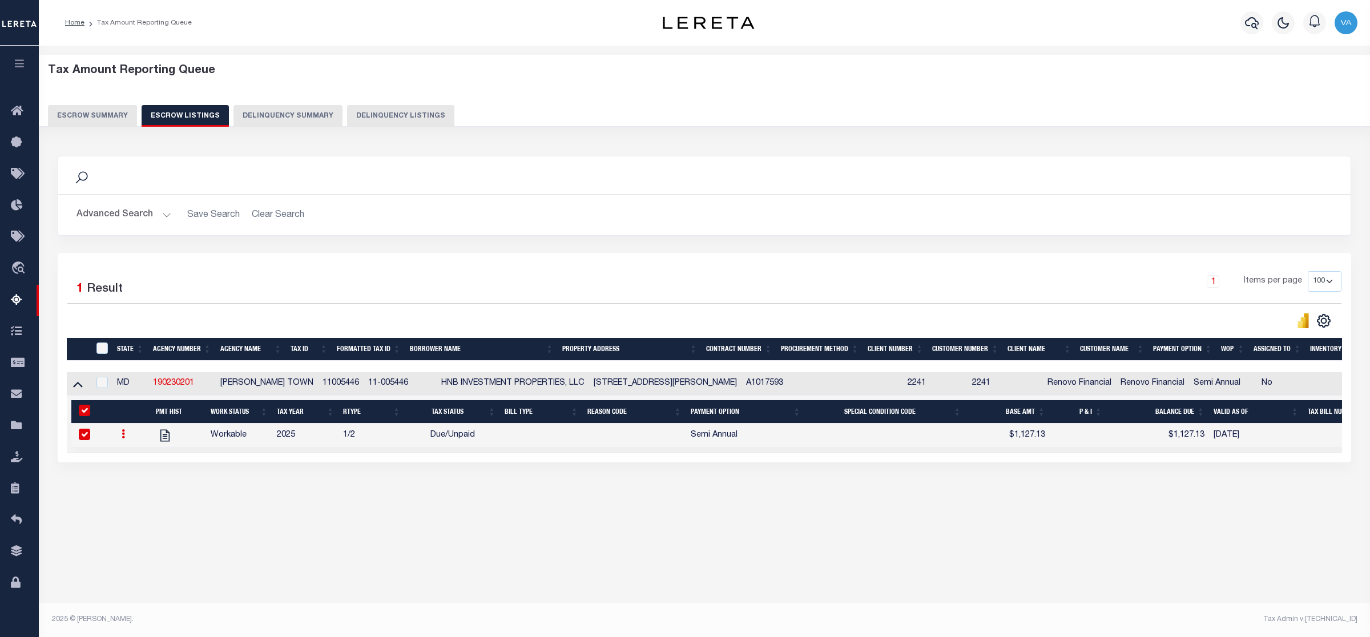
select select "DUE"
type input "$1,127.13"
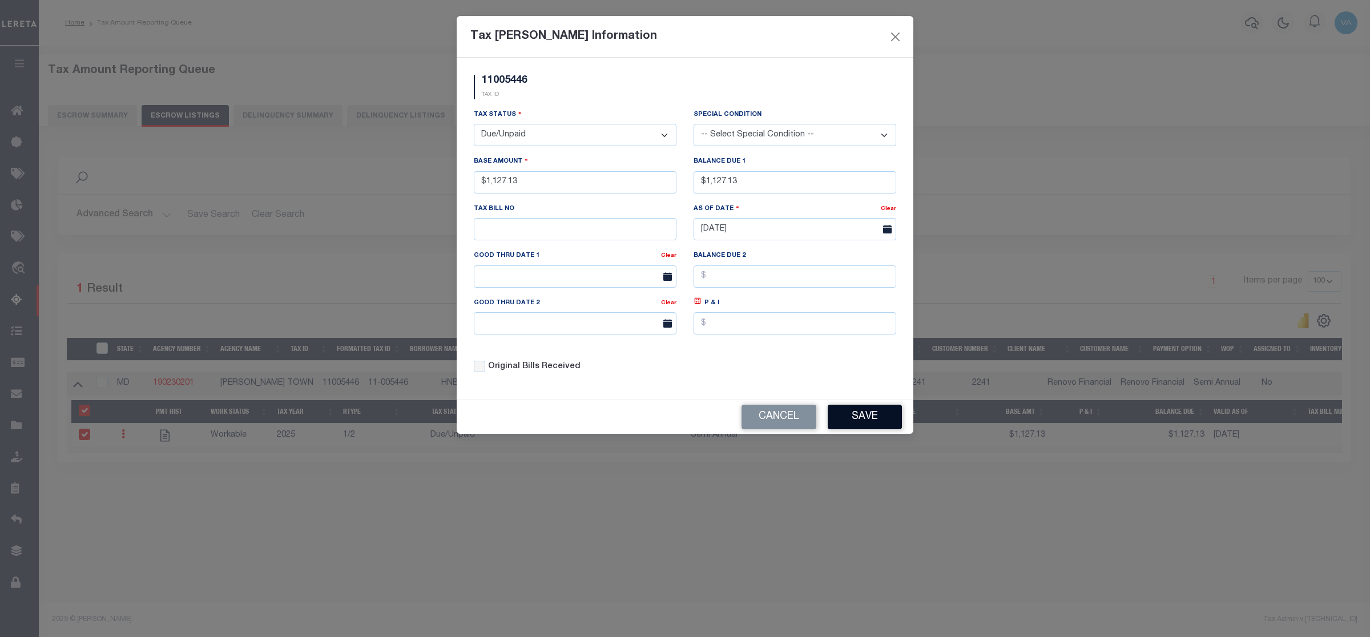
click at [860, 427] on button "Save" at bounding box center [865, 417] width 74 height 25
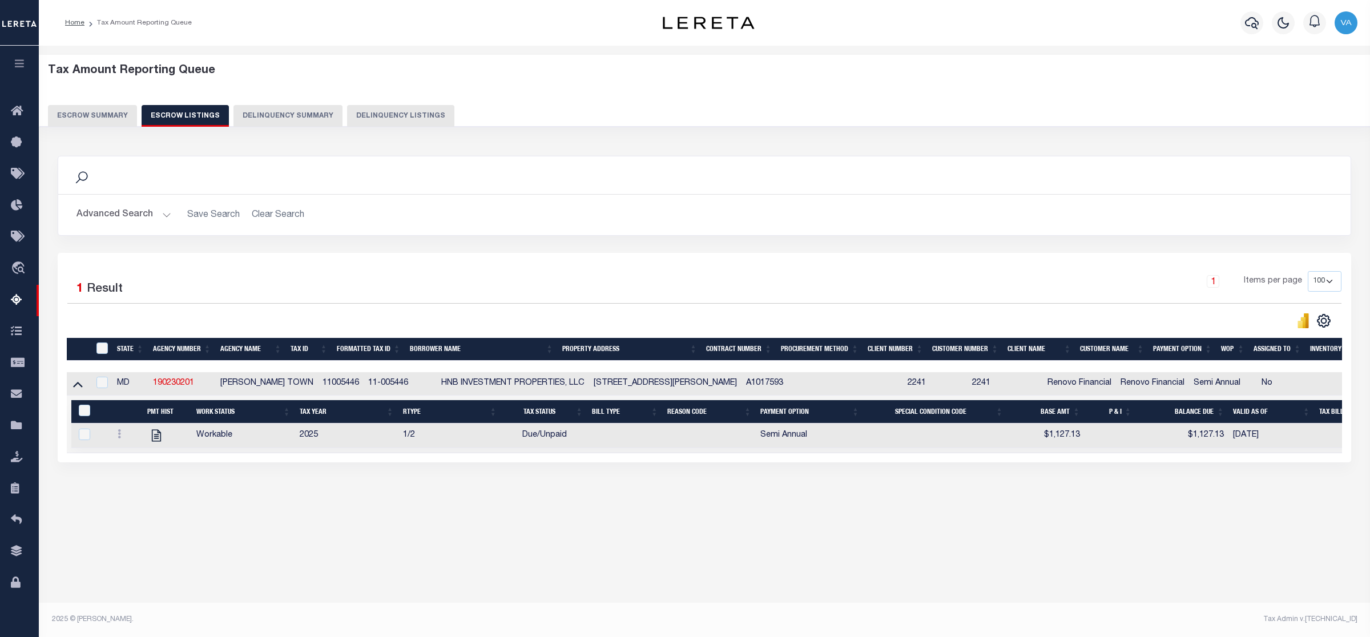
click at [113, 351] on th "State" at bounding box center [130, 349] width 36 height 23
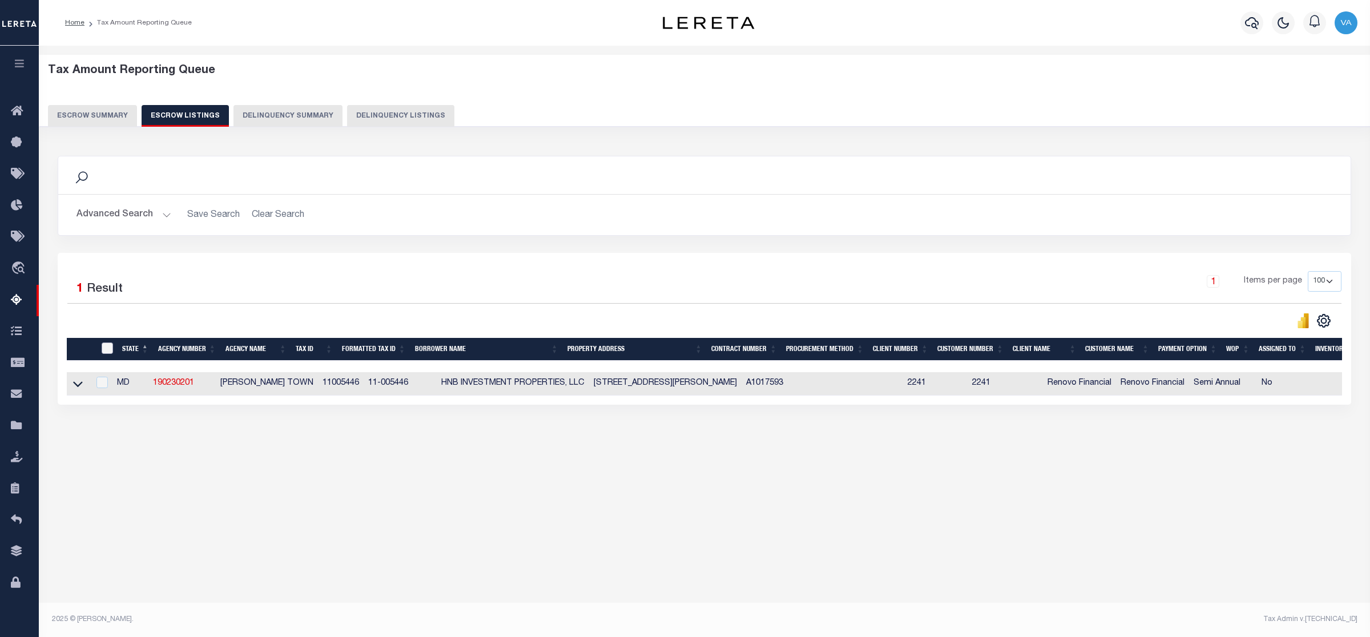
click at [109, 354] on input "ID" at bounding box center [107, 347] width 11 height 11
checkbox input "true"
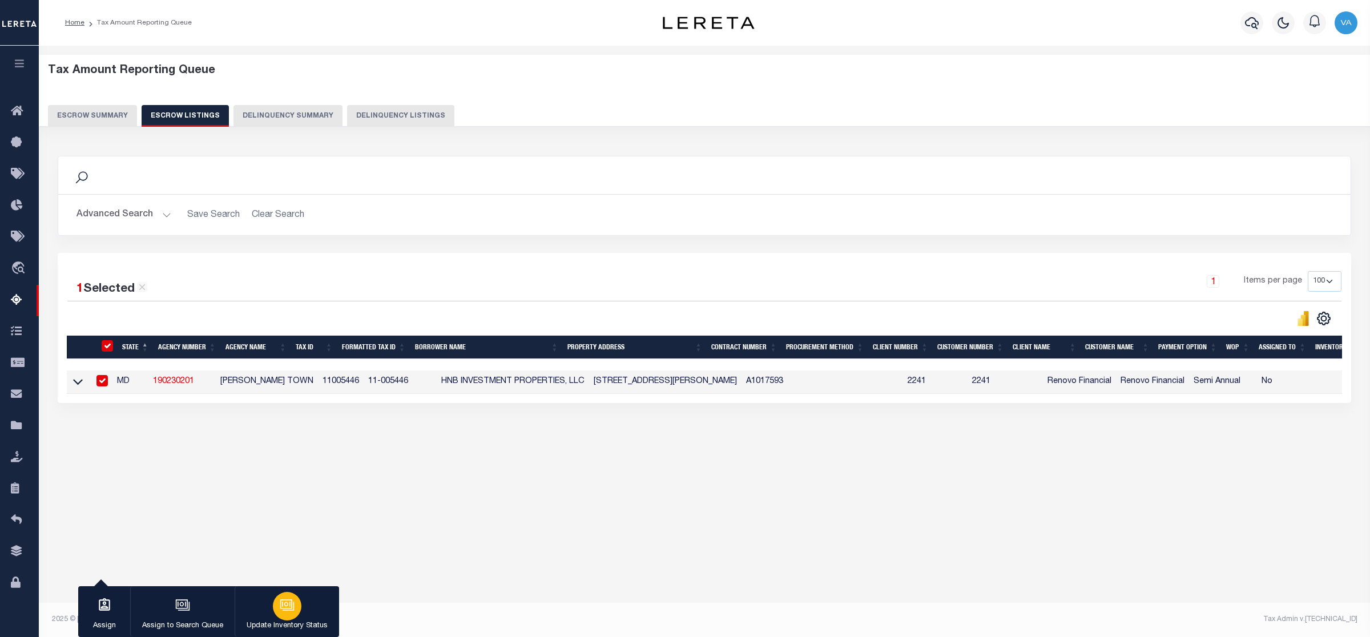
click at [263, 611] on button "Update Inventory Status" at bounding box center [287, 611] width 104 height 51
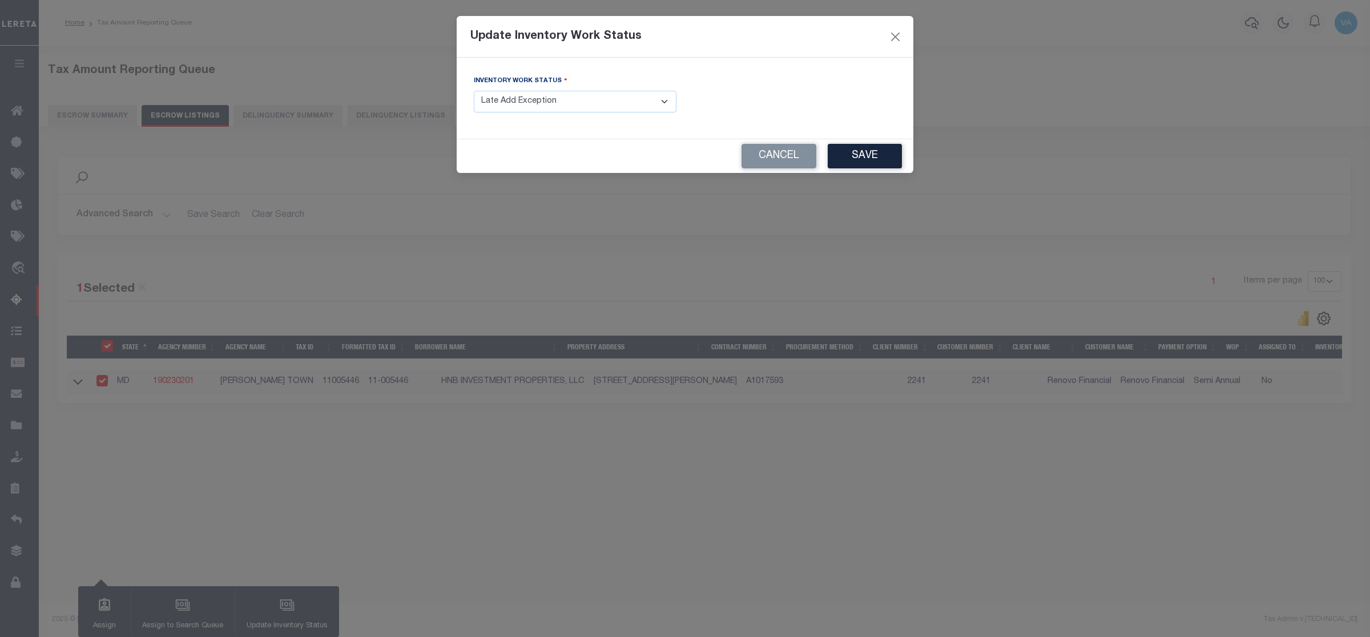
click at [611, 101] on select "- Select Inventory Status - Manual - Exception Pended - Awaiting Search Late Ad…" at bounding box center [575, 102] width 203 height 22
select select "4"
click at [474, 91] on select "- Select Inventory Status - Manual - Exception Pended - Awaiting Search Late Ad…" at bounding box center [575, 102] width 203 height 22
click at [875, 155] on button "Save" at bounding box center [865, 156] width 74 height 25
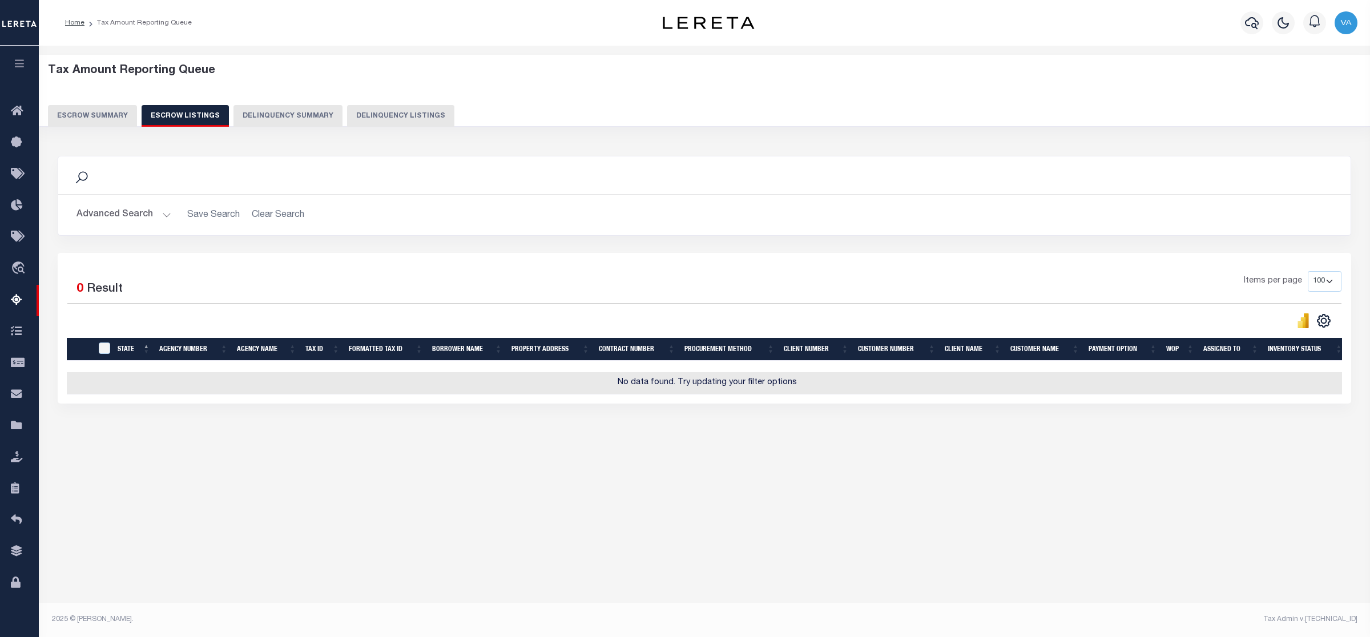
click at [111, 106] on button "Escrow Summary" at bounding box center [92, 116] width 89 height 22
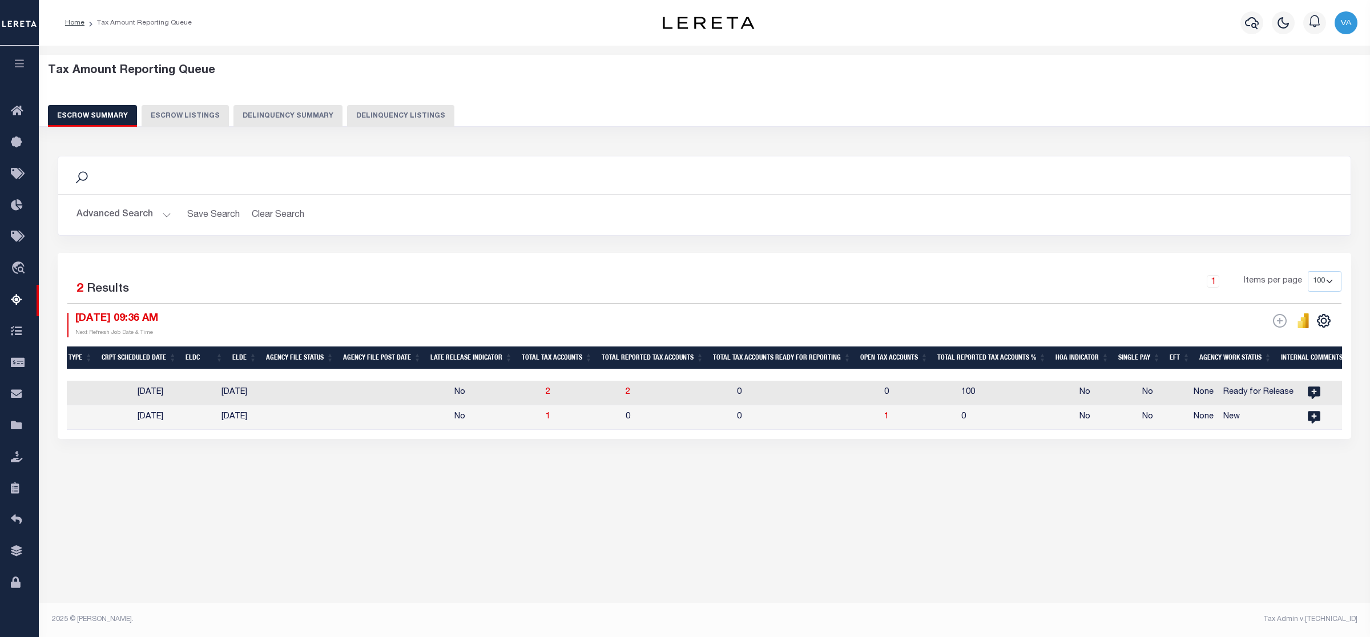
click at [144, 215] on button "Advanced Search" at bounding box center [123, 215] width 95 height 22
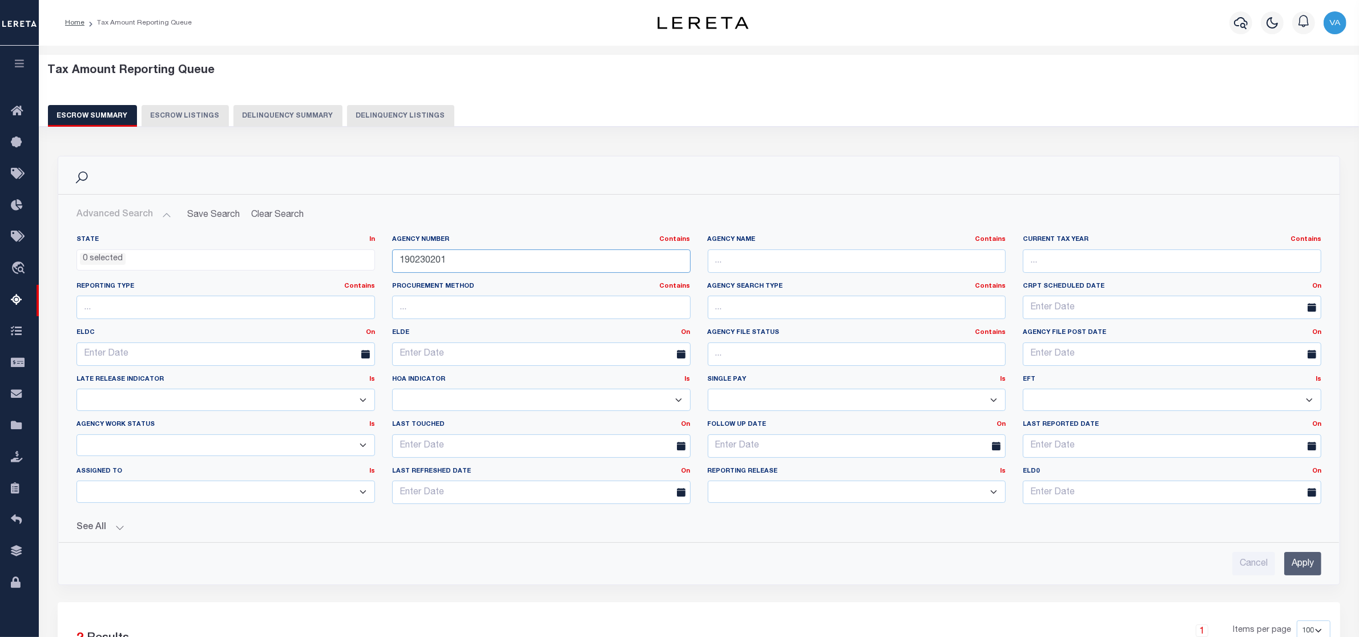
drag, startPoint x: 454, startPoint y: 256, endPoint x: 368, endPoint y: 260, distance: 85.7
click at [368, 260] on div "State In In AK AL AR AZ CA CO CT DC DE FL GA GU HI IA ID IL IN KS KY LA MA MD M…" at bounding box center [699, 374] width 1262 height 278
paste input "370480602"
type input "370480602"
click at [1308, 574] on input "Apply" at bounding box center [1302, 563] width 37 height 23
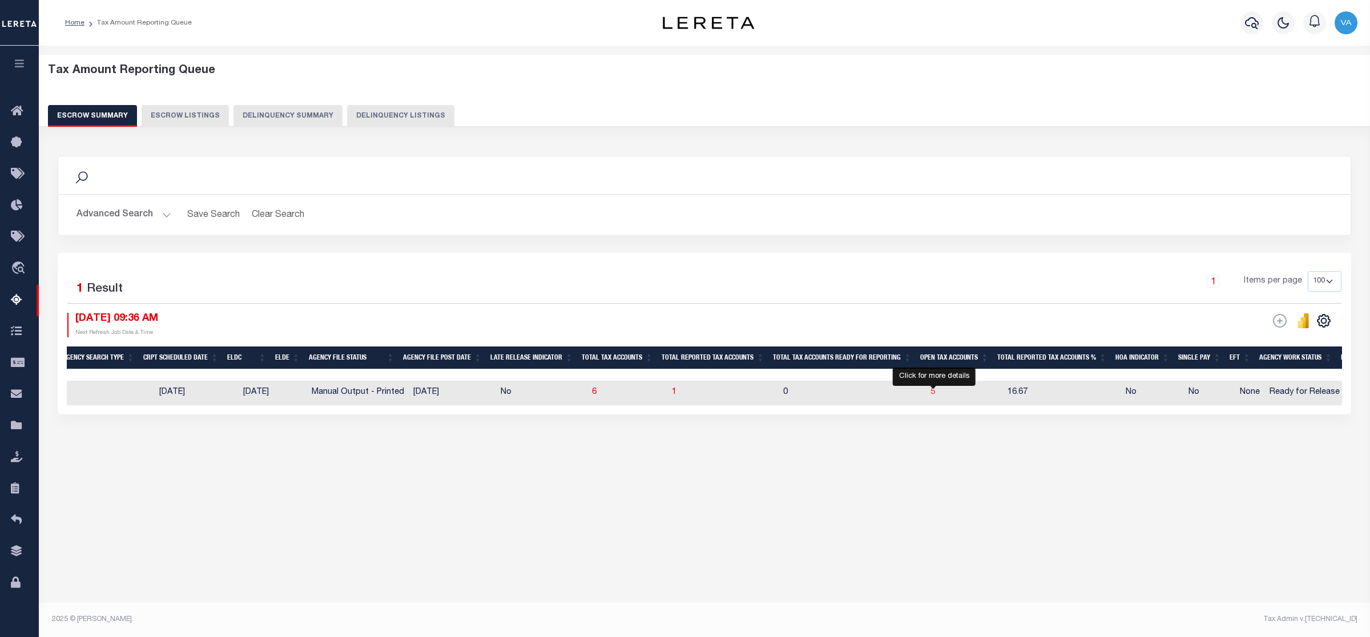
click at [933, 392] on span "5" at bounding box center [932, 392] width 5 height 8
select select "100"
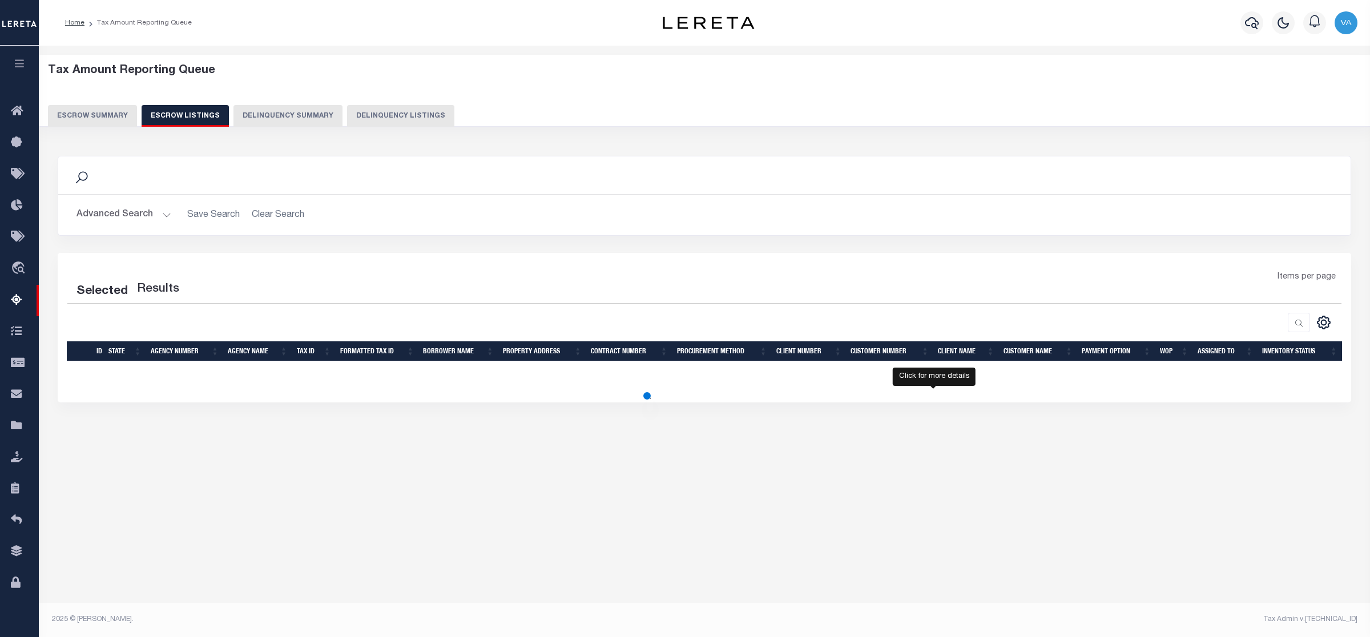
select select "100"
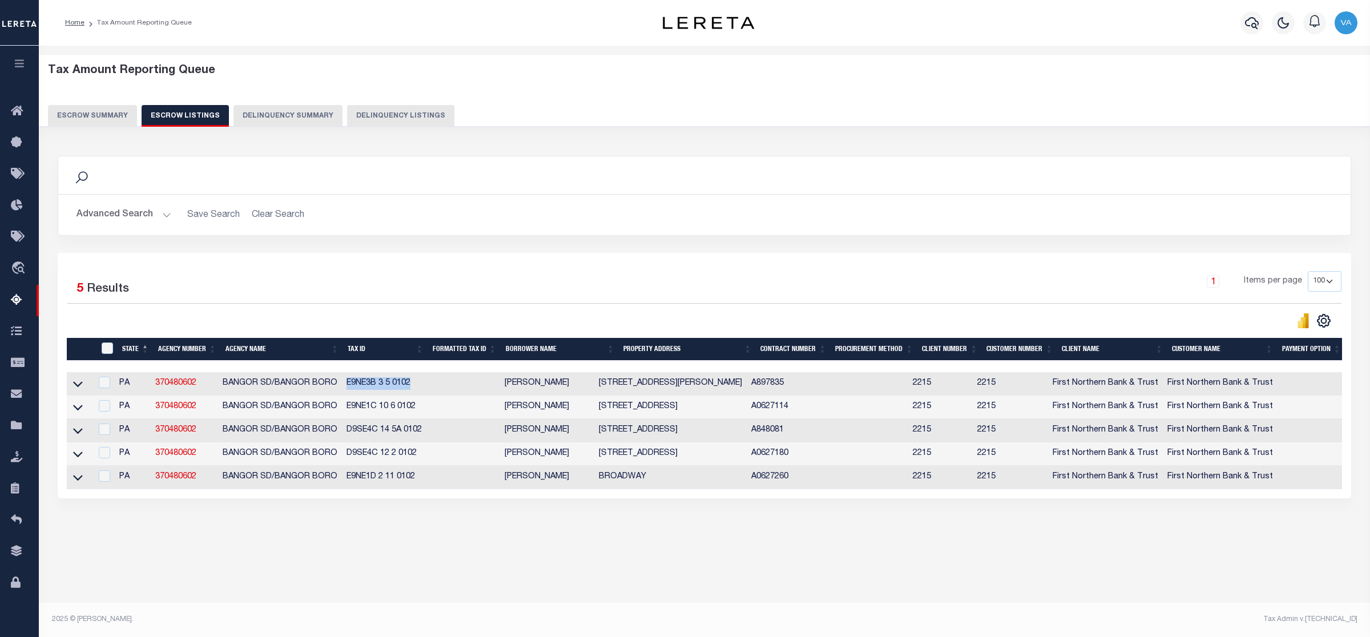
drag, startPoint x: 347, startPoint y: 386, endPoint x: 427, endPoint y: 386, distance: 79.9
click at [427, 386] on td "E9NE3B 3 5 0102" at bounding box center [384, 383] width 85 height 23
checkbox input "false"
checkbox input "true"
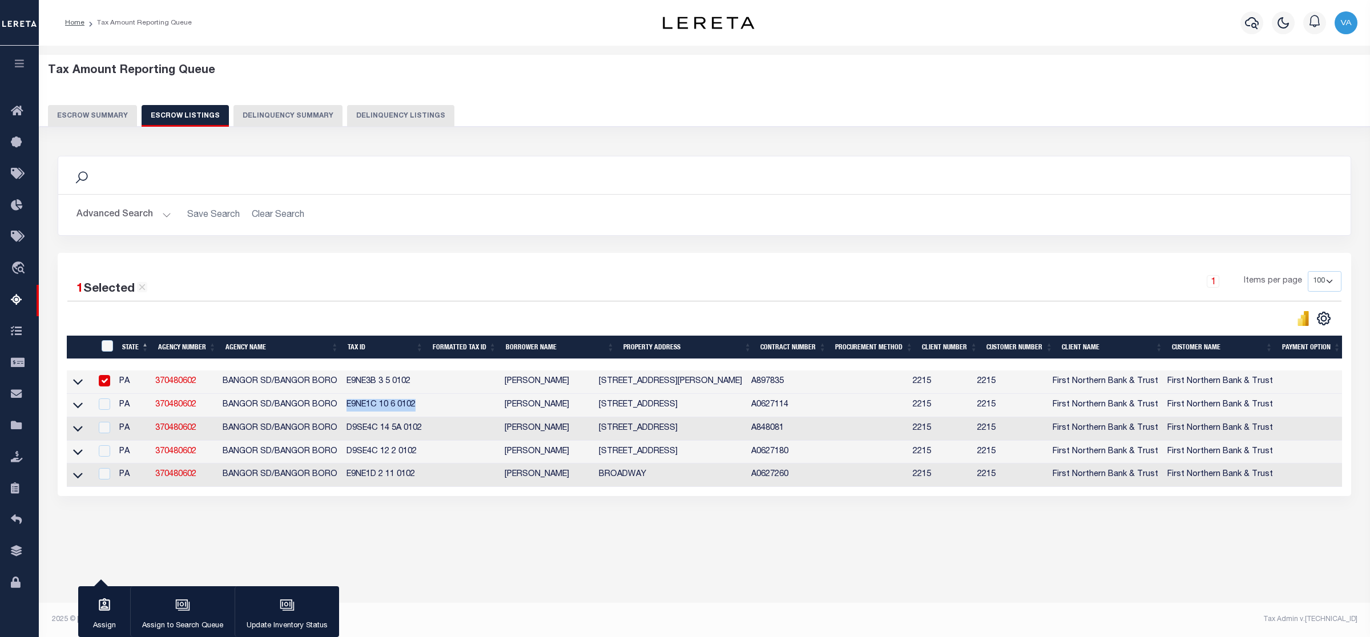
drag, startPoint x: 346, startPoint y: 409, endPoint x: 418, endPoint y: 402, distance: 72.2
click at [418, 402] on td "E9NE1C 10 6 0102" at bounding box center [384, 405] width 85 height 23
checkbox input "true"
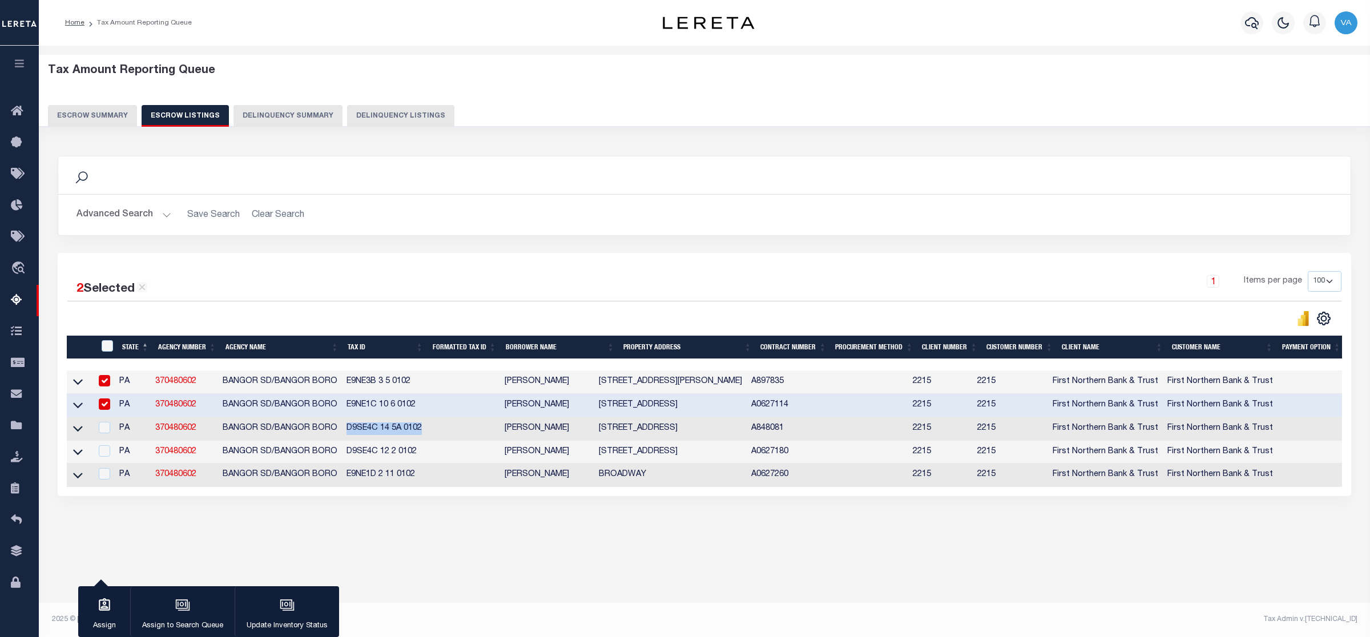
drag, startPoint x: 343, startPoint y: 432, endPoint x: 429, endPoint y: 428, distance: 85.7
click at [429, 428] on tr "PA 370480602 BANGOR SD/BANGOR BORO D9SE4C 14 5A 0102 GERALD C FLEISCHER 315 5TH…" at bounding box center [787, 428] width 1440 height 23
drag, startPoint x: 424, startPoint y: 457, endPoint x: 345, endPoint y: 468, distance: 79.5
click at [345, 464] on td "D9SE4C 12 2 0102" at bounding box center [384, 452] width 85 height 23
checkbox input "true"
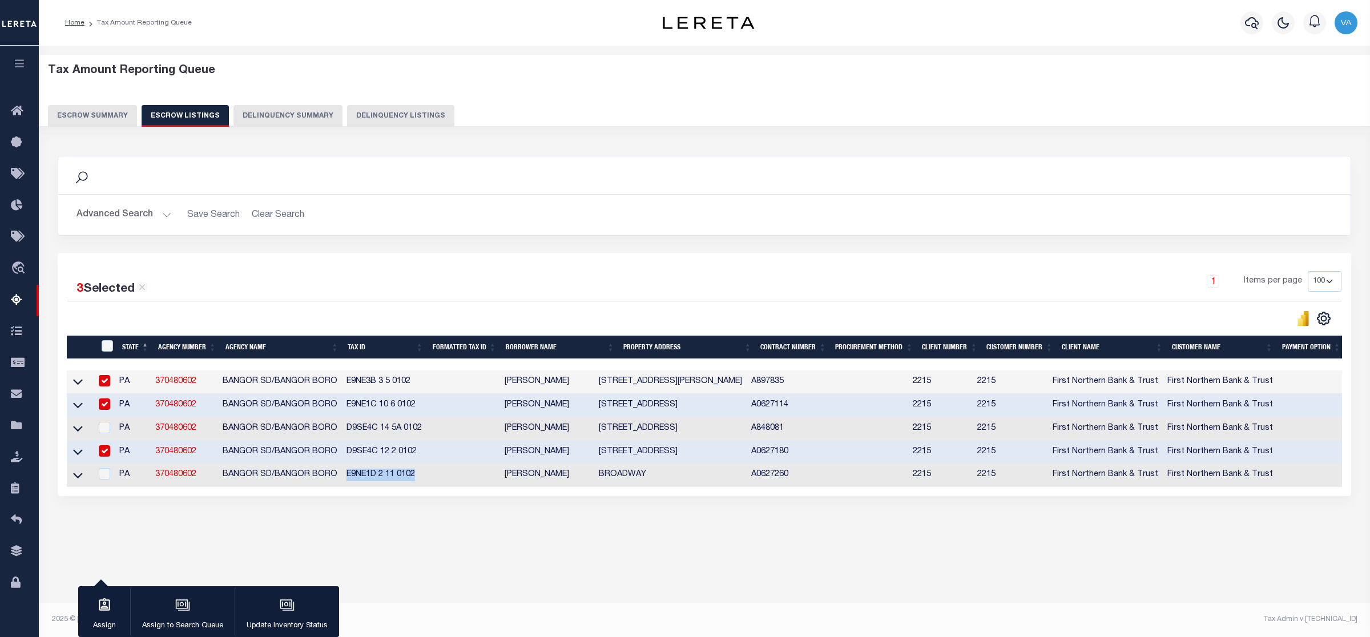
drag, startPoint x: 421, startPoint y: 480, endPoint x: 345, endPoint y: 491, distance: 76.8
click at [345, 487] on td "E9NE1D 2 11 0102" at bounding box center [384, 474] width 85 height 23
checkbox input "true"
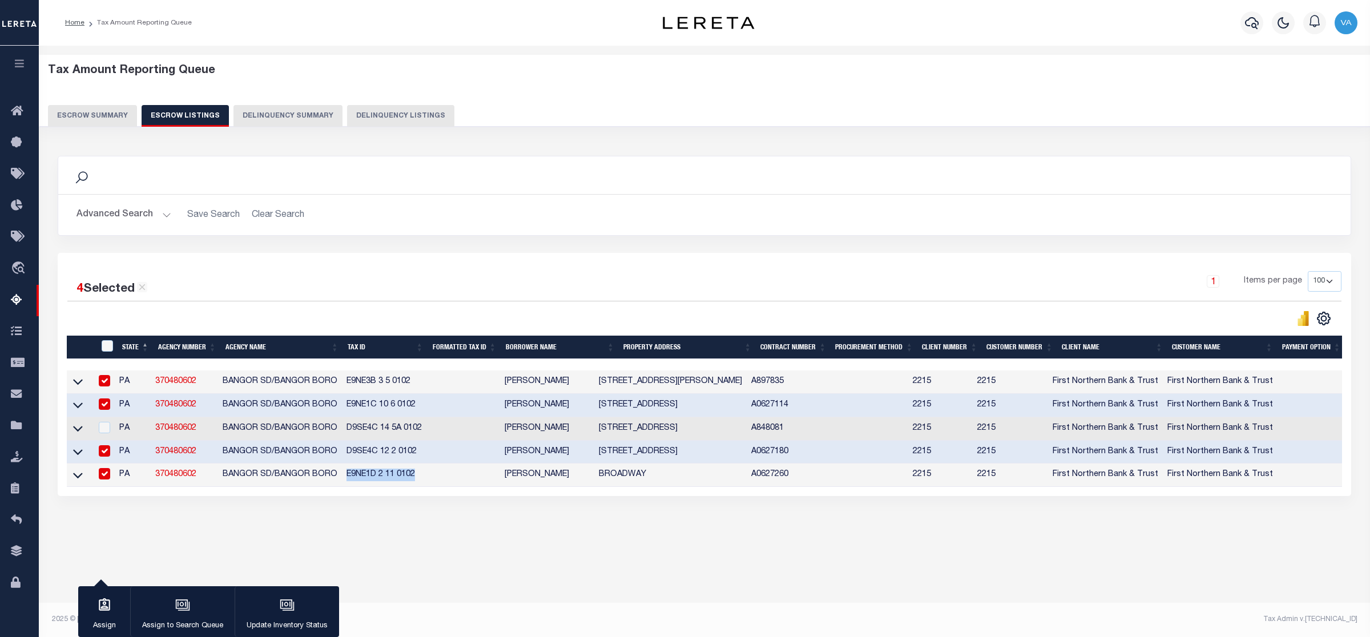
click at [108, 106] on button "Escrow Summary" at bounding box center [92, 116] width 89 height 22
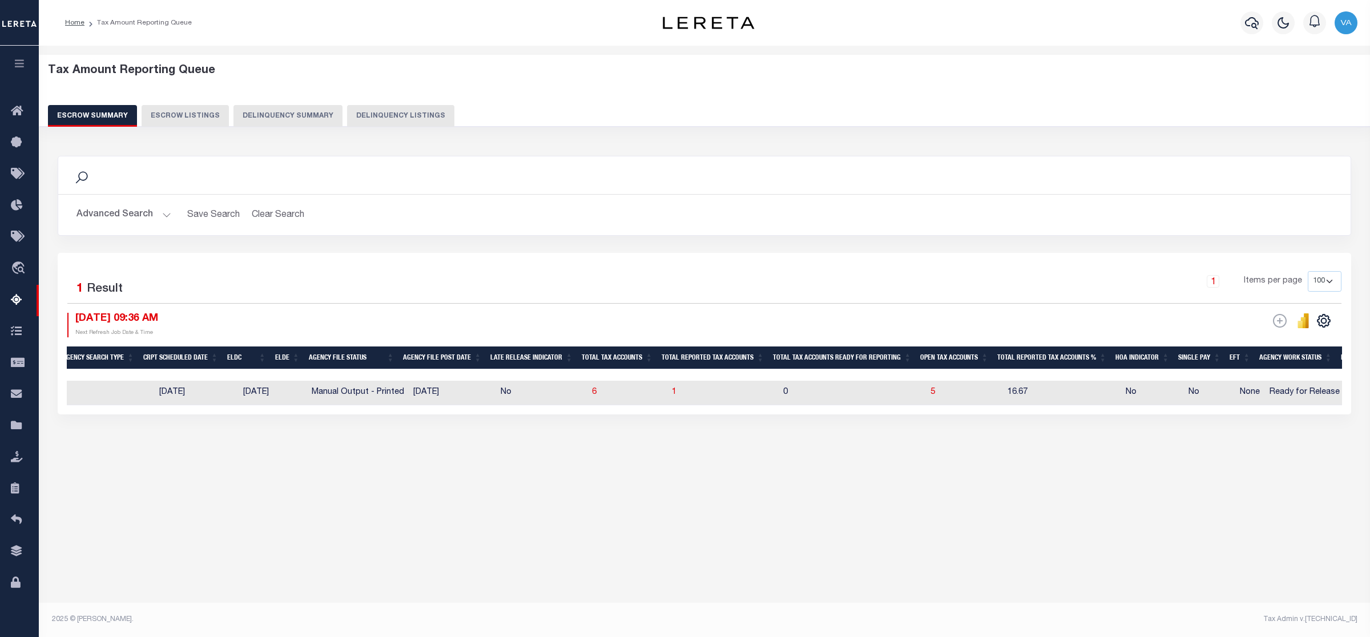
click at [843, 396] on td "0" at bounding box center [852, 393] width 147 height 25
checkbox input "true"
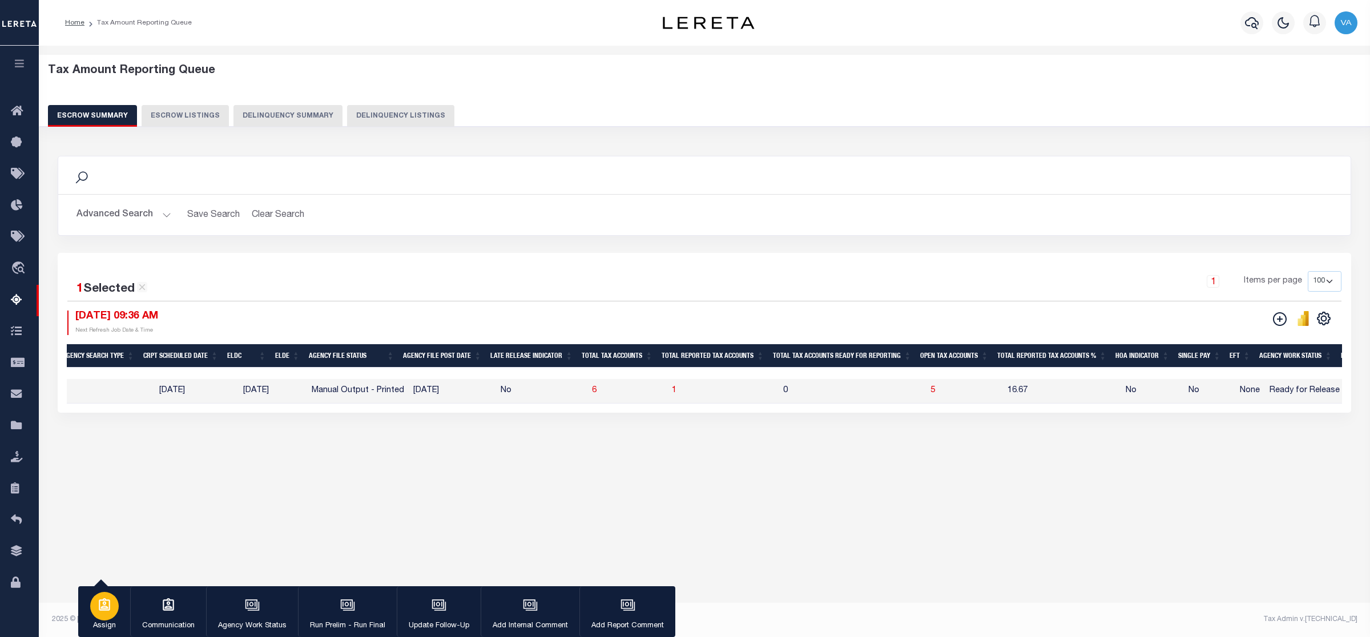
click at [112, 612] on div "button" at bounding box center [104, 606] width 29 height 29
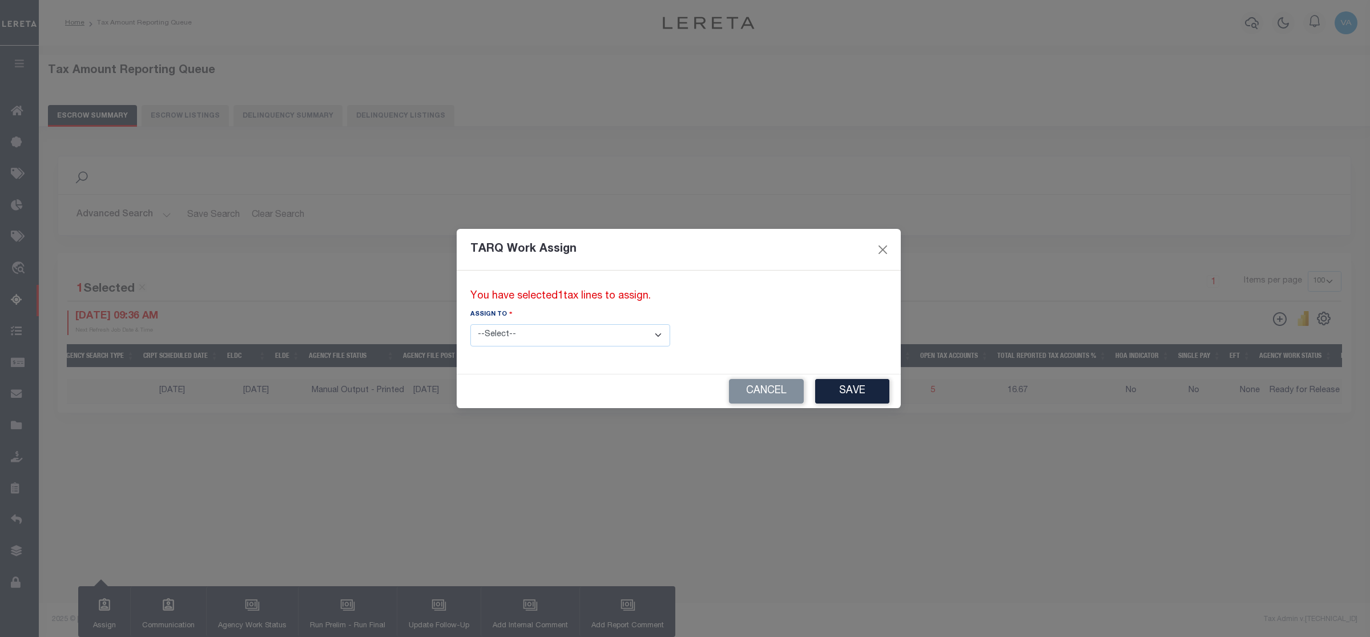
click at [564, 335] on select "--Select-- --Unassigned-- --Unassigned-- Abdul Muzain Adhikary Rinki Agustin Fe…" at bounding box center [570, 335] width 200 height 22
select select "[PERSON_NAME]"
click at [470, 324] on select "--Select-- --Unassigned-- --Unassigned-- Abdul Muzain Adhikary Rinki Agustin Fe…" at bounding box center [570, 335] width 200 height 22
click at [815, 393] on button "Save" at bounding box center [852, 391] width 74 height 25
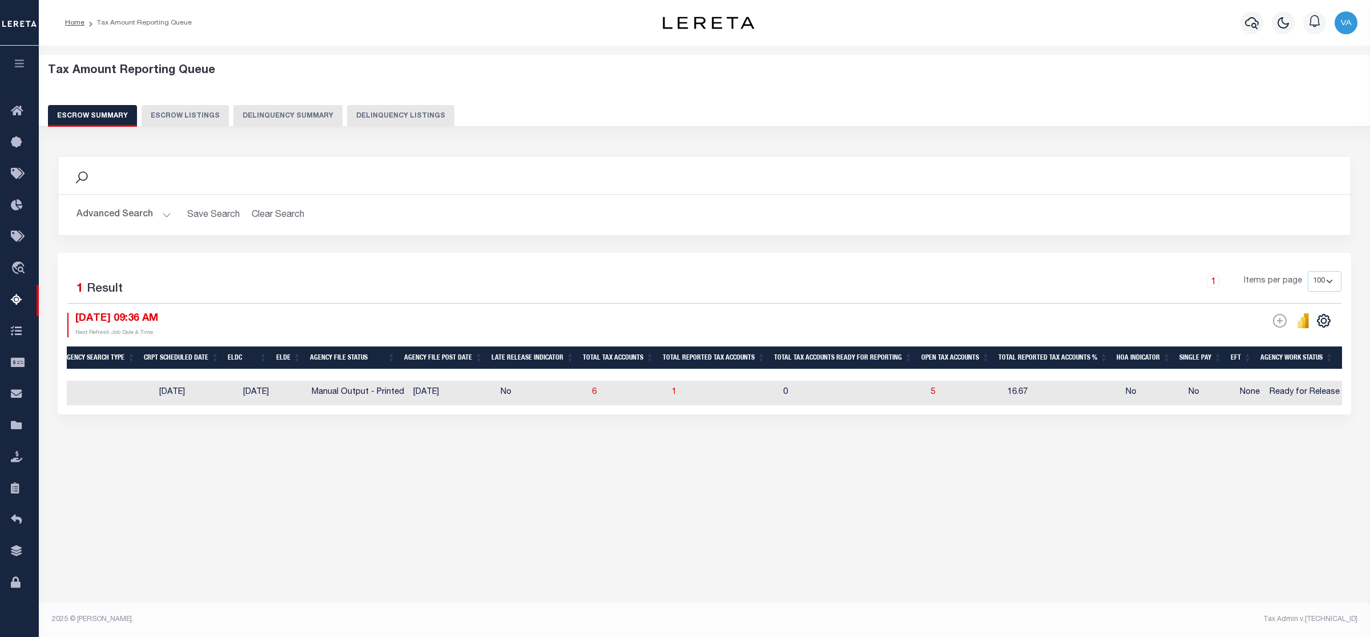
click at [154, 210] on button "Advanced Search" at bounding box center [123, 215] width 95 height 22
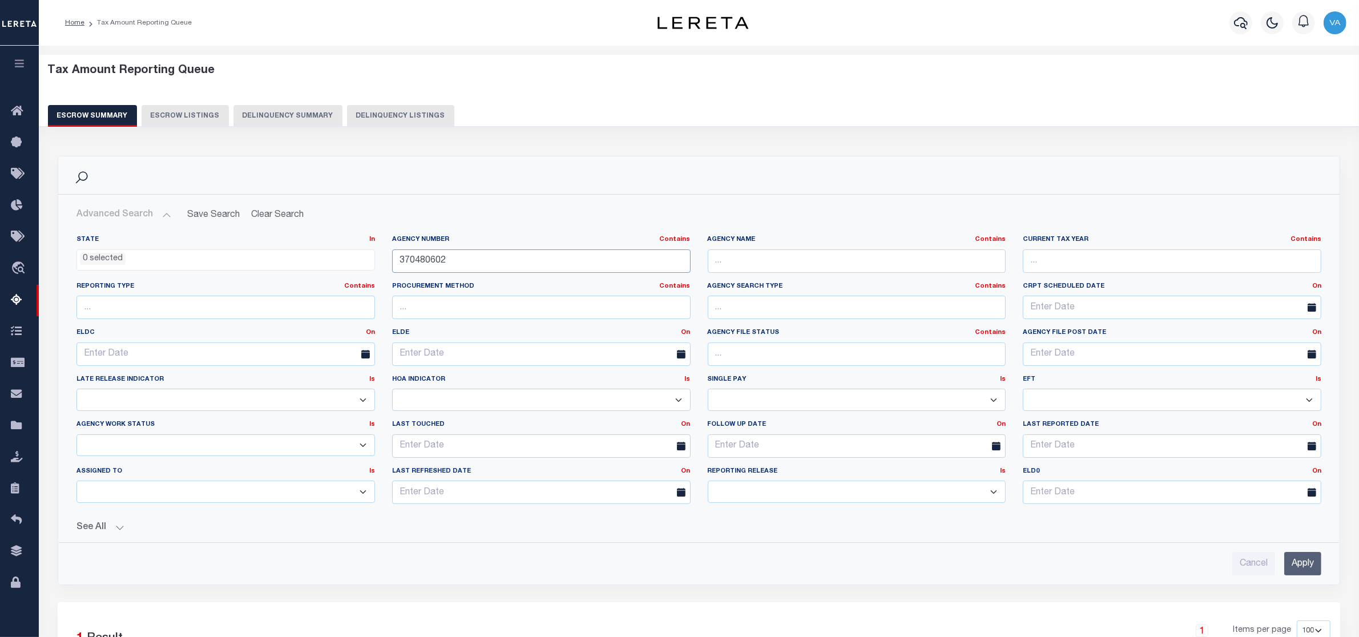
drag, startPoint x: 452, startPoint y: 265, endPoint x: 369, endPoint y: 273, distance: 82.5
click at [369, 273] on div "State In In AK AL AR AZ CA CO CT DC DE FL GA GU HI IA ID IL IN KS KY LA MA MD M…" at bounding box center [699, 374] width 1262 height 278
paste input "190200201"
type input "190200201"
click at [1314, 574] on input "Apply" at bounding box center [1302, 563] width 37 height 23
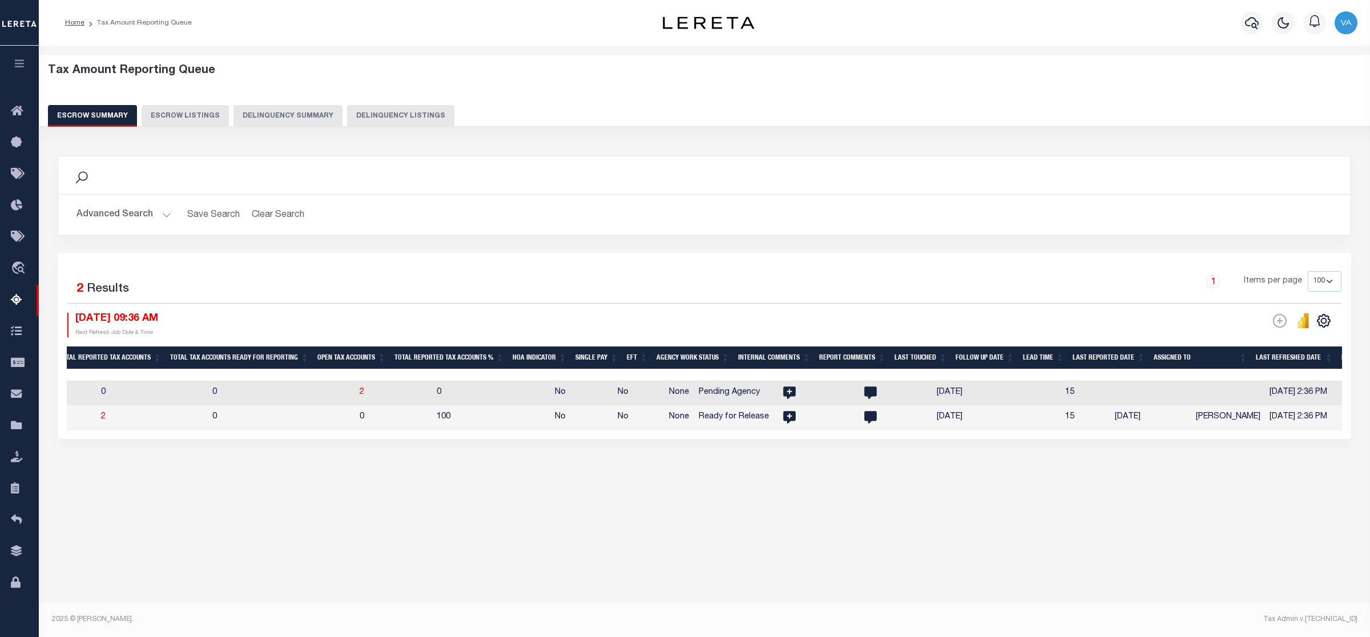
scroll to position [0, 1069]
click at [357, 394] on td "2" at bounding box center [387, 393] width 77 height 25
checkbox input "true"
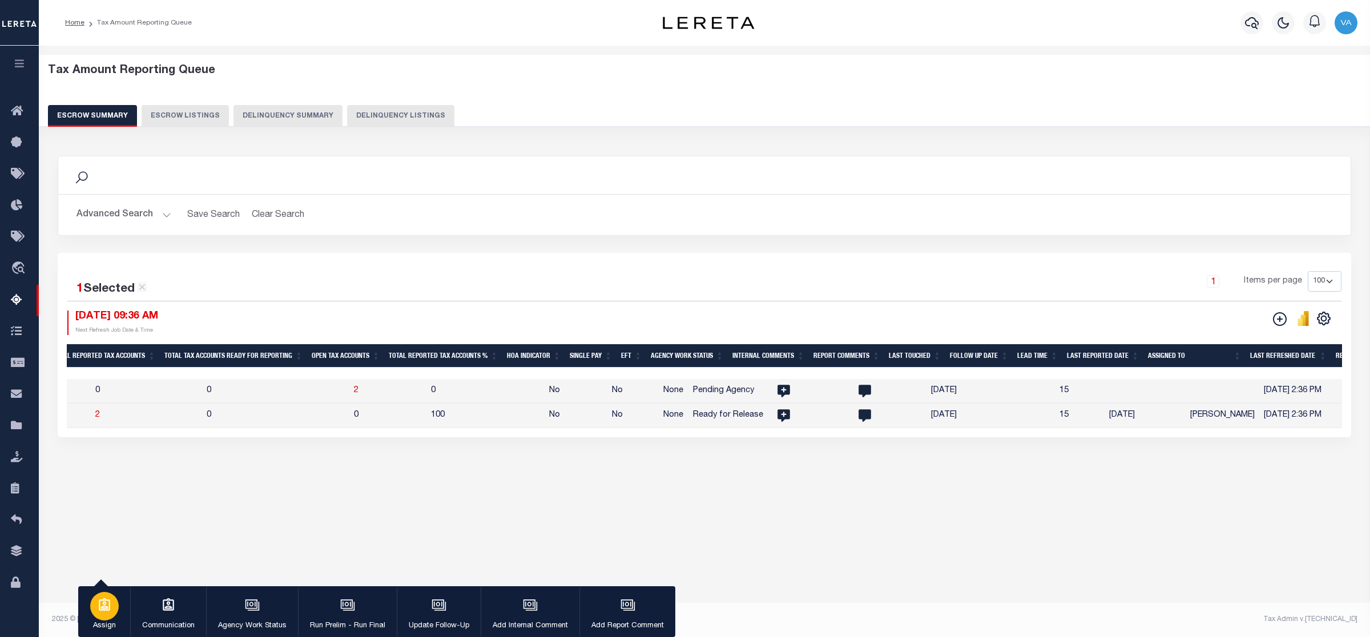
click at [104, 614] on div "button" at bounding box center [104, 606] width 29 height 29
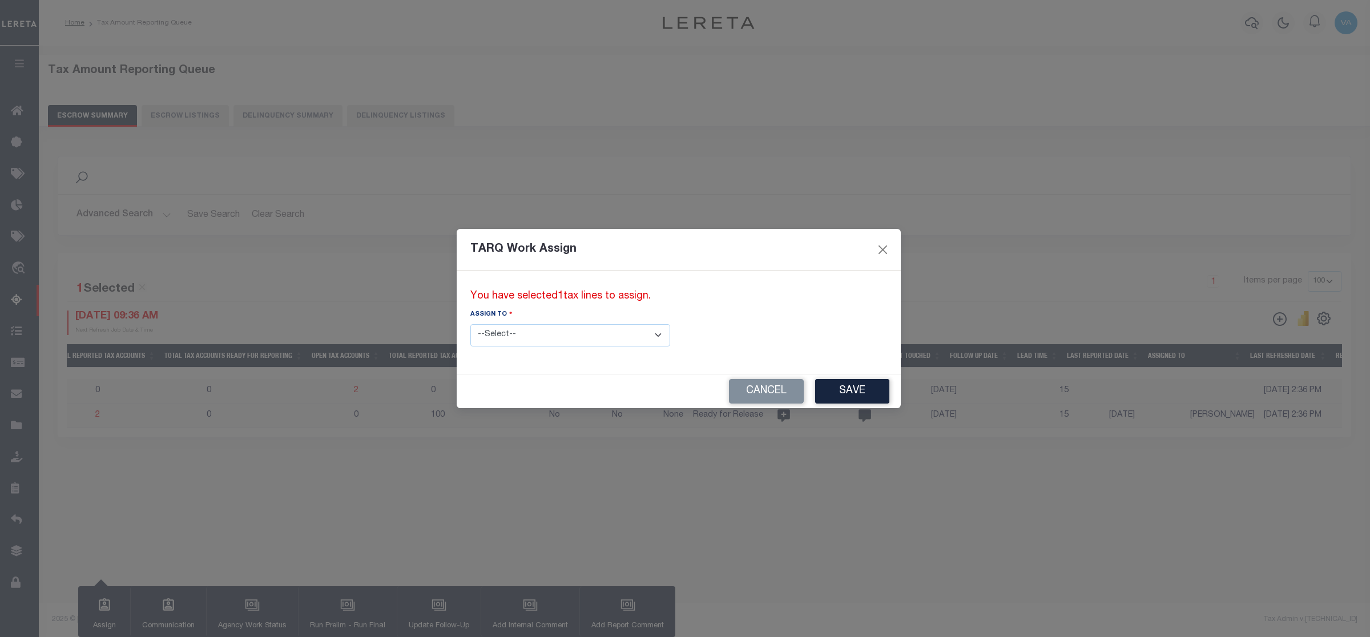
click at [567, 341] on select "--Select-- --Unassigned-- --Unassigned-- Abdul Muzain Adhikary Rinki Agustin Fe…" at bounding box center [570, 335] width 200 height 22
select select "[PERSON_NAME]"
click at [470, 324] on select "--Select-- --Unassigned-- --Unassigned-- Abdul Muzain Adhikary Rinki Agustin Fe…" at bounding box center [570, 335] width 200 height 22
click at [815, 395] on button "Save" at bounding box center [852, 391] width 74 height 25
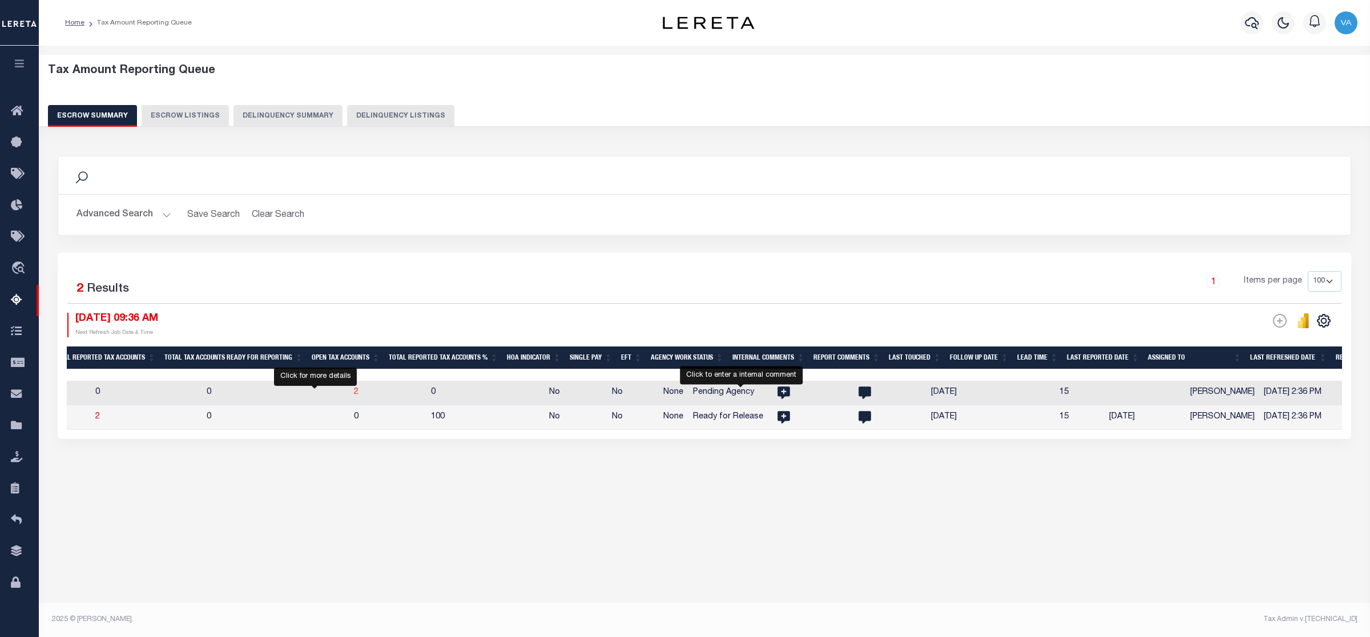
click at [354, 393] on span "2" at bounding box center [356, 392] width 5 height 8
select select "100"
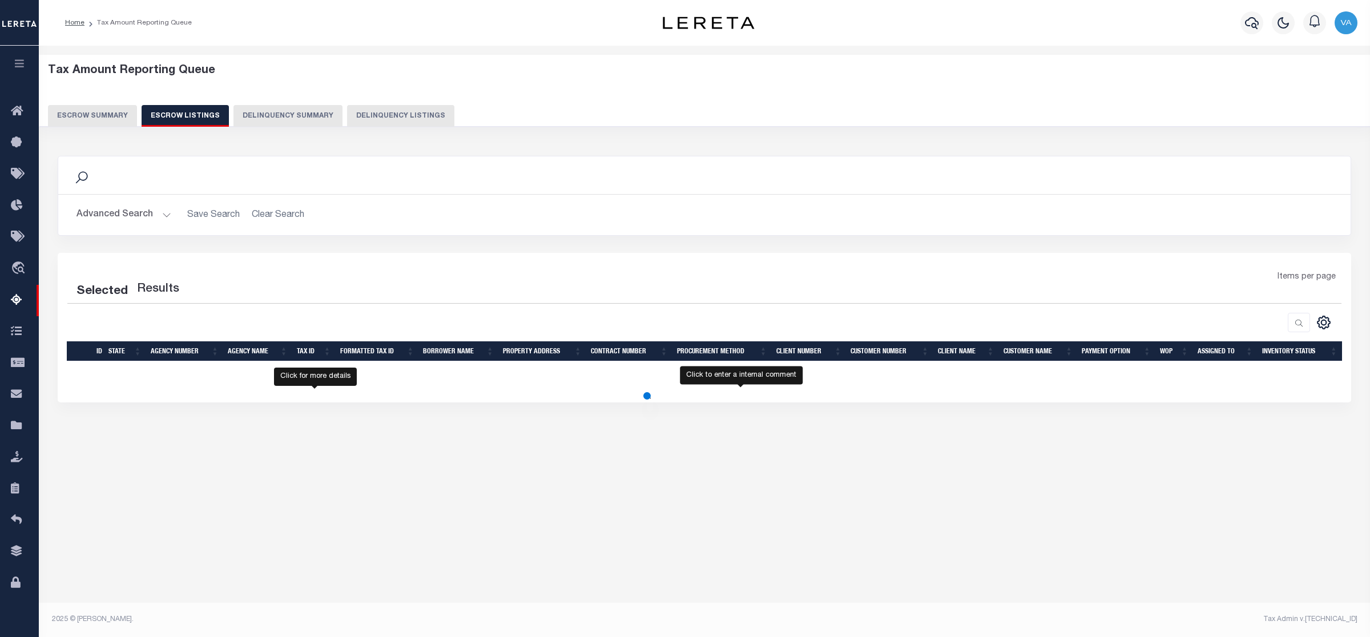
select select "100"
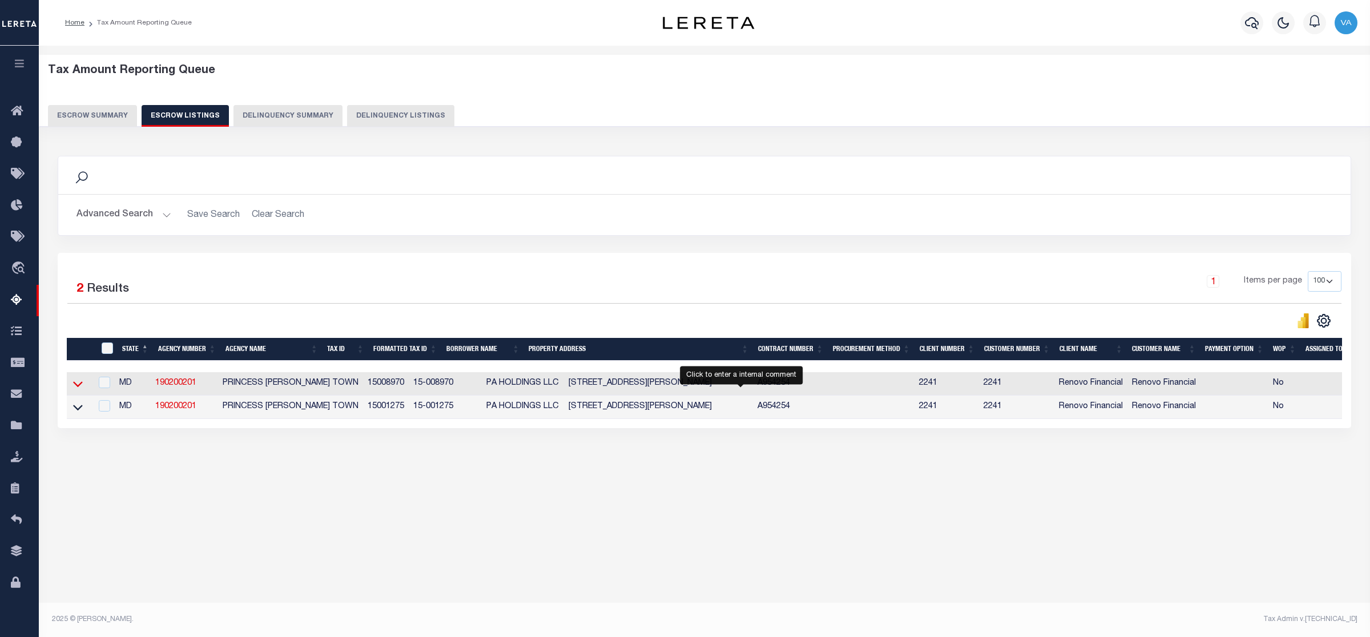
click at [73, 383] on icon at bounding box center [78, 384] width 10 height 12
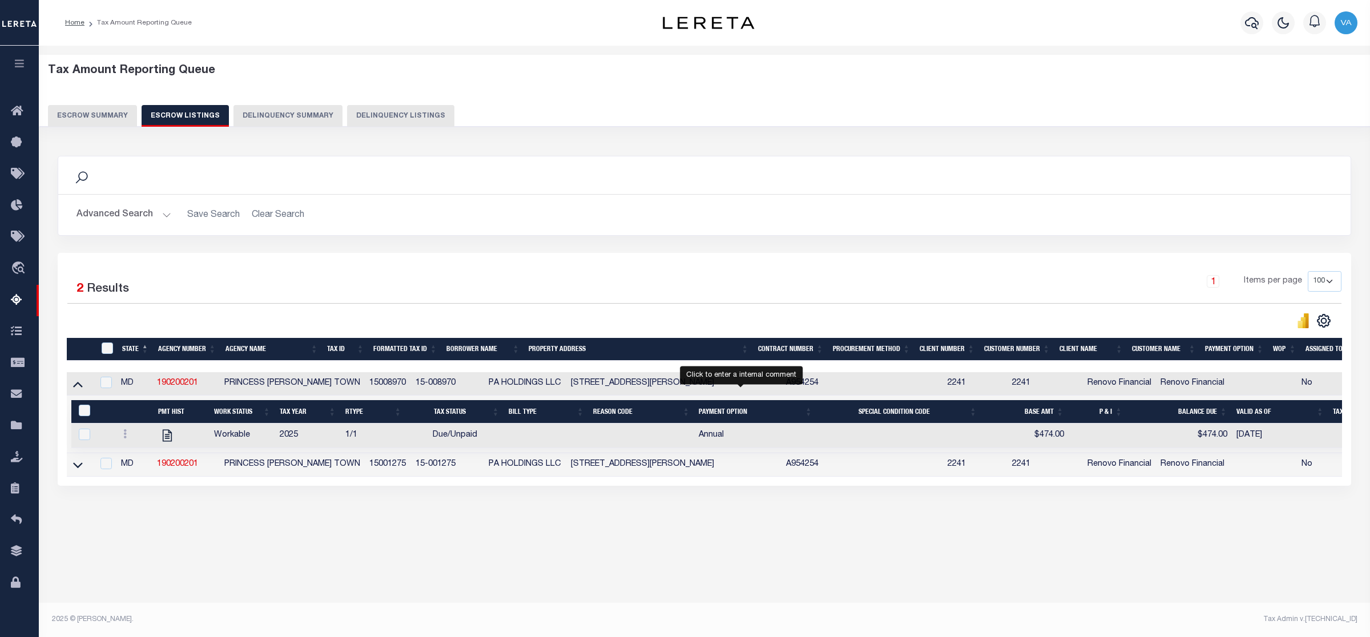
click at [98, 118] on button "Escrow Summary" at bounding box center [92, 116] width 89 height 22
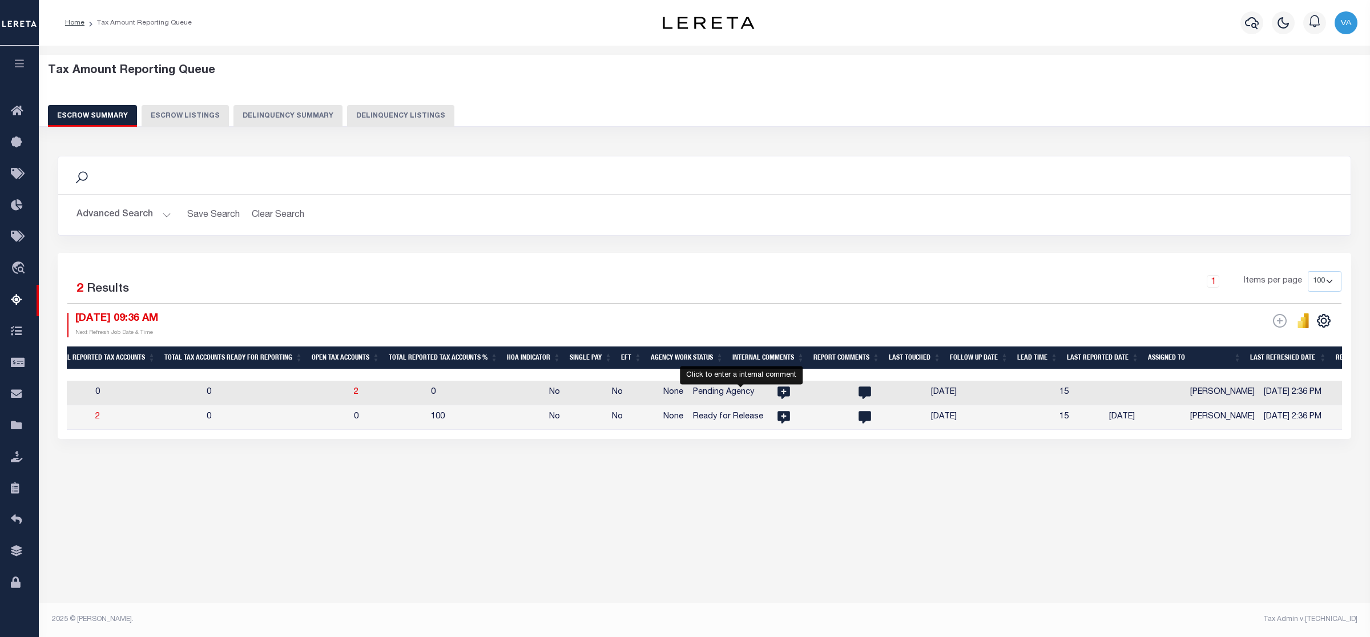
drag, startPoint x: 635, startPoint y: 441, endPoint x: 362, endPoint y: 477, distance: 274.6
click at [362, 473] on div "Search Advanced Search Save Search Clear Search EscrowSummaryGridWrapper_dynami…" at bounding box center [704, 308] width 1309 height 329
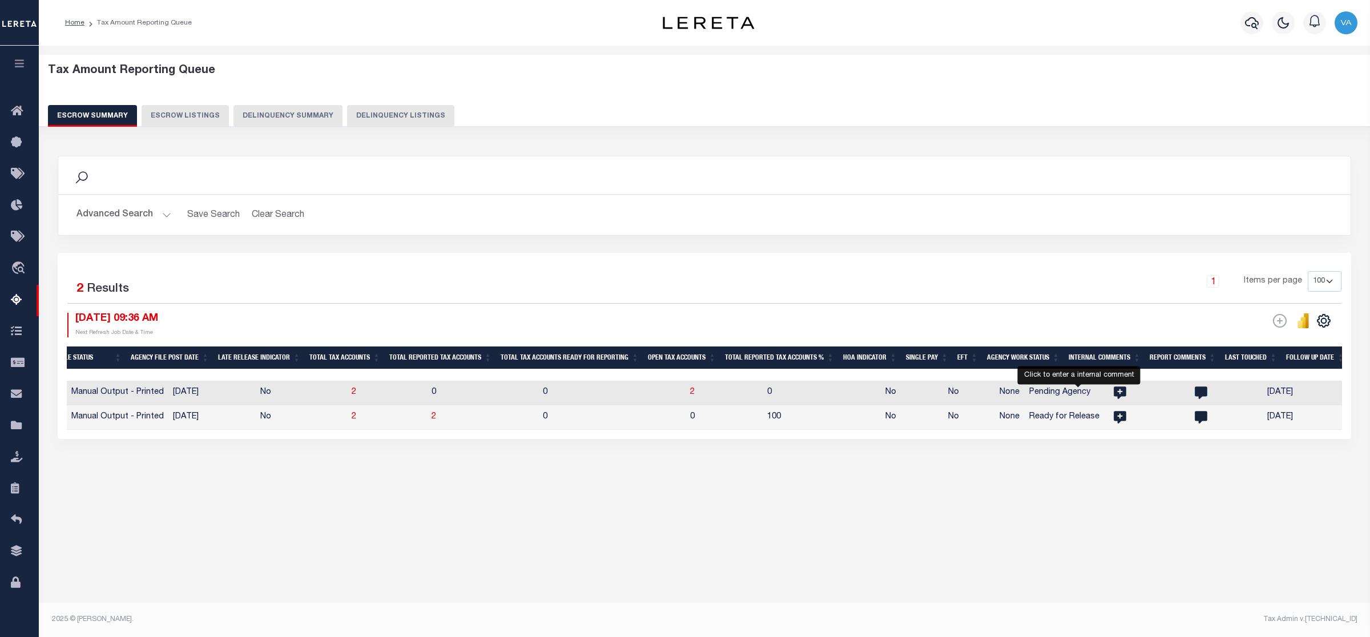
scroll to position [0, 731]
click at [816, 397] on td "0" at bounding box center [823, 393] width 118 height 25
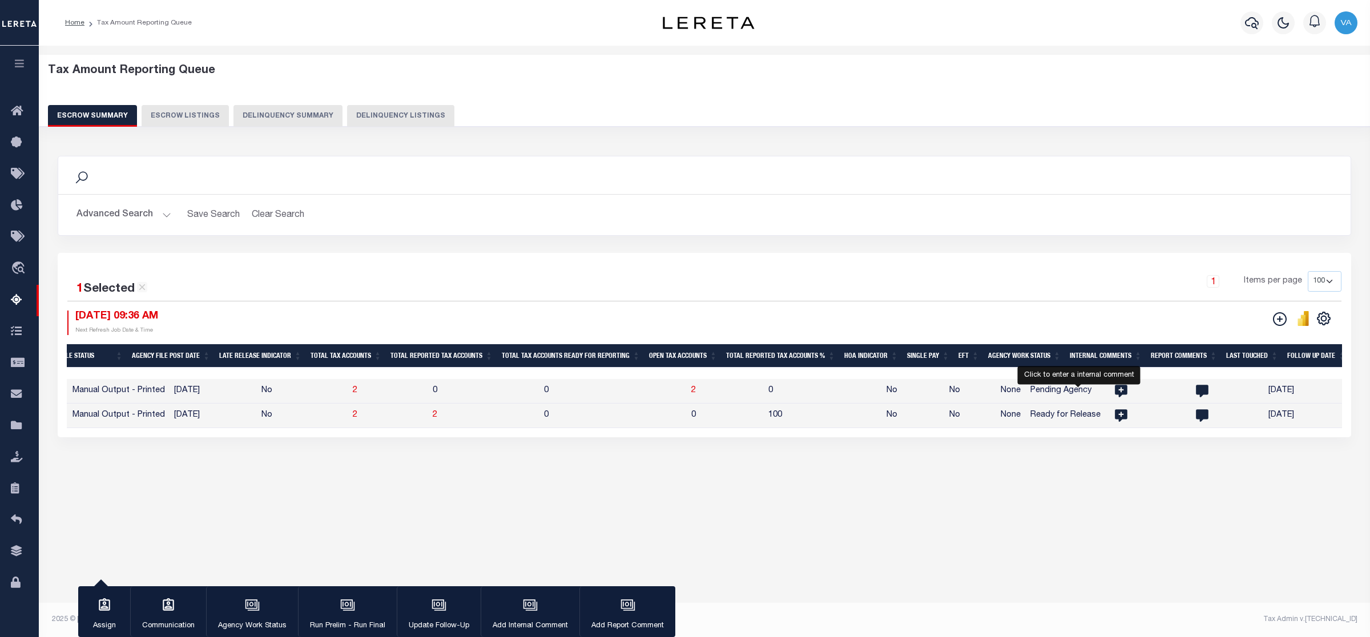
click at [816, 397] on td "0" at bounding box center [823, 391] width 118 height 25
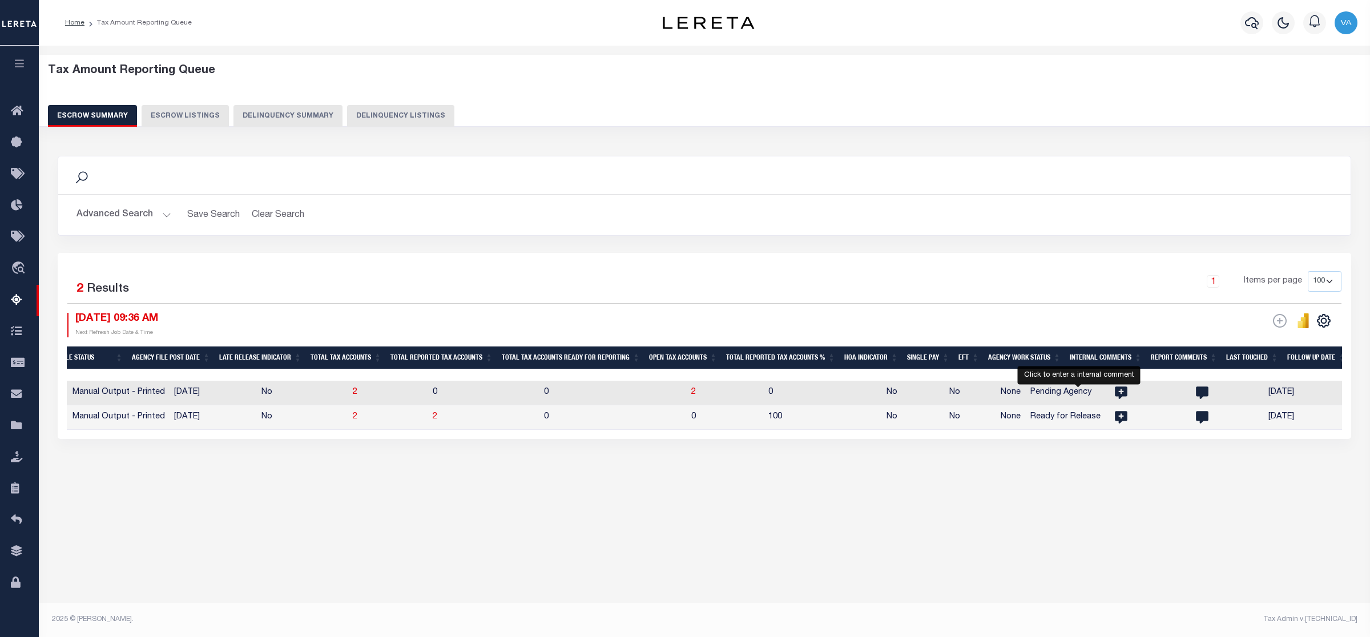
click at [816, 397] on td "0" at bounding box center [823, 393] width 118 height 25
checkbox input "true"
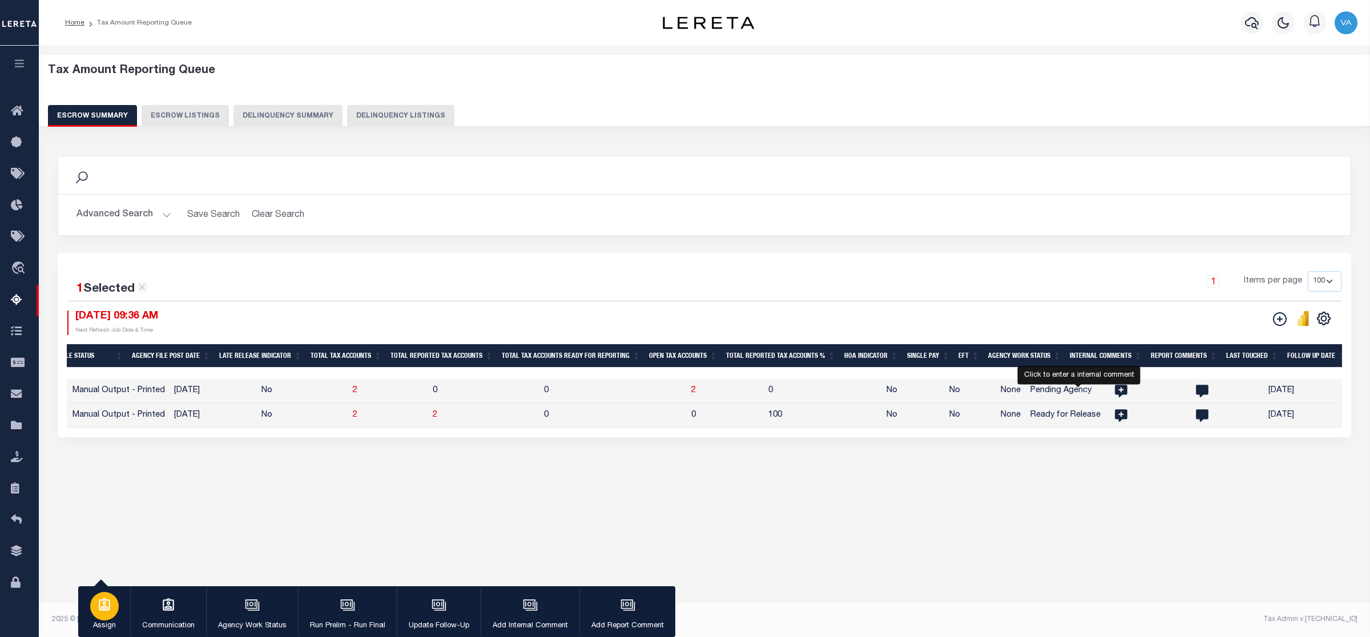
click at [107, 620] on p "Assign" at bounding box center [104, 625] width 29 height 11
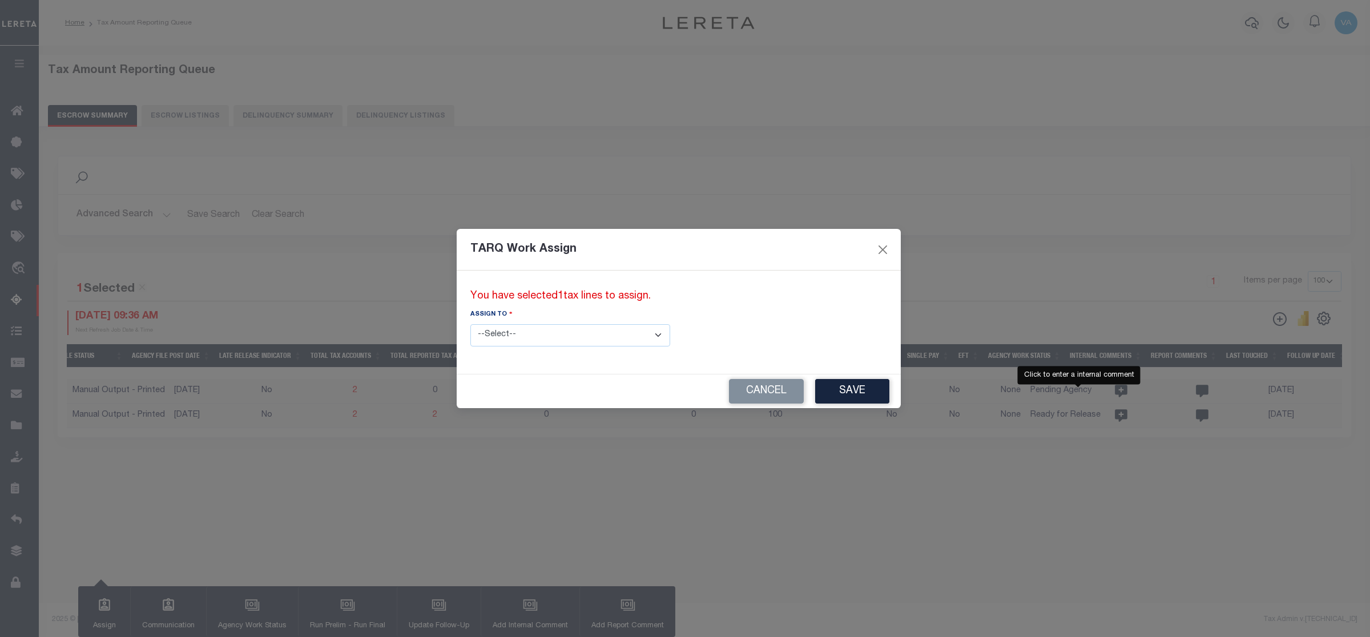
click at [559, 335] on select "--Select-- --Unassigned-- --Unassigned-- Abdul Muzain Adhikary Rinki Agustin Fe…" at bounding box center [570, 335] width 200 height 22
select select "--Unassigned--"
click at [470, 324] on select "--Select-- --Unassigned-- --Unassigned-- Abdul Muzain Adhikary Rinki Agustin Fe…" at bounding box center [570, 335] width 200 height 22
click at [815, 381] on button "Save" at bounding box center [852, 391] width 74 height 25
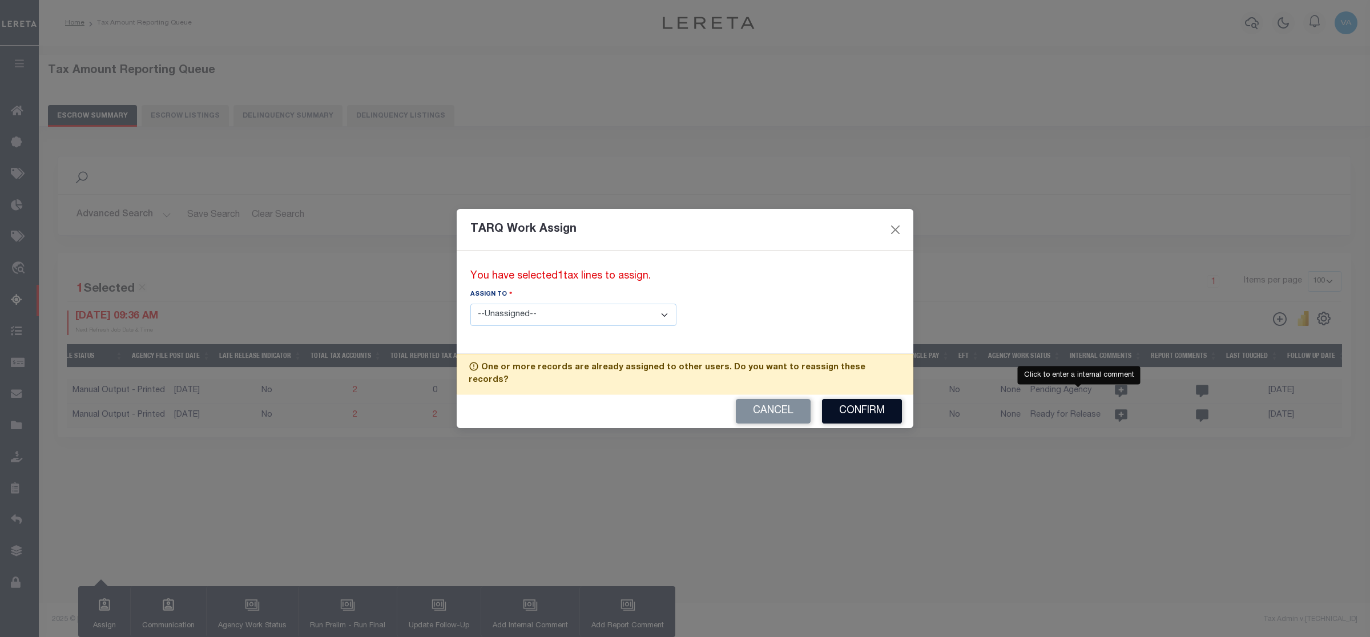
click at [837, 403] on button "Confirm" at bounding box center [862, 411] width 80 height 25
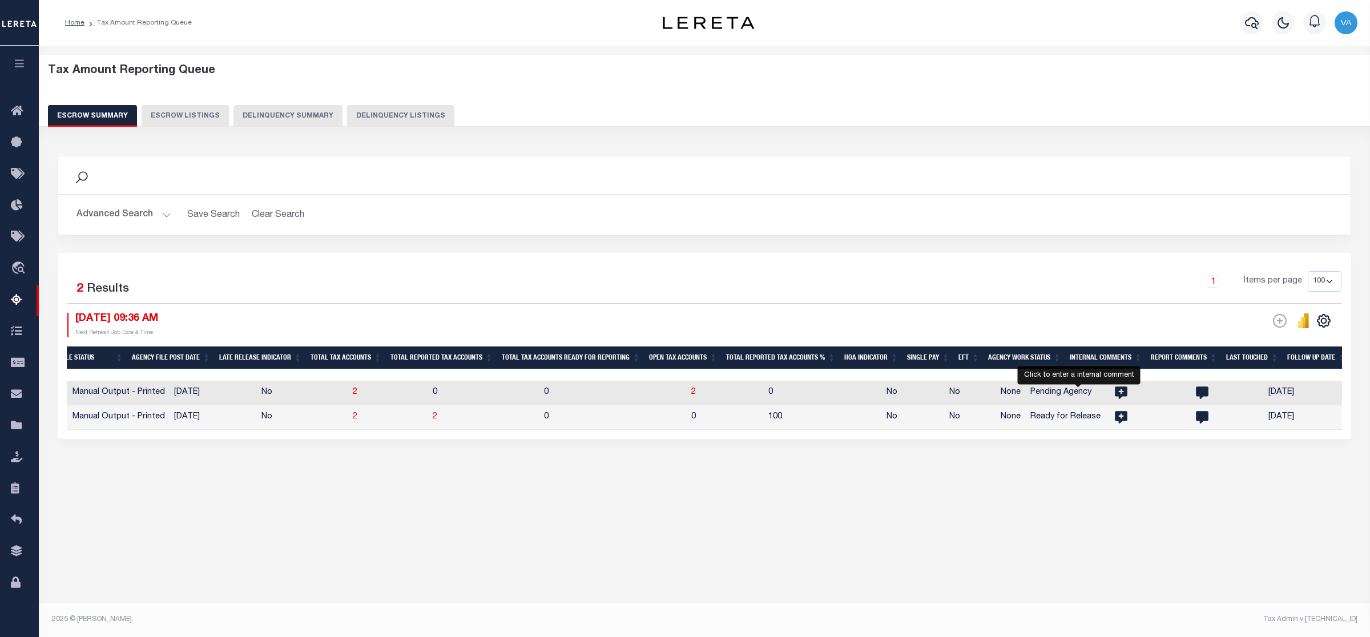
click at [144, 214] on button "Advanced Search" at bounding box center [123, 215] width 95 height 22
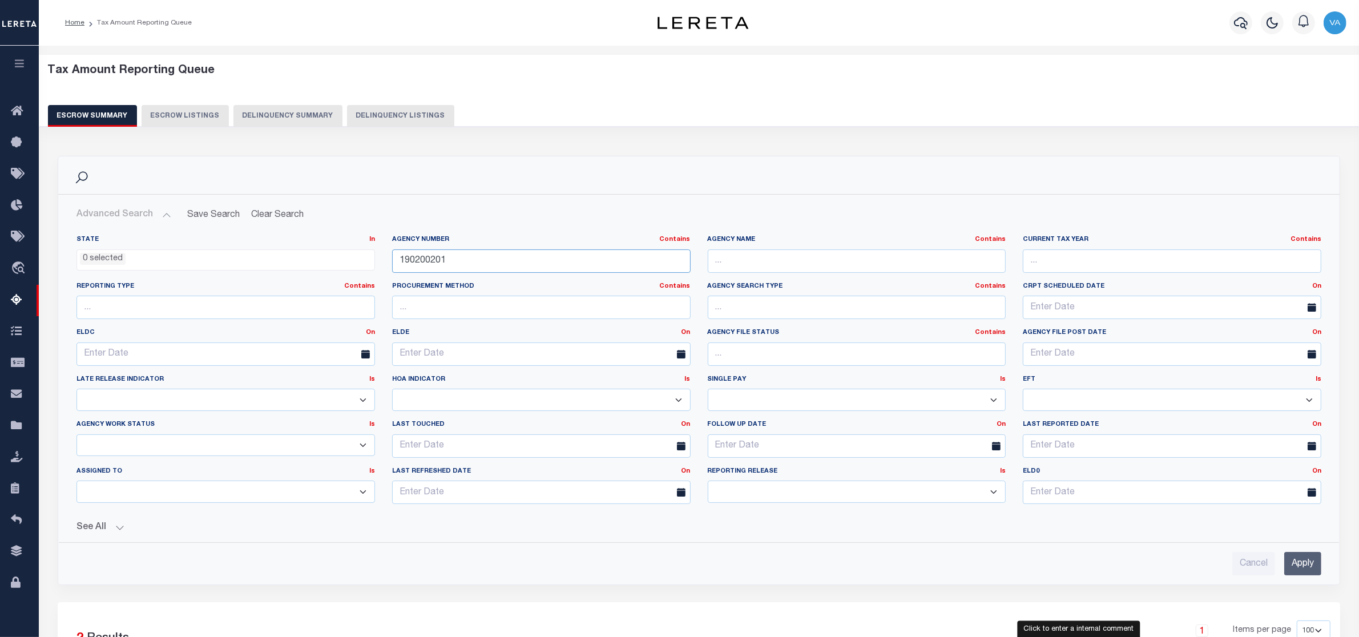
drag, startPoint x: 463, startPoint y: 264, endPoint x: 366, endPoint y: 257, distance: 96.7
click at [366, 257] on div "State In In AK AL AR AZ CA CO CT DC DE FL GA GU HI IA ID IL IN KS KY LA MA MD M…" at bounding box center [699, 374] width 1262 height 278
paste input "310360630"
click at [1293, 562] on input "Apply" at bounding box center [1302, 563] width 37 height 23
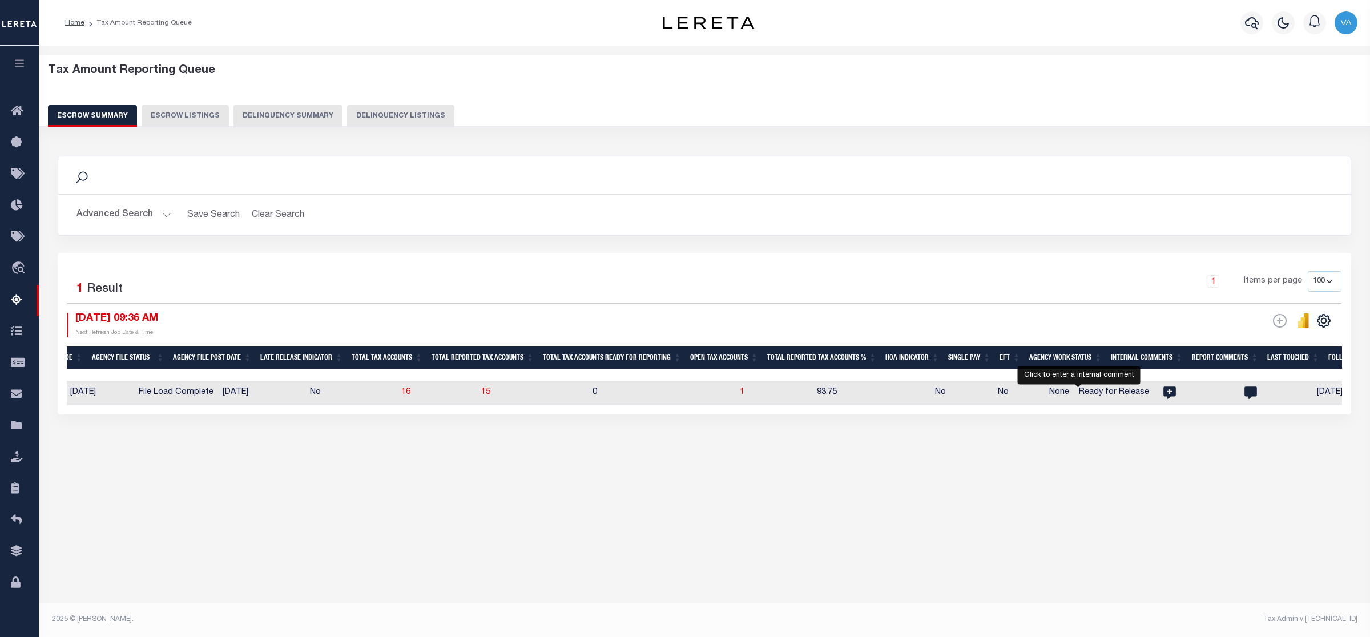
click at [147, 217] on button "Advanced Search" at bounding box center [123, 215] width 95 height 22
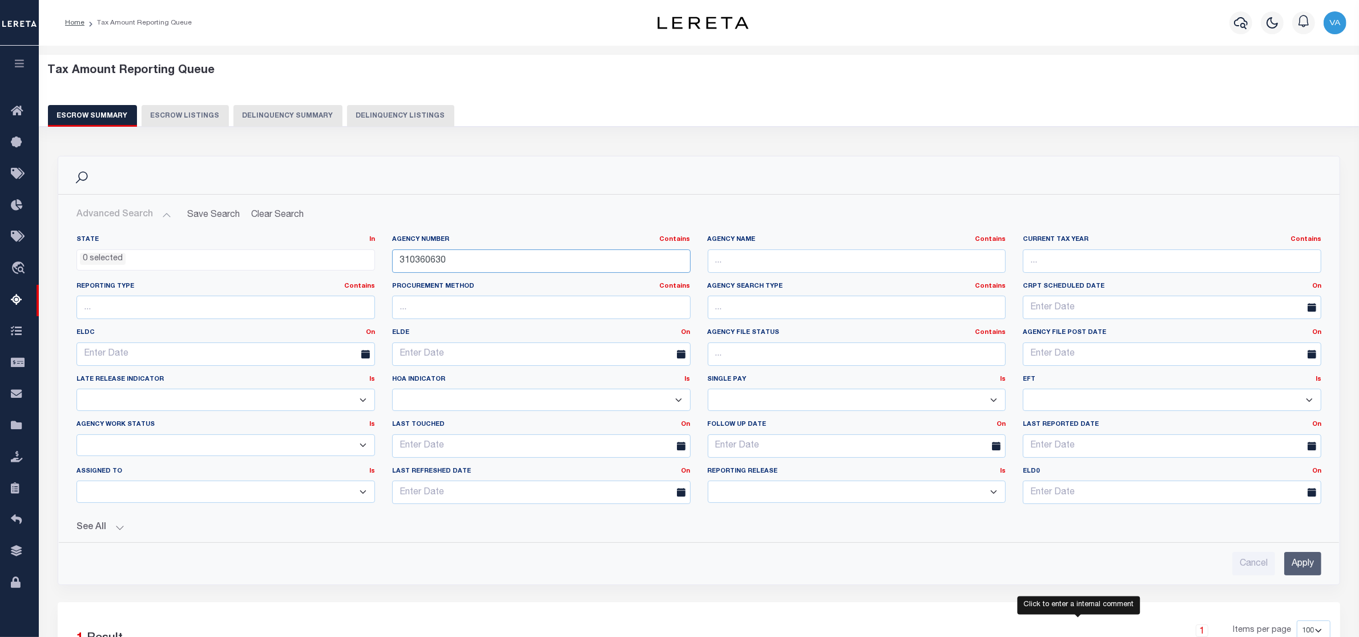
drag, startPoint x: 451, startPoint y: 258, endPoint x: 375, endPoint y: 258, distance: 75.9
click at [375, 258] on div "State In In AK AL AR AZ CA CO CT DC DE FL GA GU HI IA ID IL IN KS KY LA MA MD M…" at bounding box center [699, 374] width 1262 height 278
paste input "70250619"
click at [1308, 566] on input "Apply" at bounding box center [1302, 563] width 37 height 23
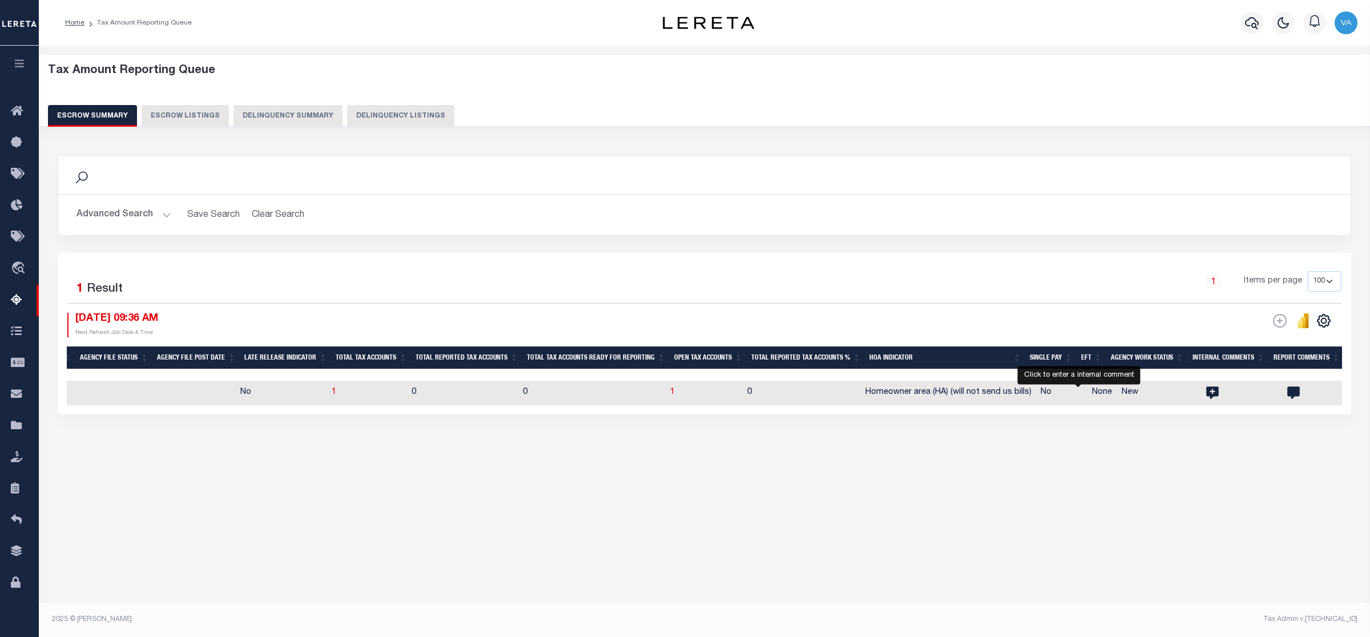
click at [148, 215] on button "Advanced Search" at bounding box center [123, 215] width 95 height 22
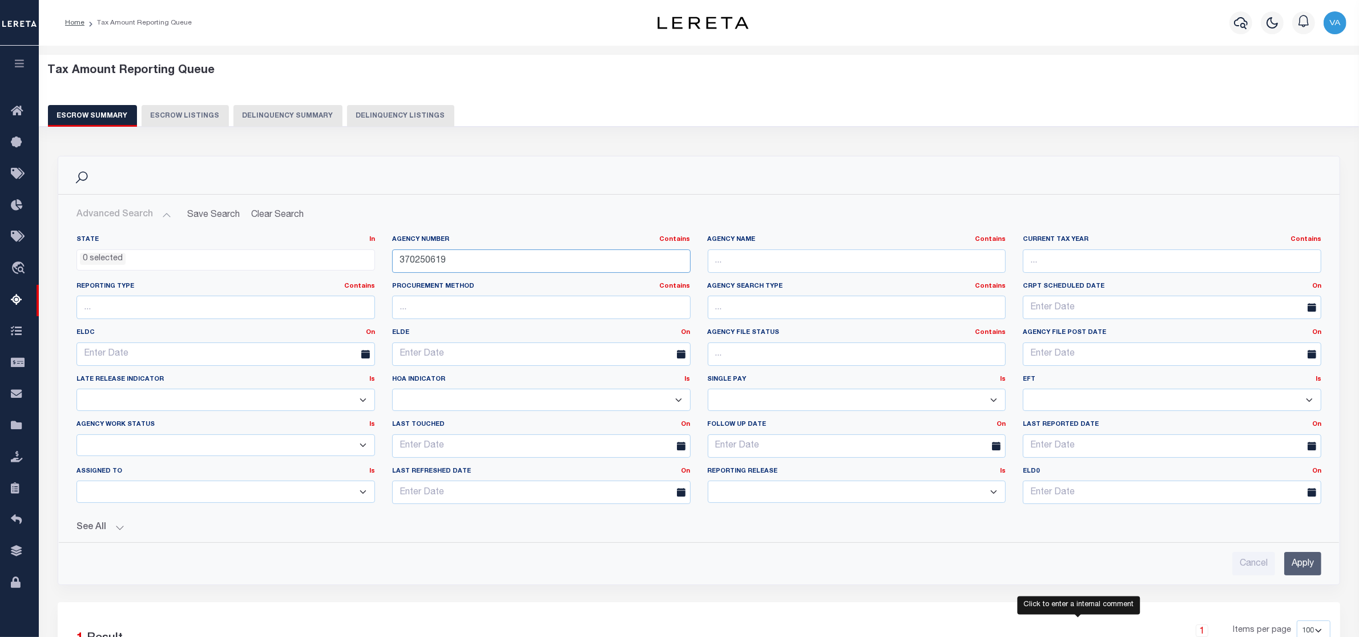
drag, startPoint x: 459, startPoint y: 269, endPoint x: 287, endPoint y: 269, distance: 173.0
click at [287, 269] on div "State In In AK AL AR AZ CA CO CT DC DE FL GA GU HI IA ID IL IN KS KY LA MA MD M…" at bounding box center [699, 374] width 1262 height 278
paste input "20070000"
type input "20070000"
click at [1296, 563] on input "Apply" at bounding box center [1302, 563] width 37 height 23
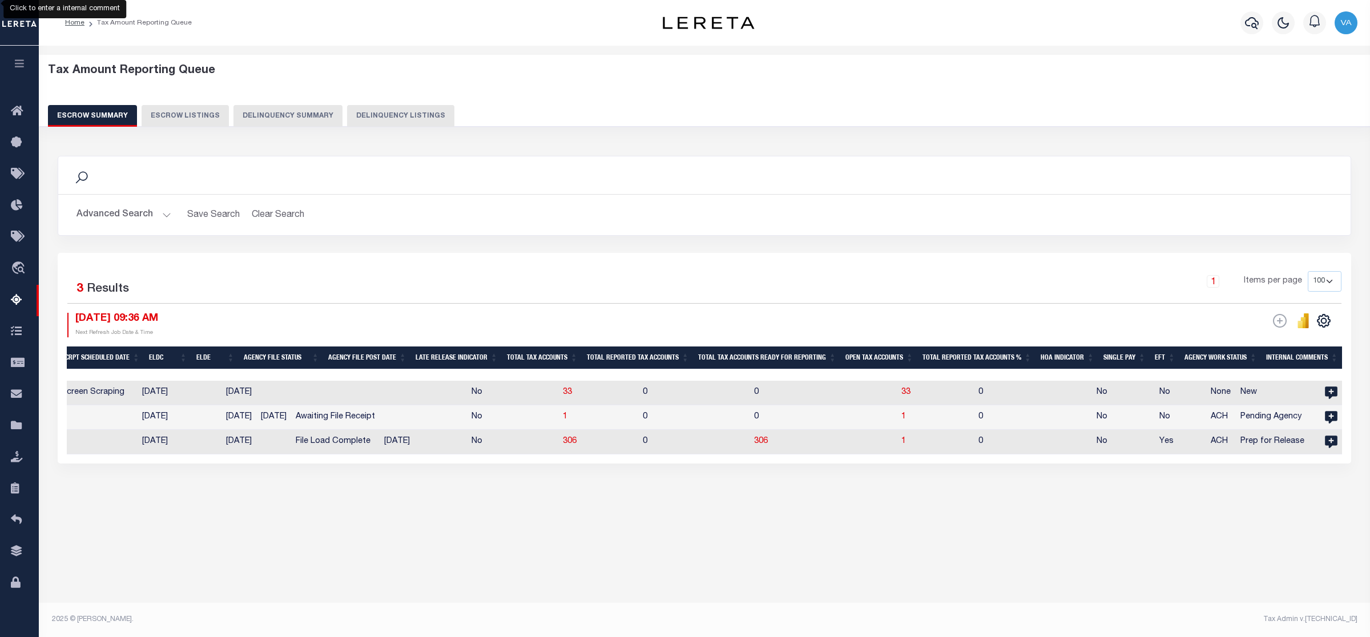
scroll to position [0, 571]
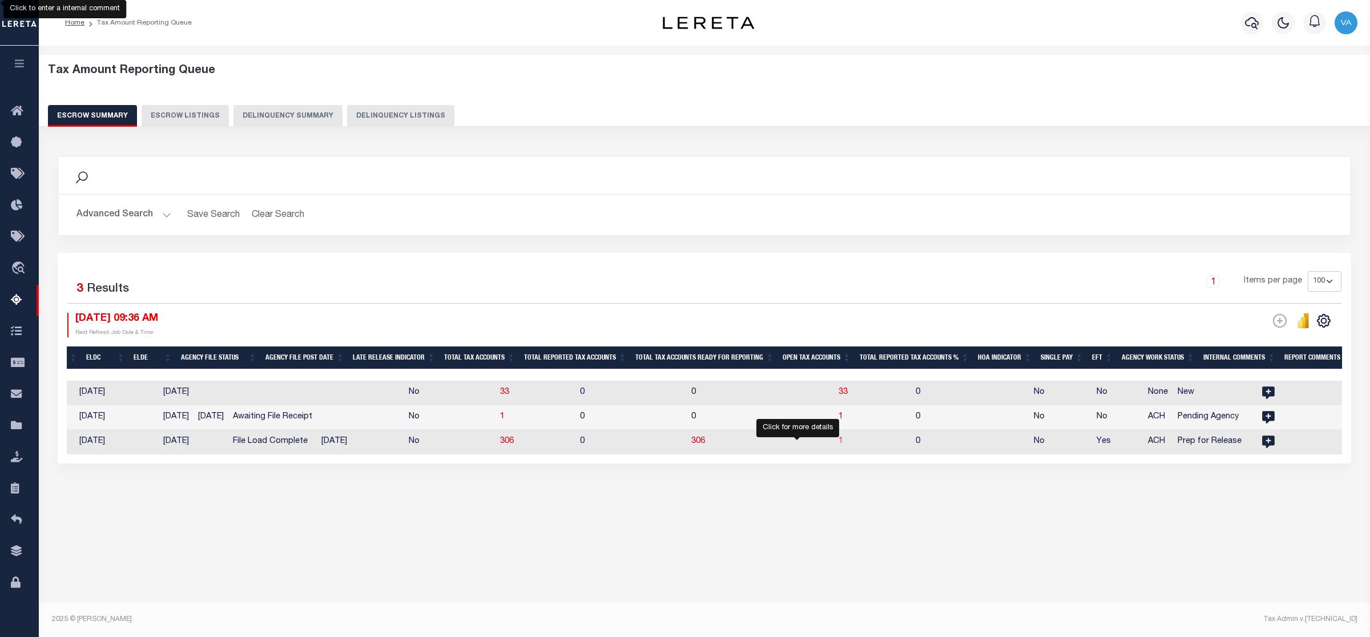
click at [839, 445] on span "1" at bounding box center [841, 441] width 5 height 8
select select "100"
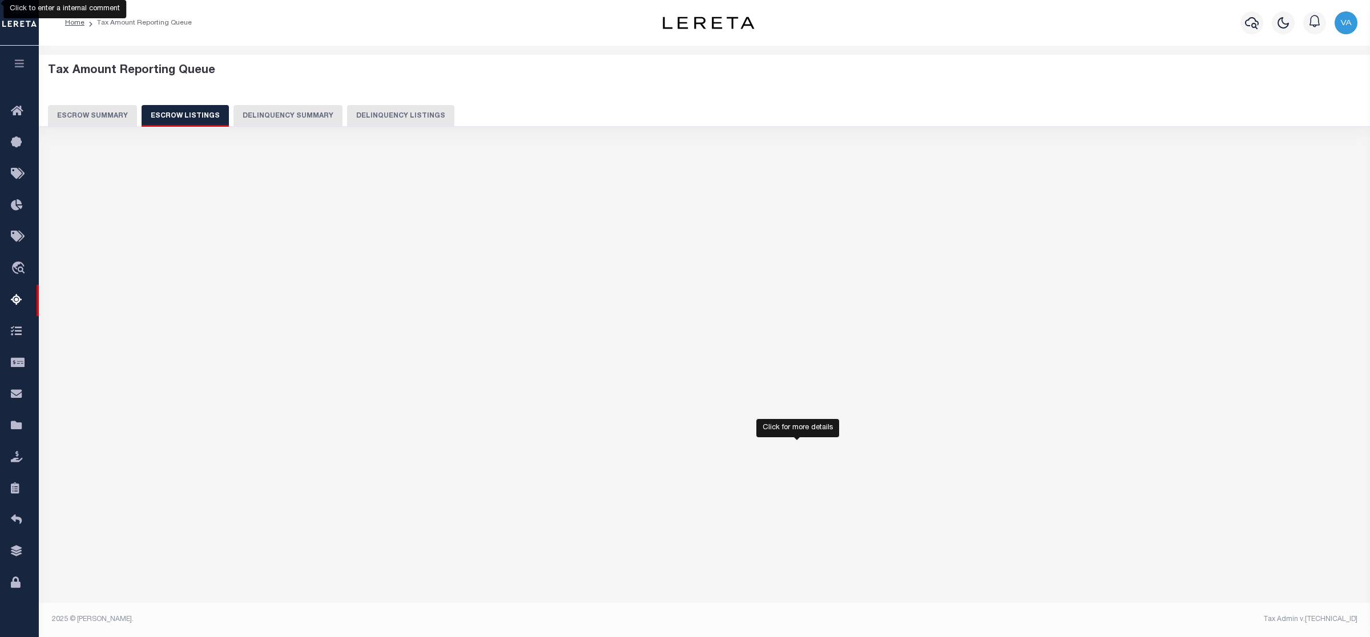
select select "100"
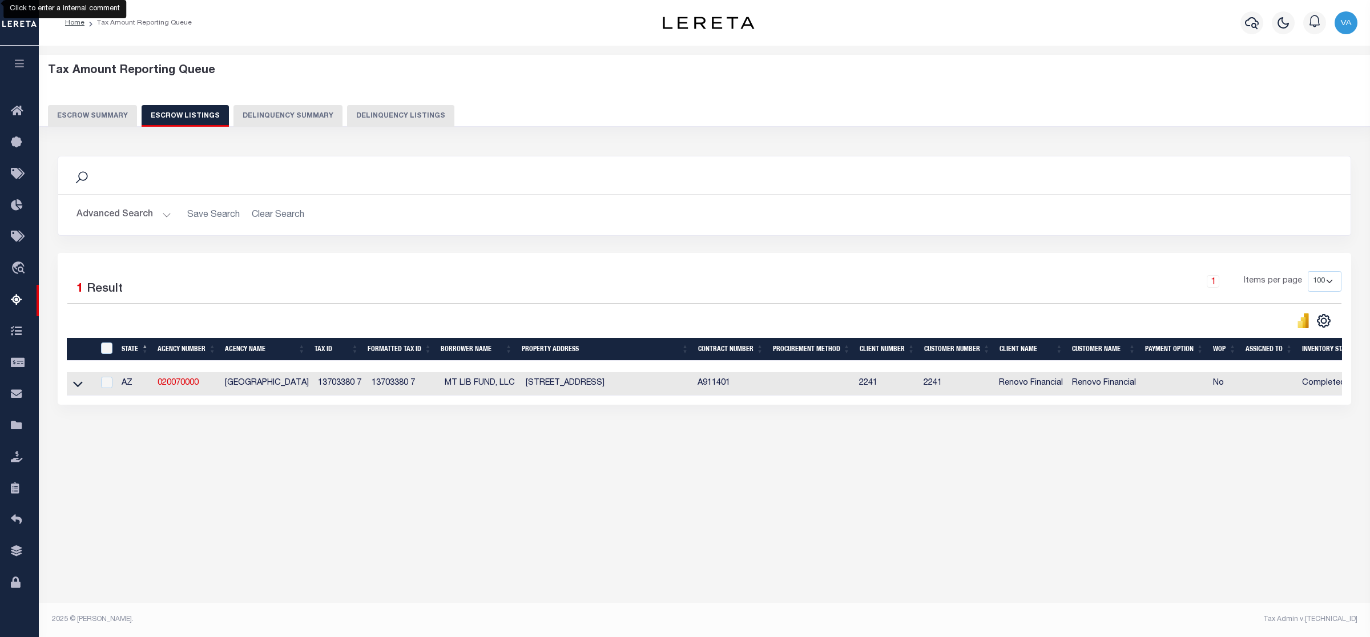
click at [83, 386] on link at bounding box center [77, 383] width 13 height 8
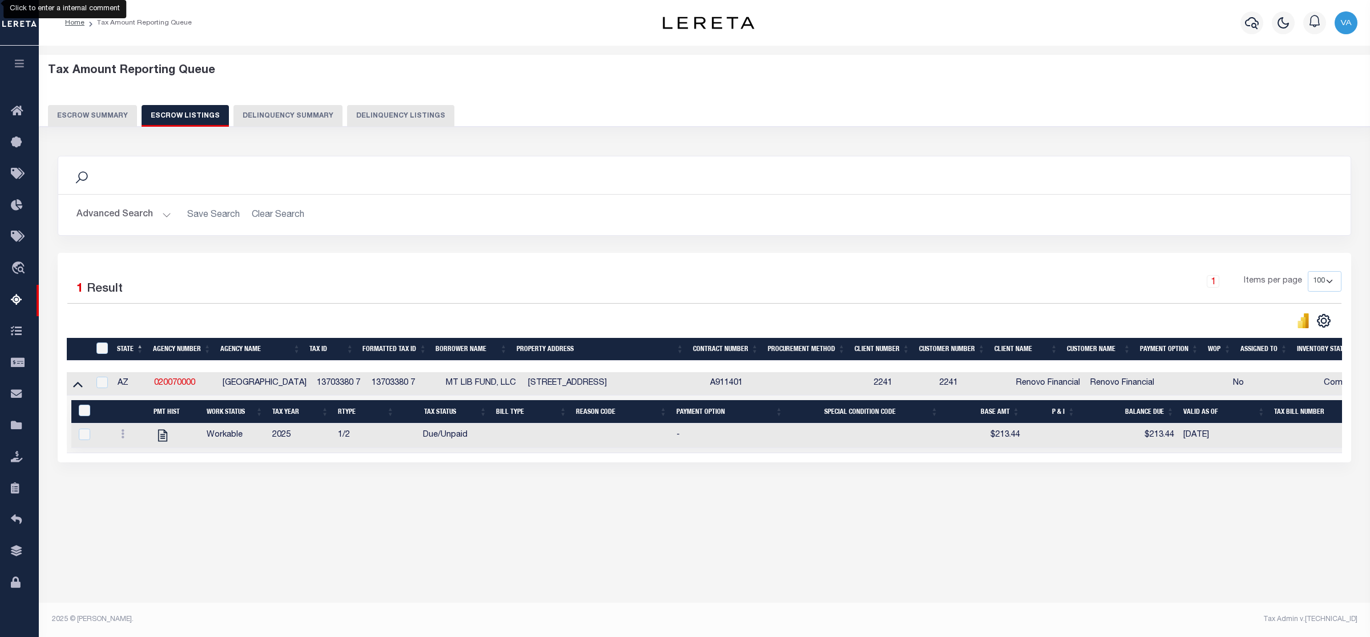
click at [92, 117] on button "Escrow Summary" at bounding box center [92, 116] width 89 height 22
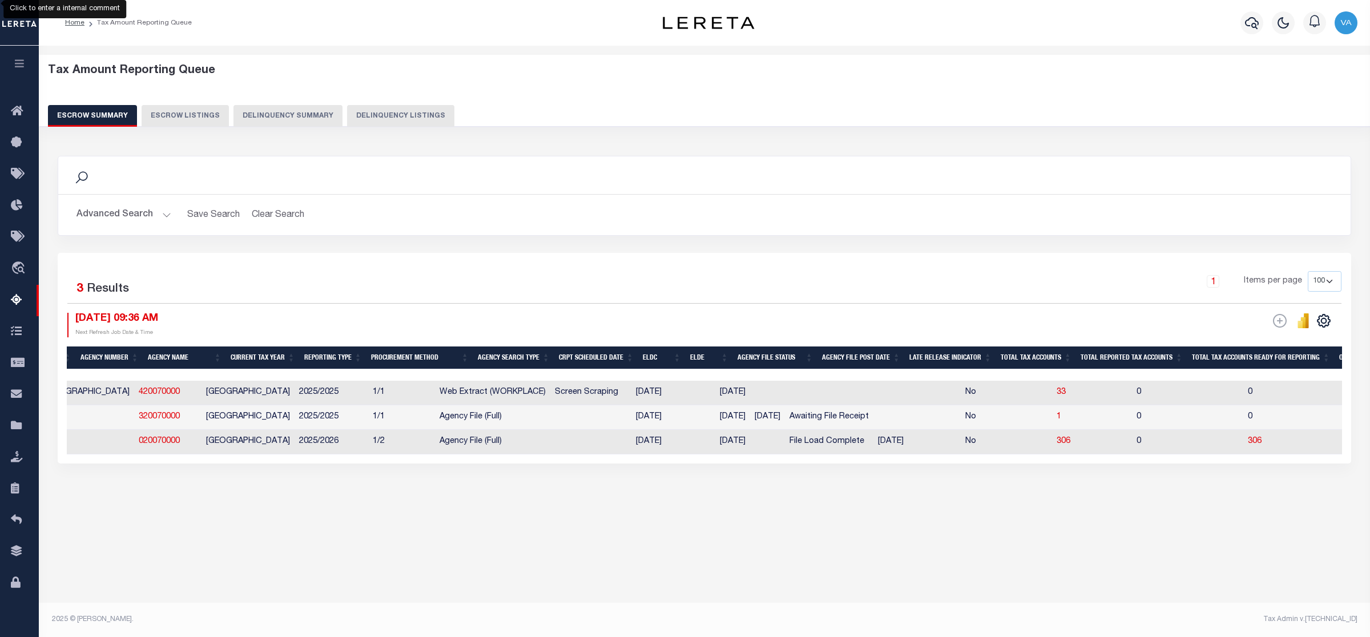
scroll to position [0, 18]
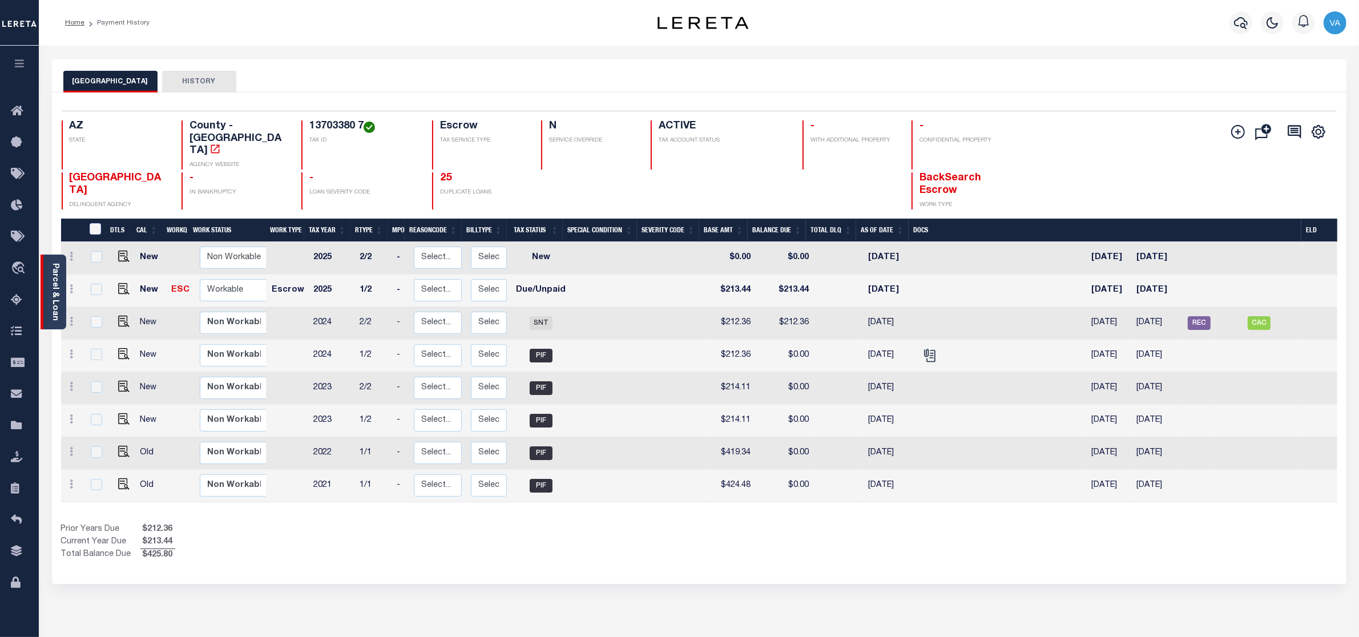
click at [53, 295] on link "Parcel & Loan" at bounding box center [55, 292] width 8 height 58
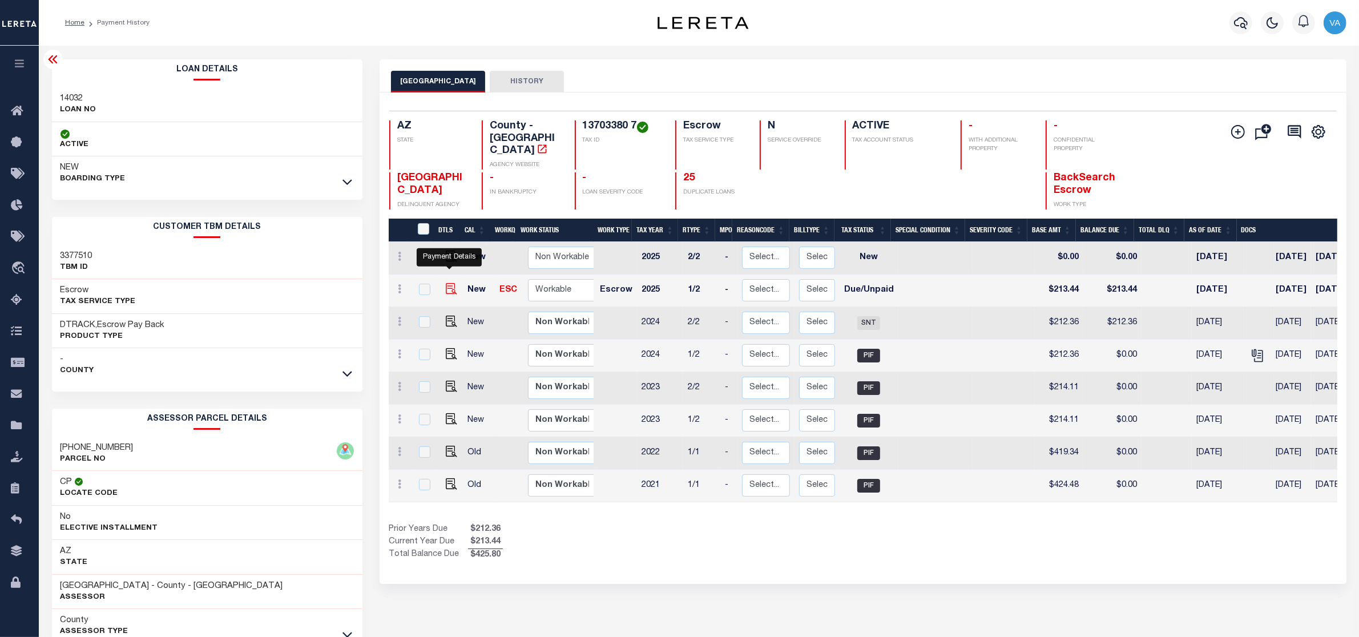
click at [450, 283] on img "" at bounding box center [451, 288] width 11 height 11
checkbox input "true"
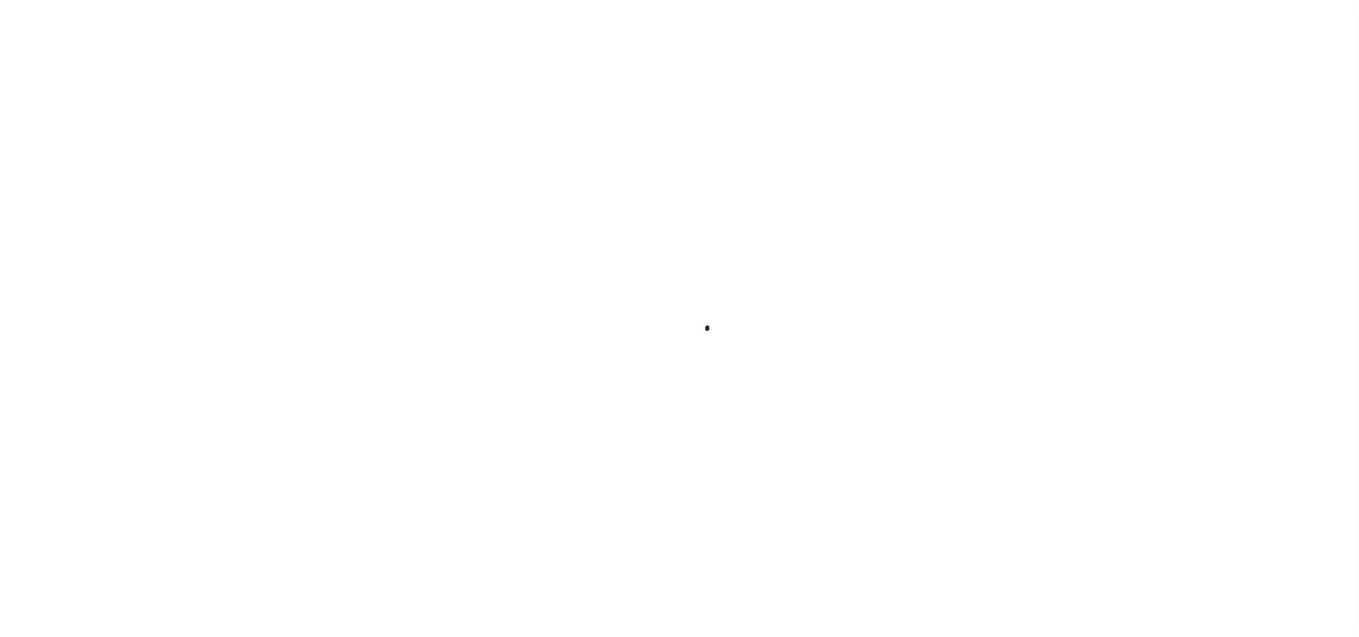
checkbox input "false"
type input "[DATE]"
select select "DUE"
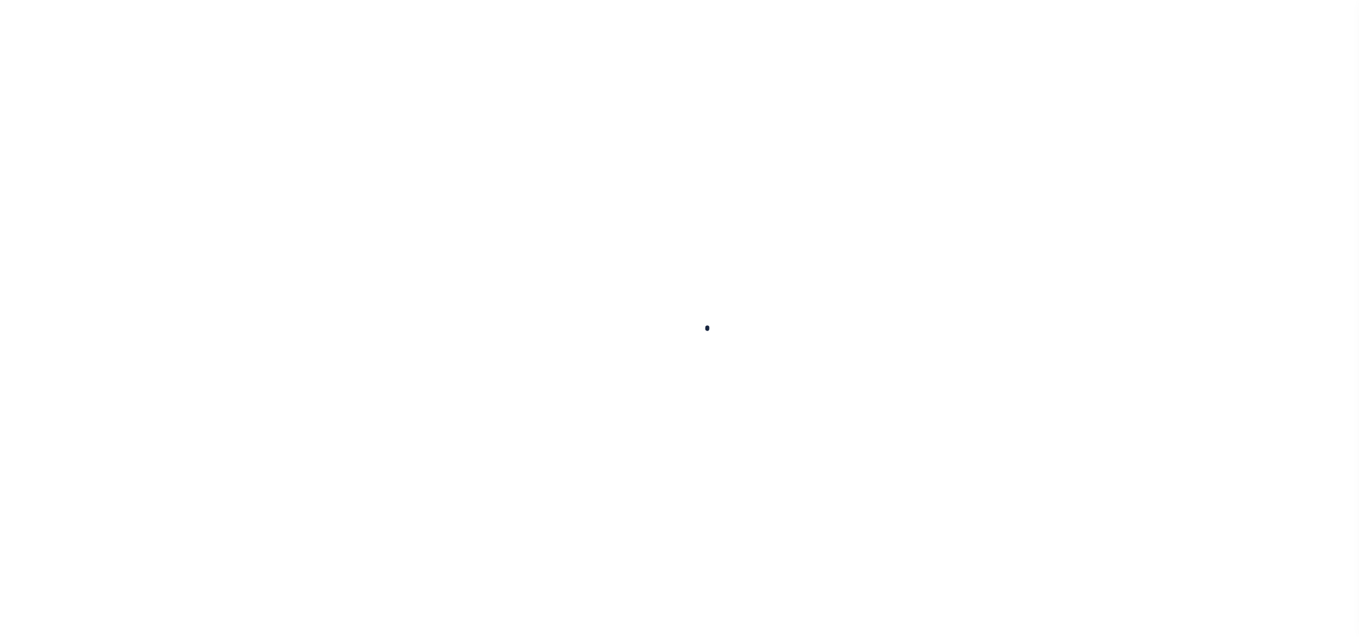
type input "$213.44"
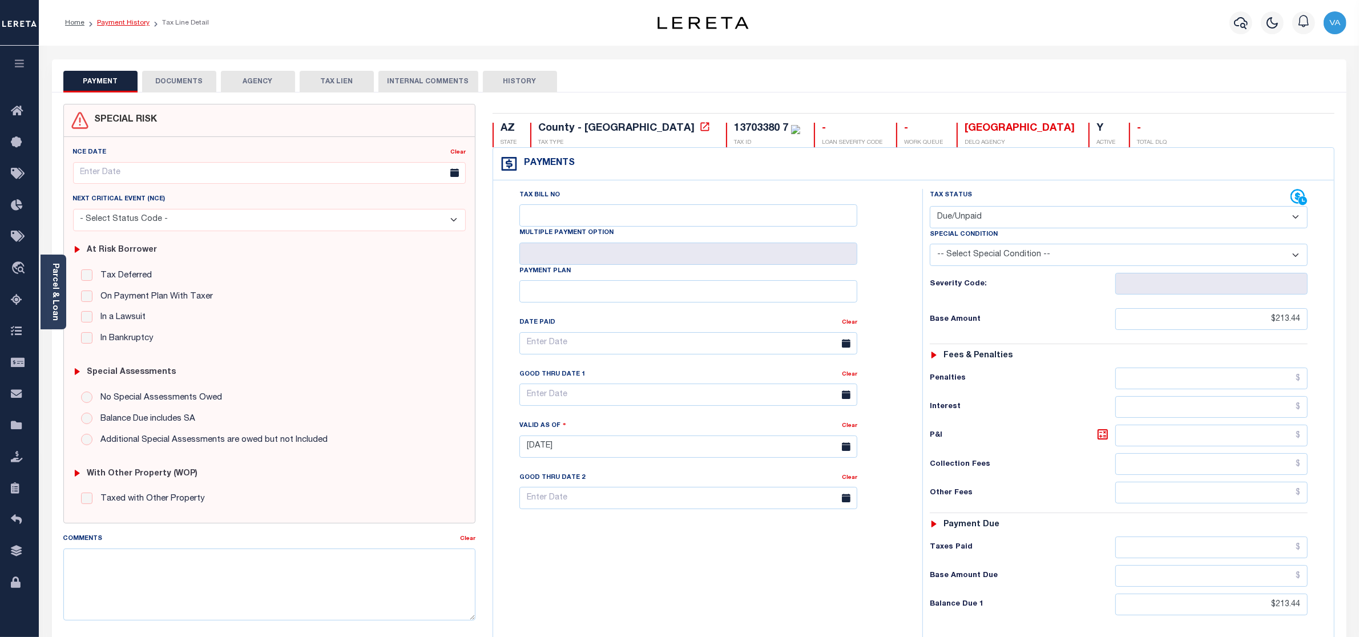
click at [115, 24] on link "Payment History" at bounding box center [123, 22] width 53 height 7
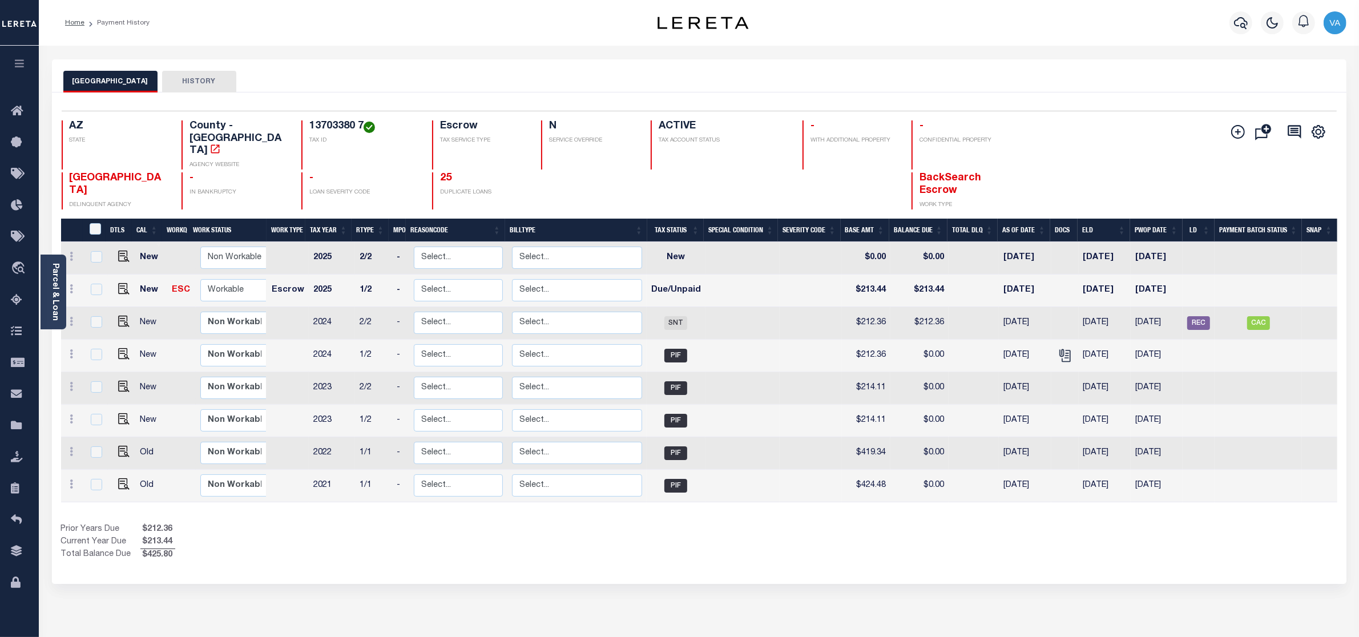
click at [1142, 600] on div "MARICOPA COUNTY HISTORY Selected 8 Results" at bounding box center [699, 381] width 1312 height 644
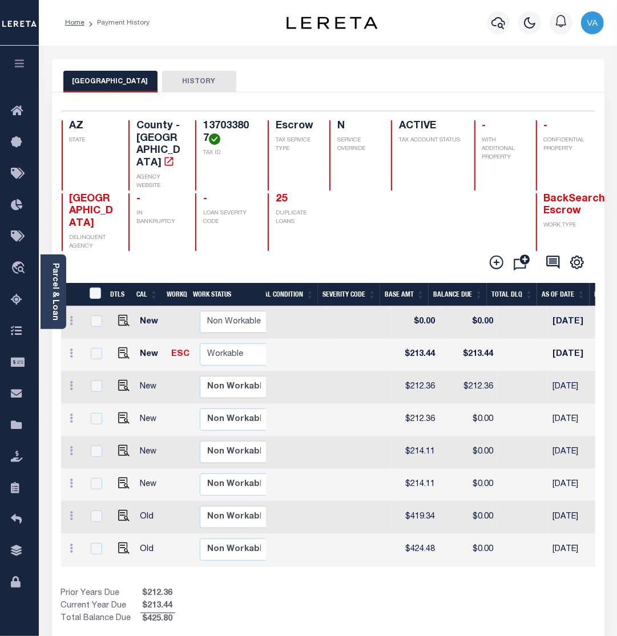
scroll to position [0, 358]
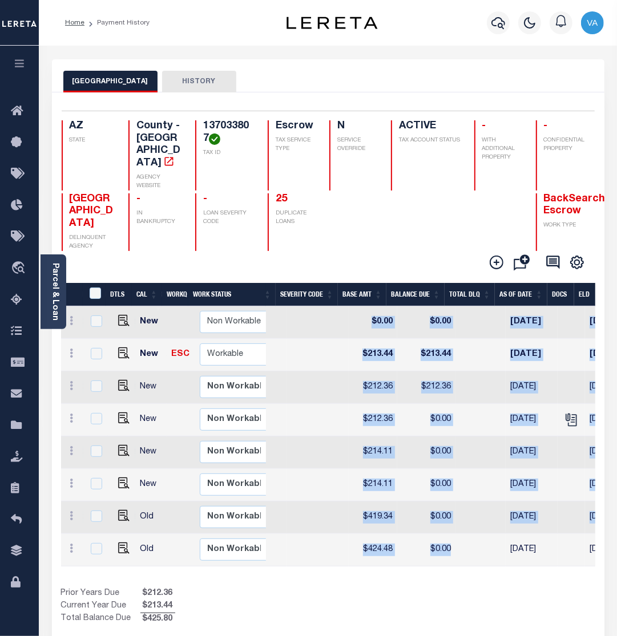
drag, startPoint x: 478, startPoint y: 542, endPoint x: 547, endPoint y: 549, distance: 69.4
click at [547, 549] on div "DTLS CAL WorkQ Work Status Work Type Tax Year RType MPO ReasonCode BillType Tax…" at bounding box center [328, 437] width 534 height 260
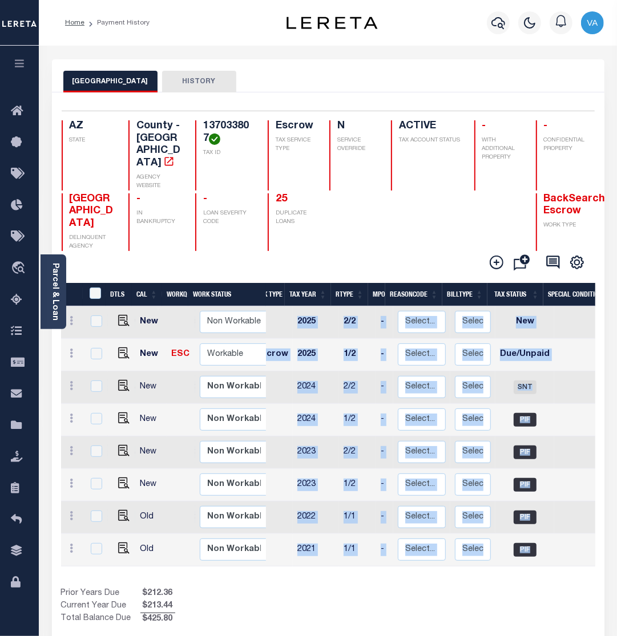
scroll to position [0, 0]
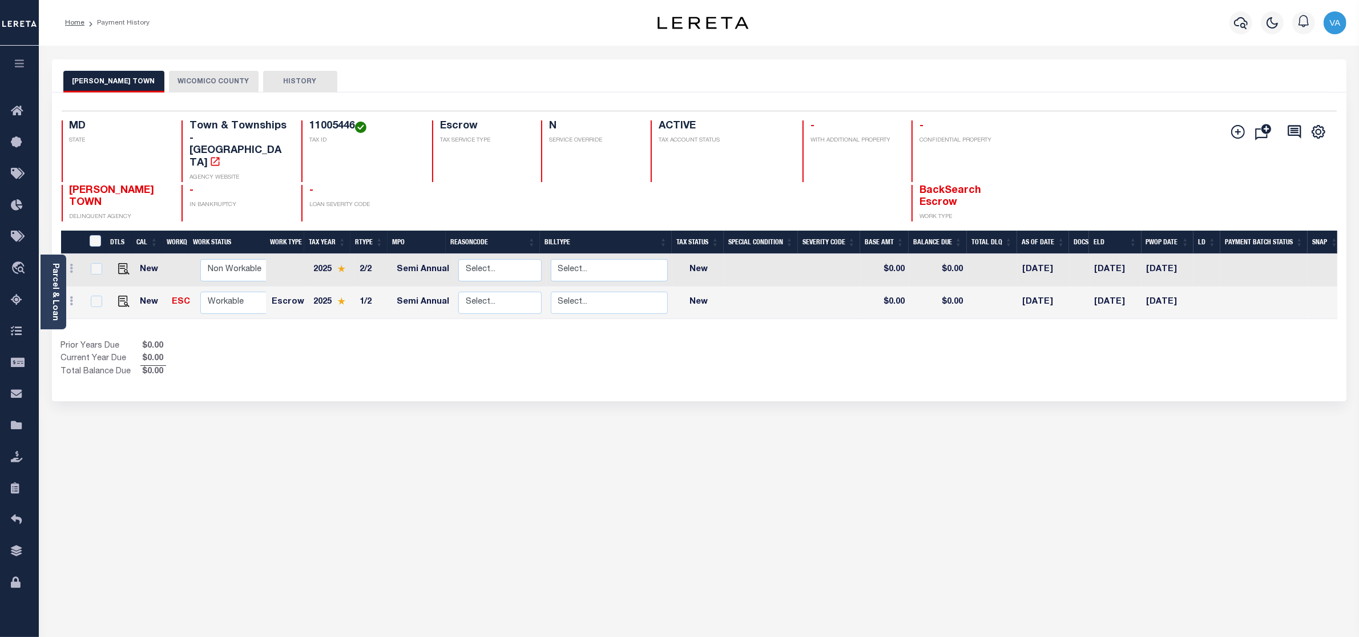
click at [204, 81] on button "WICOMICO COUNTY" at bounding box center [214, 82] width 90 height 22
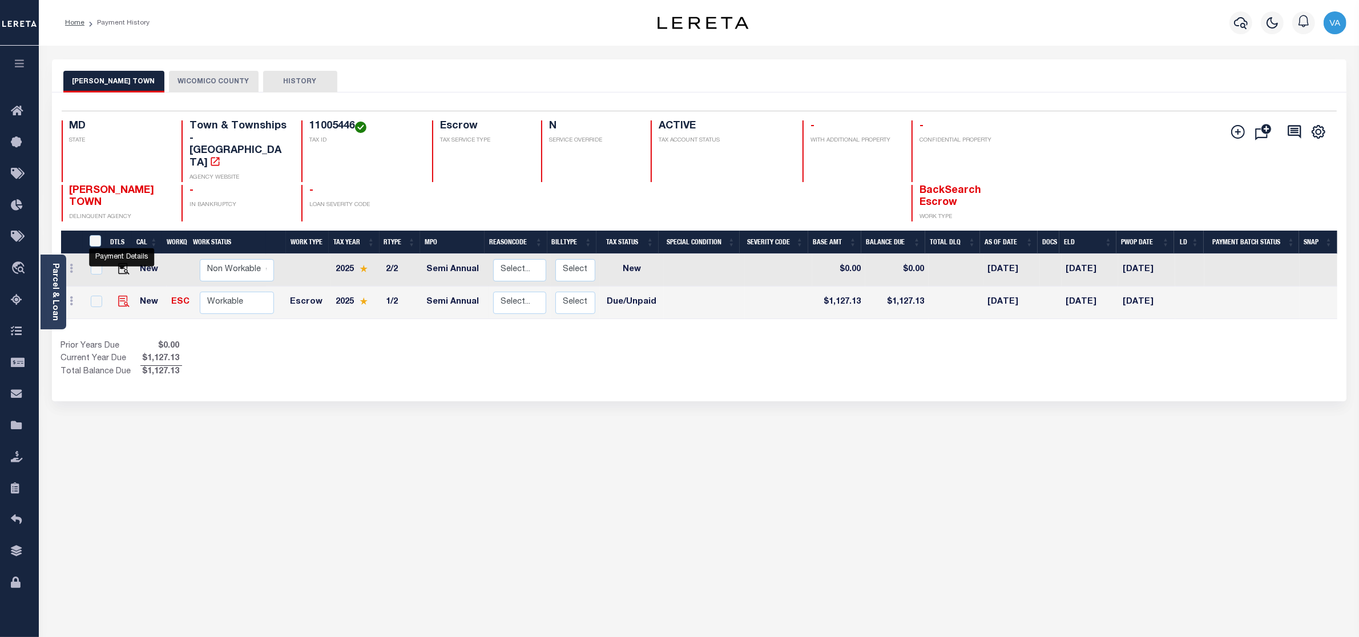
click at [122, 296] on img "" at bounding box center [123, 301] width 11 height 11
checkbox input "true"
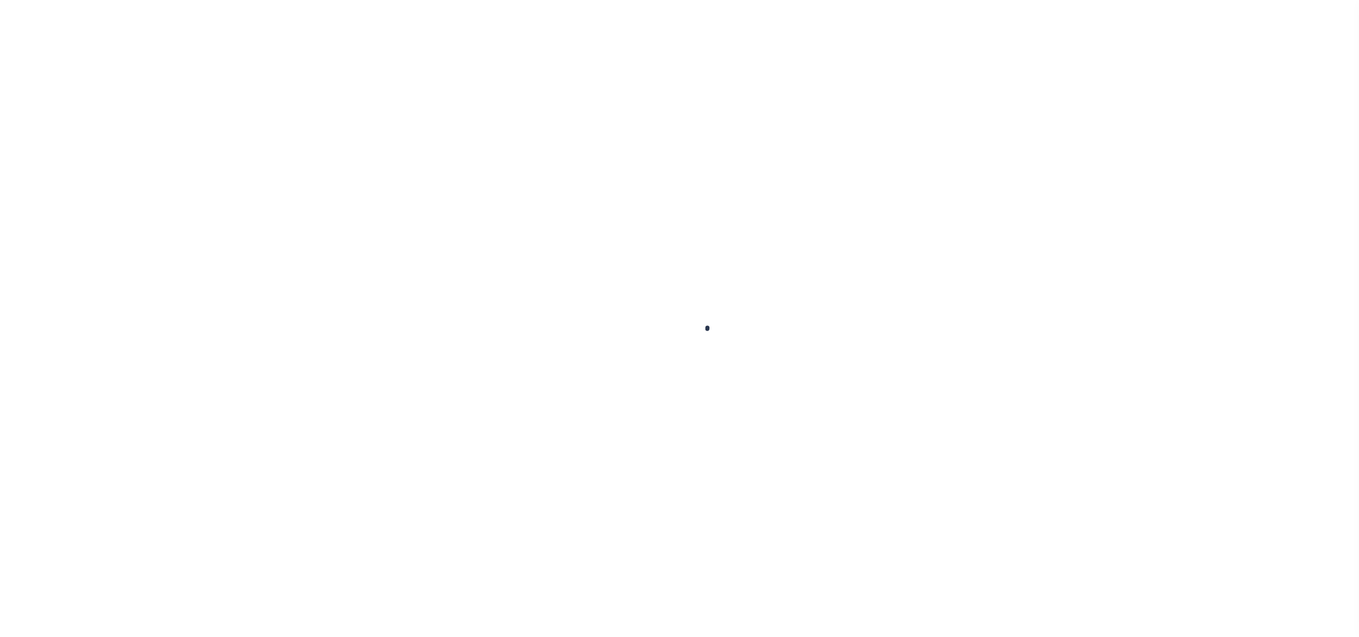
checkbox input "false"
type input "Semi Annual"
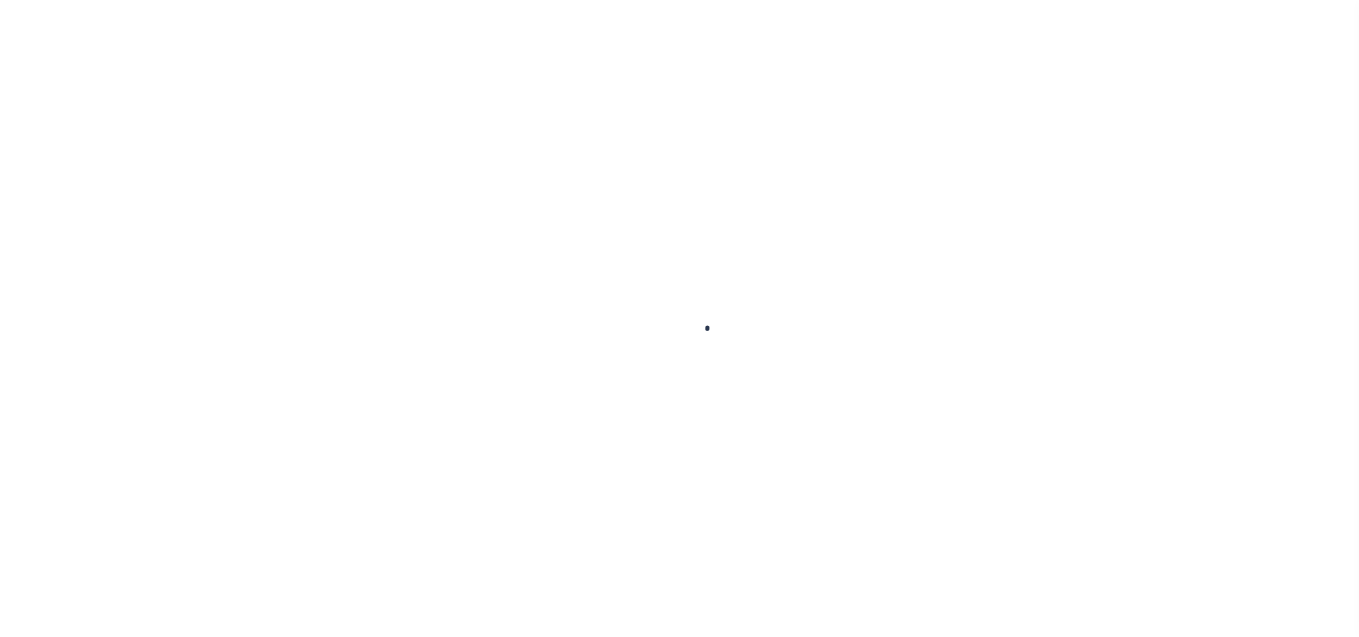
type input "[DATE]"
select select "DUE"
type input "$1,127.13"
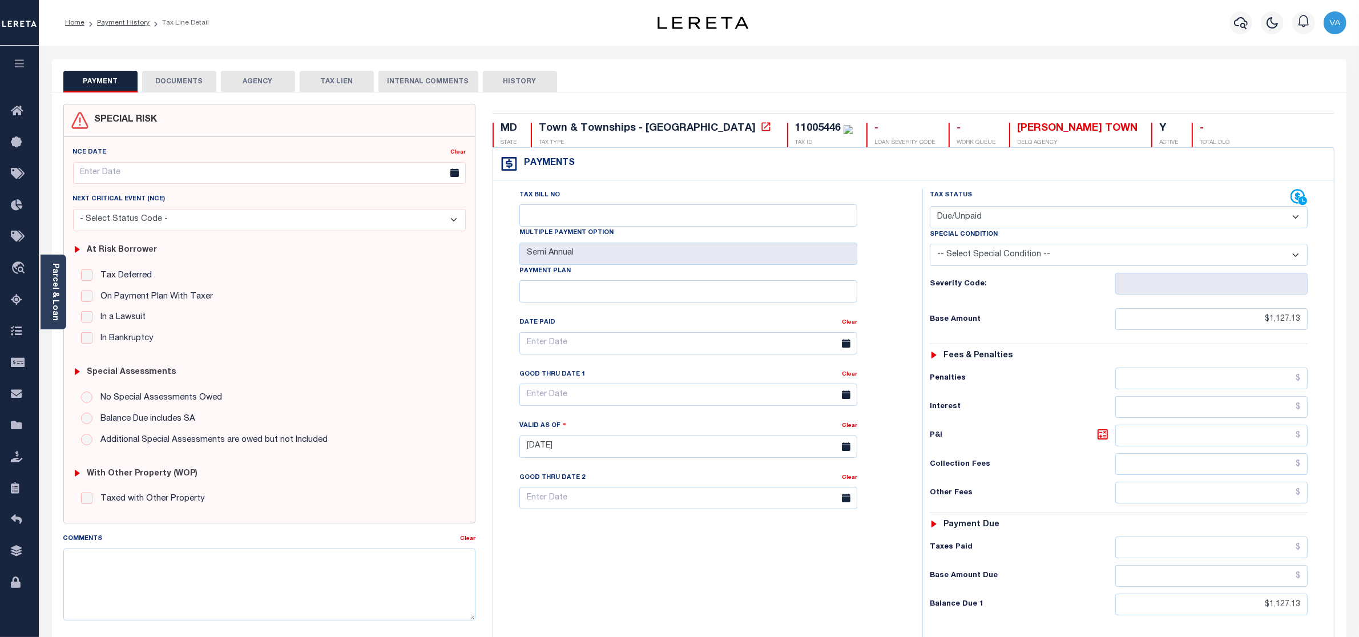
click at [184, 80] on button "DOCUMENTS" at bounding box center [179, 82] width 74 height 22
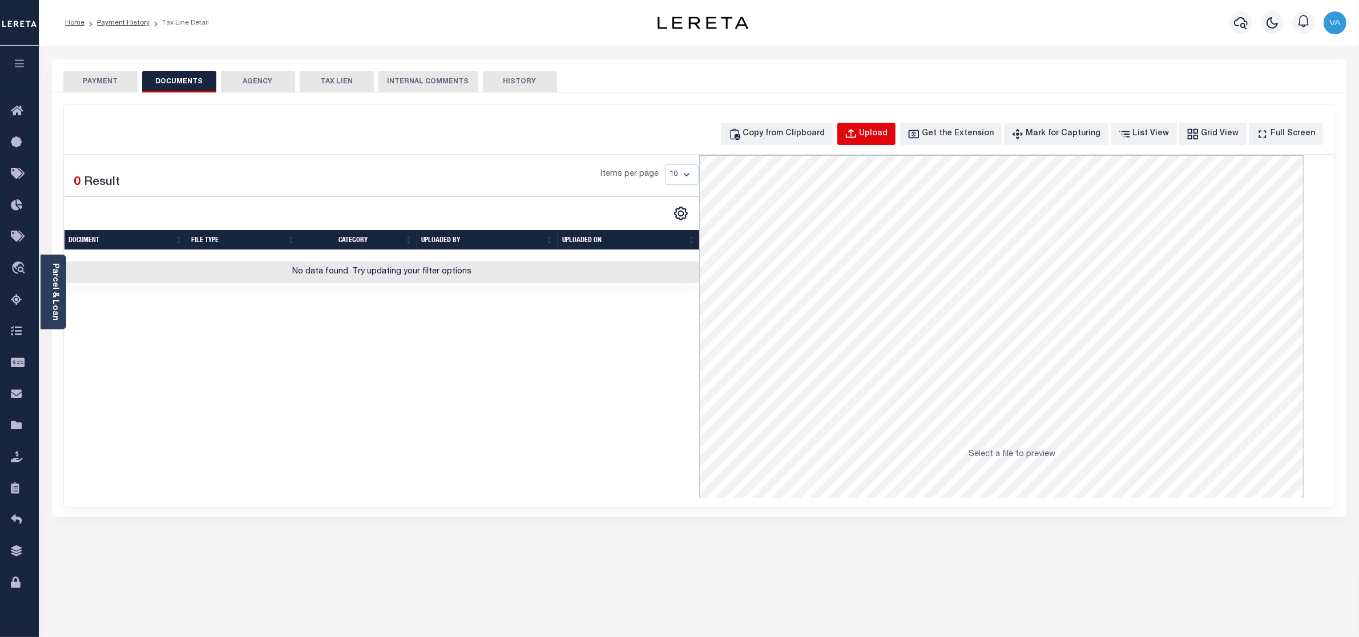
click at [880, 129] on button "Upload" at bounding box center [866, 134] width 58 height 22
select select "POP"
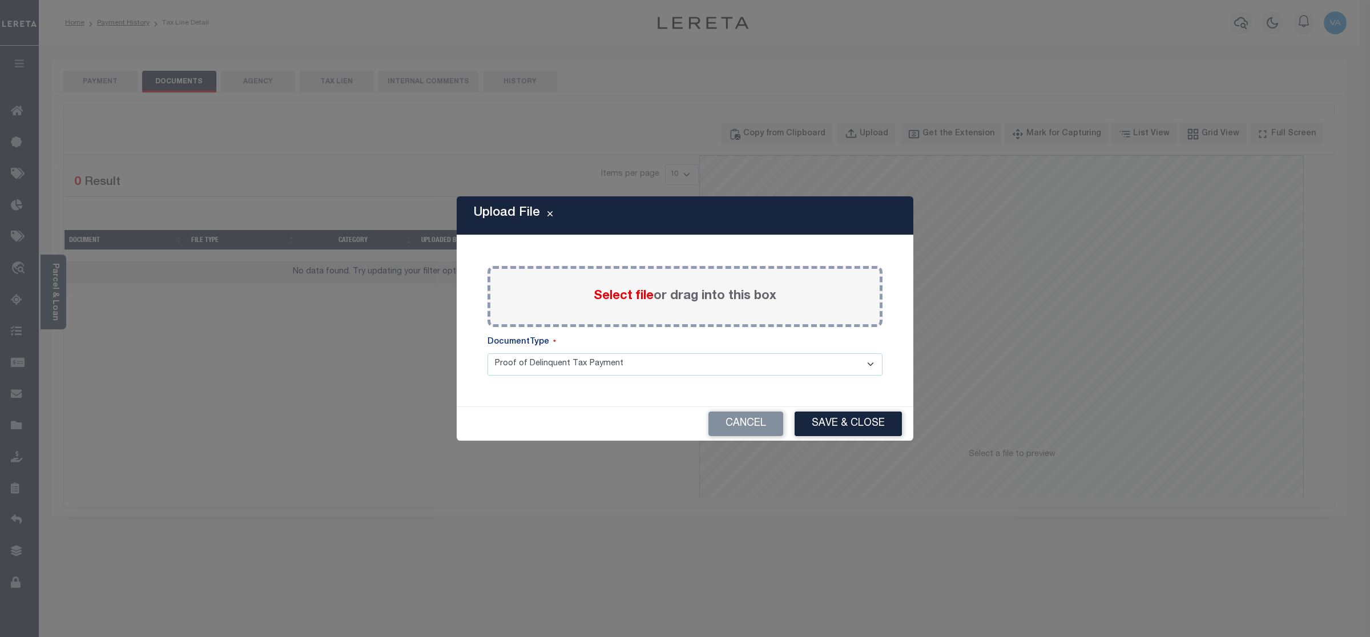
click at [611, 291] on span "Select file" at bounding box center [624, 296] width 60 height 13
click at [0, 0] on input "Select file or drag into this box" at bounding box center [0, 0] width 0 height 0
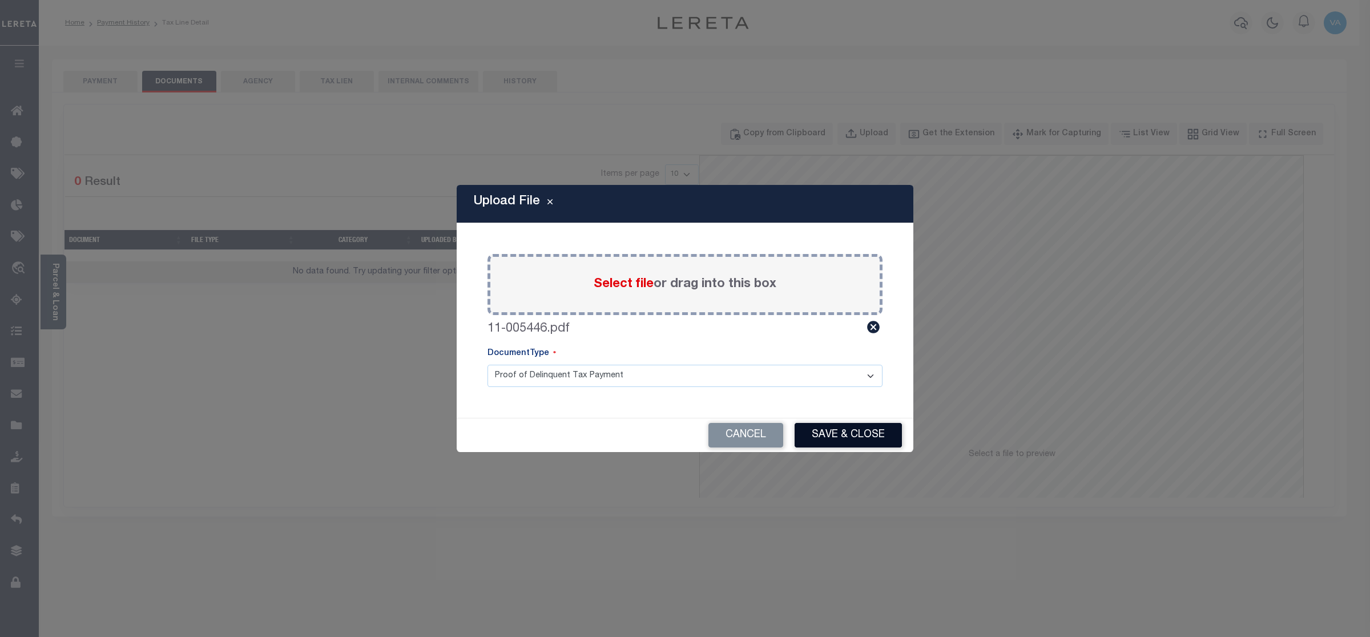
click at [837, 430] on button "Save & Close" at bounding box center [848, 435] width 107 height 25
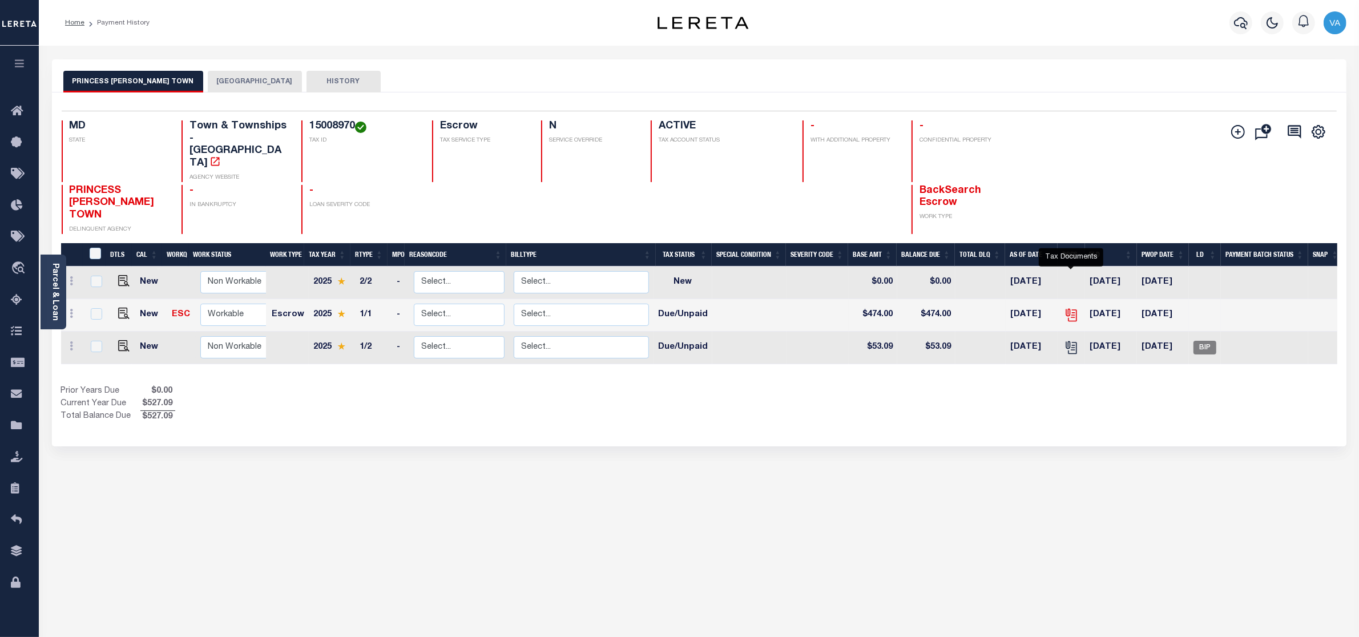
click at [1074, 308] on icon "" at bounding box center [1071, 315] width 15 height 15
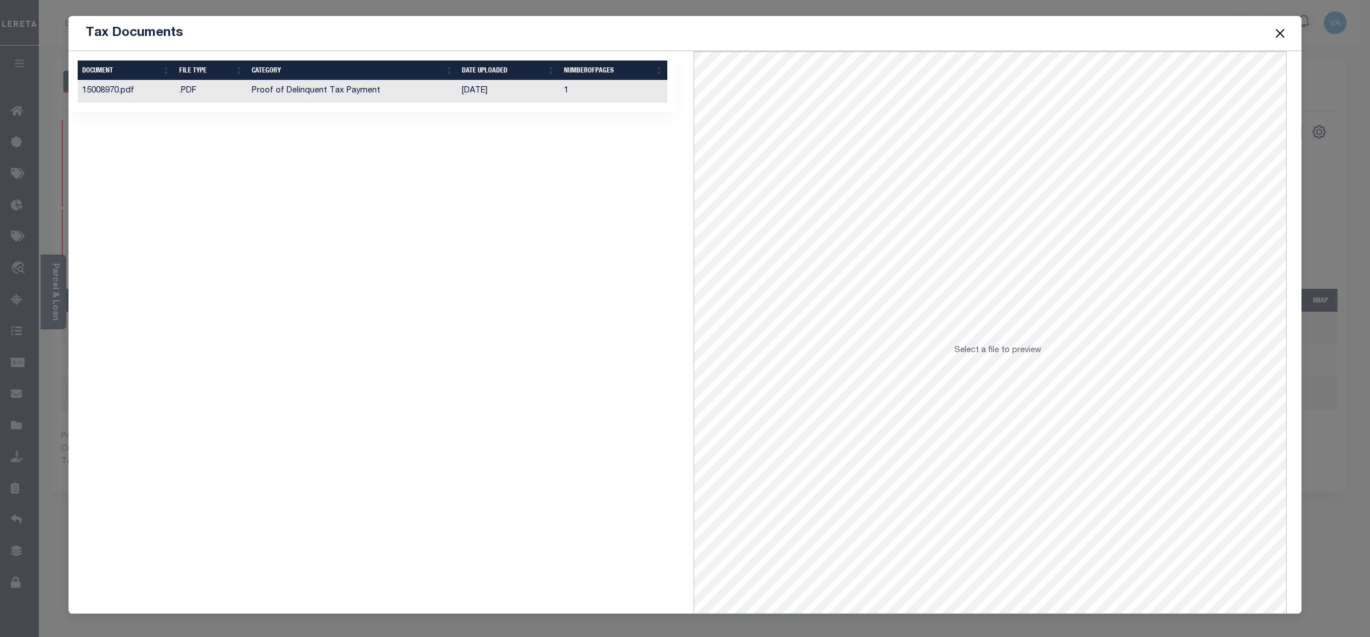
click at [358, 88] on td "Proof of Delinquent Tax Payment" at bounding box center [352, 91] width 210 height 22
click at [1277, 27] on button "Close" at bounding box center [1280, 33] width 15 height 15
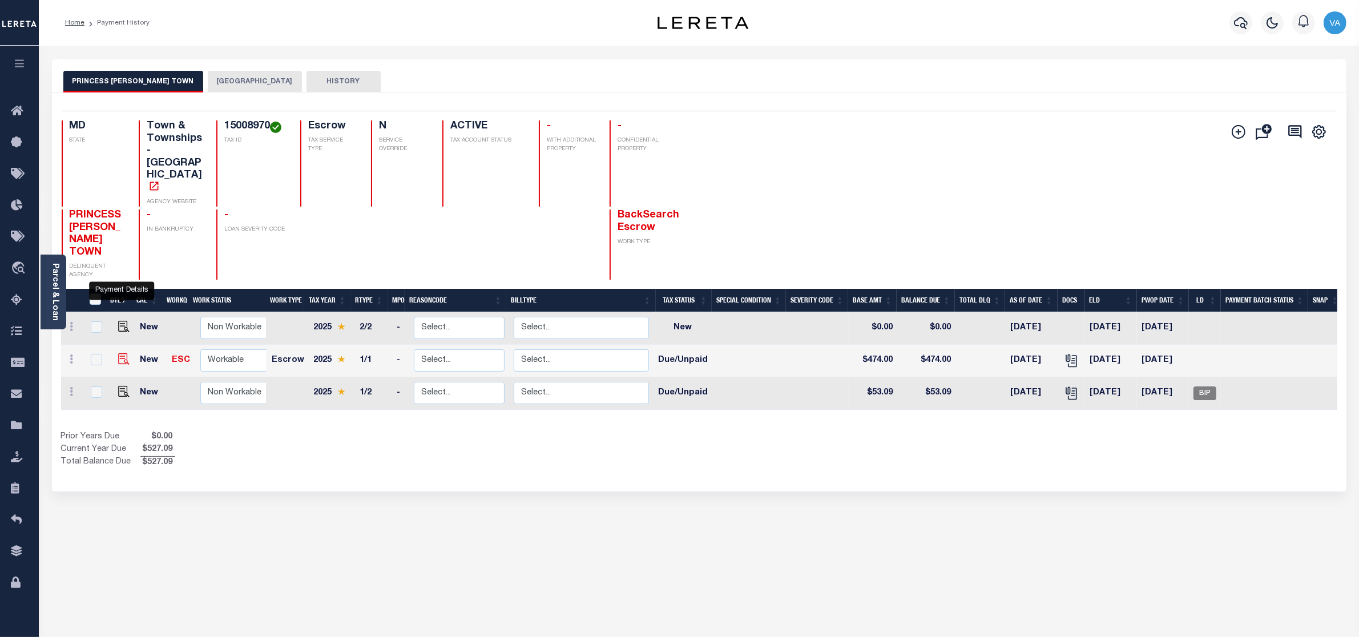
click at [121, 353] on img "" at bounding box center [123, 358] width 11 height 11
checkbox input "true"
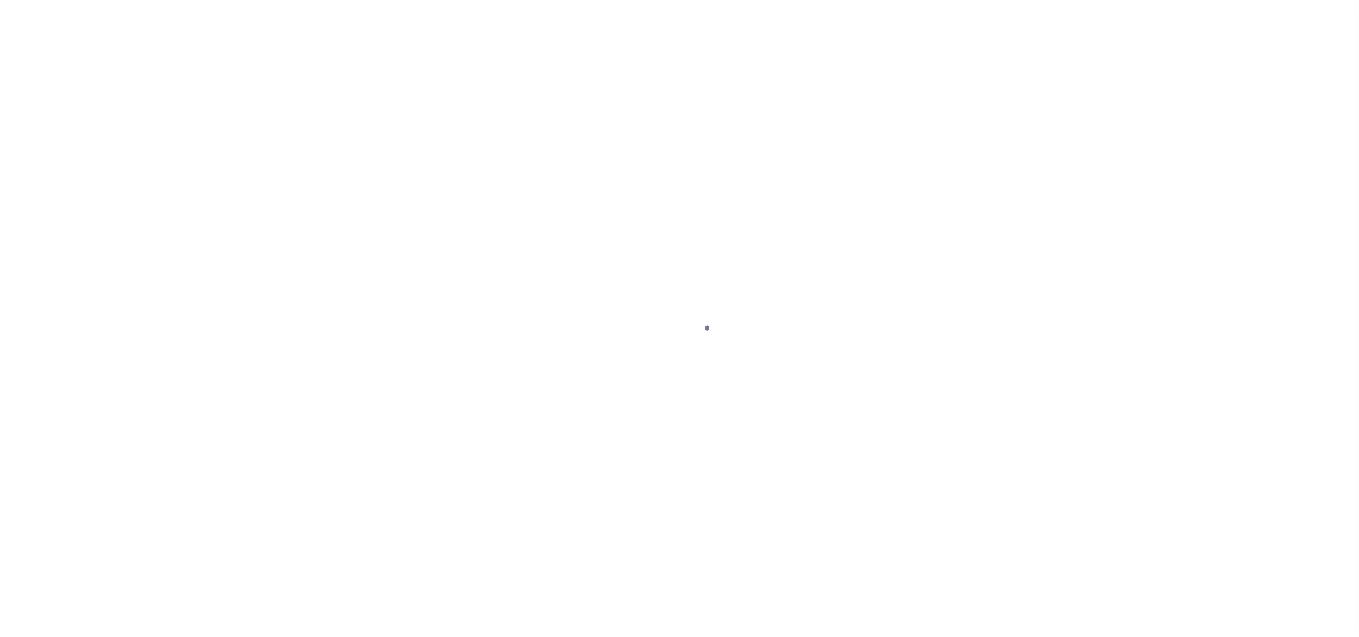
select select "DUE"
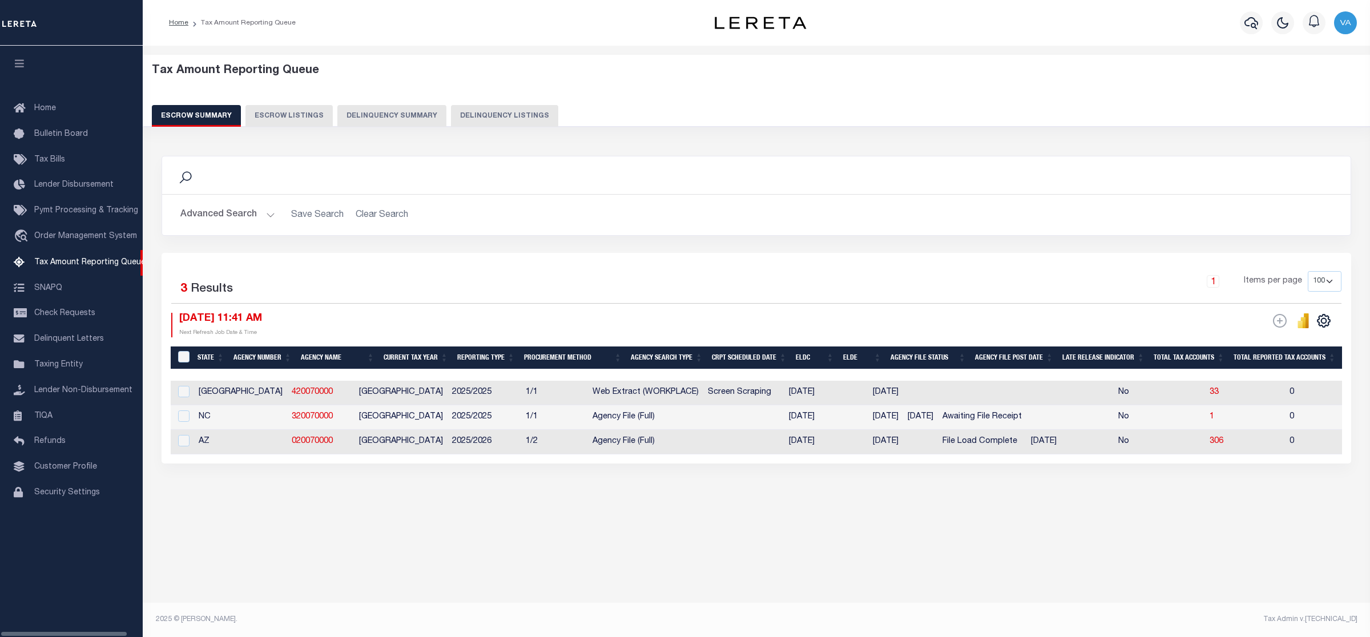
select select "100"
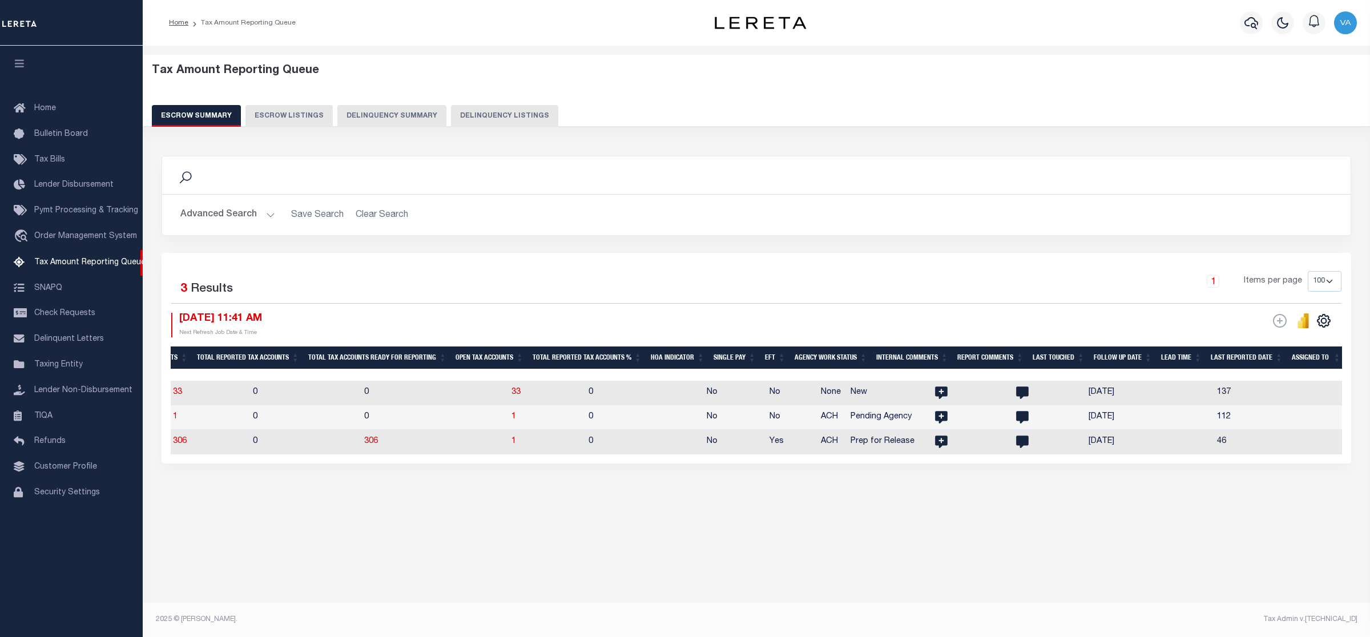
scroll to position [0, 1102]
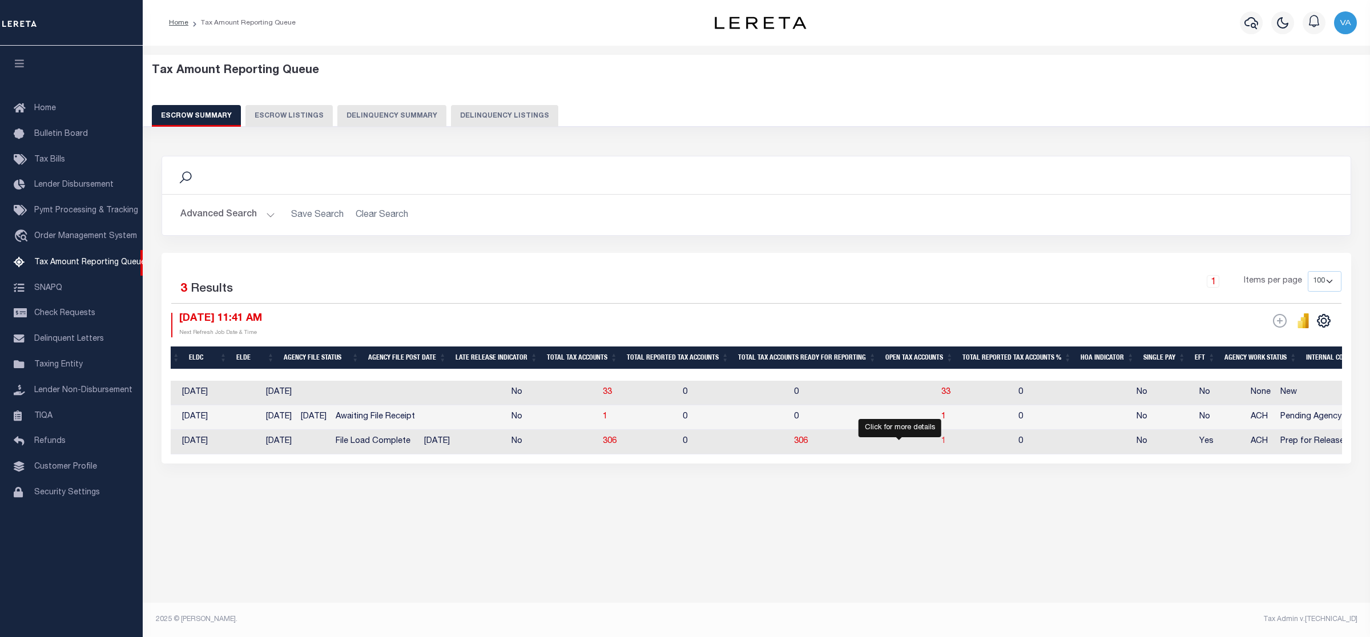
click at [941, 444] on span "1" at bounding box center [943, 441] width 5 height 8
select select "100"
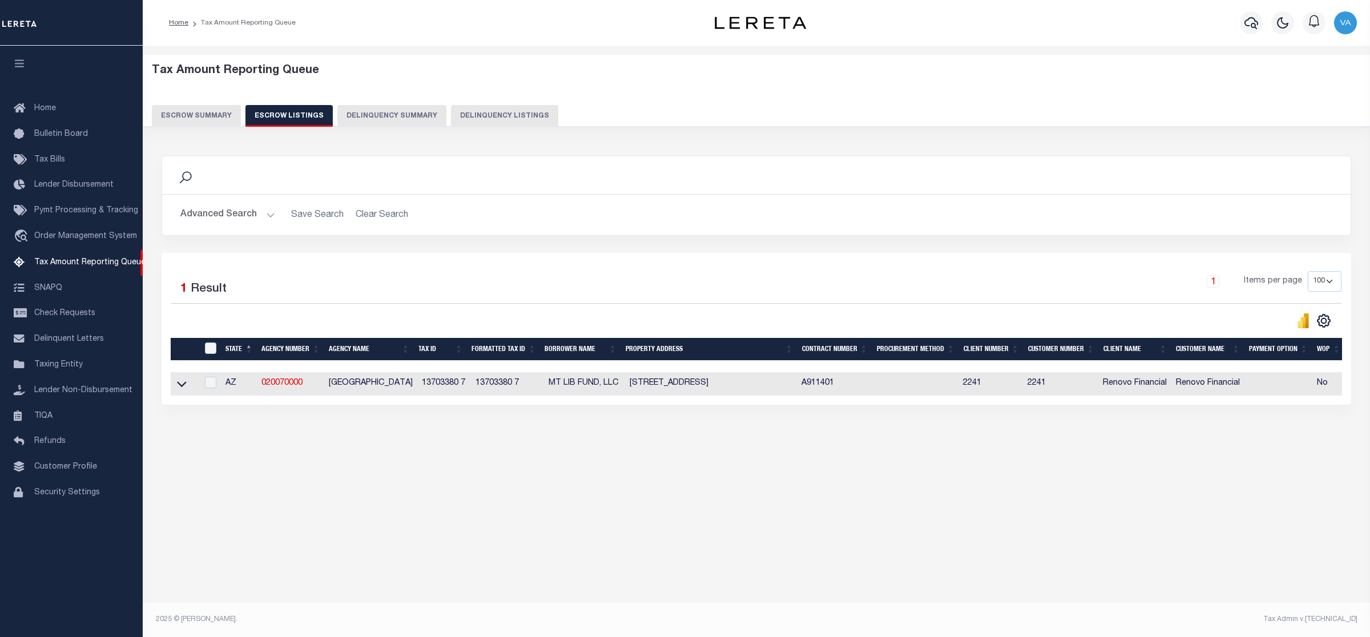
drag, startPoint x: 175, startPoint y: 384, endPoint x: 195, endPoint y: 391, distance: 20.6
click at [177, 384] on link at bounding box center [181, 383] width 13 height 8
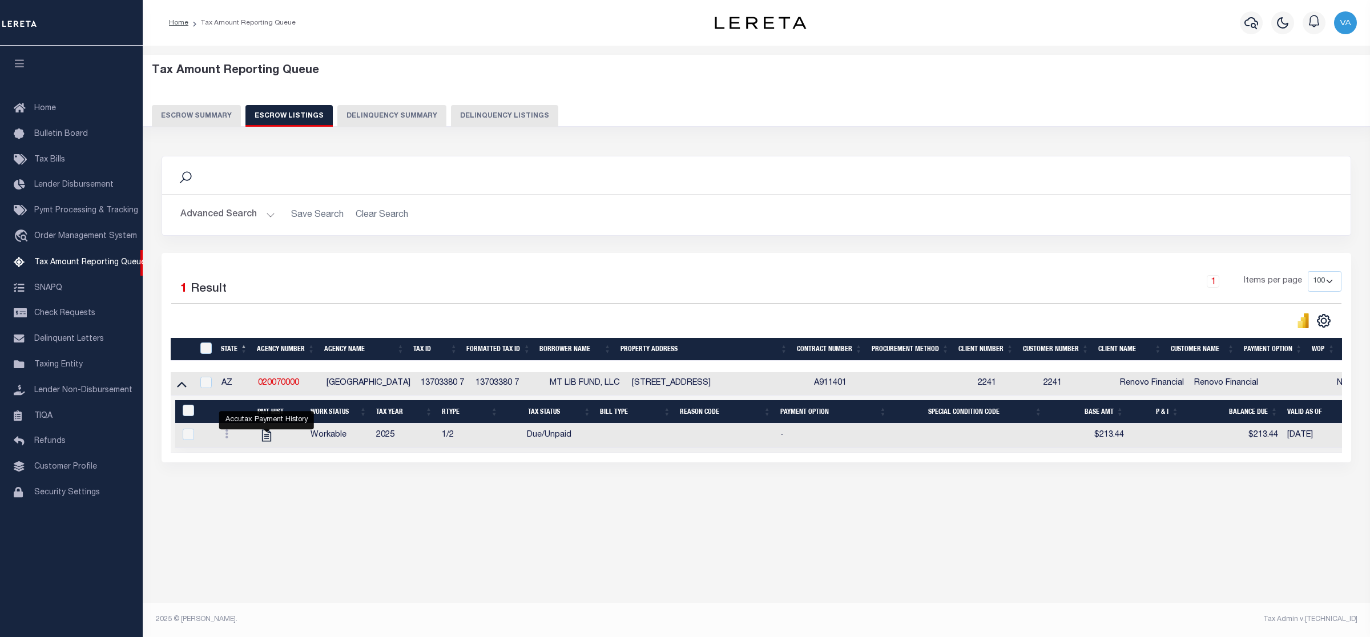
click at [219, 116] on button "Escrow Summary" at bounding box center [196, 116] width 89 height 22
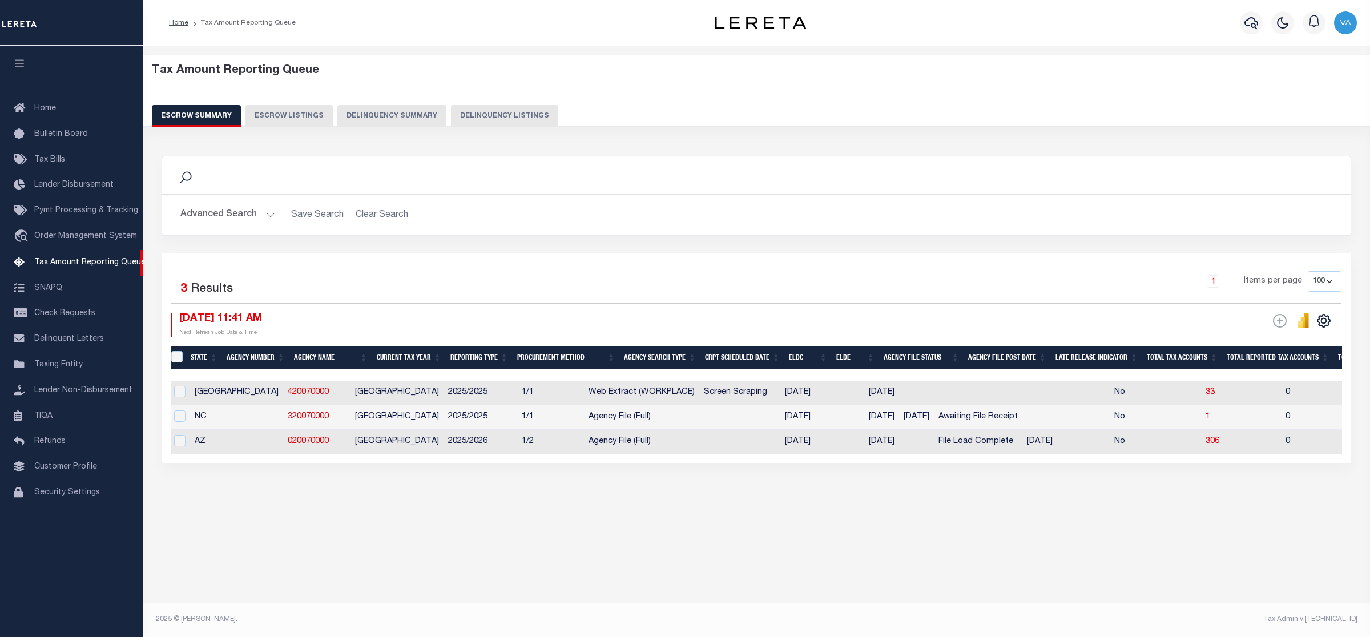
scroll to position [0, 4]
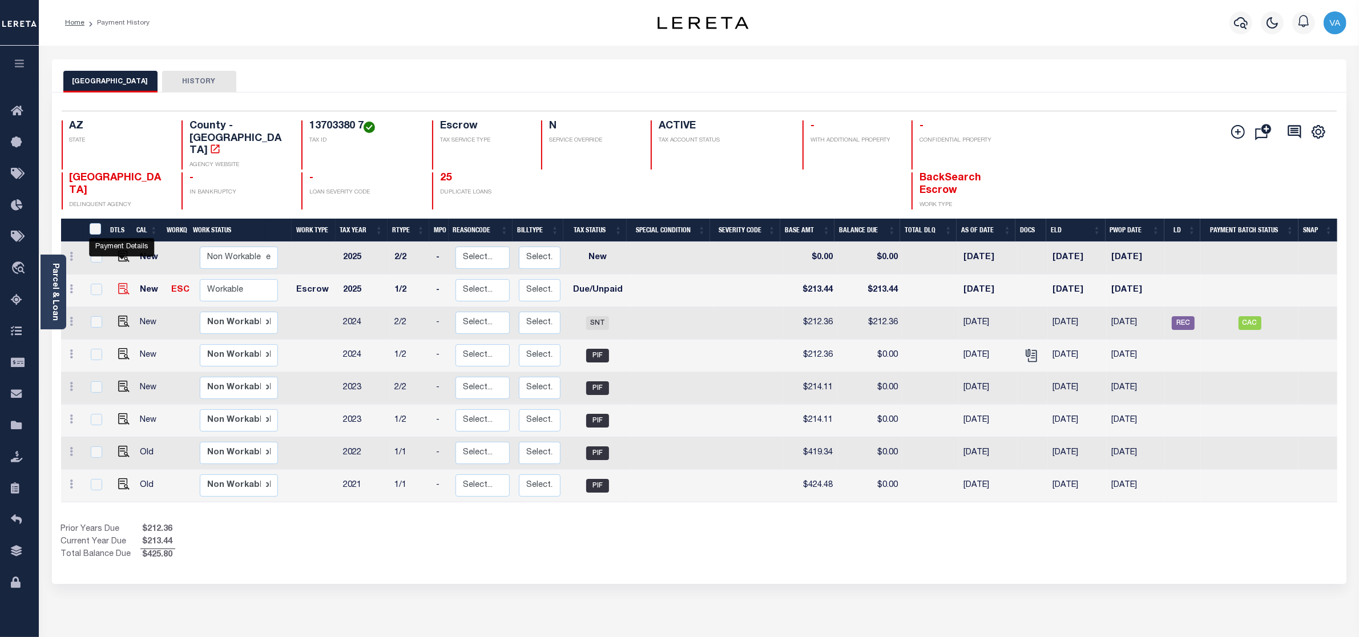
click at [118, 283] on img "" at bounding box center [123, 288] width 11 height 11
checkbox input "true"
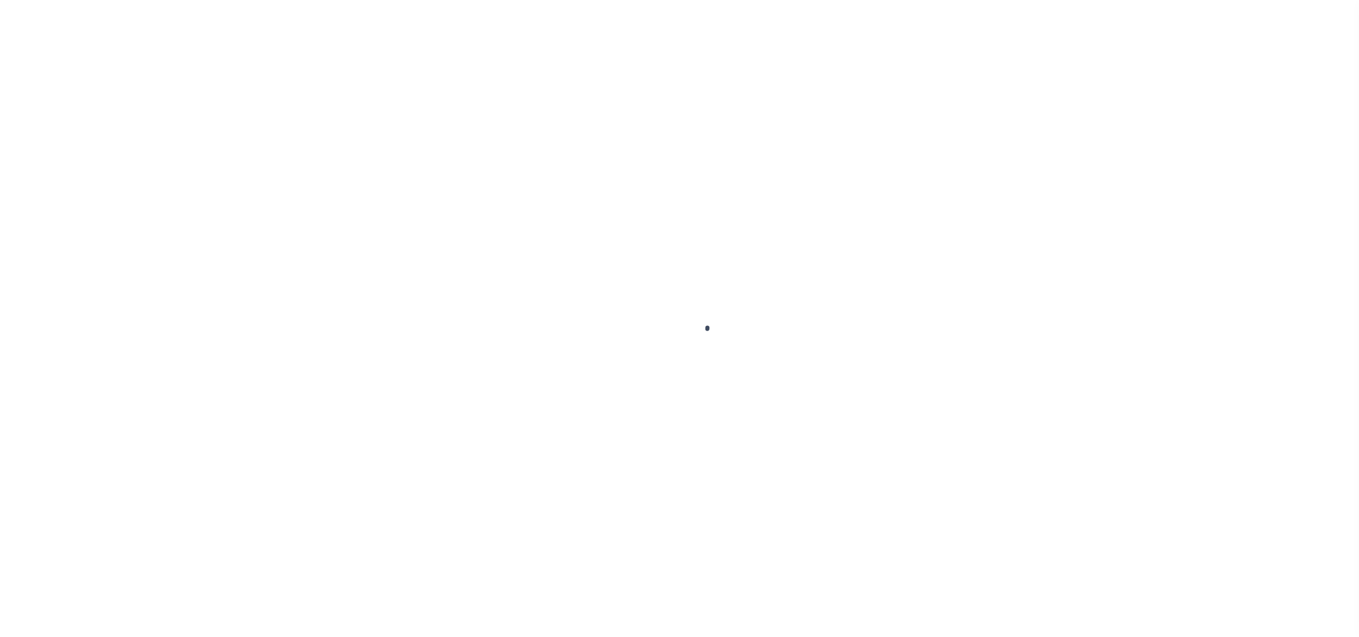
select select "DUE"
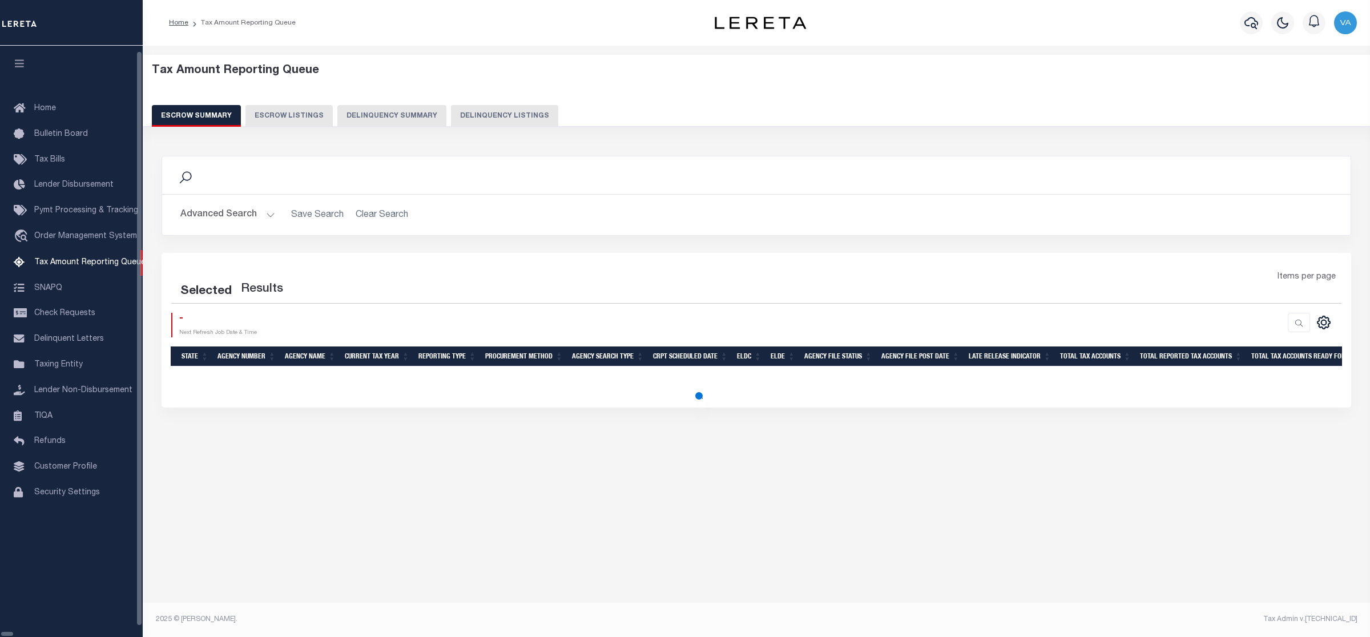
select select "100"
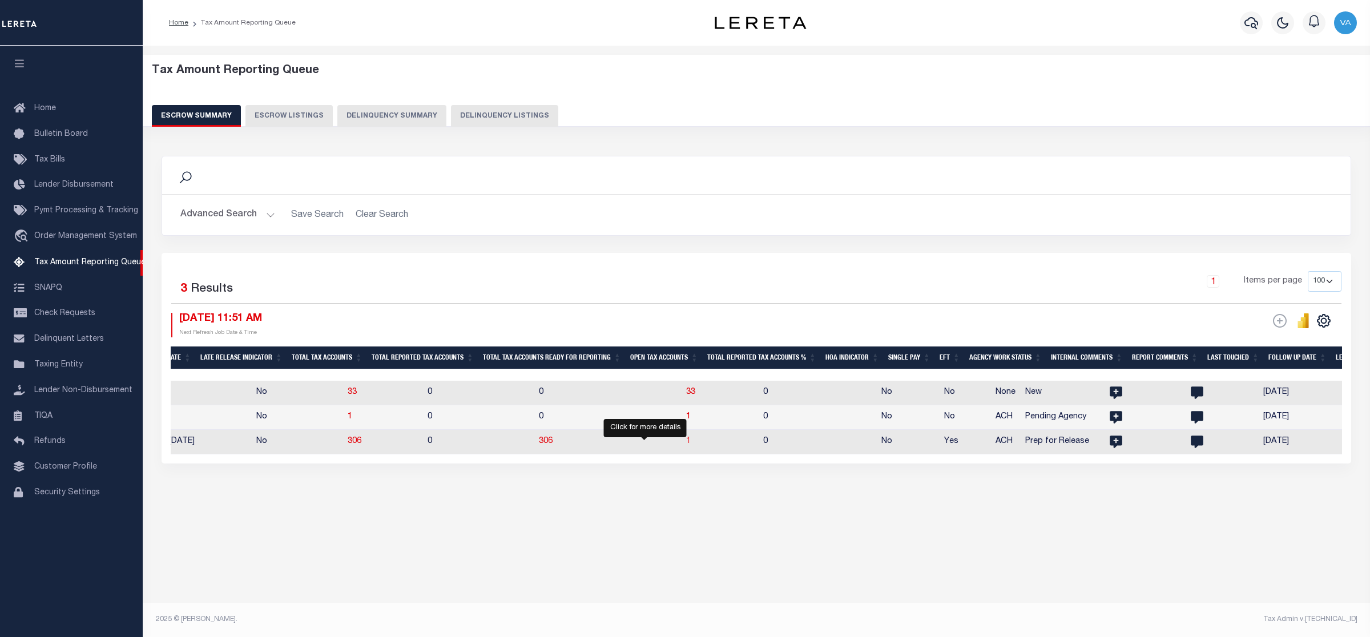
click at [686, 444] on span "1" at bounding box center [688, 441] width 5 height 8
select select "100"
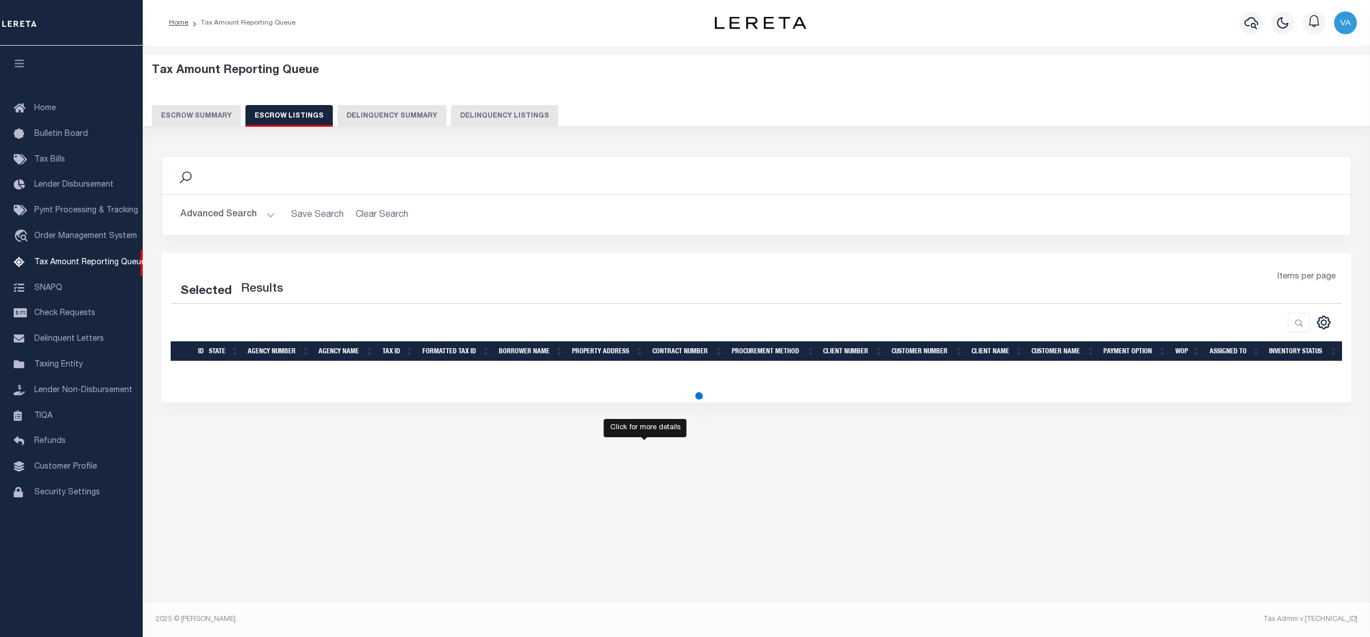
select select "100"
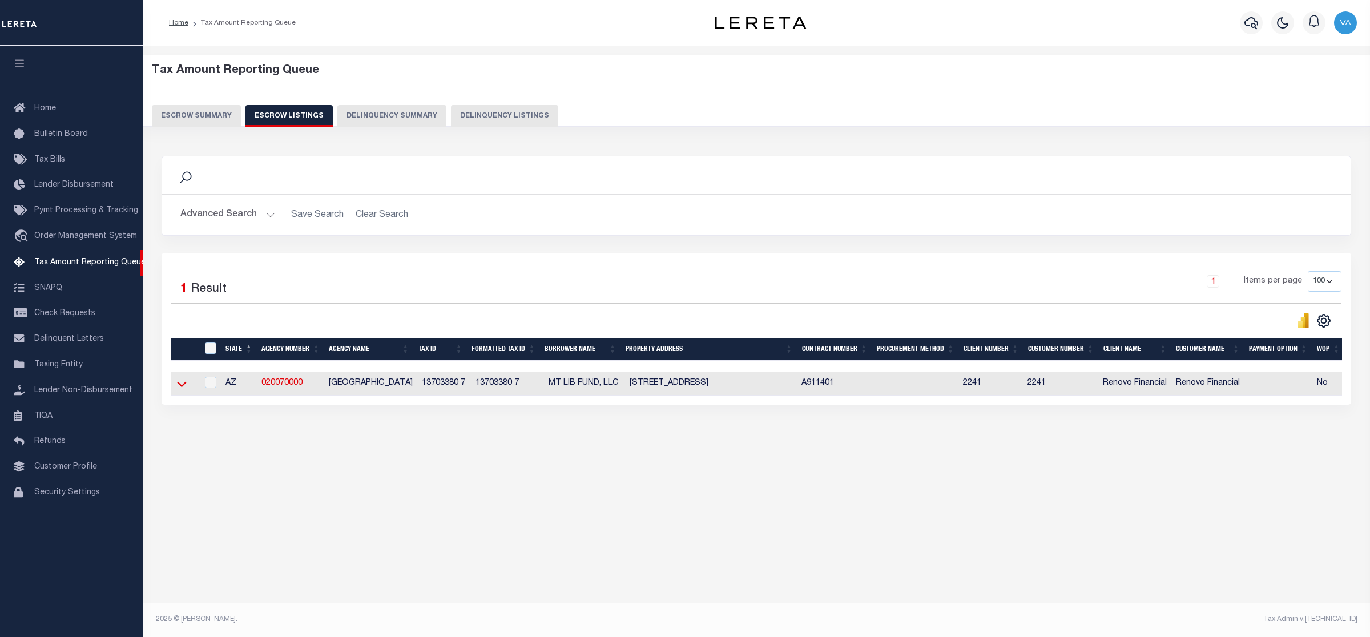
click at [182, 386] on icon at bounding box center [182, 384] width 10 height 12
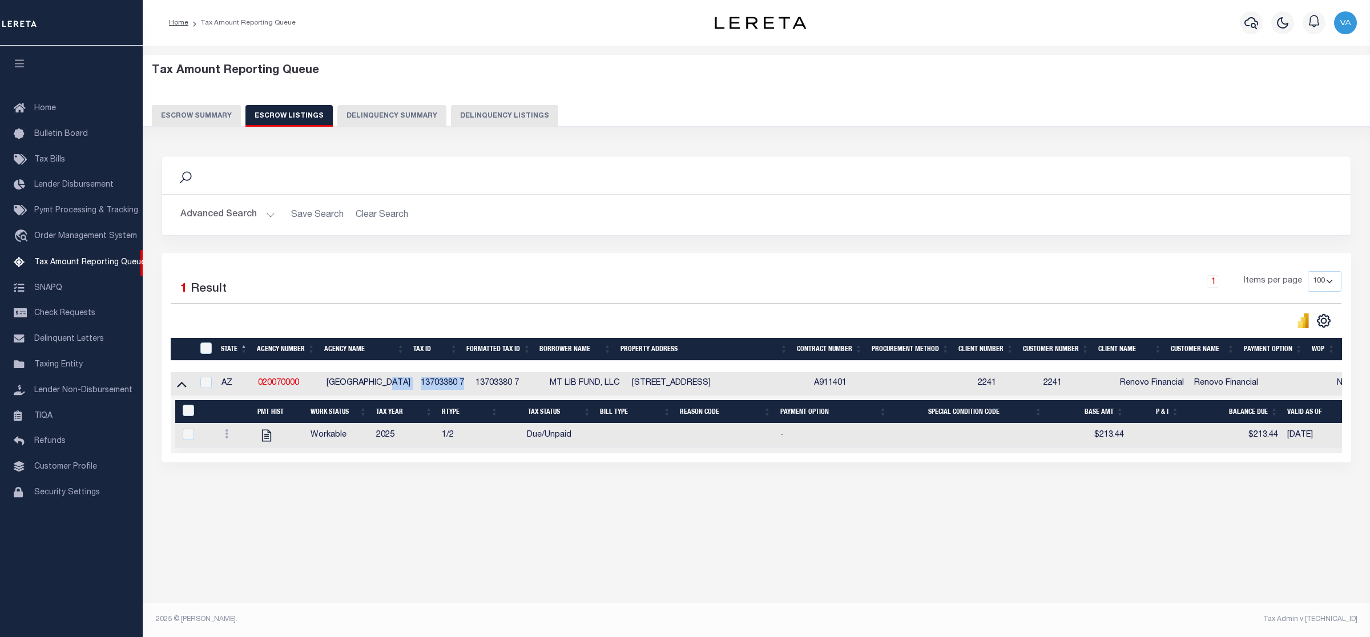
drag, startPoint x: 462, startPoint y: 385, endPoint x: 397, endPoint y: 381, distance: 65.2
click at [397, 381] on tr "AZ 020070000 MARICOPA COUNTY 13703380 7 13703380 7 MT LIB FUND, LLC 1224 E EVER…" at bounding box center [834, 383] width 1326 height 23
click at [471, 387] on td "13703380 7" at bounding box center [508, 383] width 74 height 23
checkbox input "true"
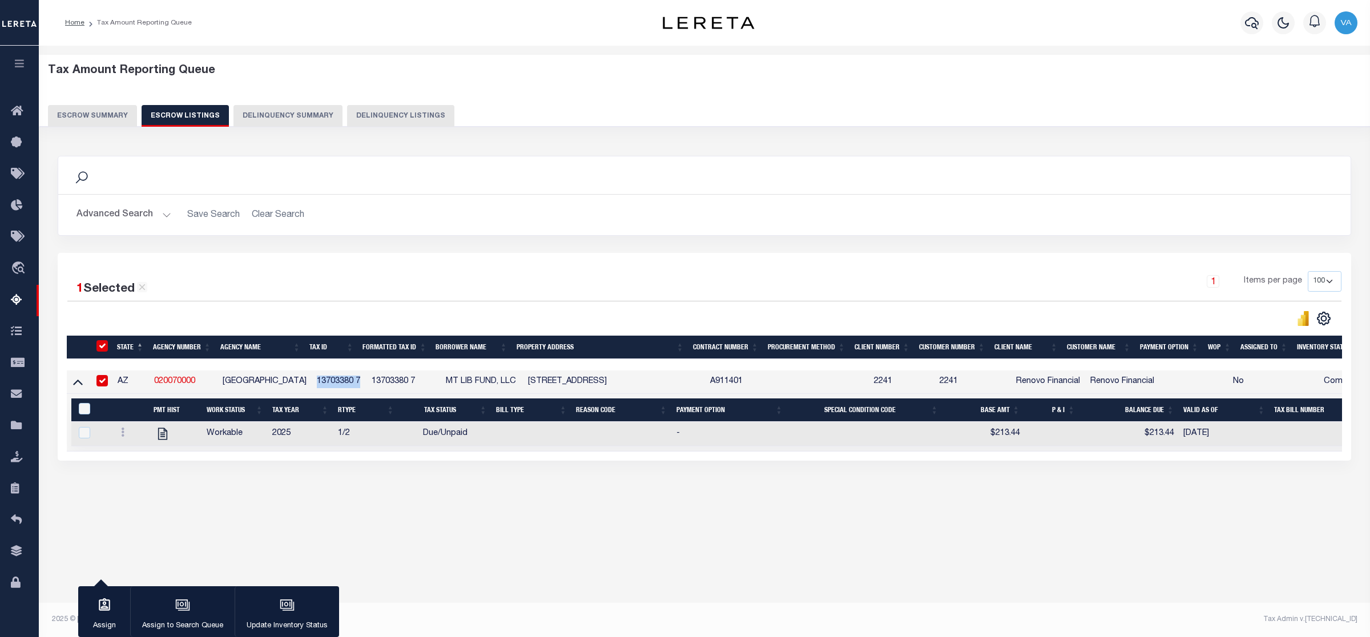
drag, startPoint x: 361, startPoint y: 381, endPoint x: 316, endPoint y: 383, distance: 45.2
click at [316, 383] on td "13703380 7" at bounding box center [339, 381] width 54 height 23
checkbox input "false"
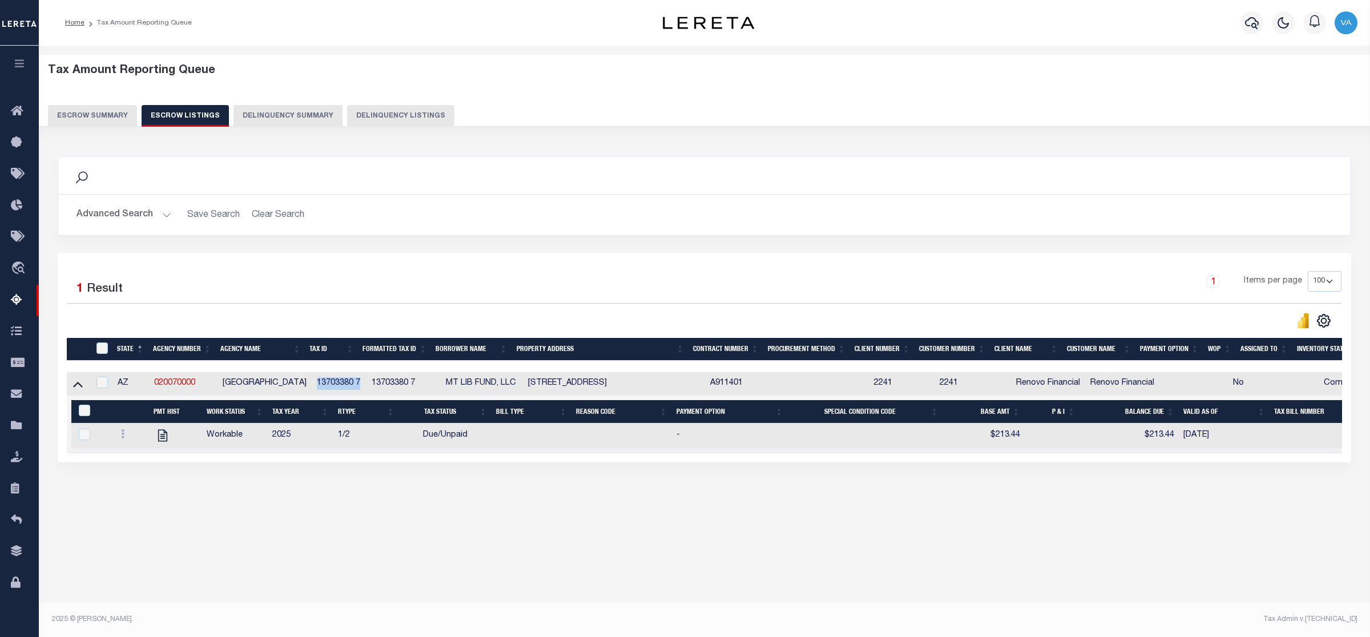
copy td "13703380 7"
click at [95, 107] on button "Escrow Summary" at bounding box center [92, 116] width 89 height 22
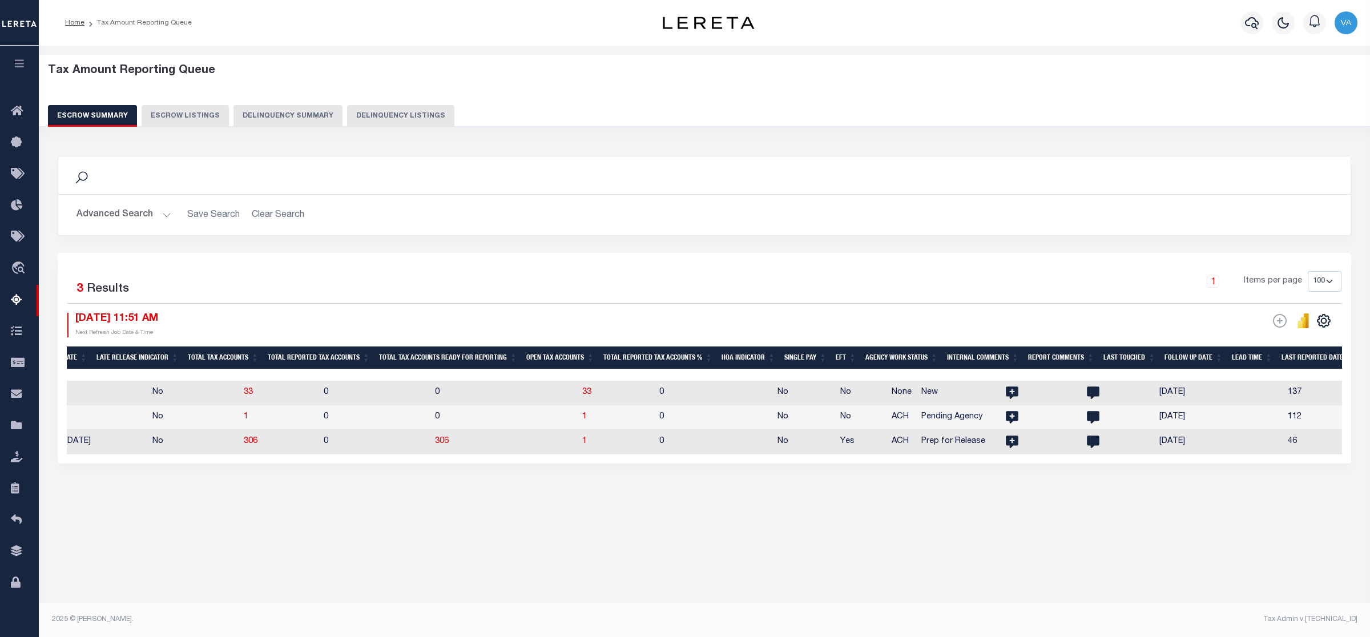
click at [578, 449] on td "1" at bounding box center [616, 442] width 77 height 25
checkbox input "true"
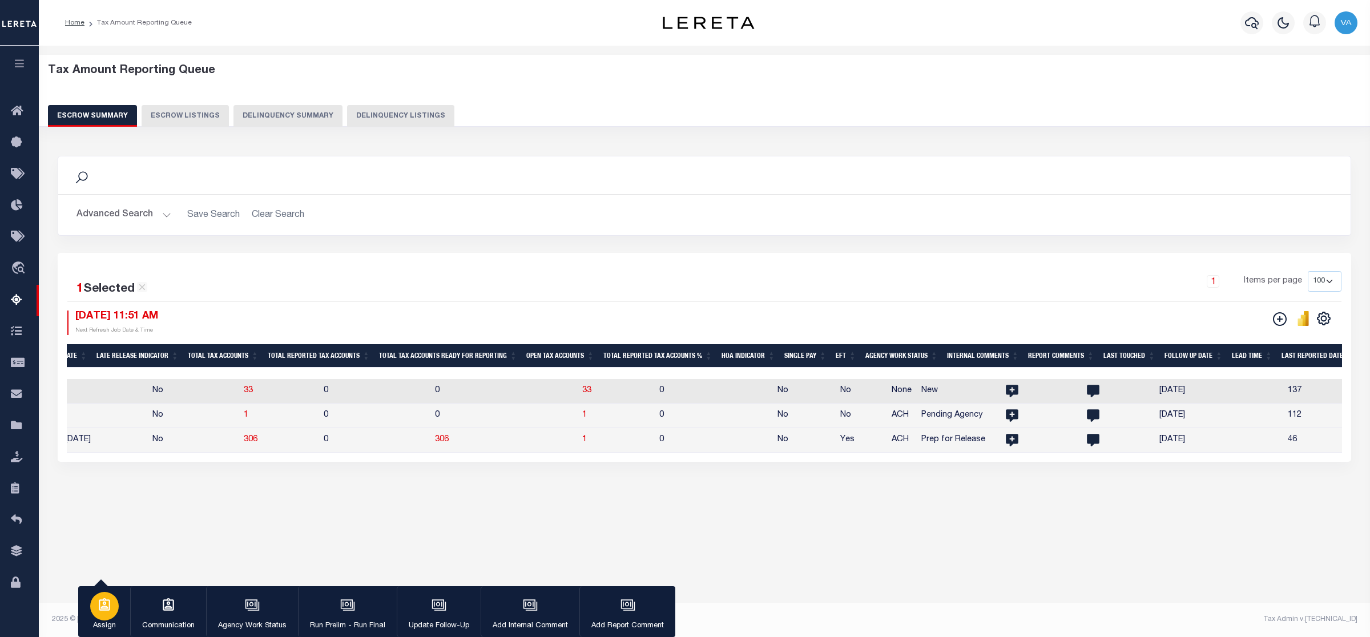
click at [115, 612] on div "button" at bounding box center [104, 606] width 29 height 29
select select "[PERSON_NAME]"
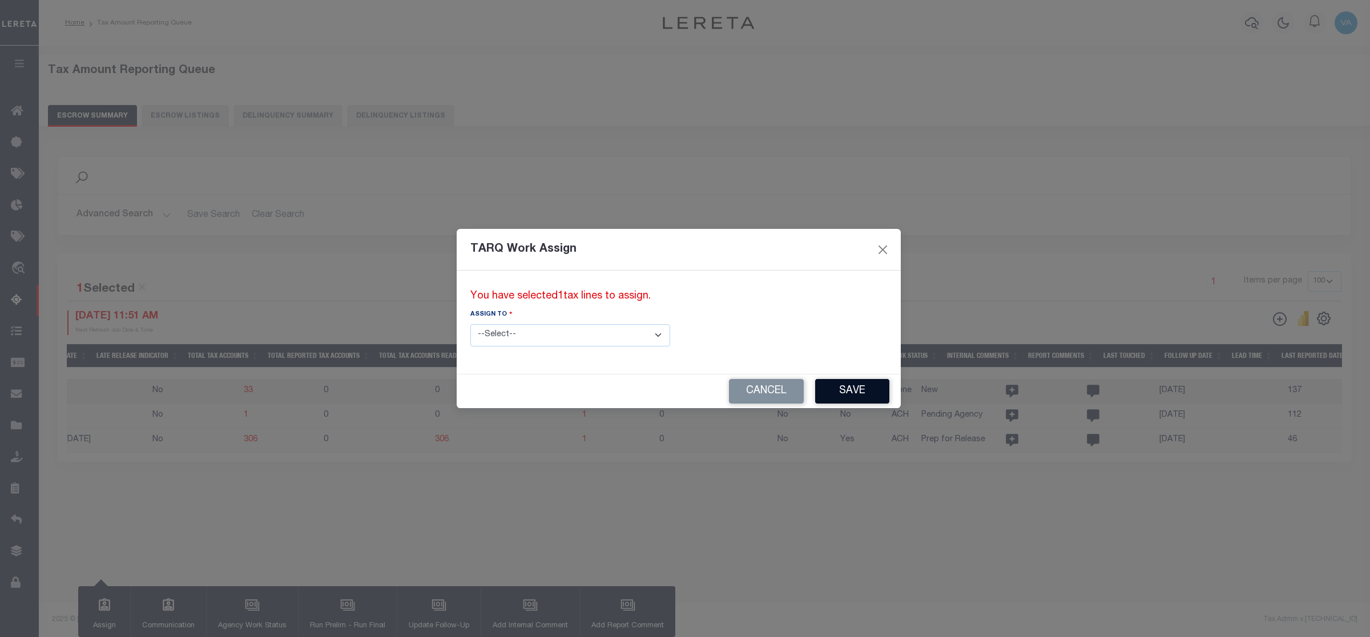
click at [815, 387] on button "Save" at bounding box center [852, 391] width 74 height 25
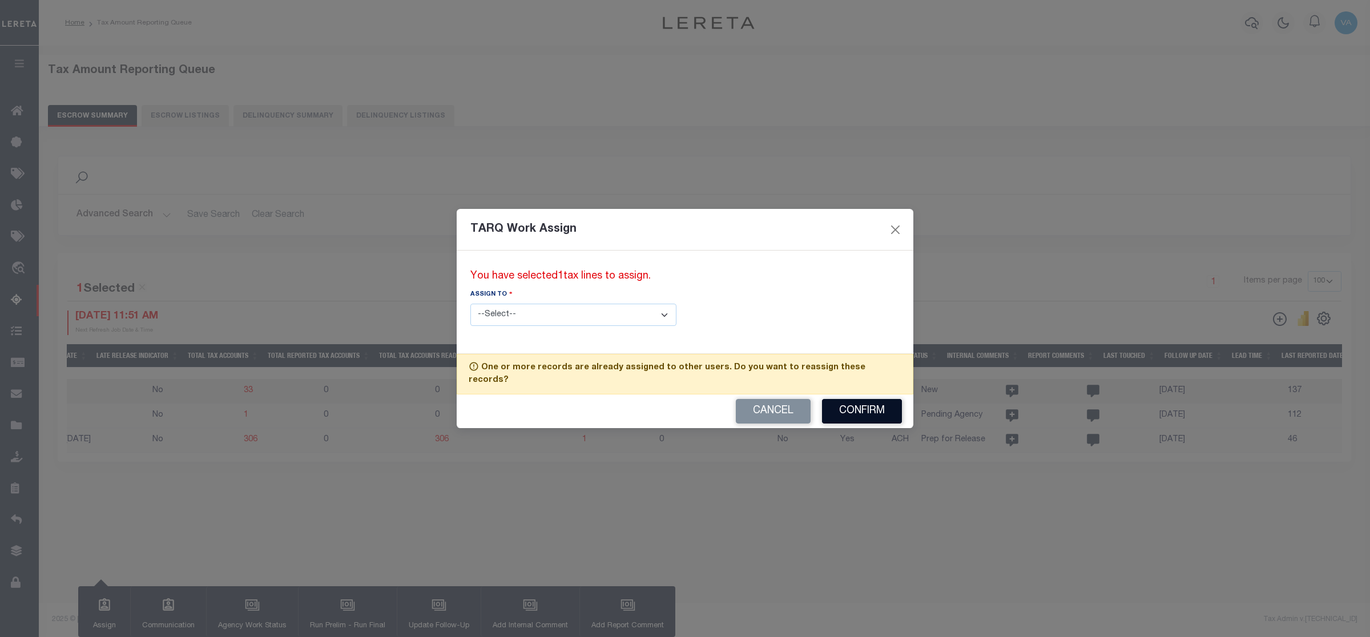
click at [874, 410] on button "Confirm" at bounding box center [862, 411] width 80 height 25
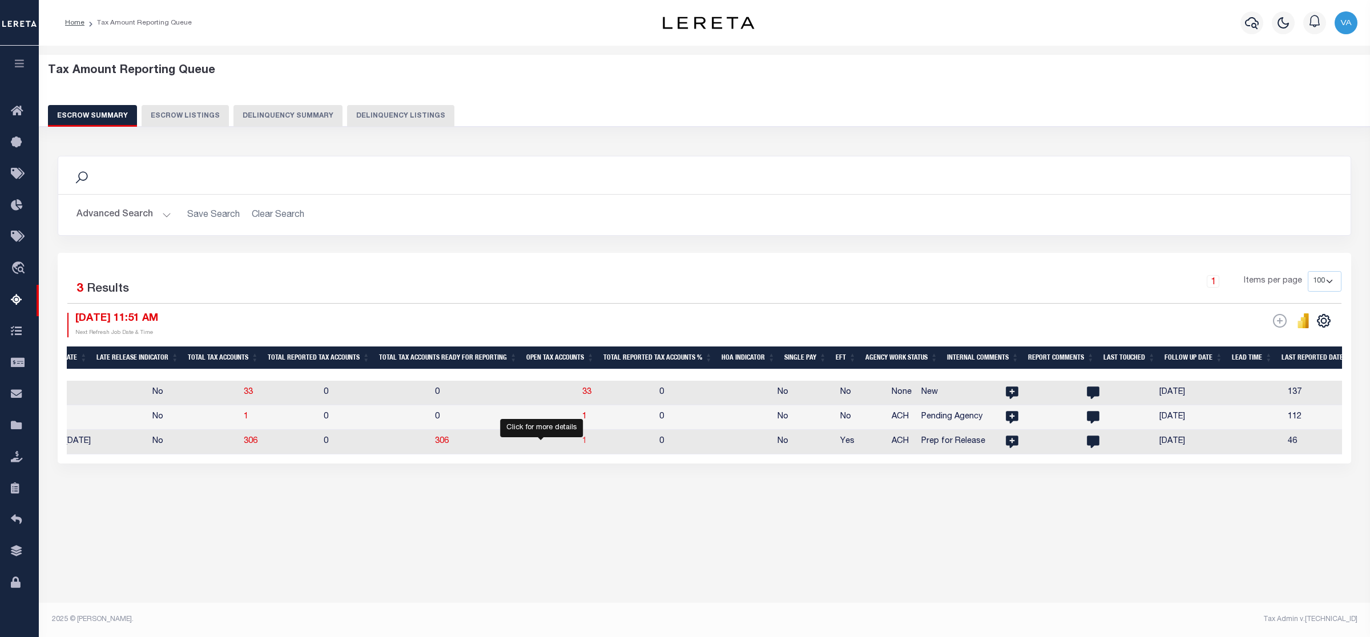
click at [582, 441] on span "1" at bounding box center [584, 441] width 5 height 8
select select "100"
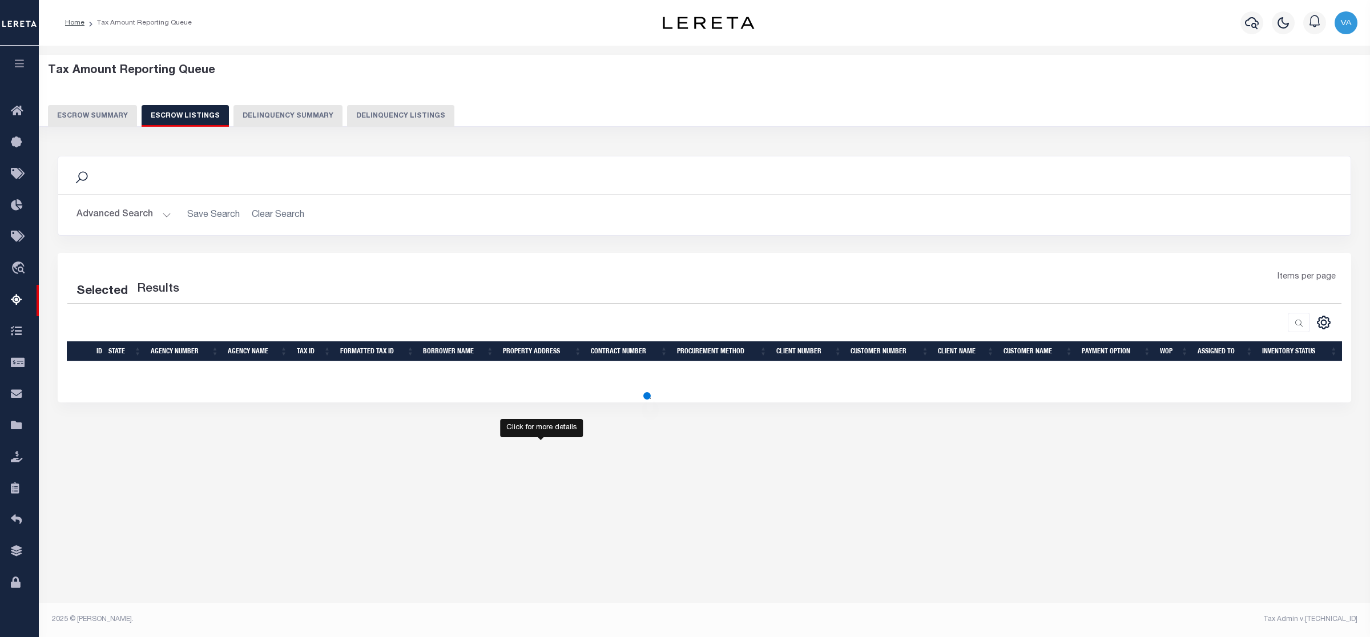
select select "100"
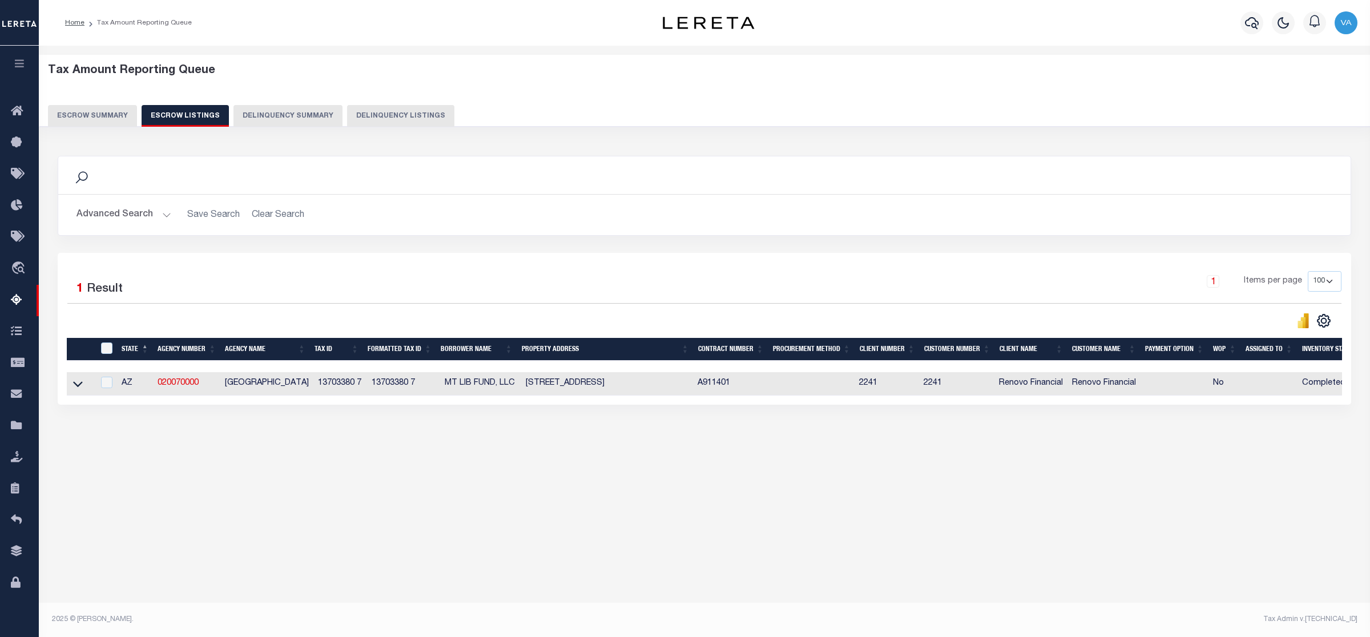
drag, startPoint x: 199, startPoint y: 374, endPoint x: 268, endPoint y: 426, distance: 86.9
click at [273, 426] on div "Search Advanced Search Save Search Clear Search In In AK AL AR AZ CA CO CT" at bounding box center [704, 291] width 1309 height 295
click at [109, 351] on input "ID" at bounding box center [106, 347] width 11 height 11
checkbox input "true"
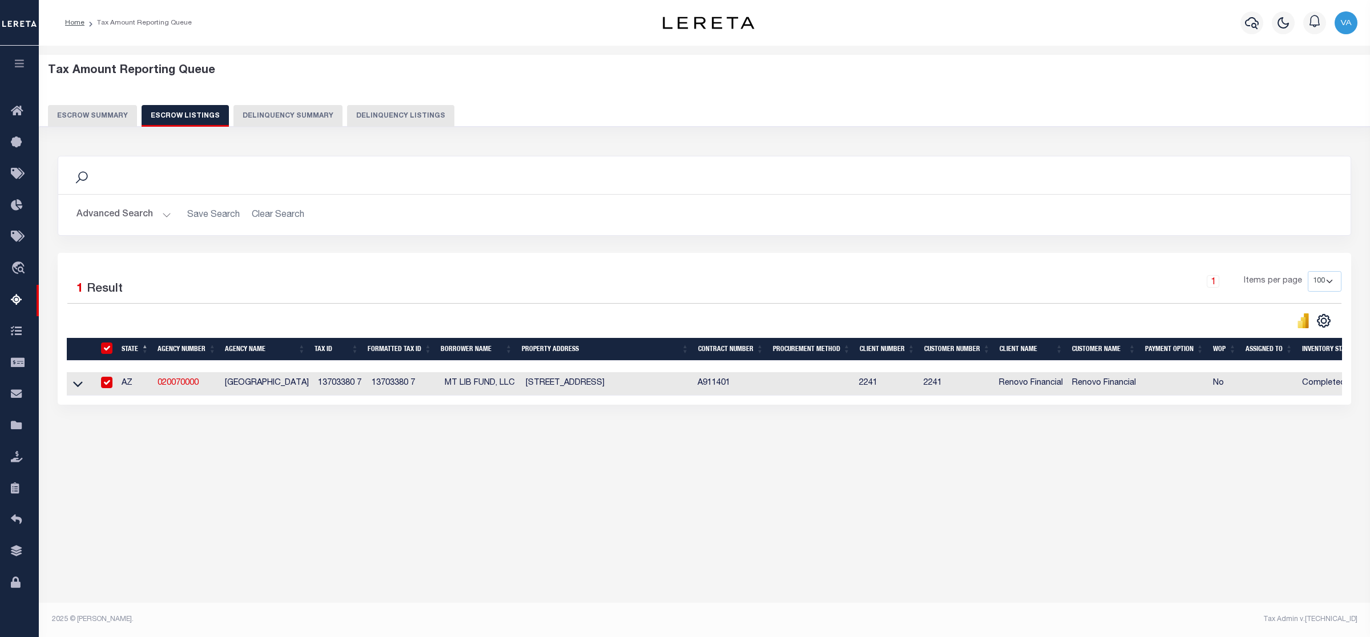
checkbox input "true"
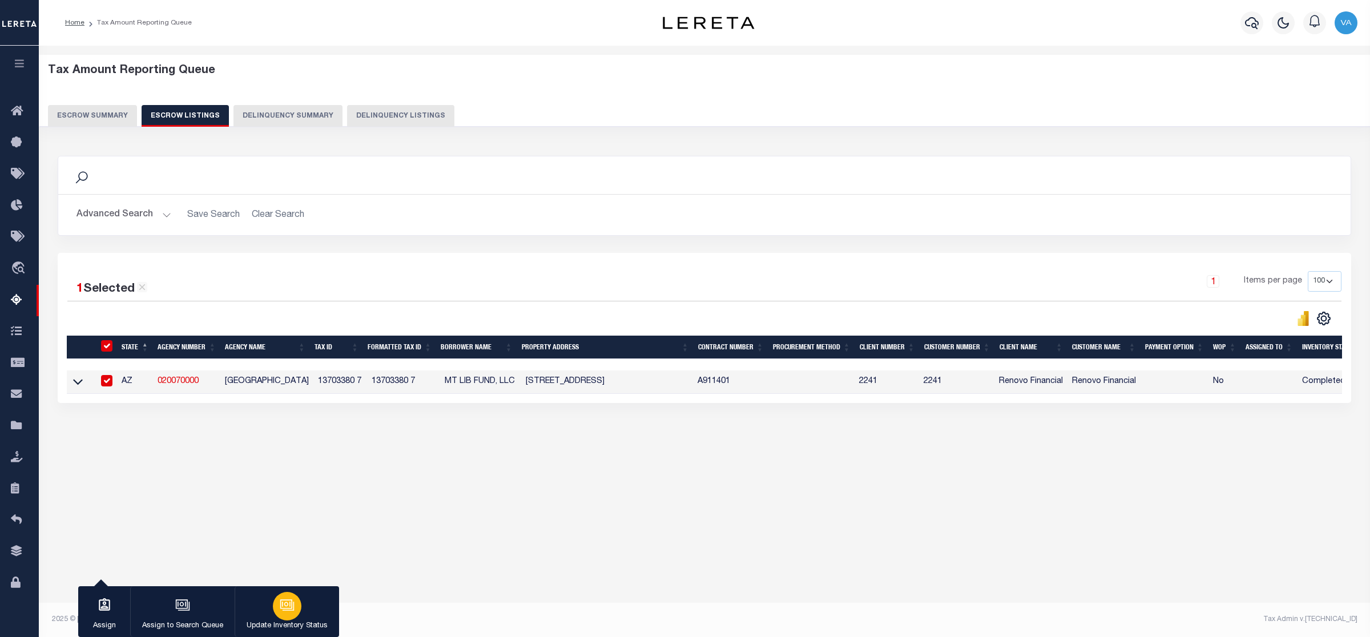
click at [277, 628] on p "Update Inventory Status" at bounding box center [287, 625] width 81 height 11
select select "4"
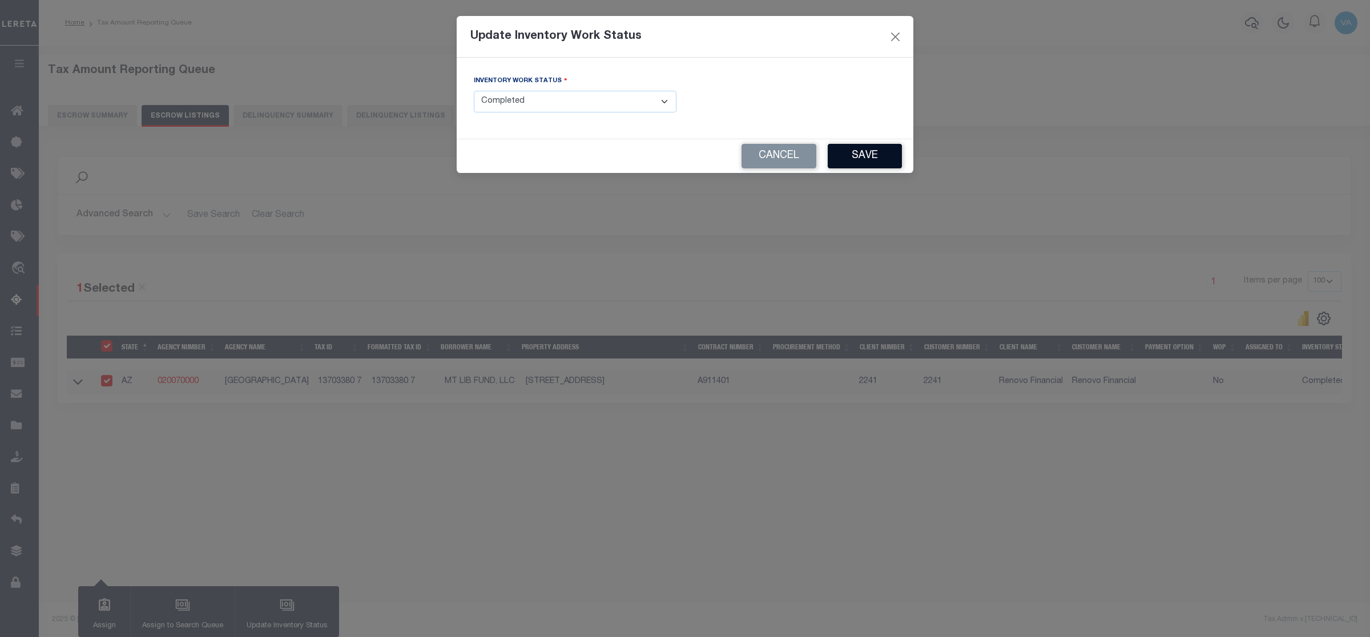
click at [852, 150] on button "Save" at bounding box center [865, 156] width 74 height 25
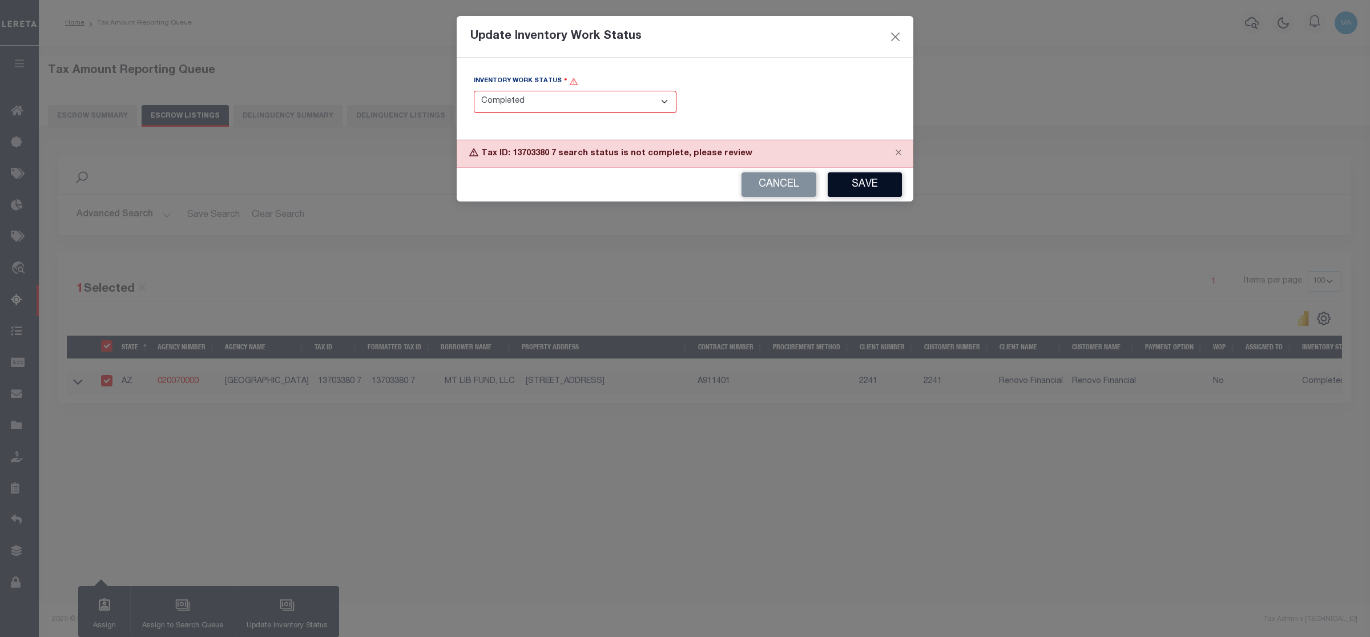
click at [870, 178] on button "Save" at bounding box center [865, 184] width 74 height 25
click at [895, 35] on button "Close" at bounding box center [895, 36] width 15 height 15
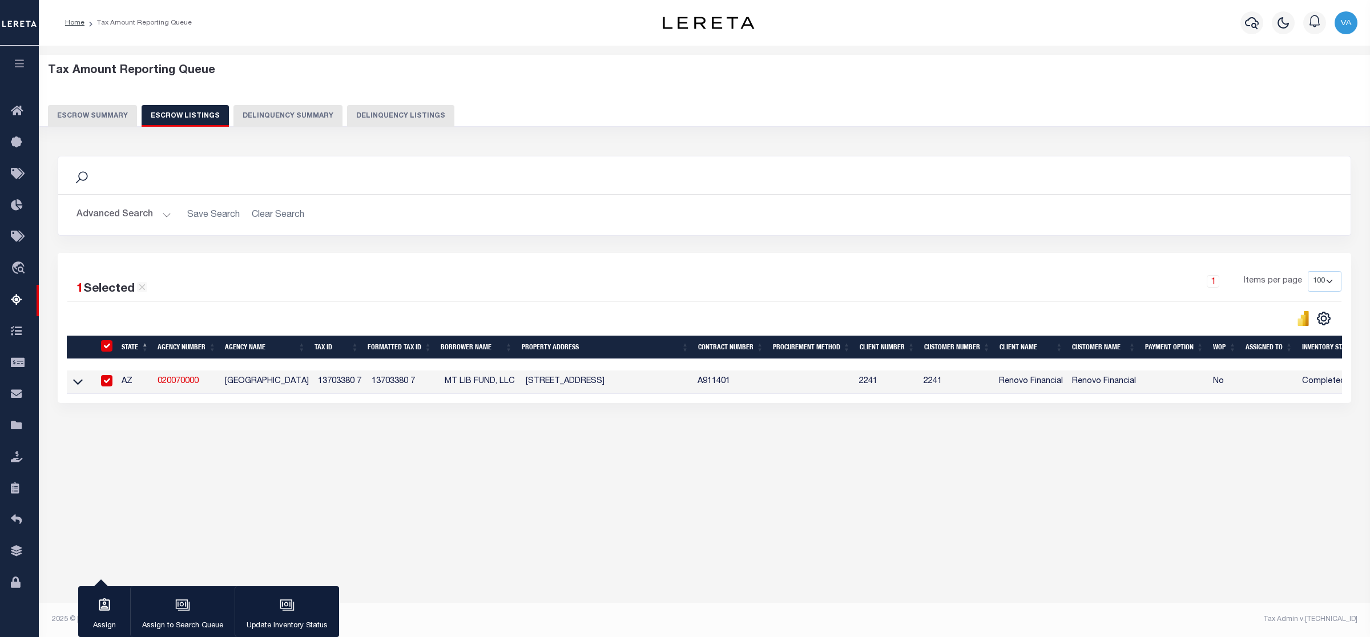
click at [106, 115] on button "Escrow Summary" at bounding box center [92, 116] width 89 height 22
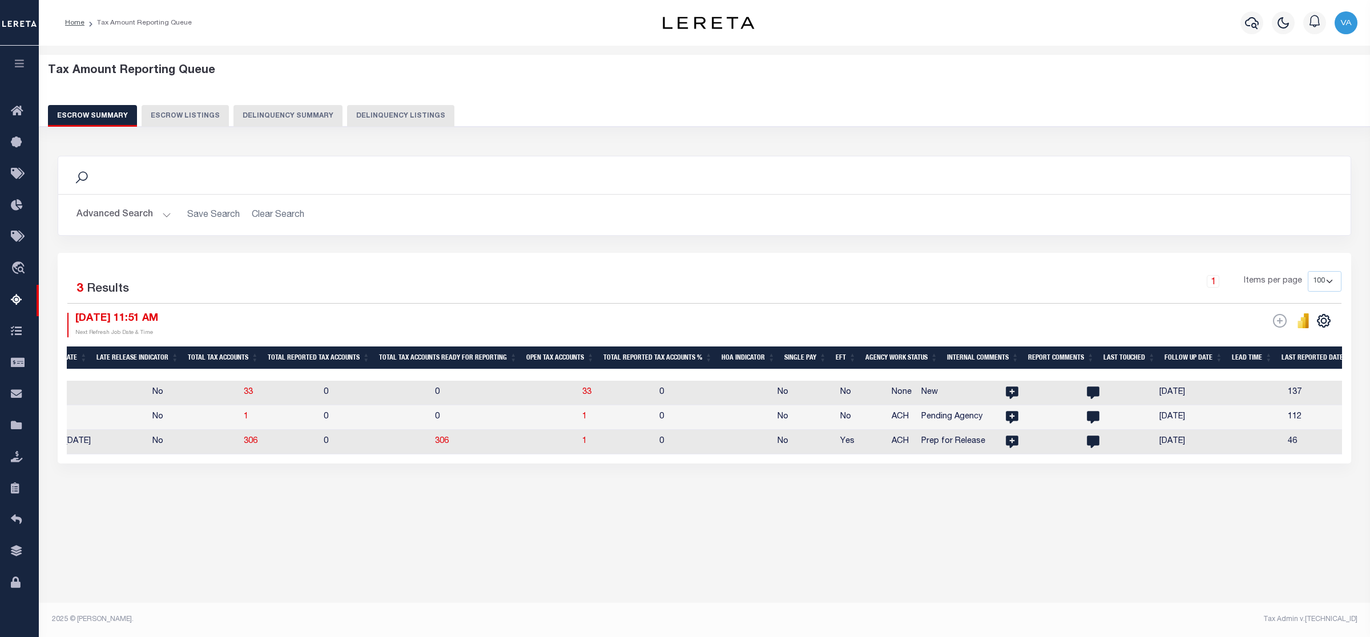
click at [127, 215] on button "Advanced Search" at bounding box center [123, 215] width 95 height 22
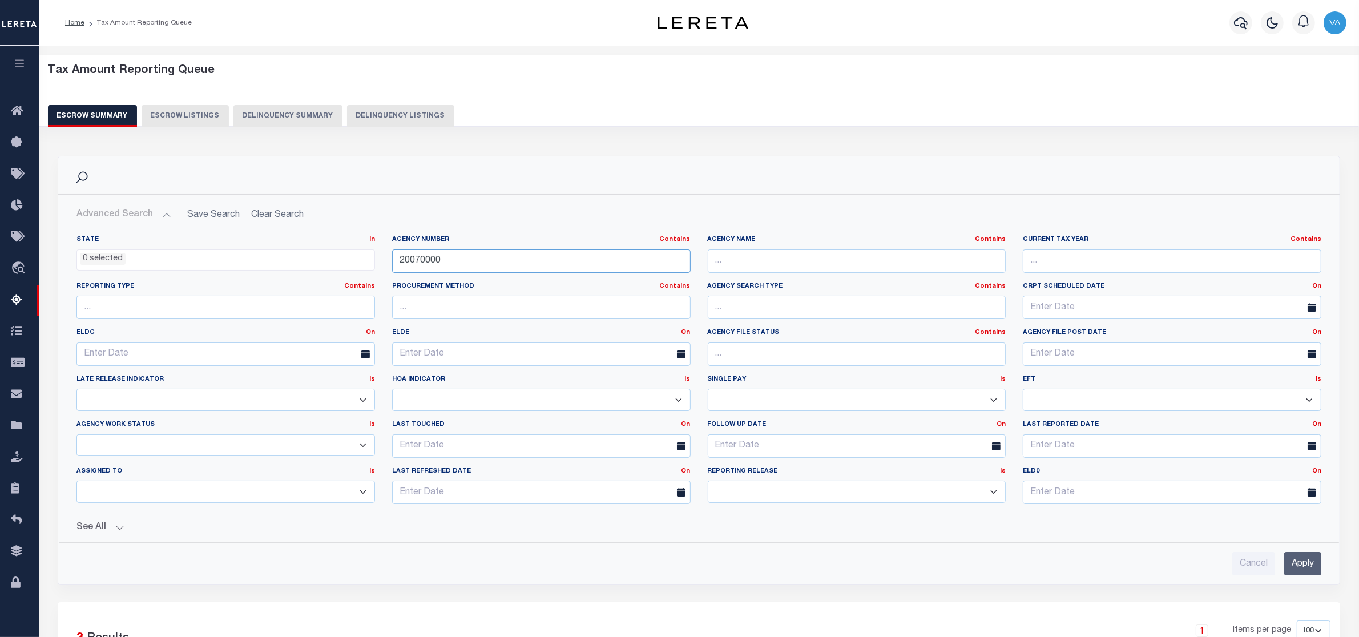
drag, startPoint x: 486, startPoint y: 260, endPoint x: 366, endPoint y: 260, distance: 119.3
click at [366, 260] on div "State In In AK AL AR AZ CA CO CT DC DE FL GA GU HI IA ID IL IN KS KY LA MA MD M…" at bounding box center [699, 374] width 1262 height 278
paste input "90040208"
type input "290040208"
click at [1297, 563] on input "Apply" at bounding box center [1302, 563] width 37 height 23
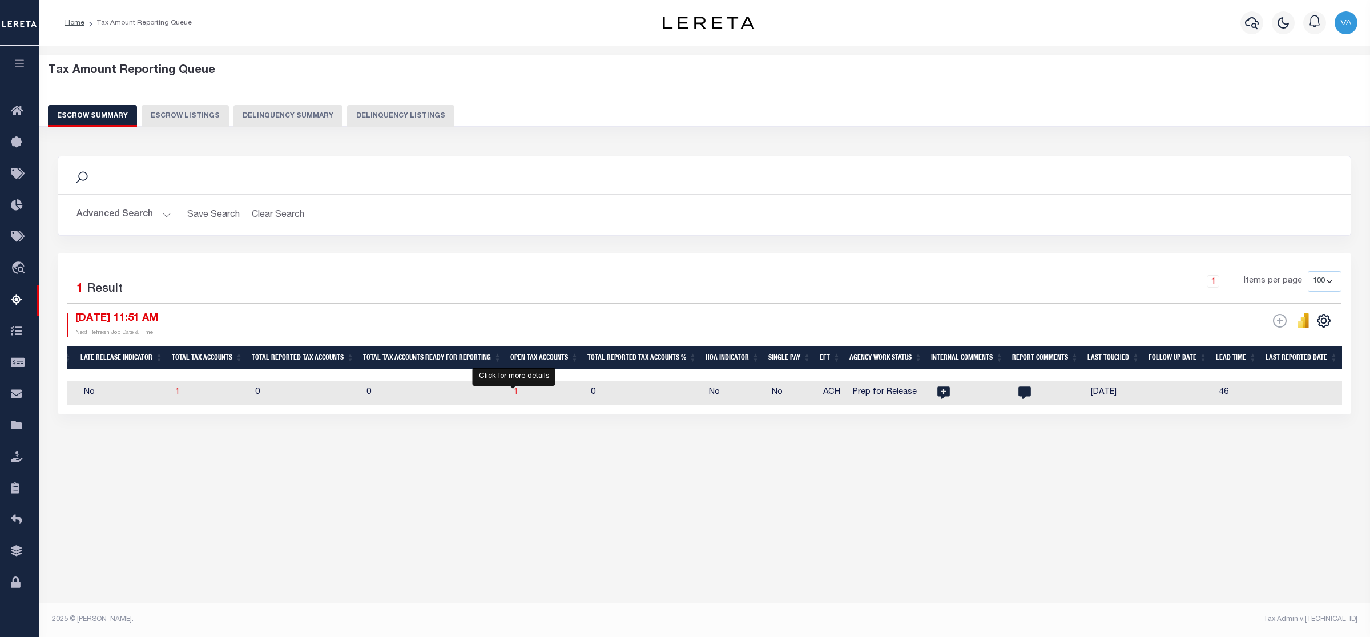
click at [514, 391] on span "1" at bounding box center [516, 392] width 5 height 8
select select "100"
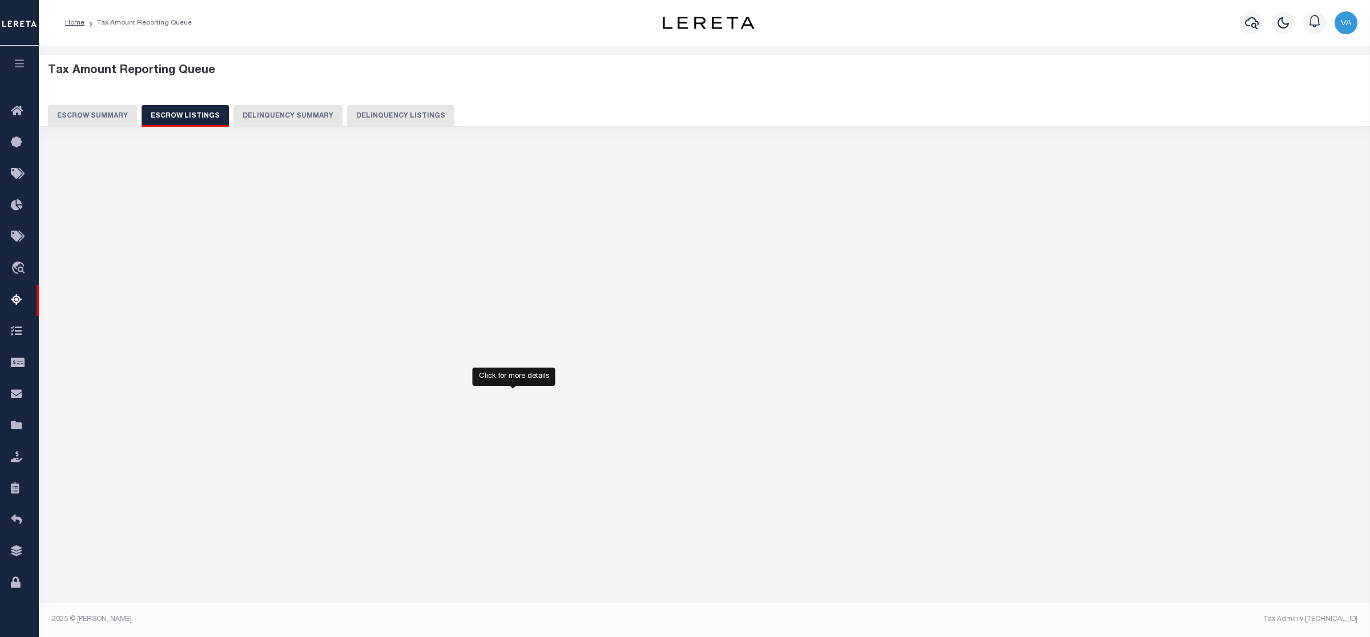
select select "100"
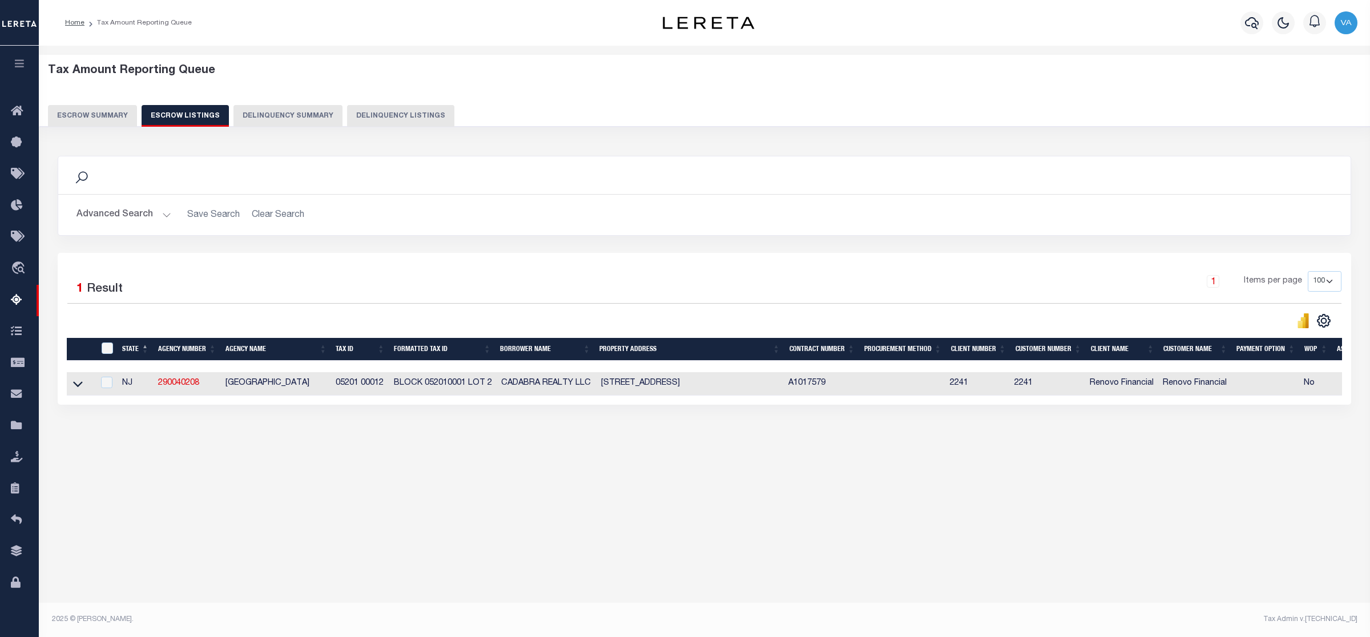
click at [114, 114] on button "Escrow Summary" at bounding box center [92, 116] width 89 height 22
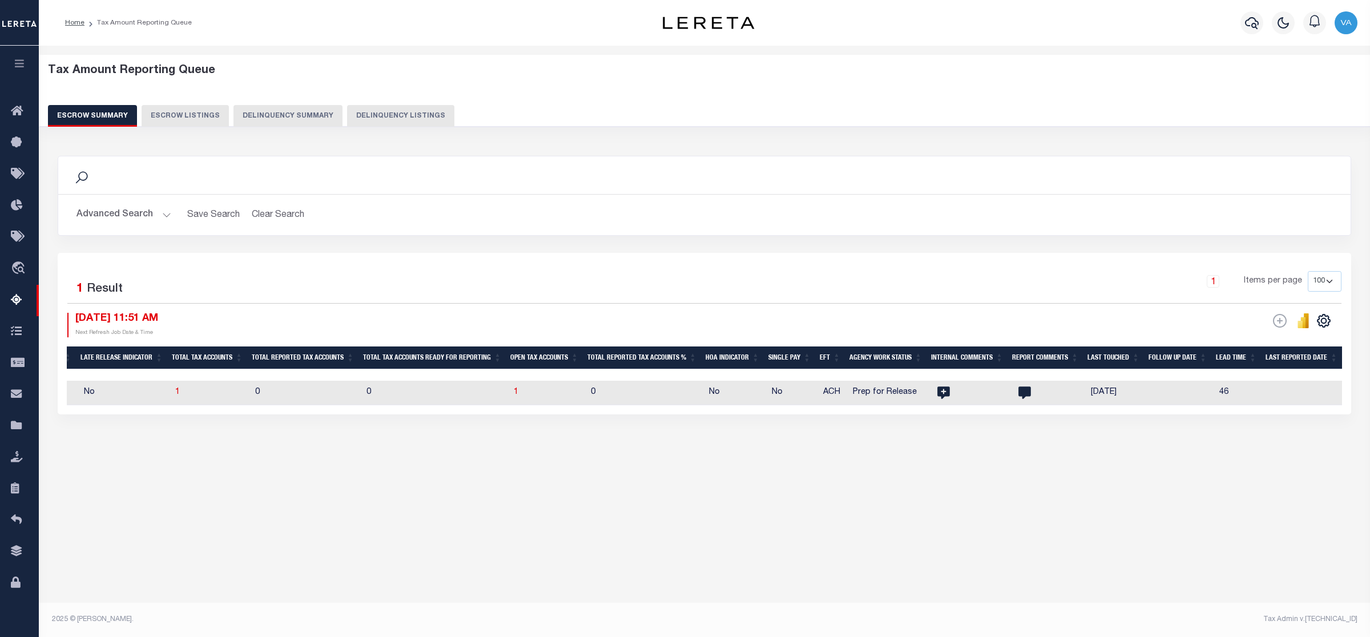
click at [163, 216] on button "Advanced Search" at bounding box center [123, 215] width 95 height 22
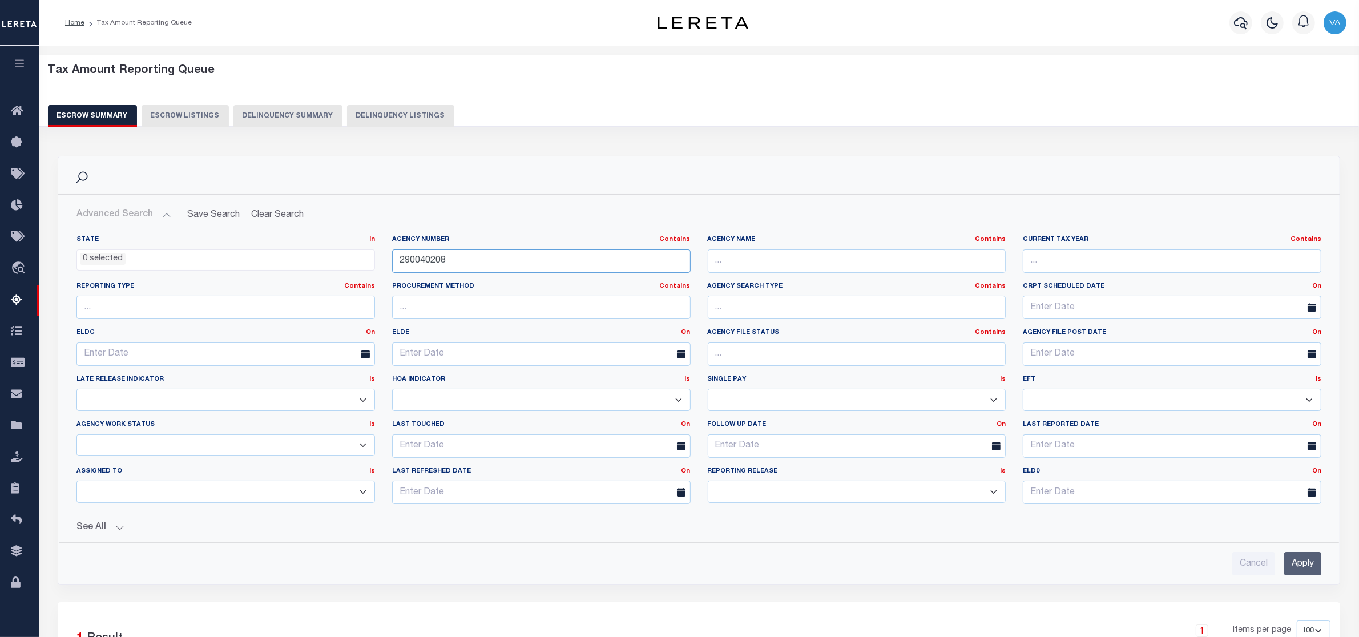
drag, startPoint x: 469, startPoint y: 252, endPoint x: 306, endPoint y: 255, distance: 162.7
click at [306, 255] on div "State In In AK AL AR AZ CA CO CT DC DE FL GA GU HI IA ID IL IN KS KY LA MA MD M…" at bounding box center [699, 374] width 1262 height 278
click at [372, 332] on link "On" at bounding box center [370, 332] width 9 height 6
click at [323, 395] on link "Between" at bounding box center [329, 395] width 90 height 17
click at [146, 358] on input "text" at bounding box center [146, 353] width 140 height 23
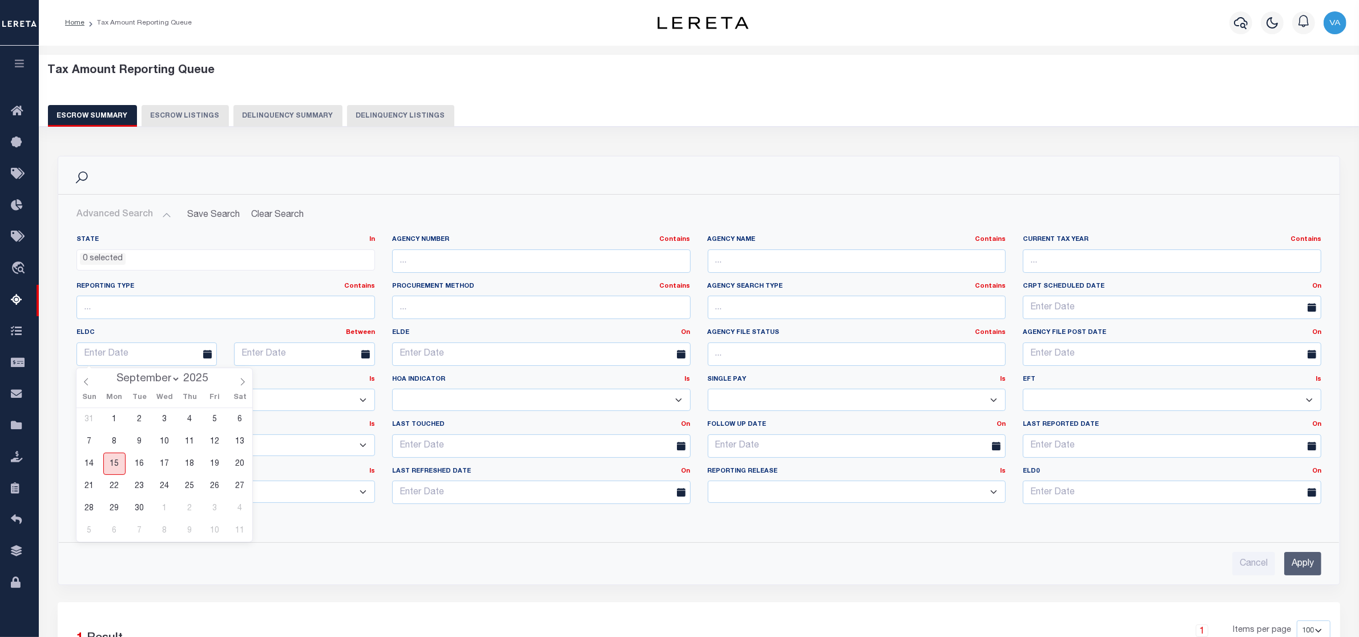
click at [117, 468] on span "15" at bounding box center [114, 464] width 22 height 22
type input "09-15-2025"
click at [263, 352] on input "text" at bounding box center [304, 353] width 140 height 23
click at [397, 380] on icon at bounding box center [400, 382] width 8 height 8
click at [398, 380] on icon at bounding box center [400, 382] width 8 height 8
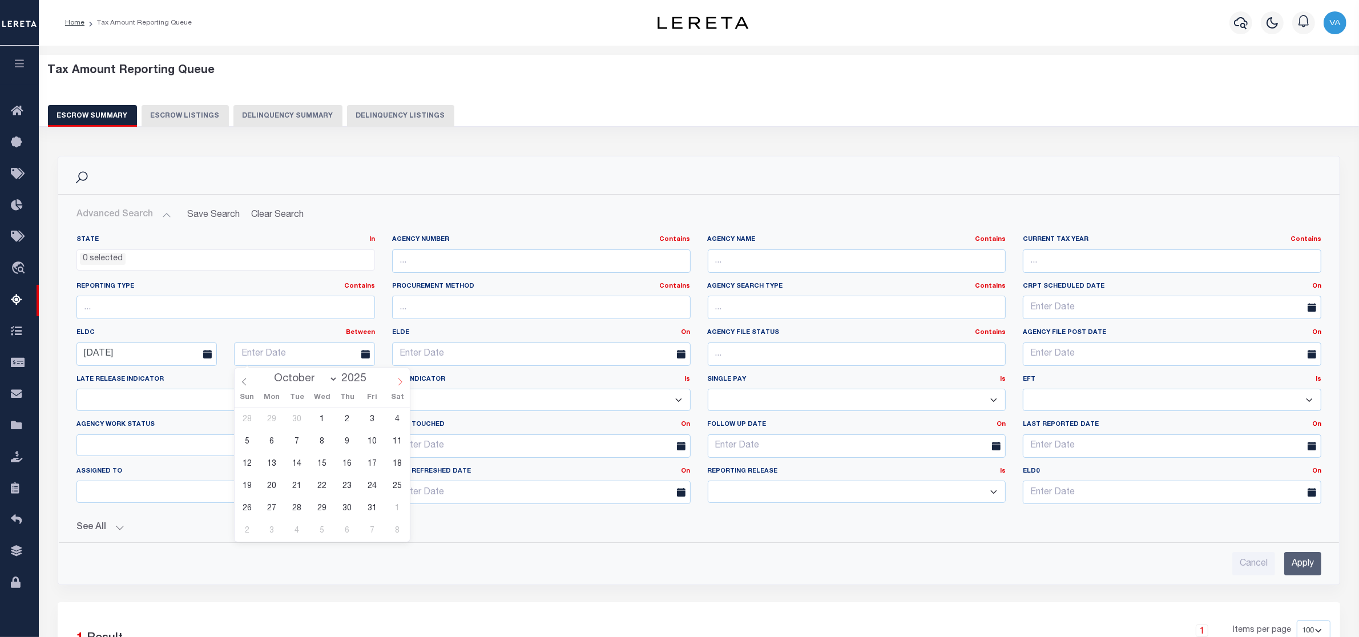
select select "10"
click at [394, 464] on span "15" at bounding box center [397, 464] width 22 height 22
type input "11-15-2025"
click at [118, 528] on button "See All" at bounding box center [698, 527] width 1245 height 11
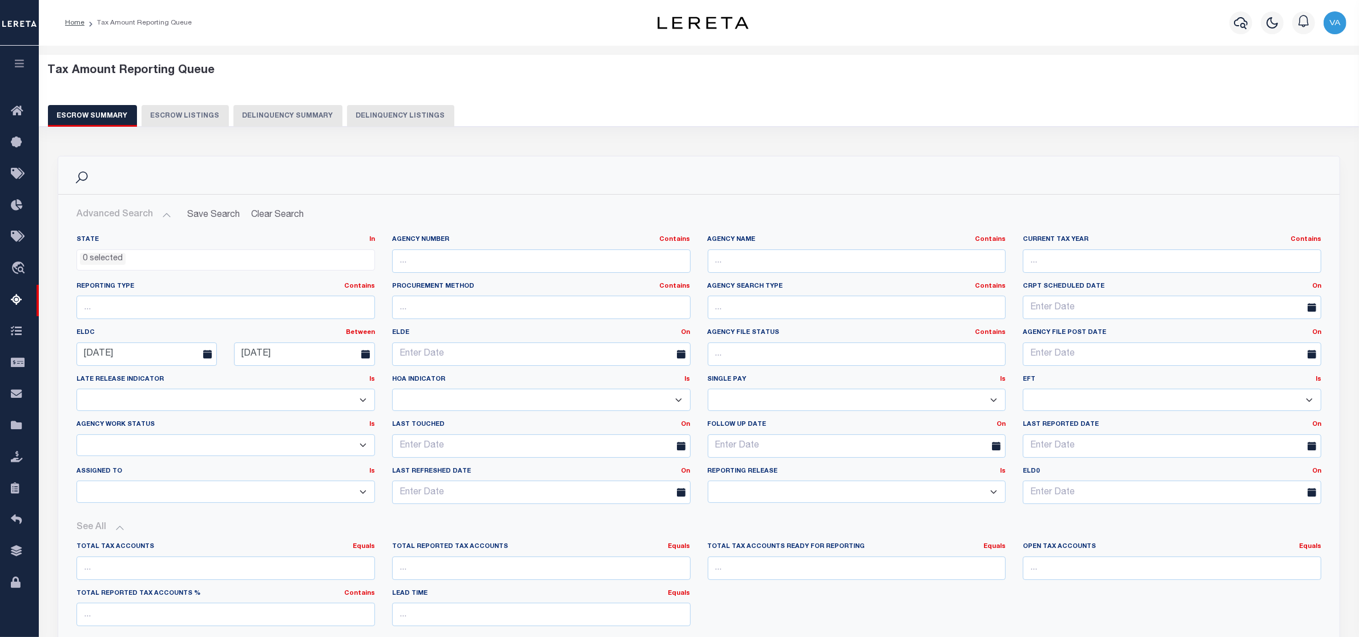
scroll to position [143, 0]
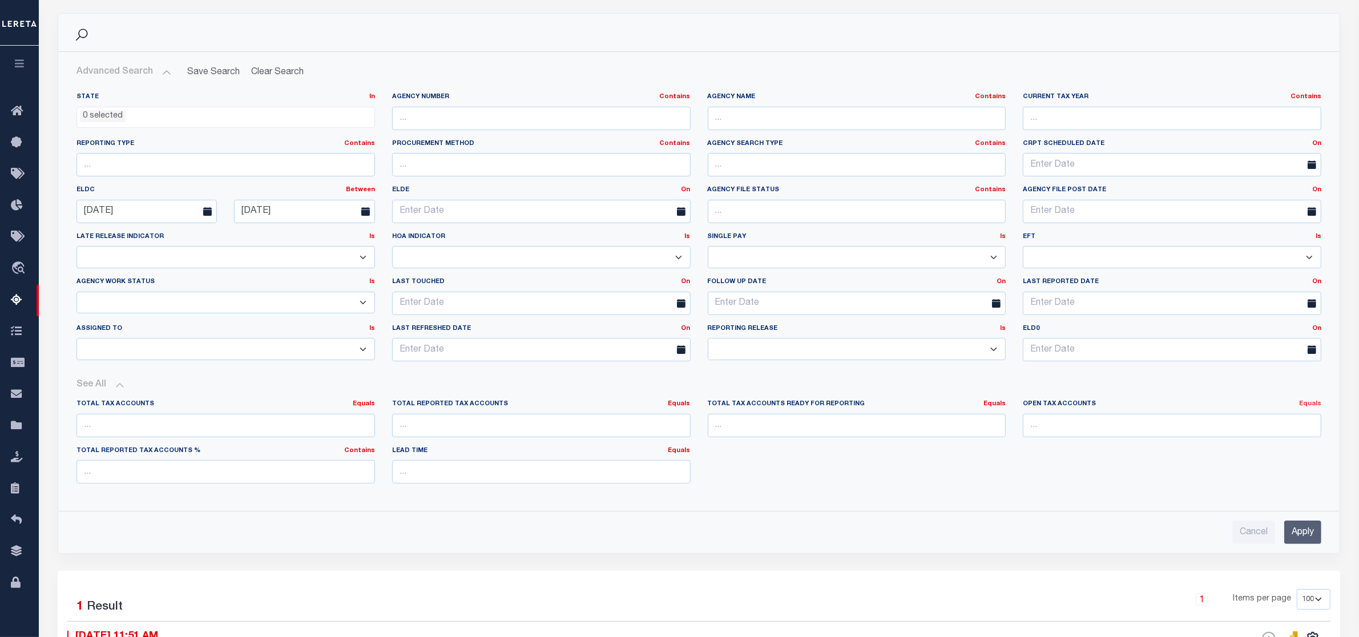
click at [1316, 407] on link "Equals" at bounding box center [1310, 404] width 22 height 6
click at [1292, 451] on link "Is Greater Than" at bounding box center [1258, 450] width 125 height 17
click at [1086, 430] on input "number" at bounding box center [1172, 425] width 299 height 23
type input "0"
click at [1309, 537] on input "Apply" at bounding box center [1302, 532] width 37 height 23
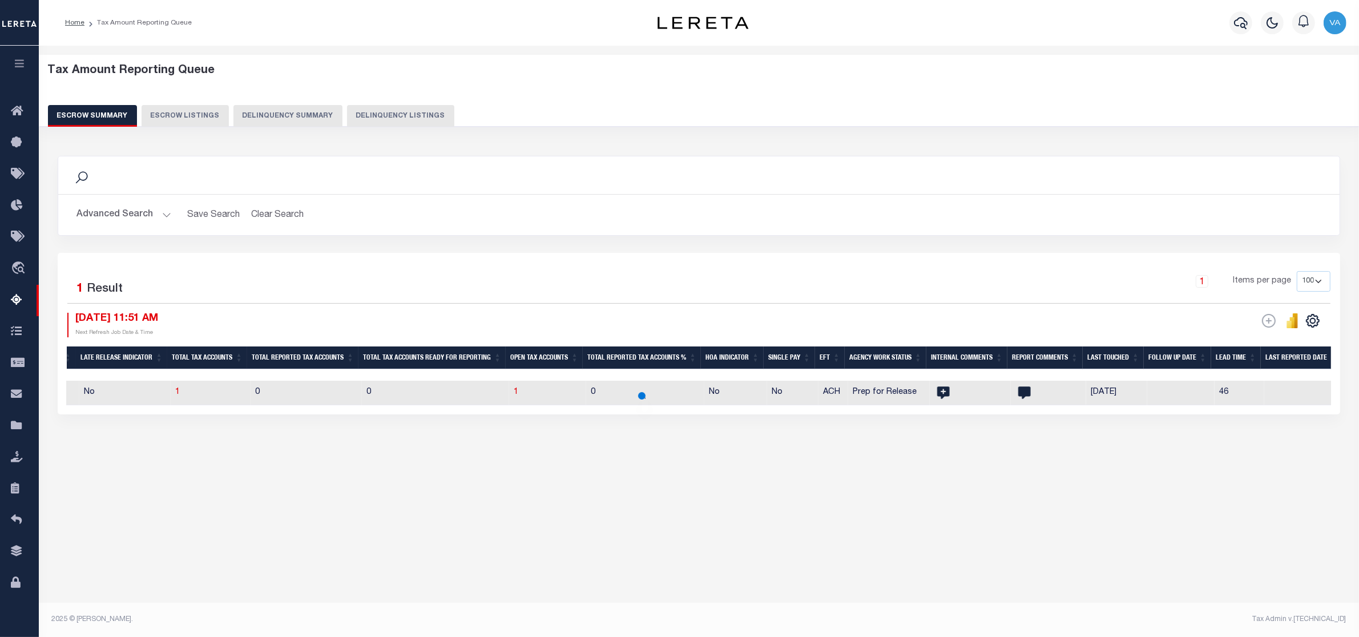
scroll to position [0, 0]
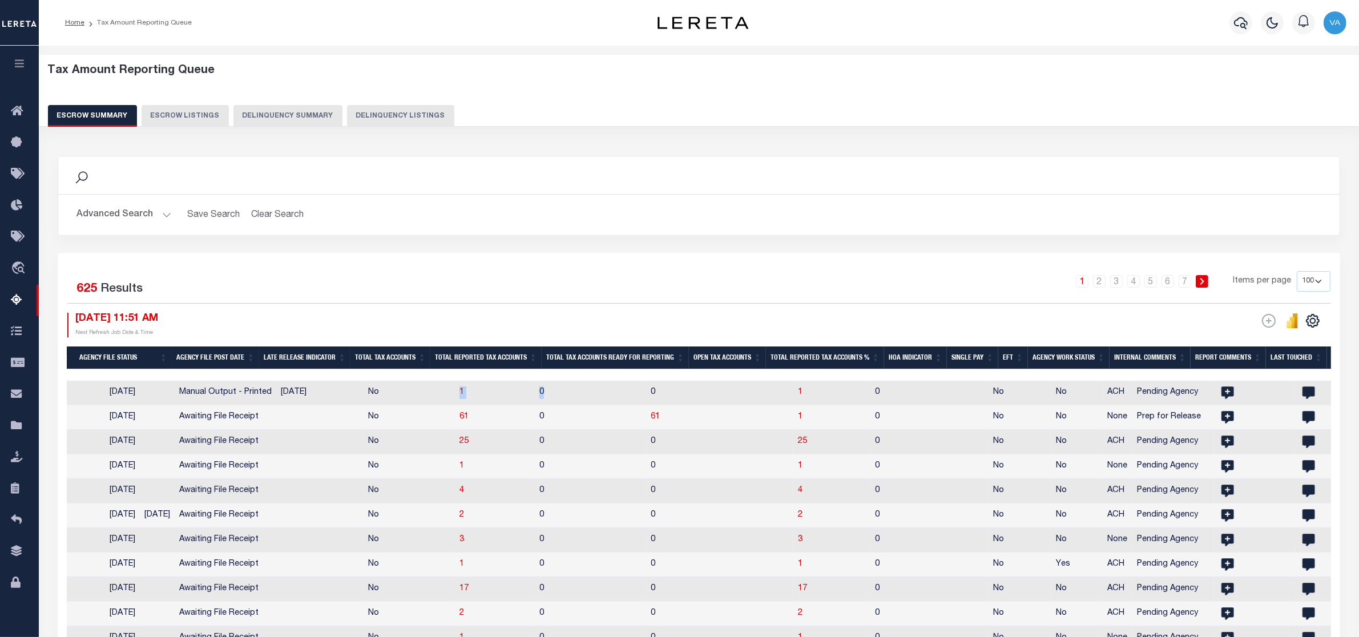
drag, startPoint x: 494, startPoint y: 386, endPoint x: 308, endPoint y: 388, distance: 185.5
click at [308, 388] on tr "TX 420552001 CULBERSON COUNTY APPRAISAL DISTRICT 2025/2025 1/1 10/08/2025 10/31…" at bounding box center [535, 393] width 2661 height 25
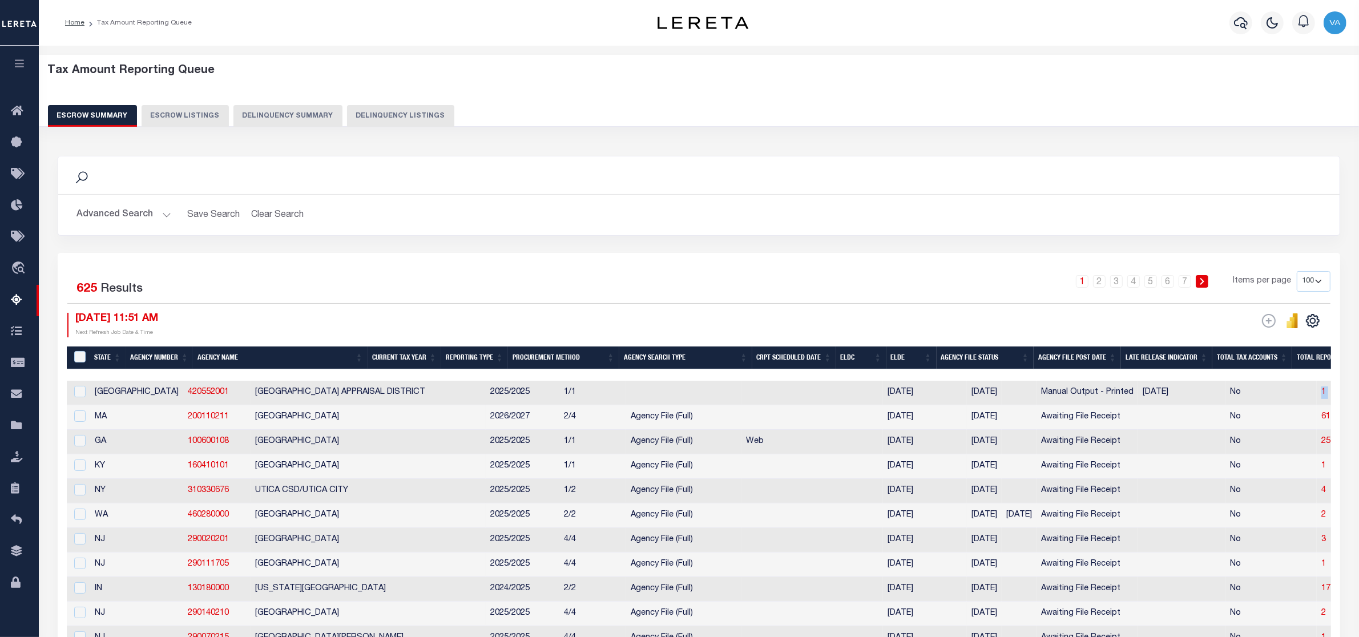
scroll to position [71, 0]
click at [1103, 276] on link "2" at bounding box center [1099, 281] width 13 height 13
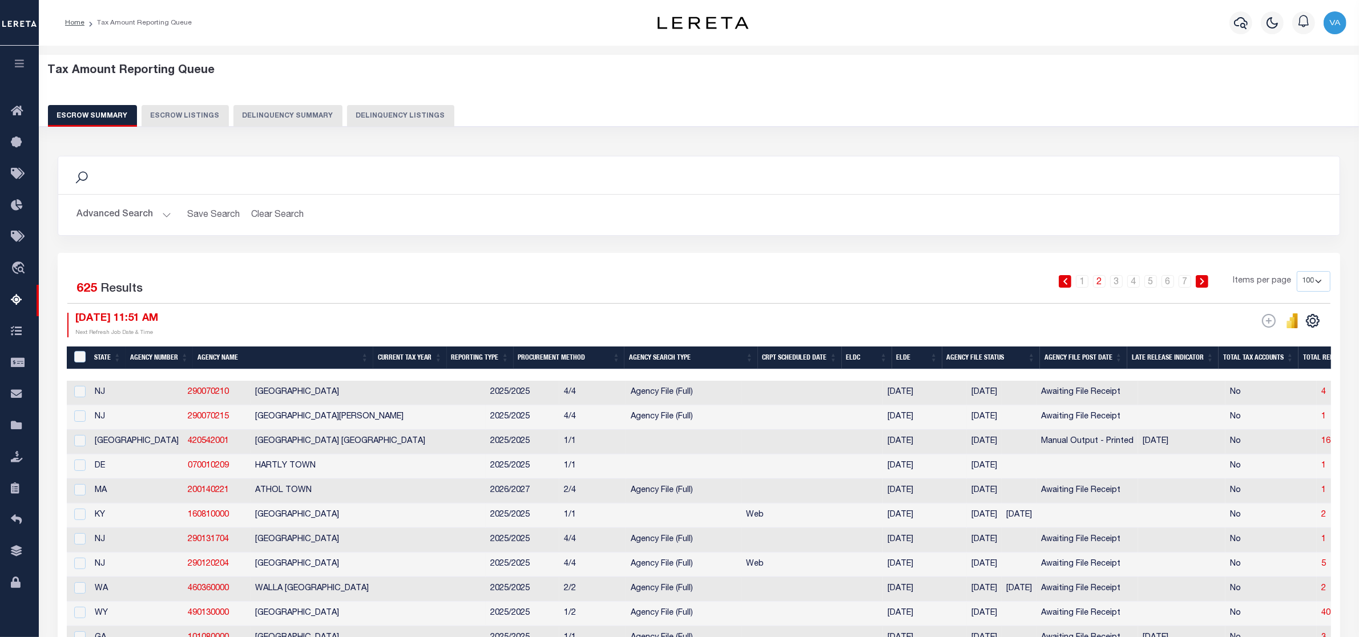
click at [1098, 285] on link "2" at bounding box center [1099, 281] width 13 height 13
click at [1108, 284] on li "2" at bounding box center [1099, 281] width 17 height 13
click at [1120, 284] on link "3" at bounding box center [1116, 281] width 13 height 13
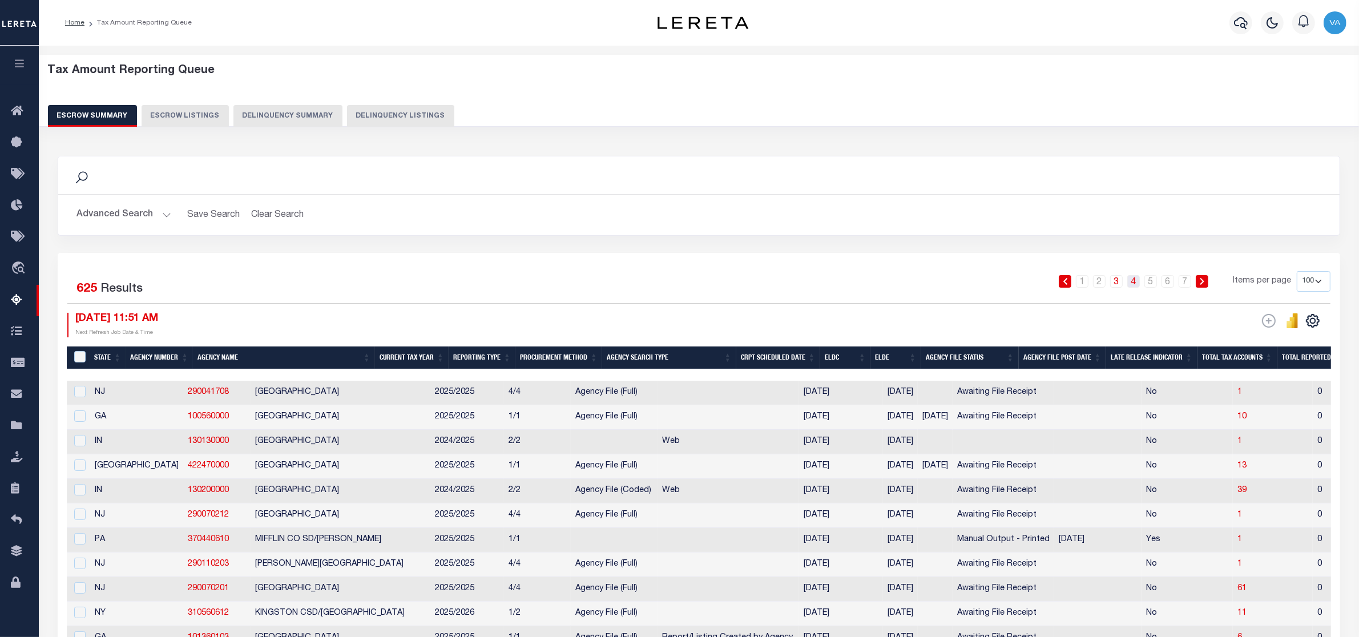
click at [1139, 281] on link "4" at bounding box center [1133, 281] width 13 height 13
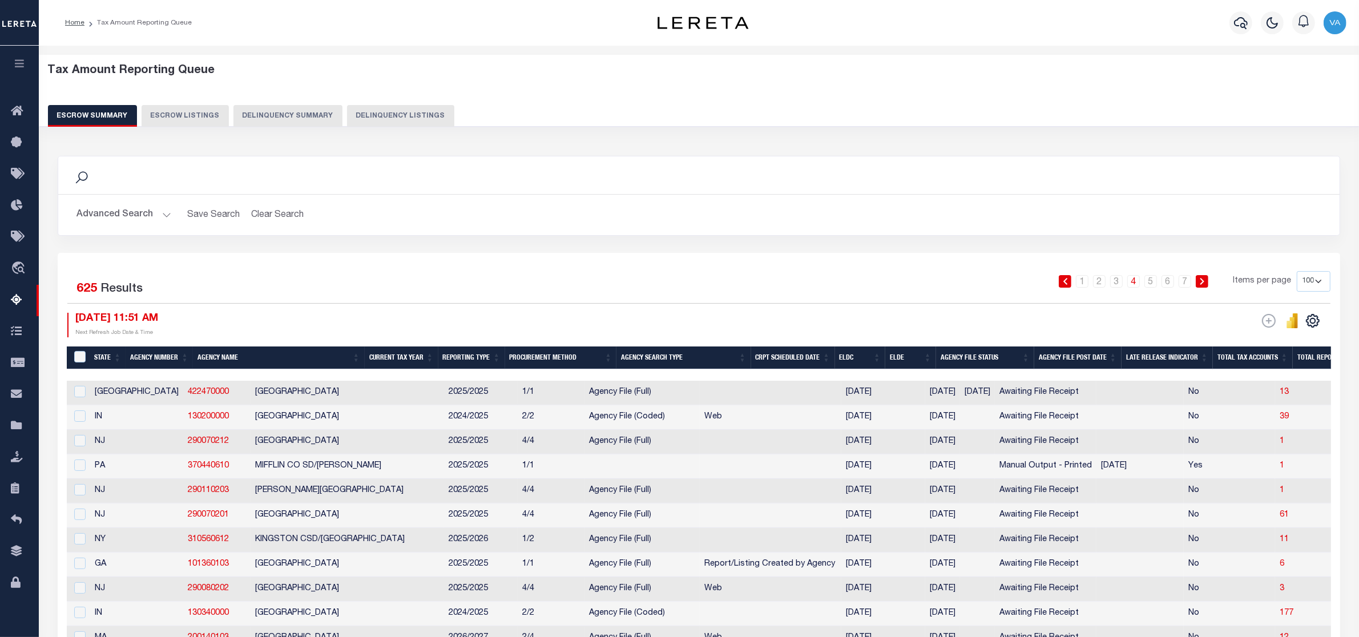
click at [976, 354] on th "Agency File Status" at bounding box center [985, 357] width 98 height 23
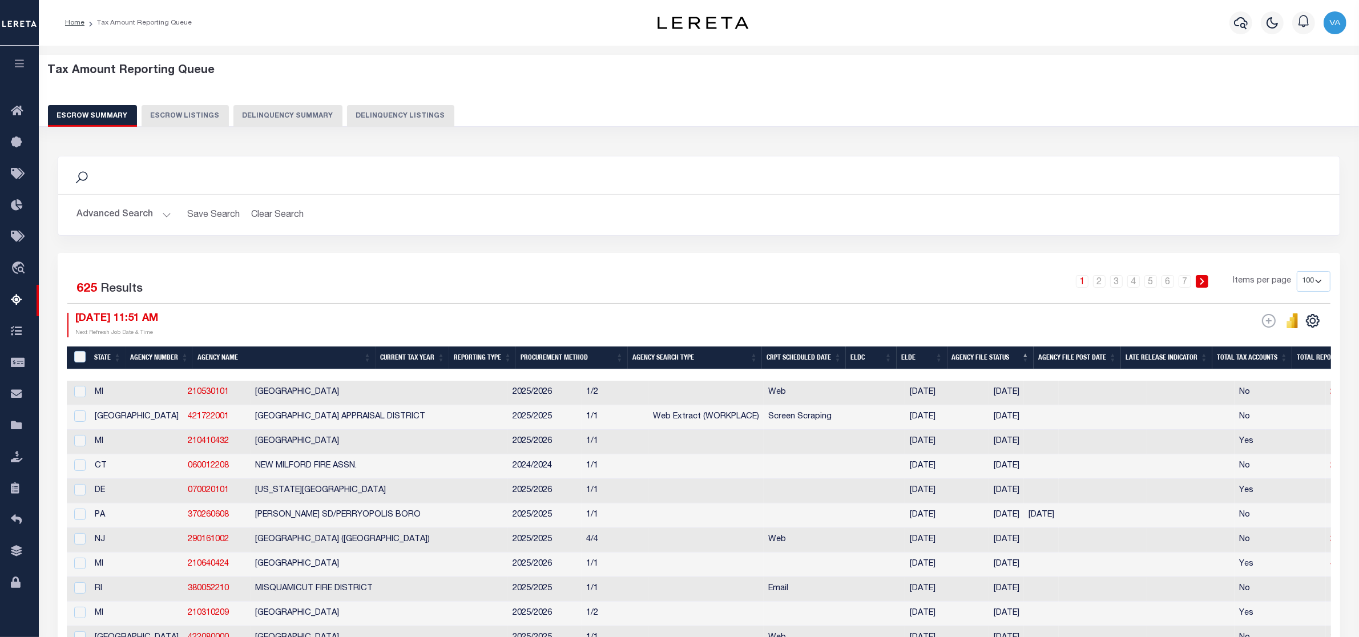
click at [1003, 362] on th "Agency File Status" at bounding box center [991, 357] width 87 height 23
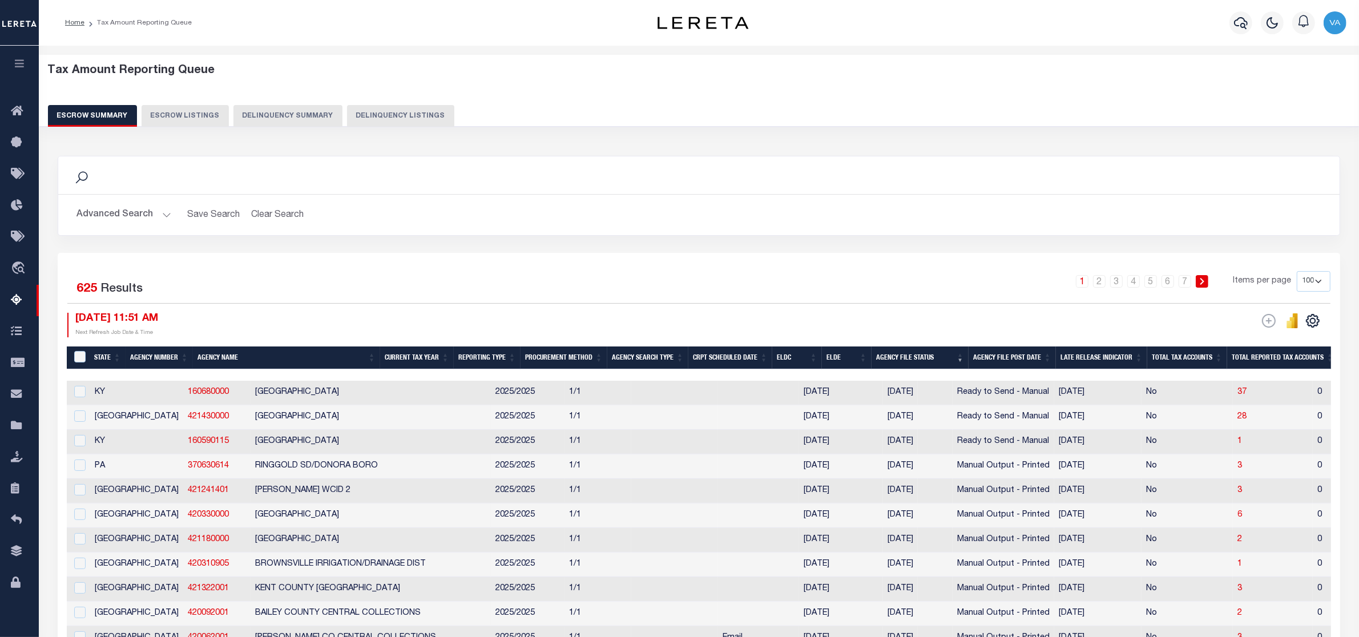
click at [148, 213] on button "Advanced Search" at bounding box center [123, 215] width 95 height 22
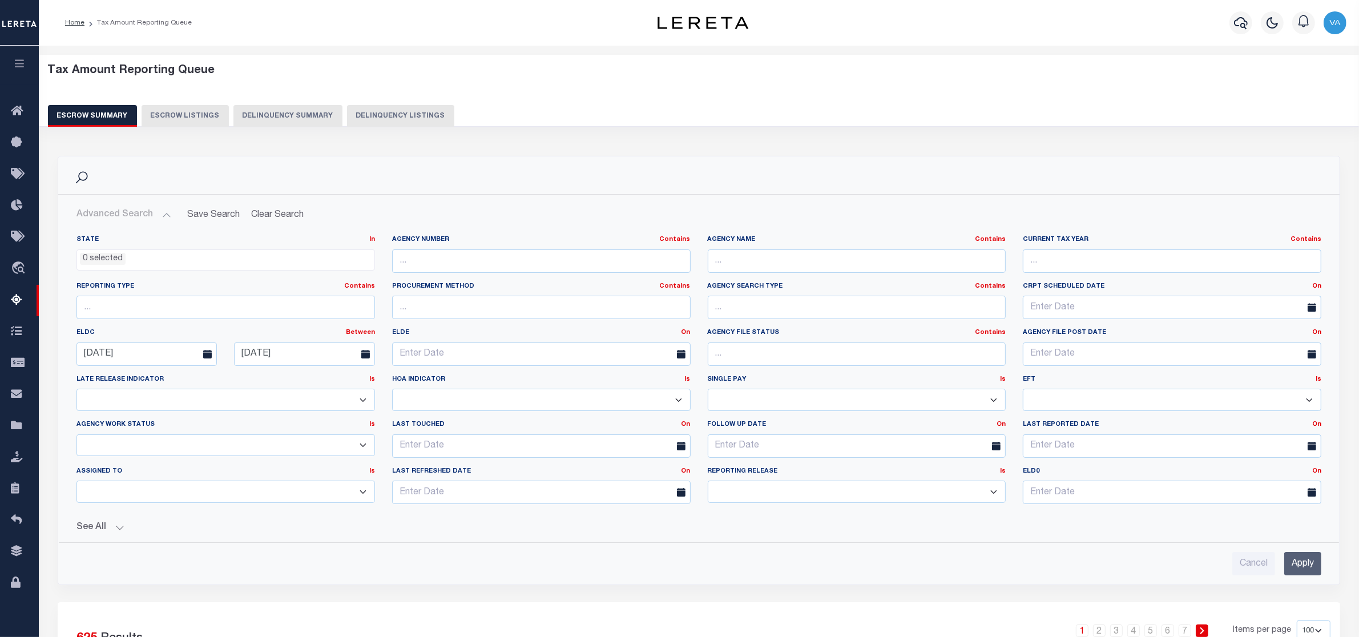
click at [366, 327] on div "Reporting Type Contains Contains Is" at bounding box center [226, 305] width 316 height 47
click at [360, 330] on link "Between" at bounding box center [360, 332] width 29 height 6
click at [324, 342] on link "On" at bounding box center [329, 346] width 90 height 17
click at [369, 336] on link "On" at bounding box center [370, 332] width 9 height 6
click at [157, 358] on input "09-15-2025" at bounding box center [225, 353] width 299 height 23
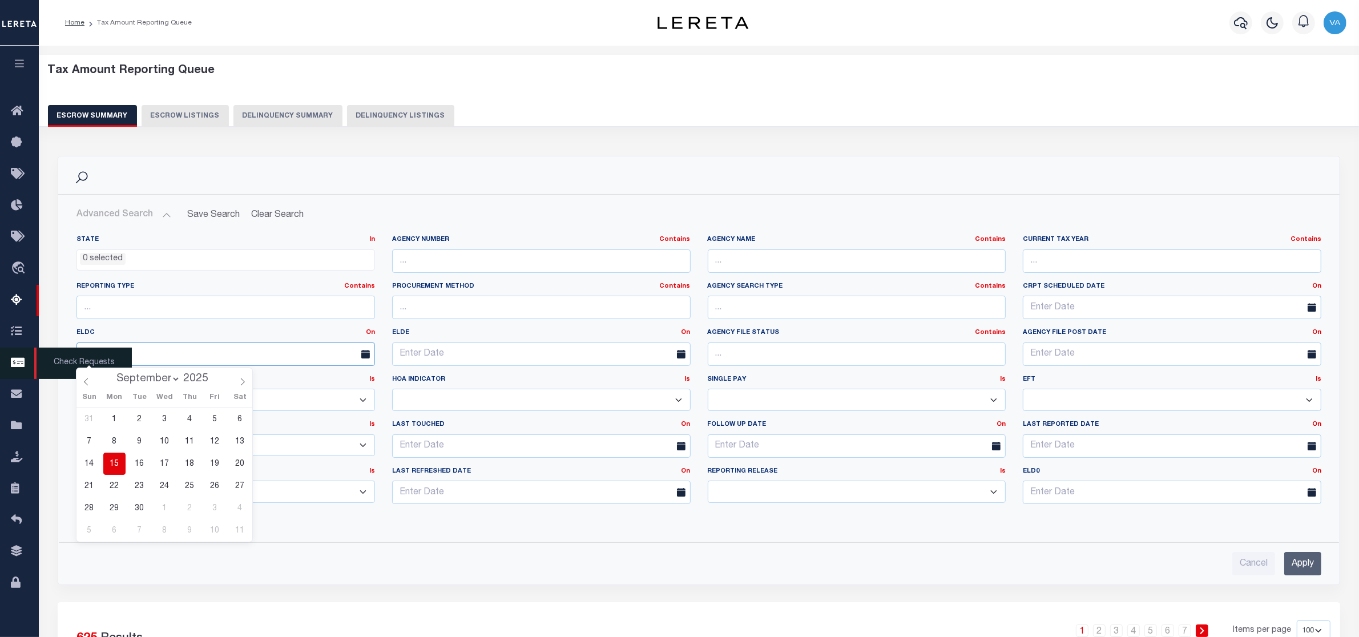
drag, startPoint x: 110, startPoint y: 354, endPoint x: 19, endPoint y: 352, distance: 91.3
click at [373, 180] on div "Search" at bounding box center [698, 175] width 1263 height 19
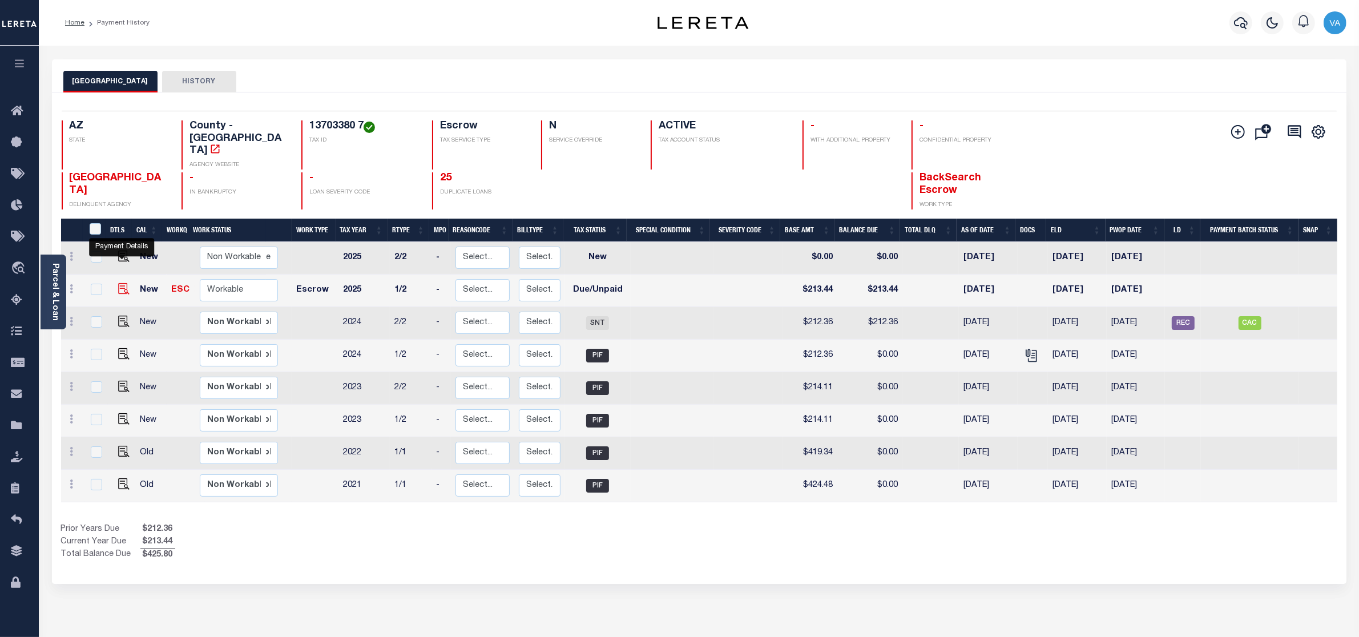
click at [118, 283] on img "" at bounding box center [123, 288] width 11 height 11
checkbox input "true"
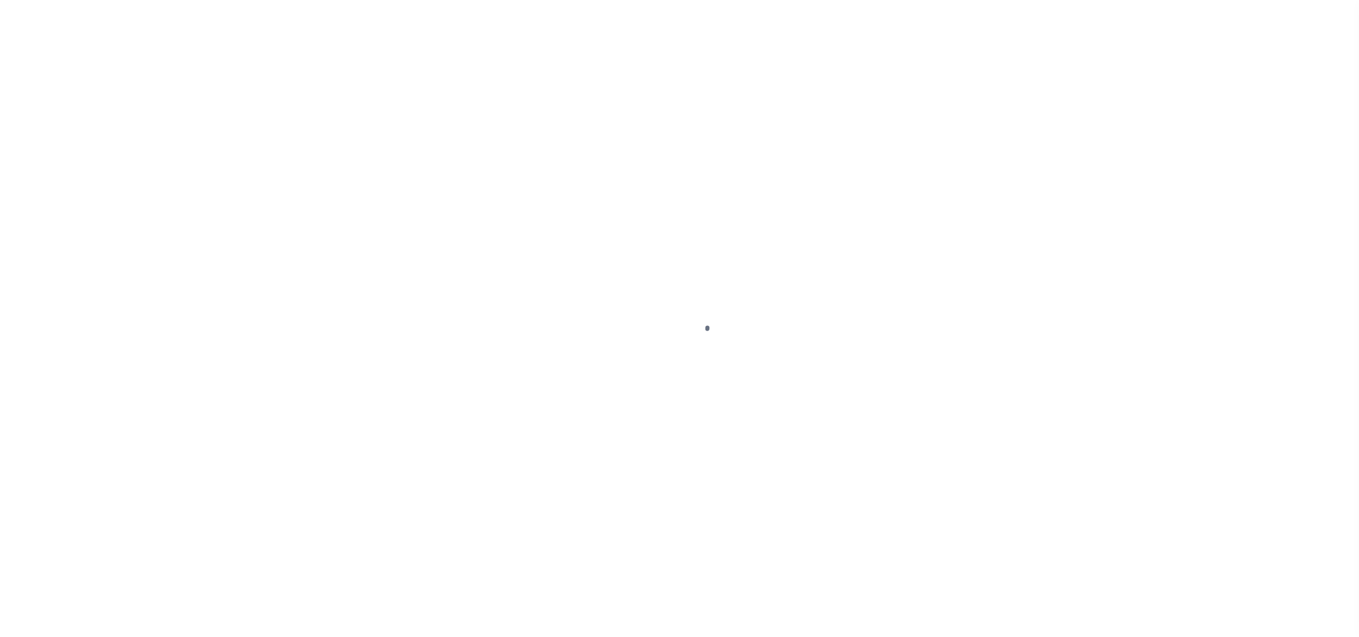
select select "DUE"
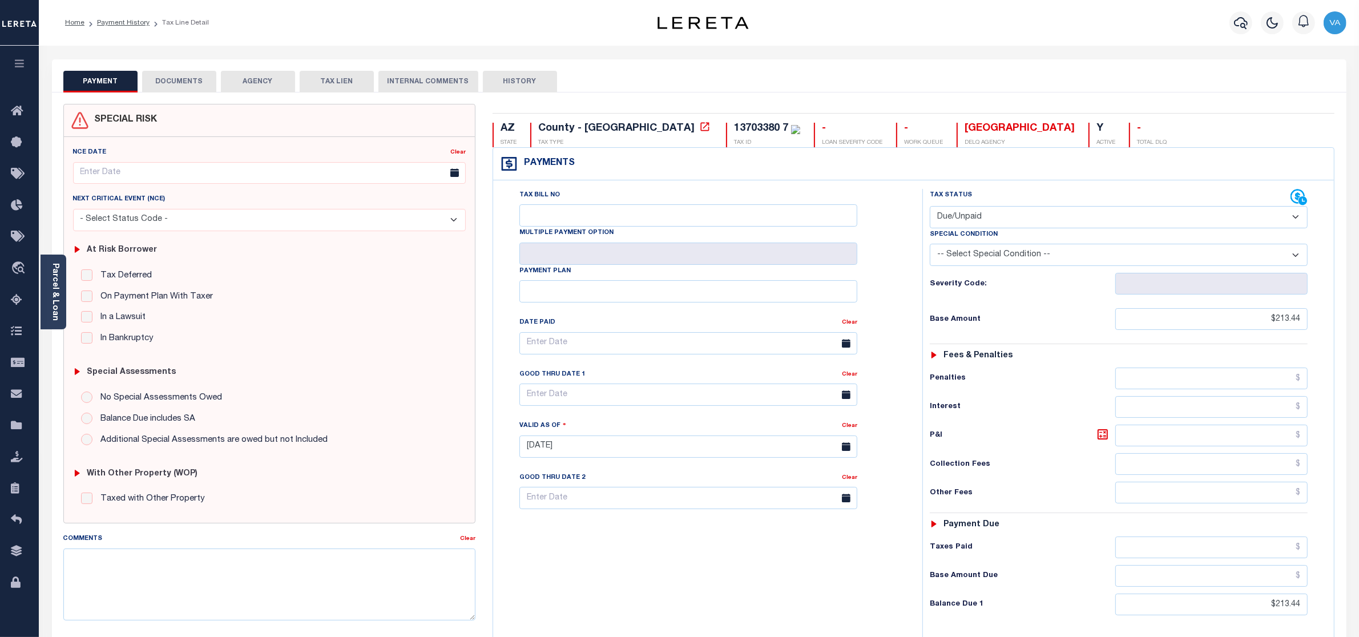
click at [181, 80] on button "DOCUMENTS" at bounding box center [179, 82] width 74 height 22
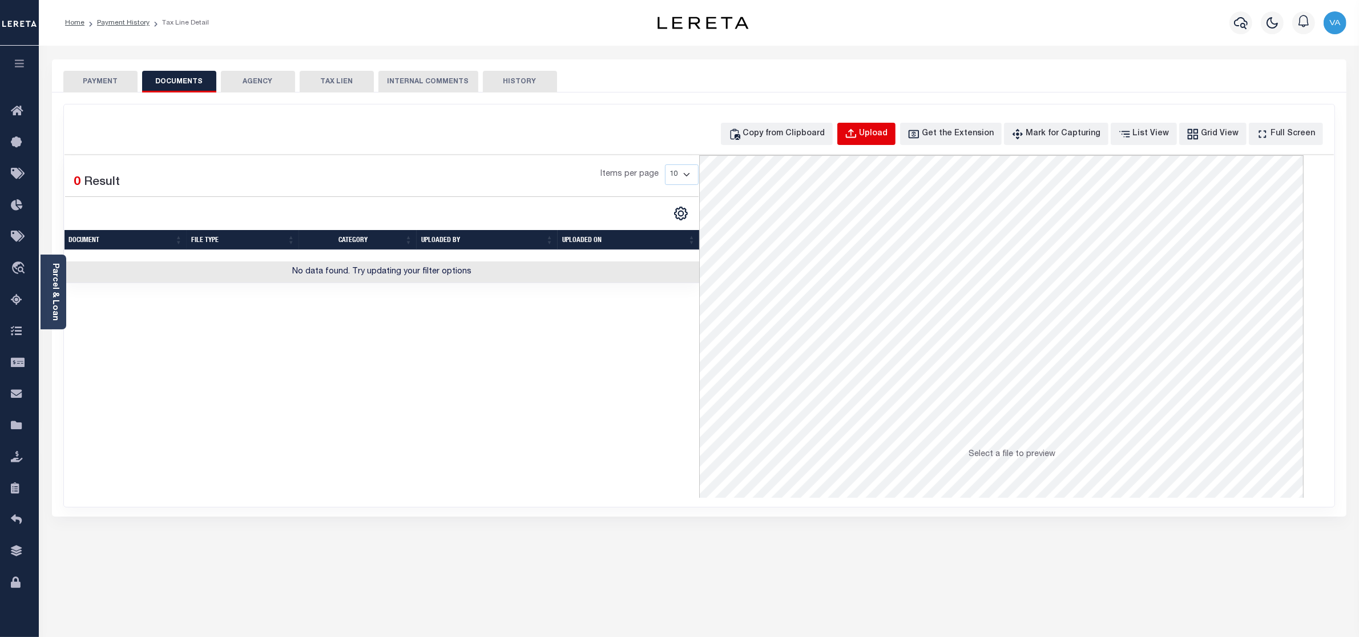
click at [888, 133] on div "Upload" at bounding box center [874, 134] width 29 height 13
select select "POP"
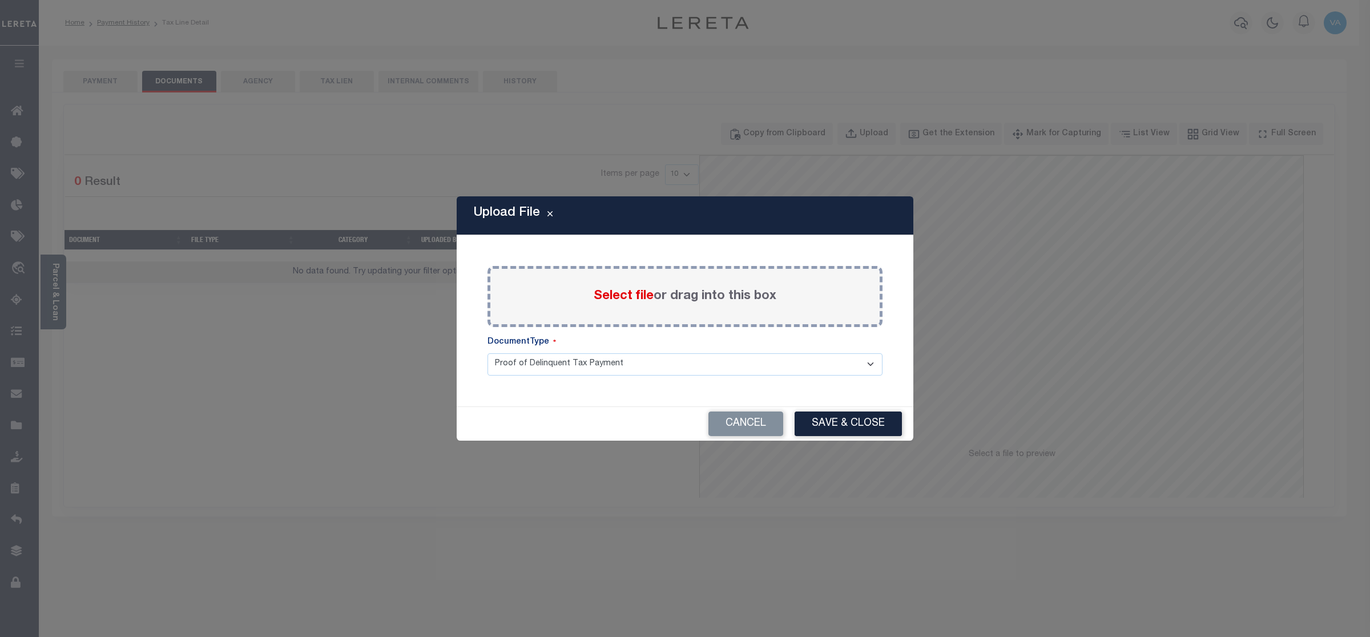
click at [641, 301] on span "Select file" at bounding box center [624, 296] width 60 height 13
click at [0, 0] on input "Select file or drag into this box" at bounding box center [0, 0] width 0 height 0
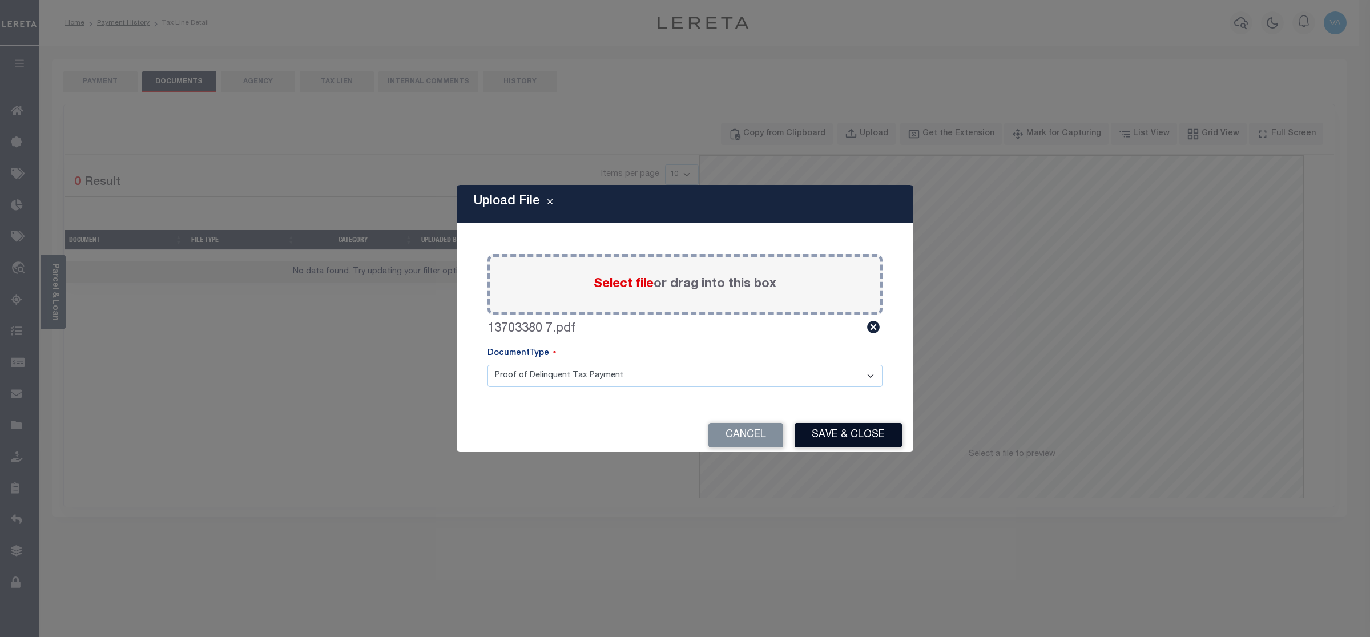
click at [857, 438] on button "Save & Close" at bounding box center [848, 435] width 107 height 25
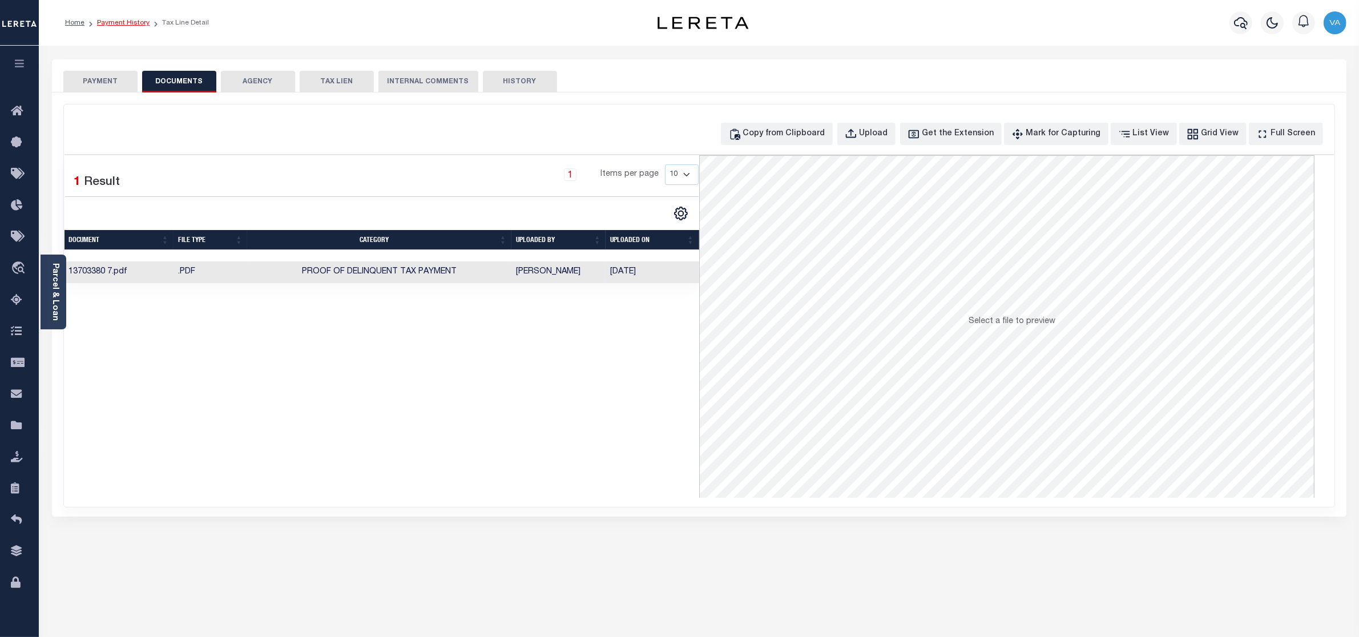
click at [120, 19] on link "Payment History" at bounding box center [123, 22] width 53 height 7
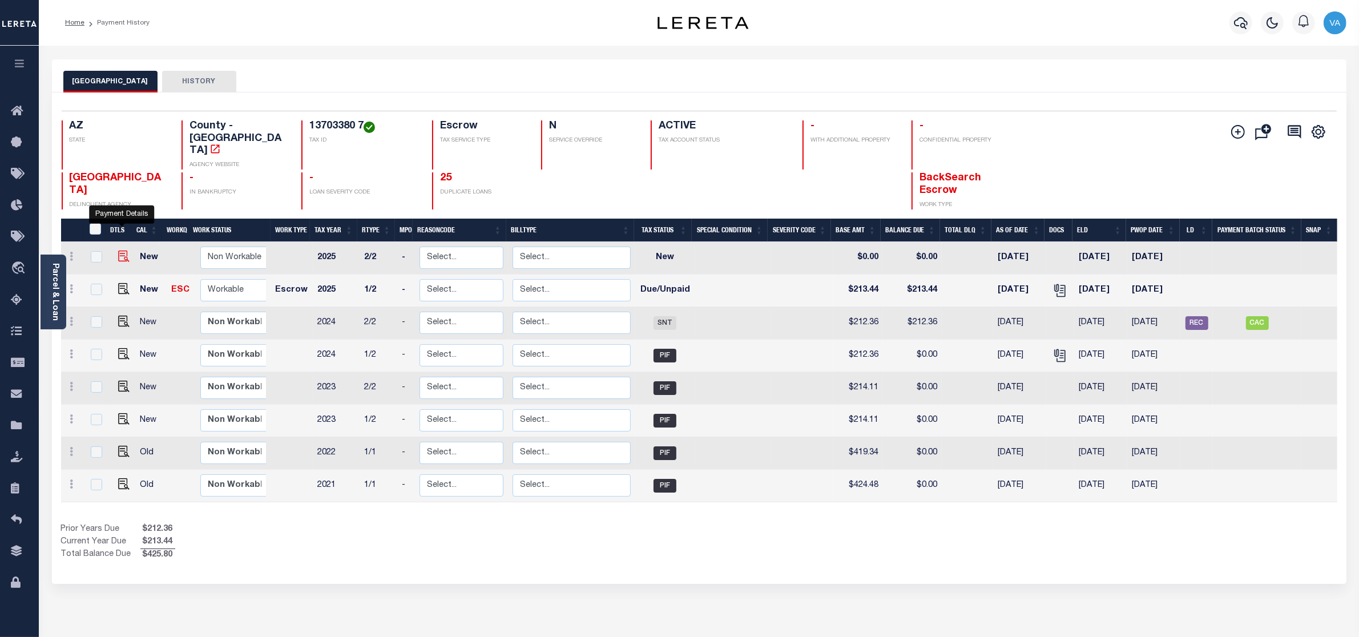
click at [122, 251] on img "" at bounding box center [123, 256] width 11 height 11
checkbox input "true"
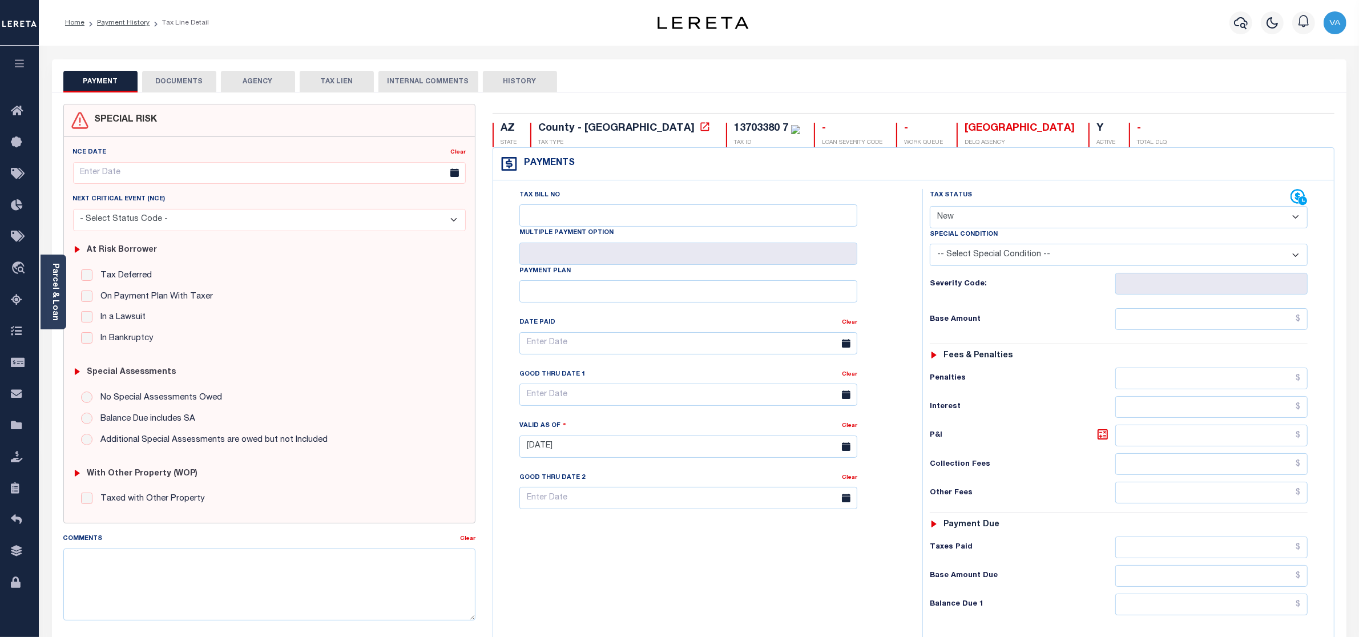
click at [1065, 205] on div "Tax Status Status" at bounding box center [1110, 197] width 361 height 17
click at [1049, 217] on select "- Select Status Code - Open Due/Unpaid Paid Incomplete No Tax Due Internal Refu…" at bounding box center [1119, 217] width 378 height 22
select select "DUE"
click at [930, 207] on select "- Select Status Code - Open Due/Unpaid Paid Incomplete No Tax Due Internal Refu…" at bounding box center [1119, 217] width 378 height 22
type input "[DATE]"
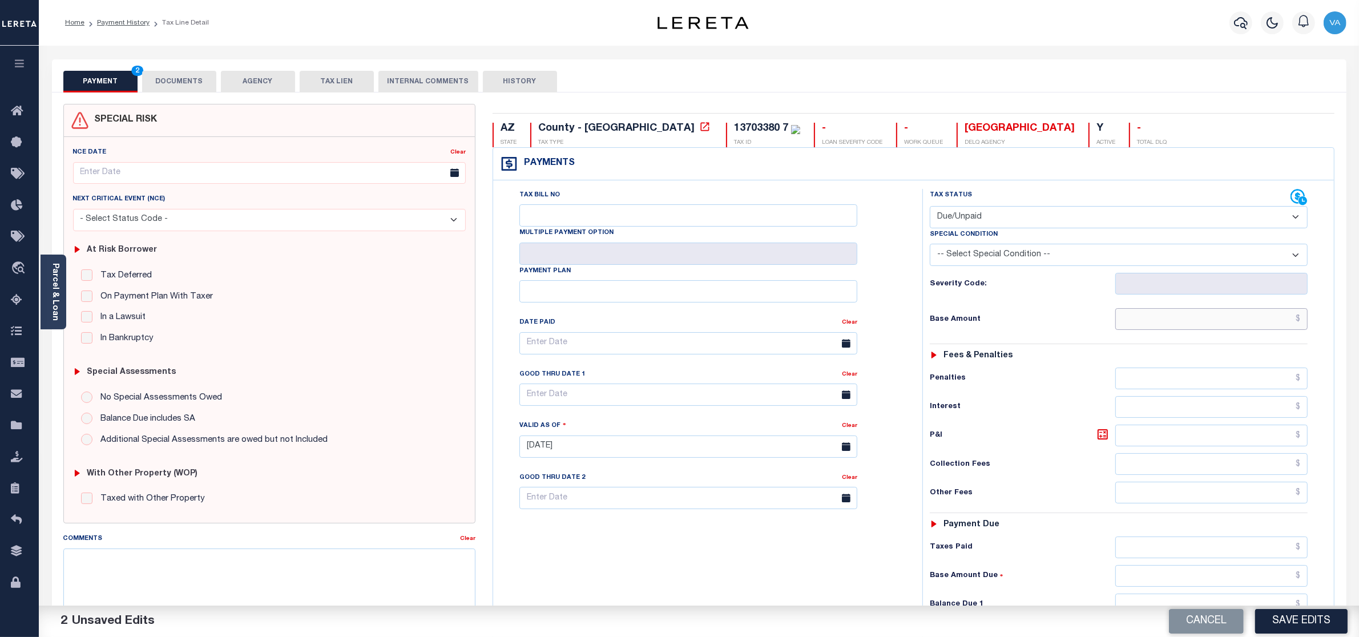
click at [1139, 323] on input "text" at bounding box center [1211, 319] width 193 height 22
type input "$213.44"
click at [1170, 577] on input "text" at bounding box center [1211, 576] width 193 height 22
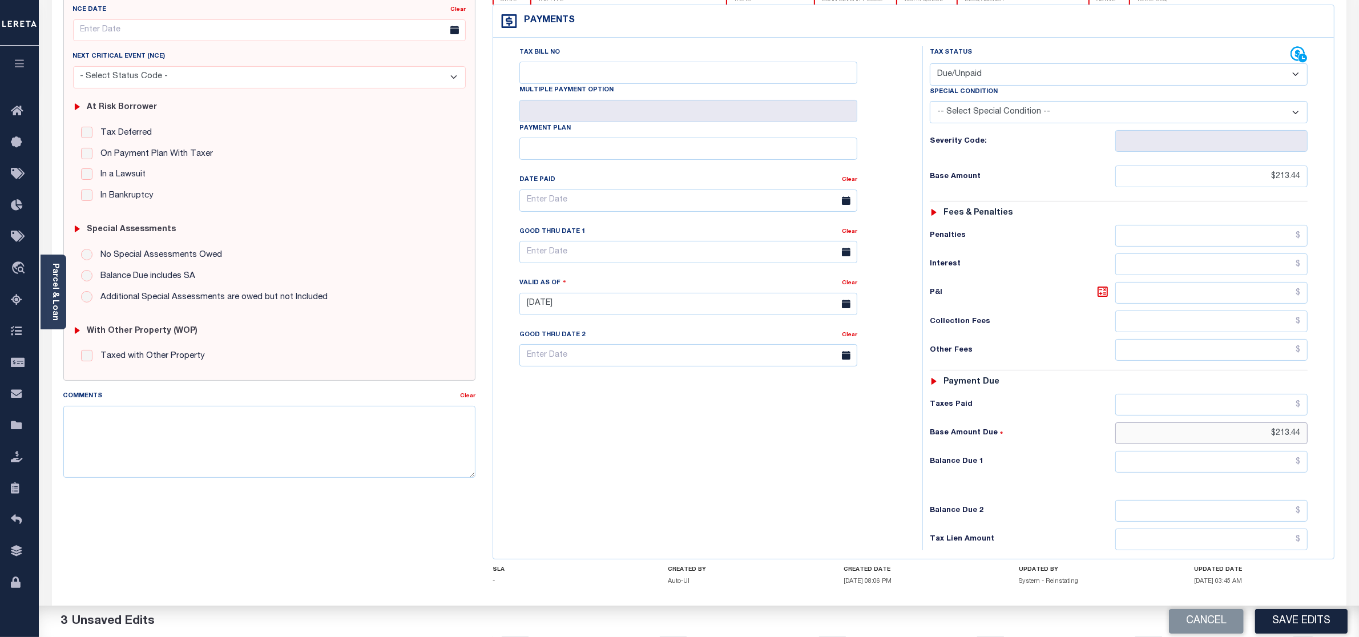
scroll to position [209, 0]
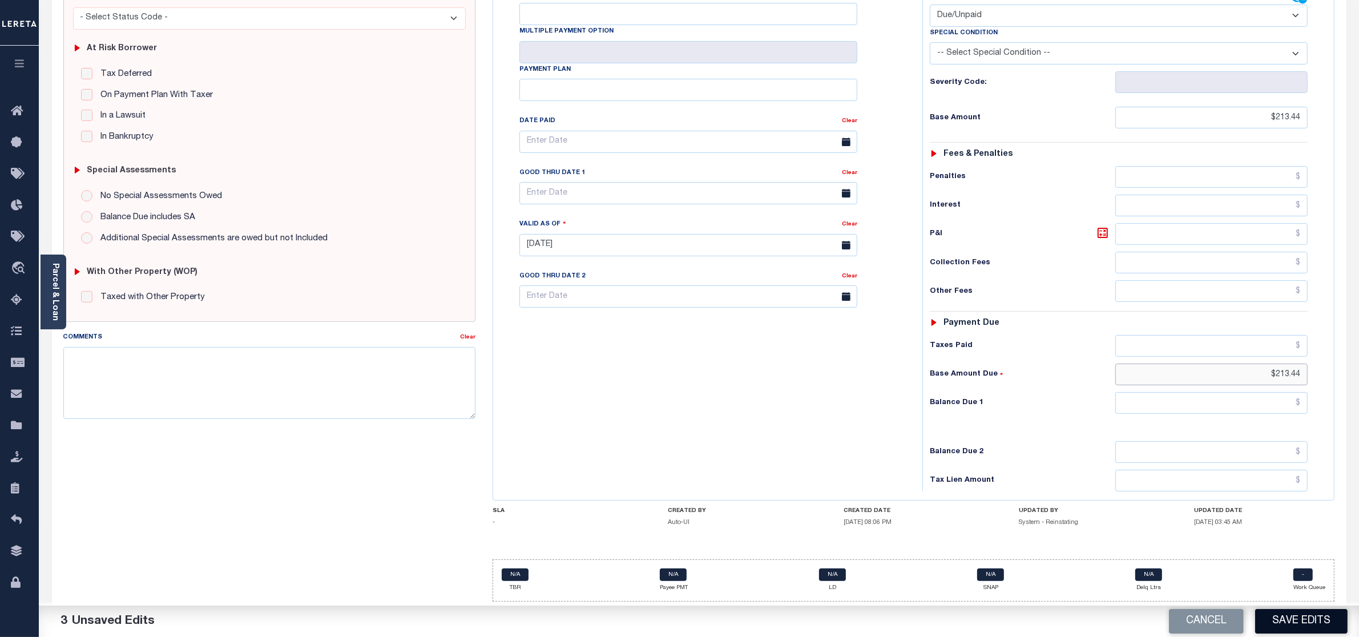
type input "$213.44"
click at [1289, 616] on button "Save Edits" at bounding box center [1301, 621] width 92 height 25
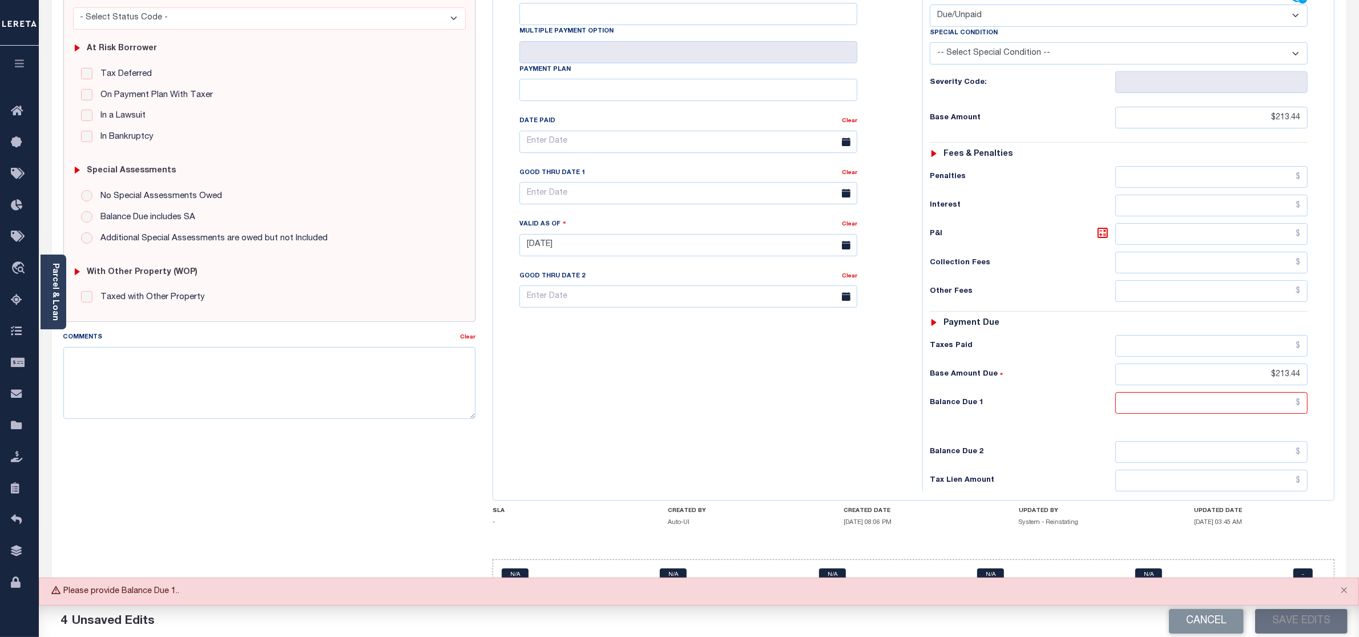
scroll to position [66, 0]
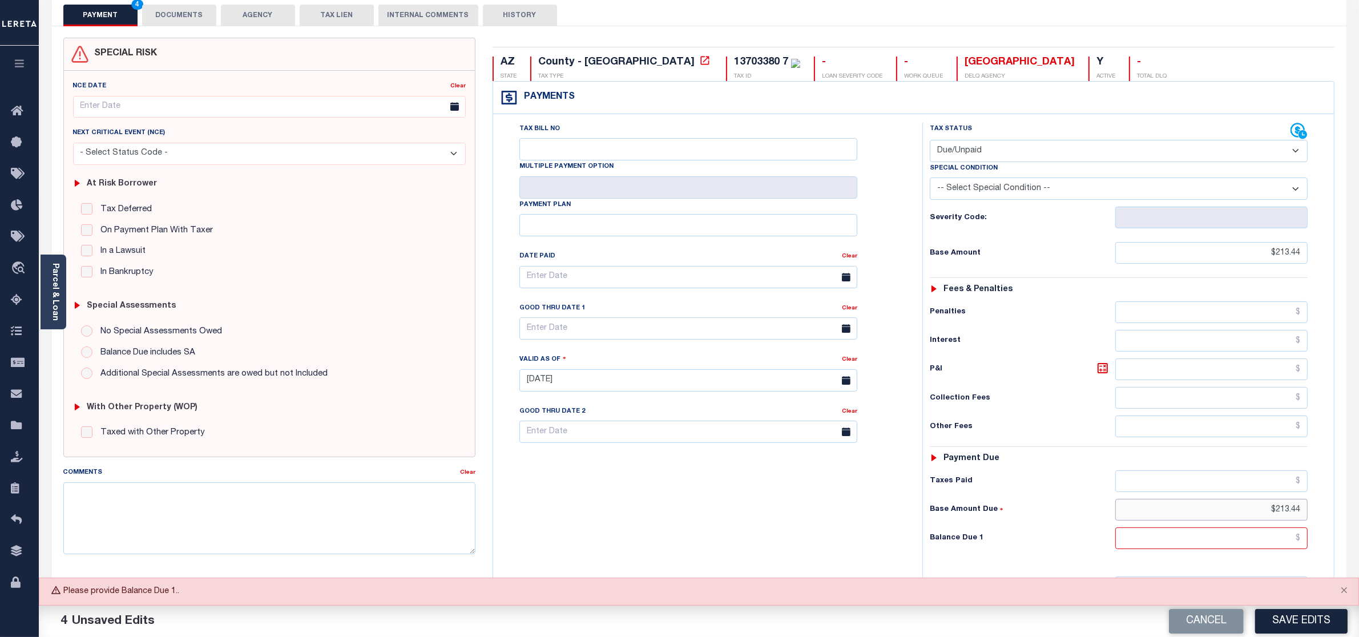
drag, startPoint x: 1305, startPoint y: 517, endPoint x: 1236, endPoint y: 517, distance: 68.5
click at [1236, 517] on input "$213.44" at bounding box center [1211, 510] width 193 height 22
click at [1239, 543] on input "text" at bounding box center [1211, 538] width 193 height 22
type input "$213.44"
click at [1293, 632] on button "Save Edits" at bounding box center [1301, 621] width 92 height 25
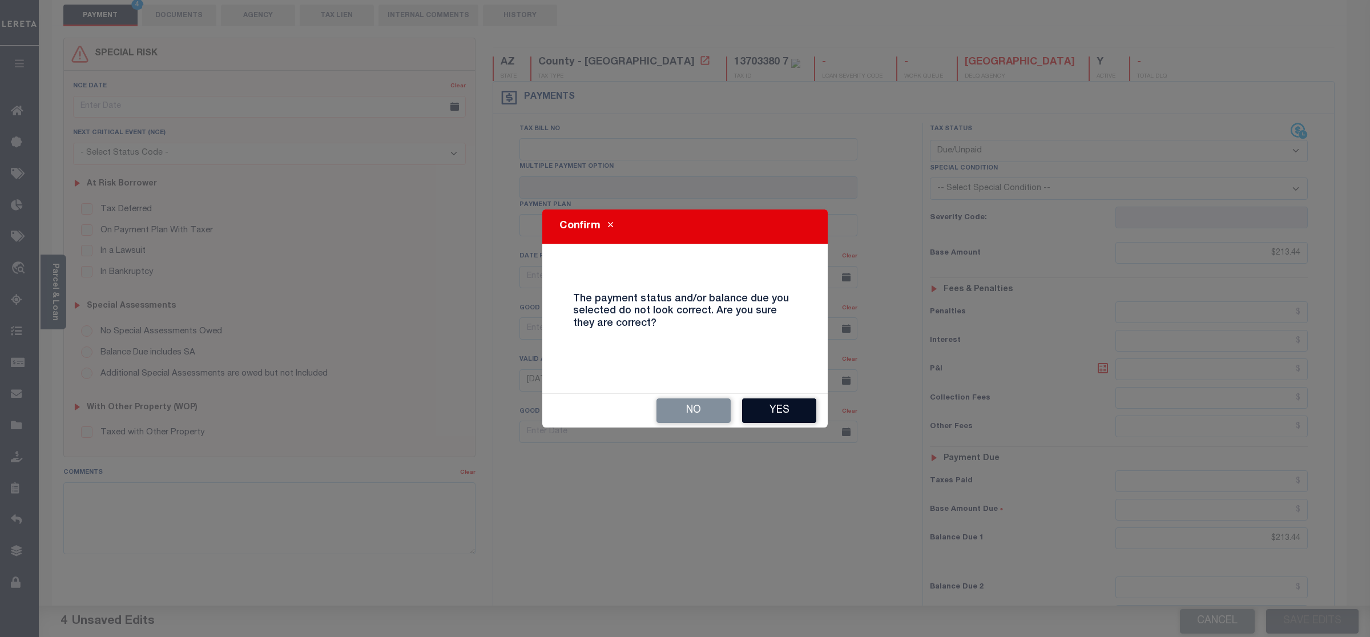
click at [757, 414] on button "Yes" at bounding box center [779, 410] width 74 height 25
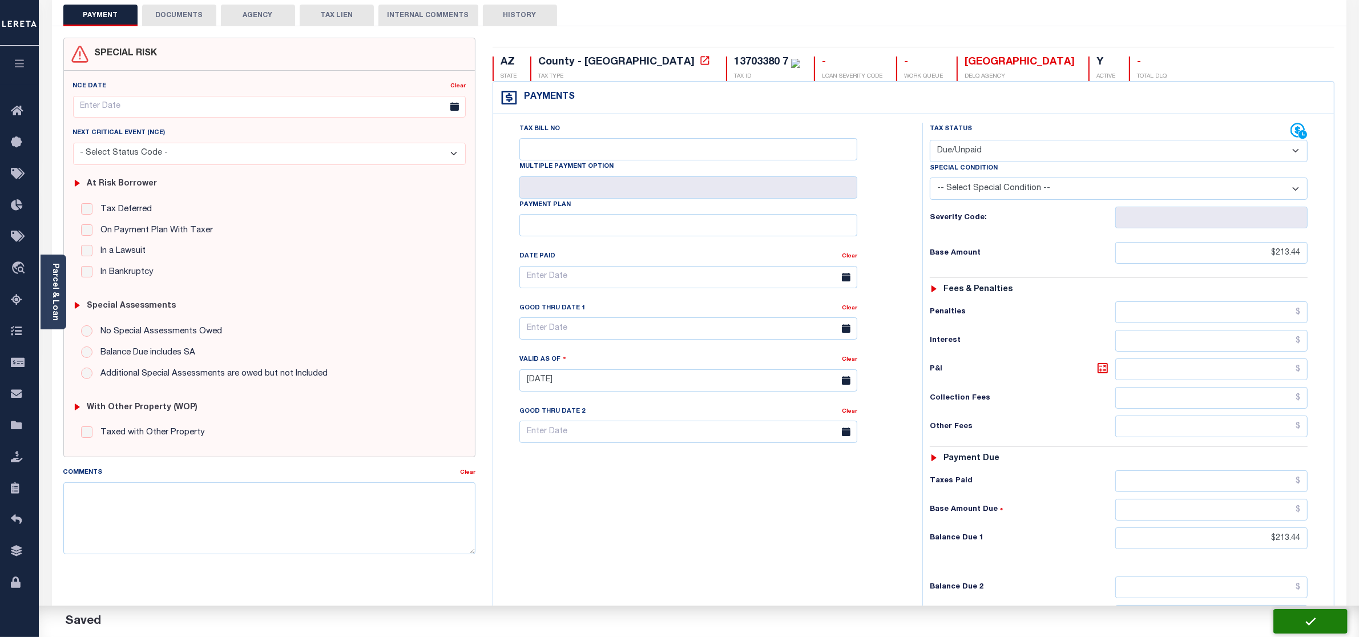
checkbox input "false"
type input "$213.44"
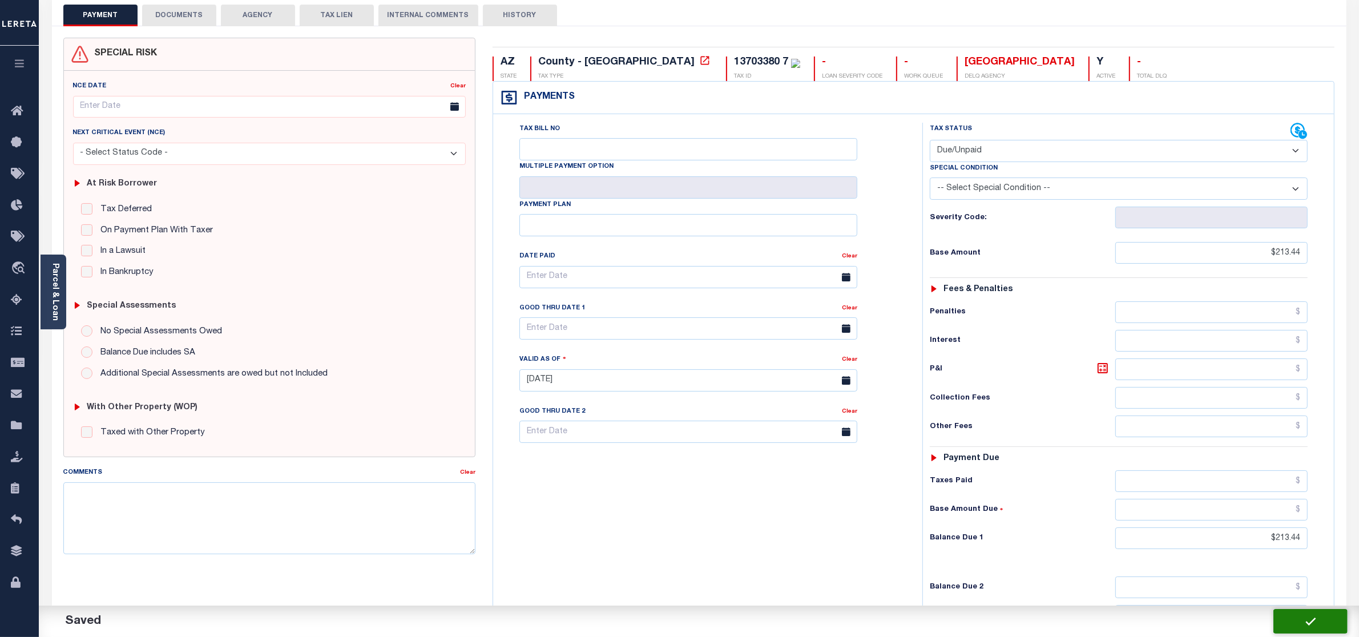
type input "$213.44"
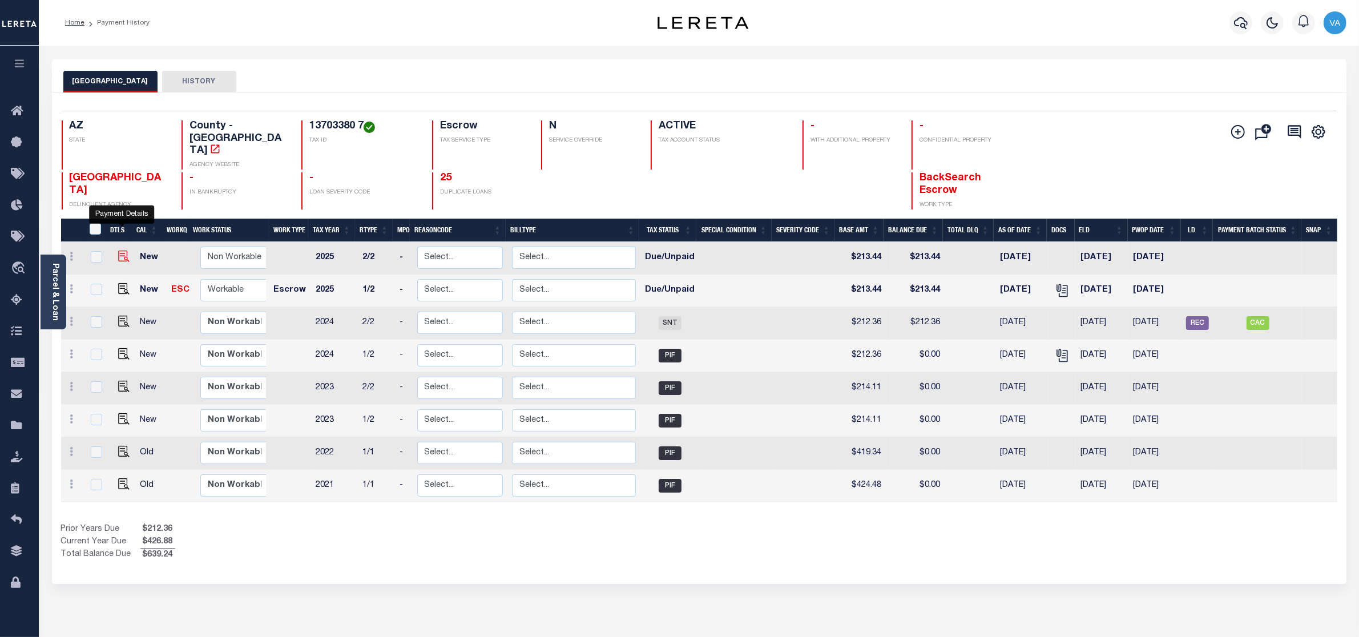
click at [120, 251] on img "" at bounding box center [123, 256] width 11 height 11
checkbox input "true"
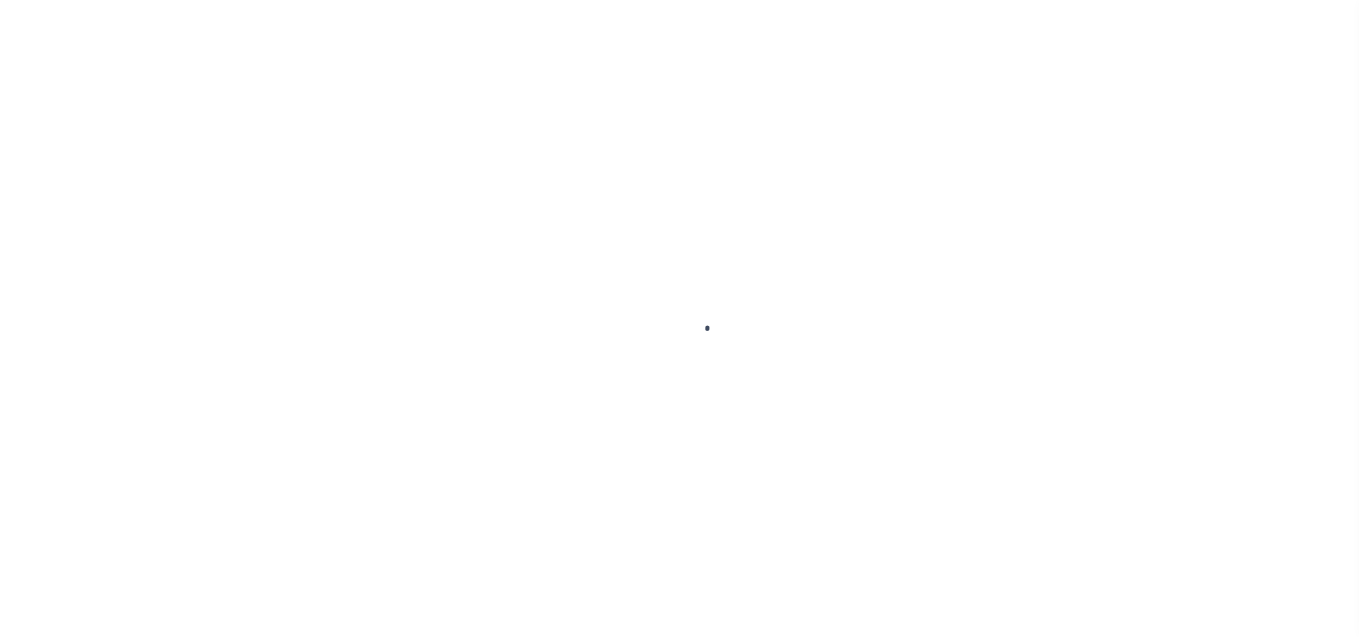
select select "DUE"
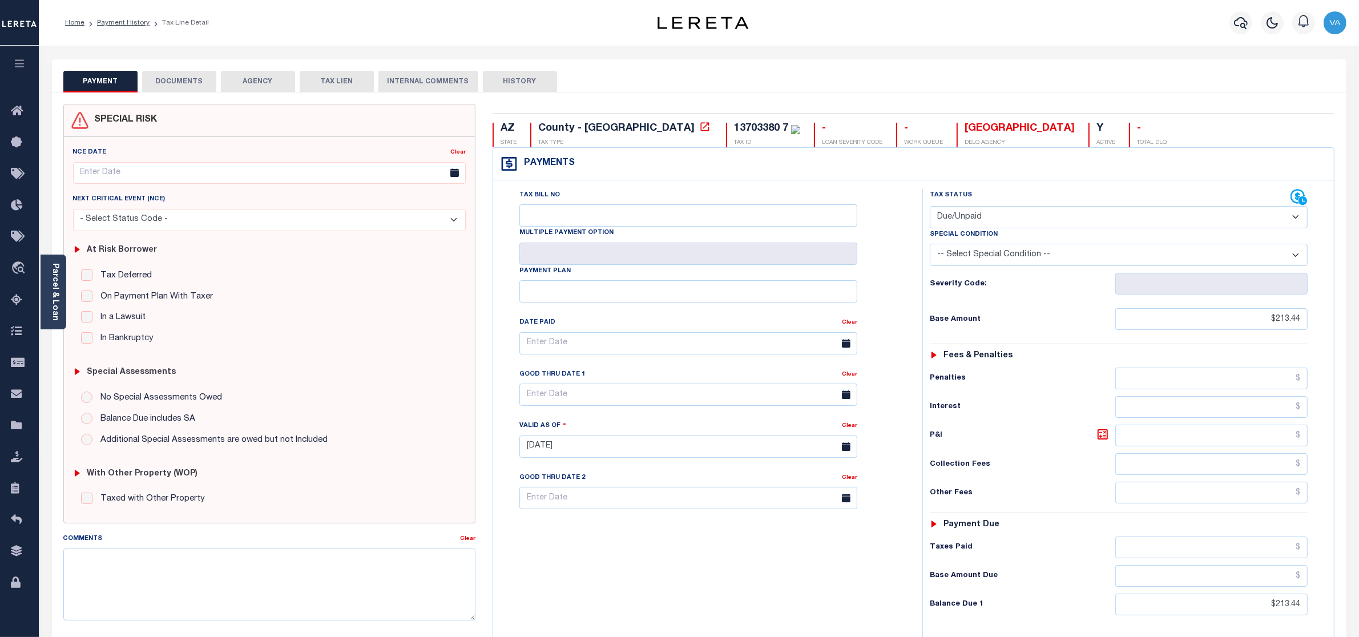
click at [190, 78] on button "DOCUMENTS" at bounding box center [179, 82] width 74 height 22
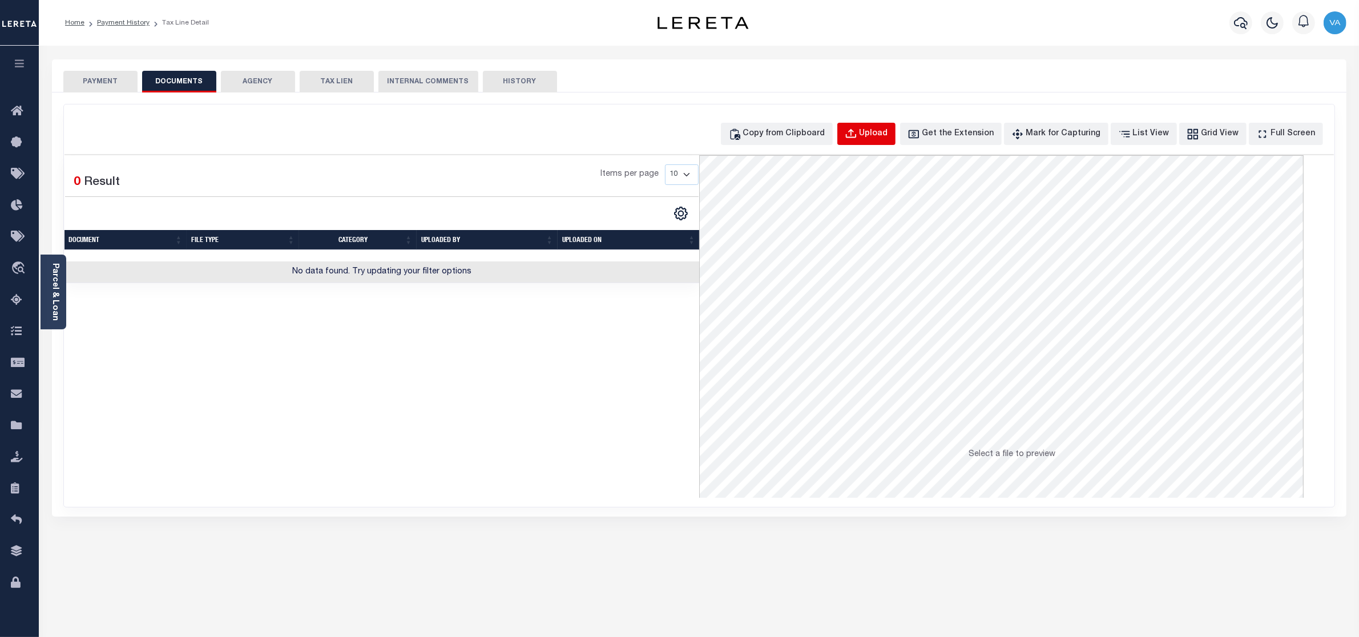
click at [888, 134] on div "Upload" at bounding box center [874, 134] width 29 height 13
select select "POP"
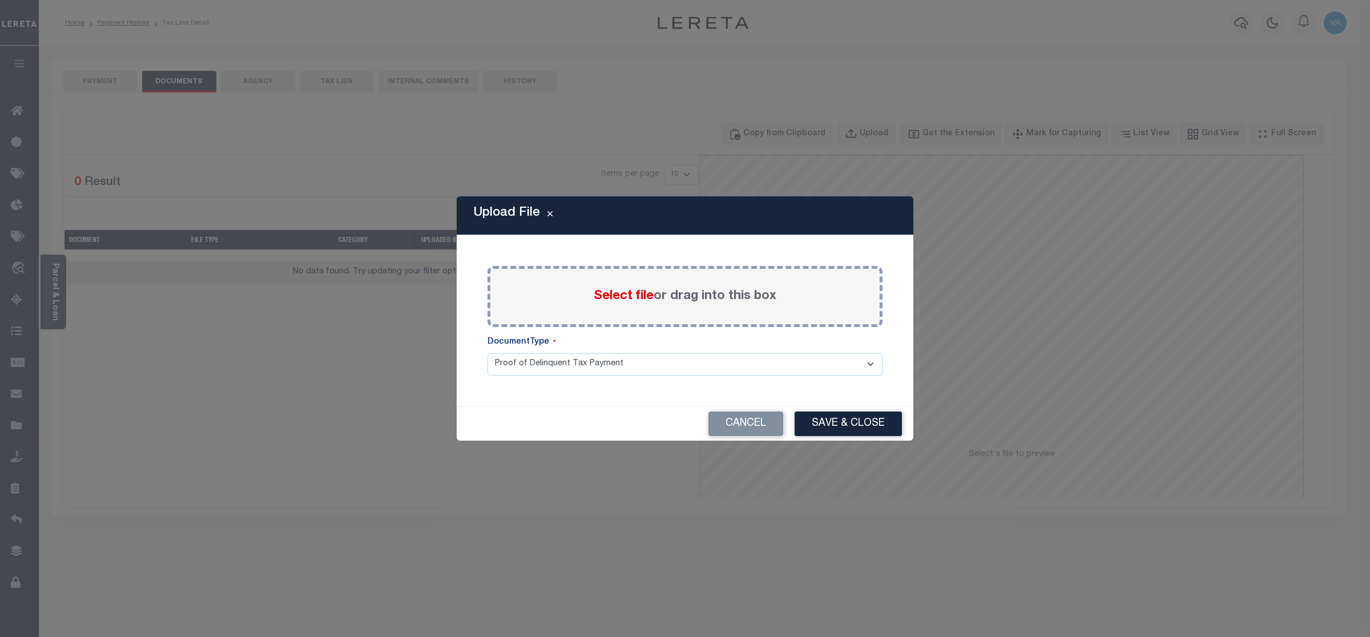
click at [654, 297] on label "Select file or drag into this box" at bounding box center [685, 296] width 183 height 19
click at [0, 0] on input "Select file or drag into this box" at bounding box center [0, 0] width 0 height 0
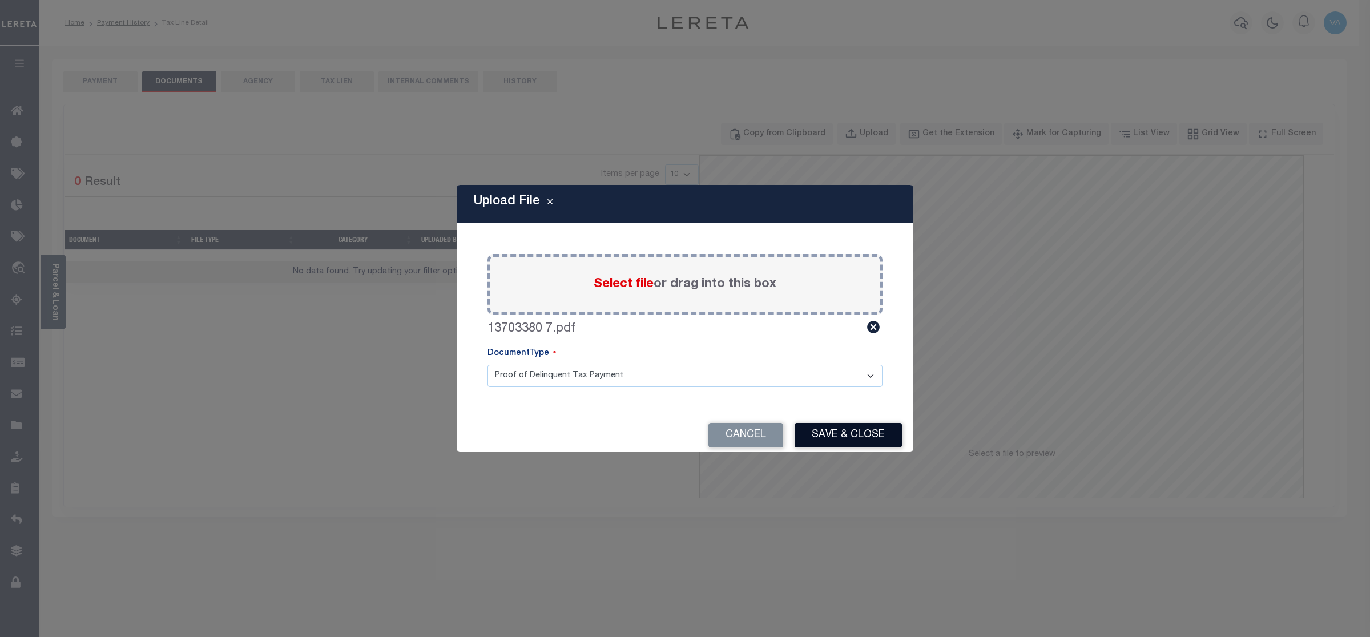
click at [863, 440] on button "Save & Close" at bounding box center [848, 435] width 107 height 25
